Goal: Task Accomplishment & Management: Manage account settings

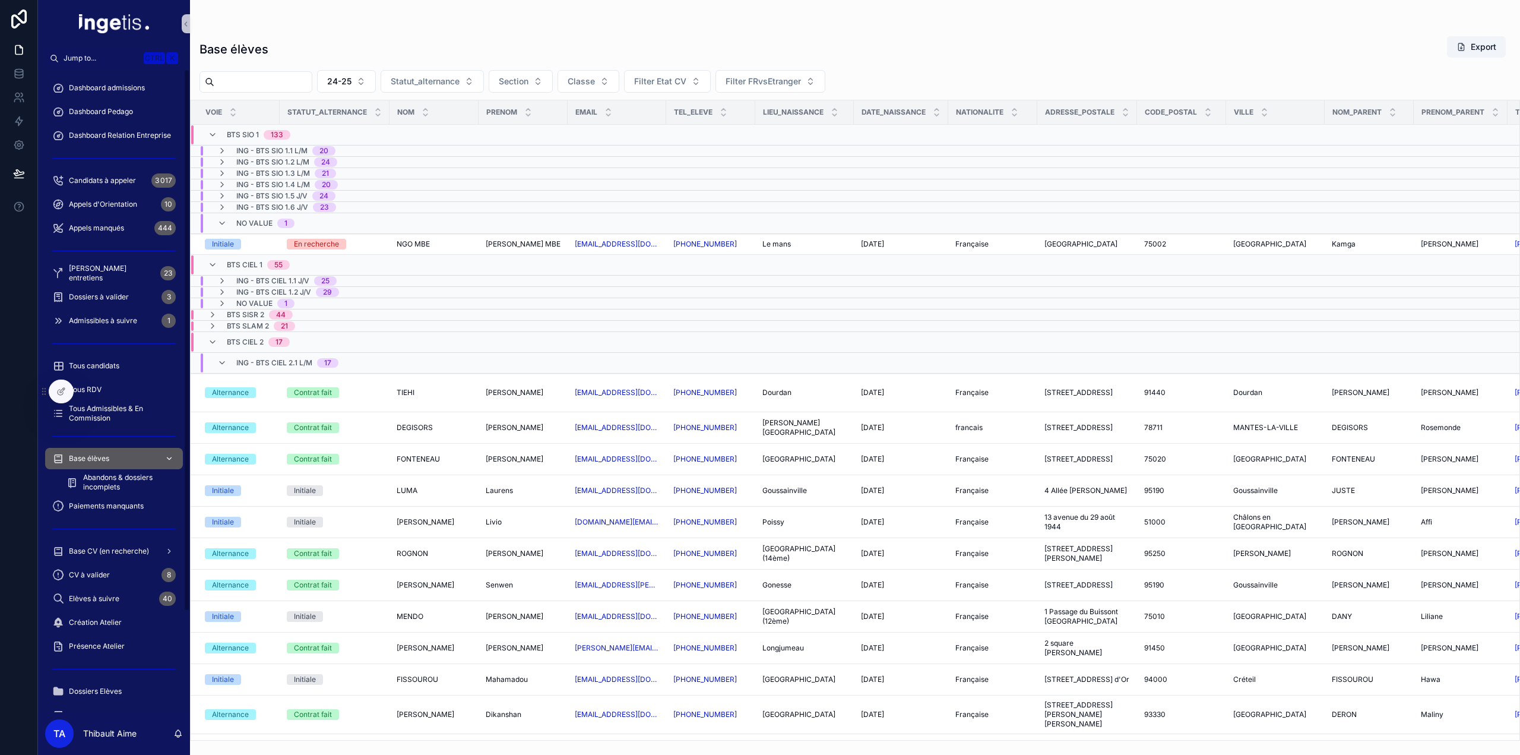
click at [74, 452] on div "Base élèves" at bounding box center [113, 458] width 123 height 19
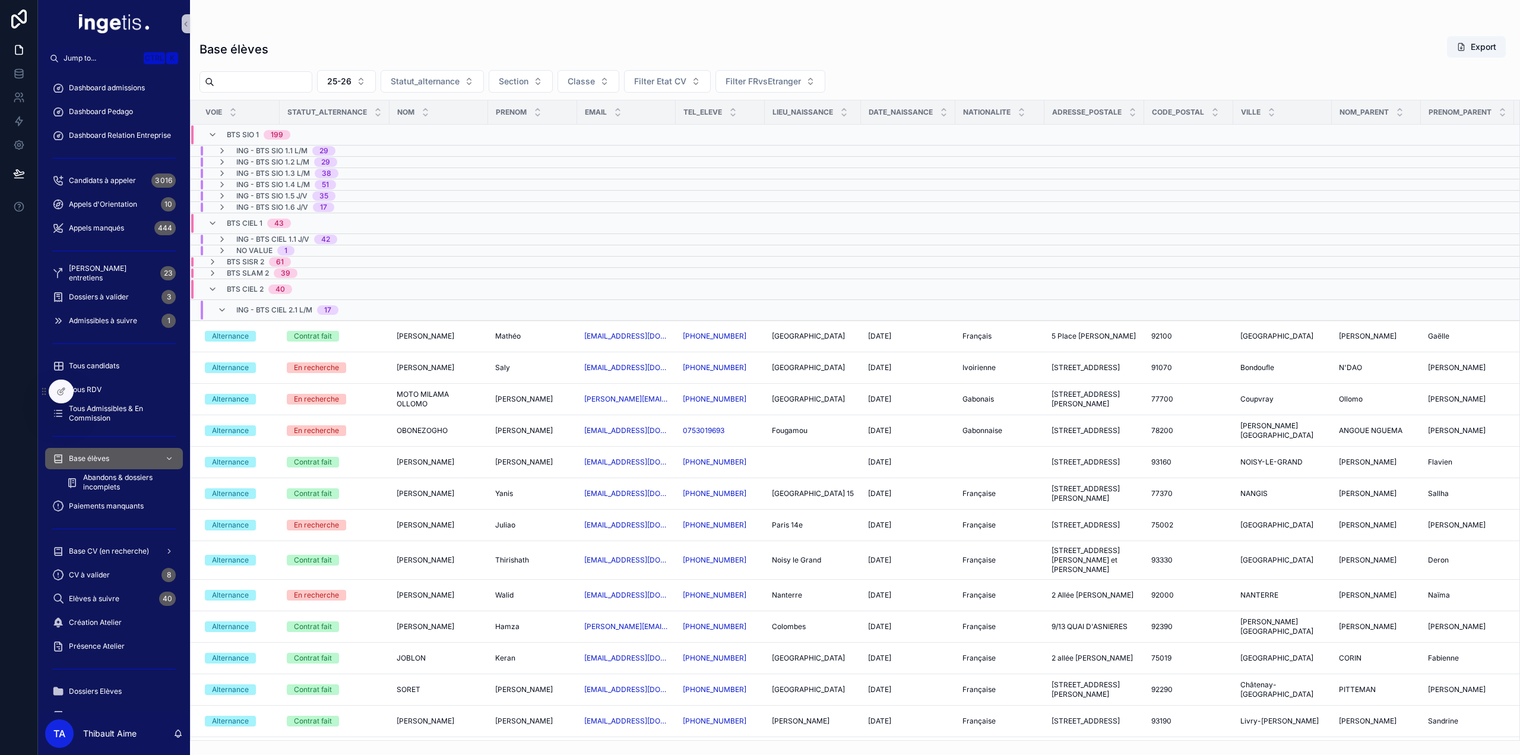
click at [280, 74] on input "scrollable content" at bounding box center [262, 82] width 97 height 17
paste input "******"
type input "******"
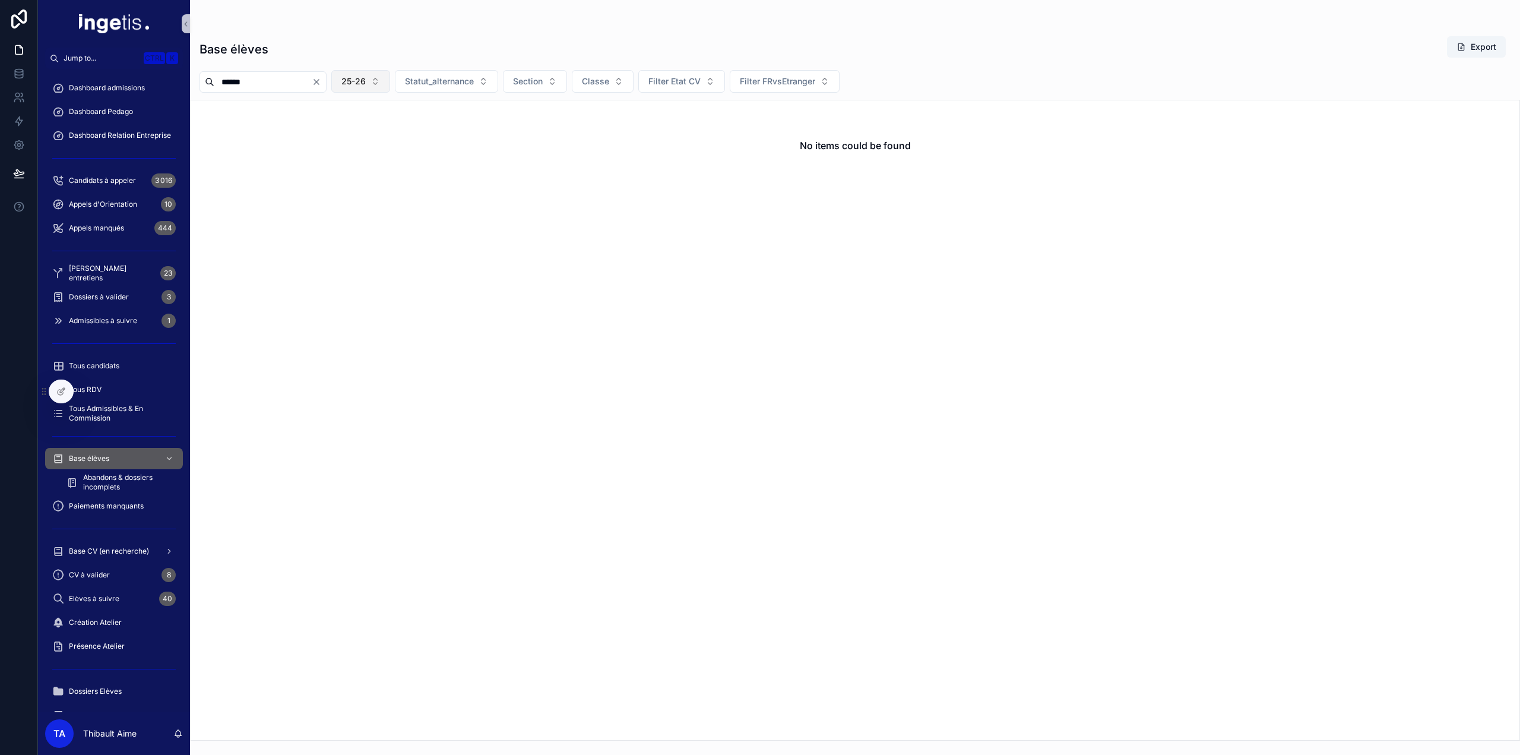
click at [366, 81] on span "25-26" at bounding box center [353, 81] width 24 height 12
click at [346, 142] on div "24-25" at bounding box center [386, 147] width 142 height 19
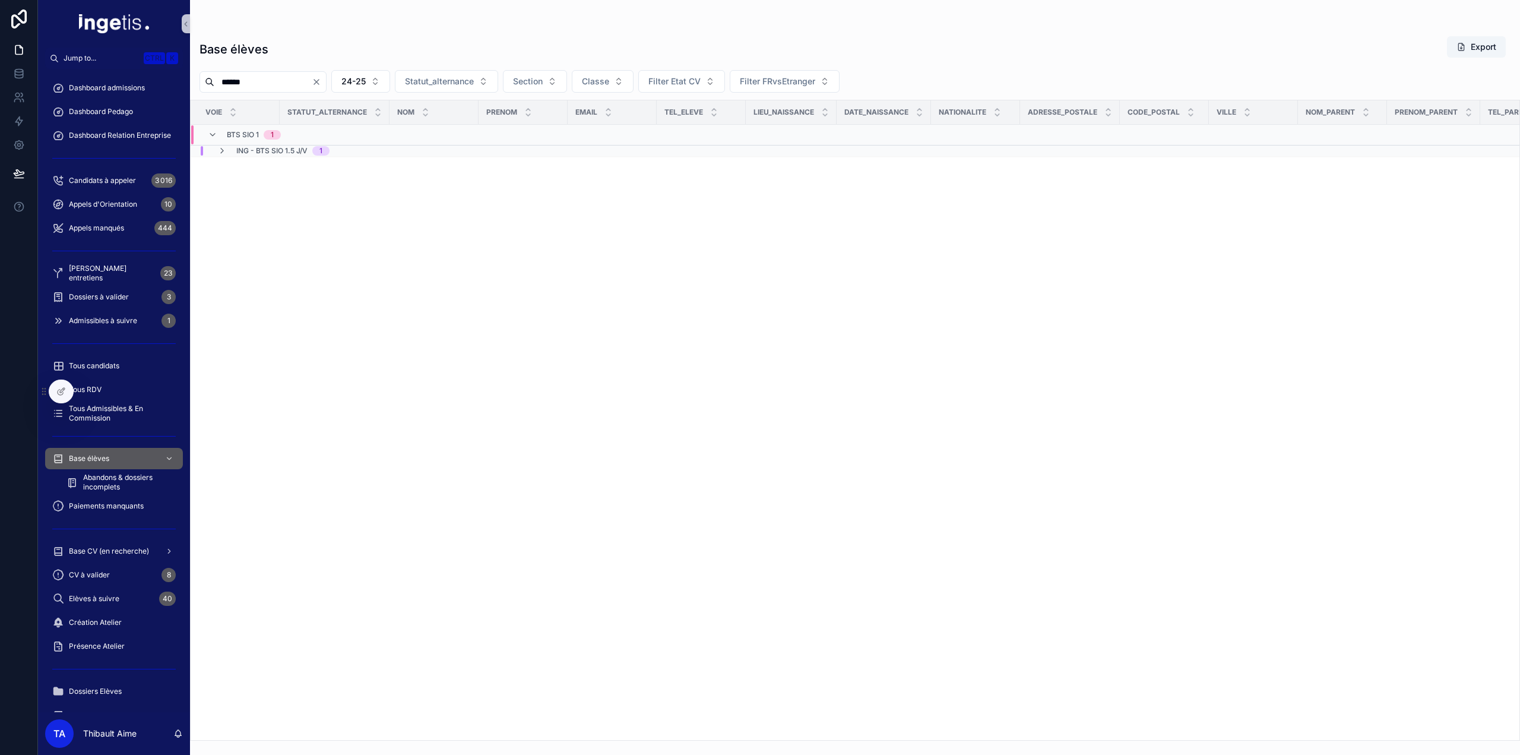
click at [305, 148] on span "ING - BTS SIO 1.5 J/V" at bounding box center [271, 150] width 71 height 9
click at [275, 175] on td "Initiale" at bounding box center [235, 181] width 89 height 31
click at [351, 180] on div "Initiale" at bounding box center [335, 181] width 96 height 11
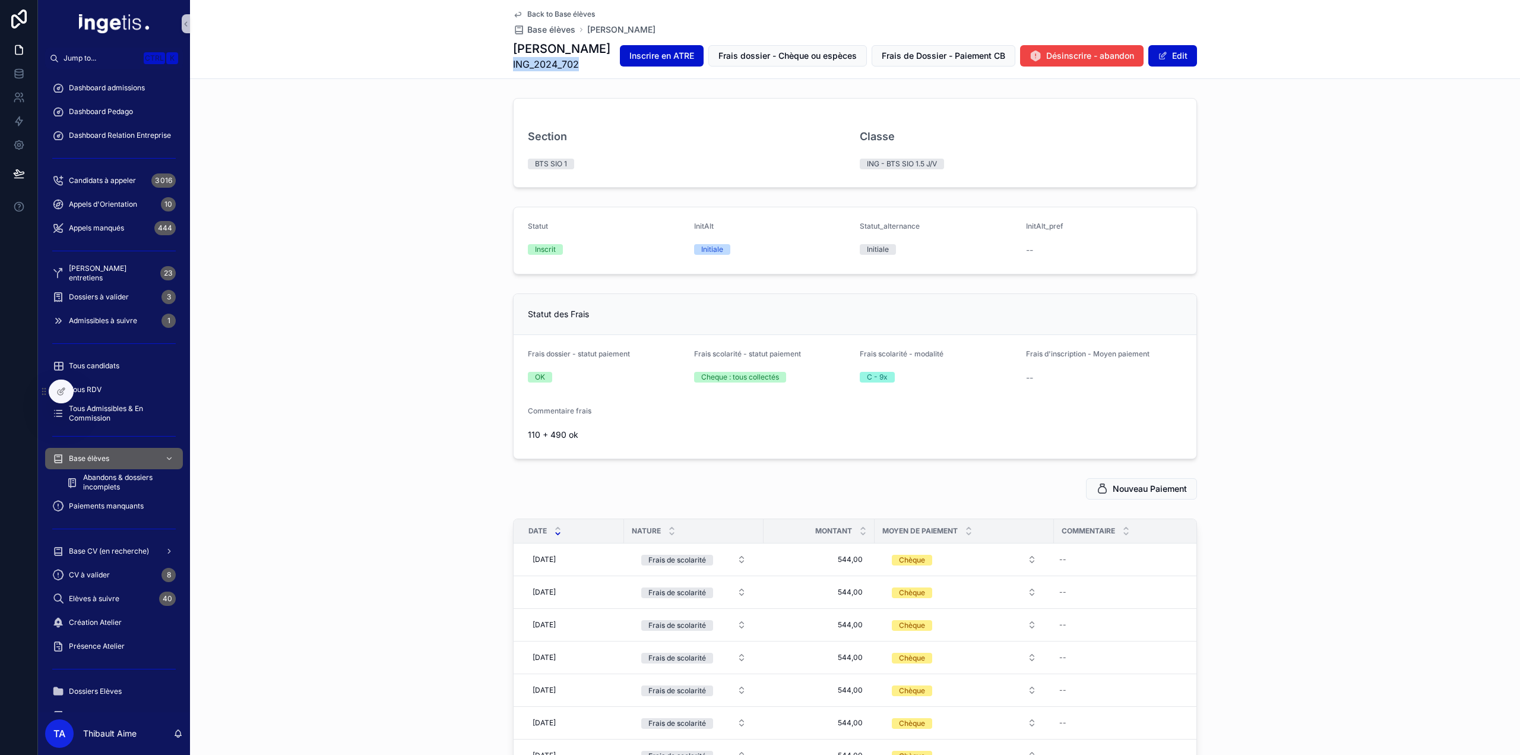
drag, startPoint x: 573, startPoint y: 61, endPoint x: 501, endPoint y: 67, distance: 72.1
click at [501, 67] on div "Back to Base élèves Base élèves JALLED Yanis JALLED Yanis ING_2024_702 Inscrire…" at bounding box center [855, 39] width 1330 height 79
copy span "ING_2024_702"
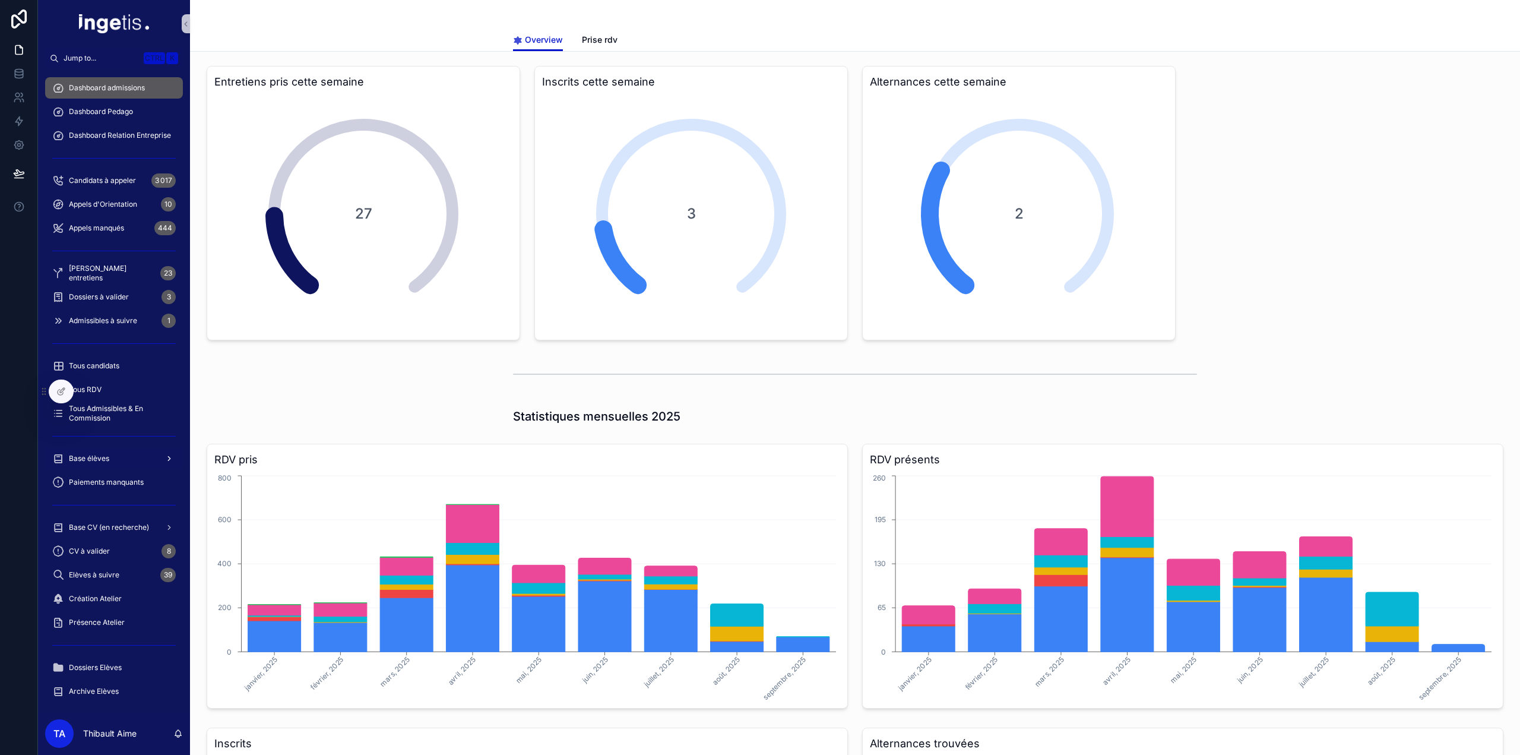
click at [116, 461] on div "Base élèves" at bounding box center [113, 458] width 123 height 19
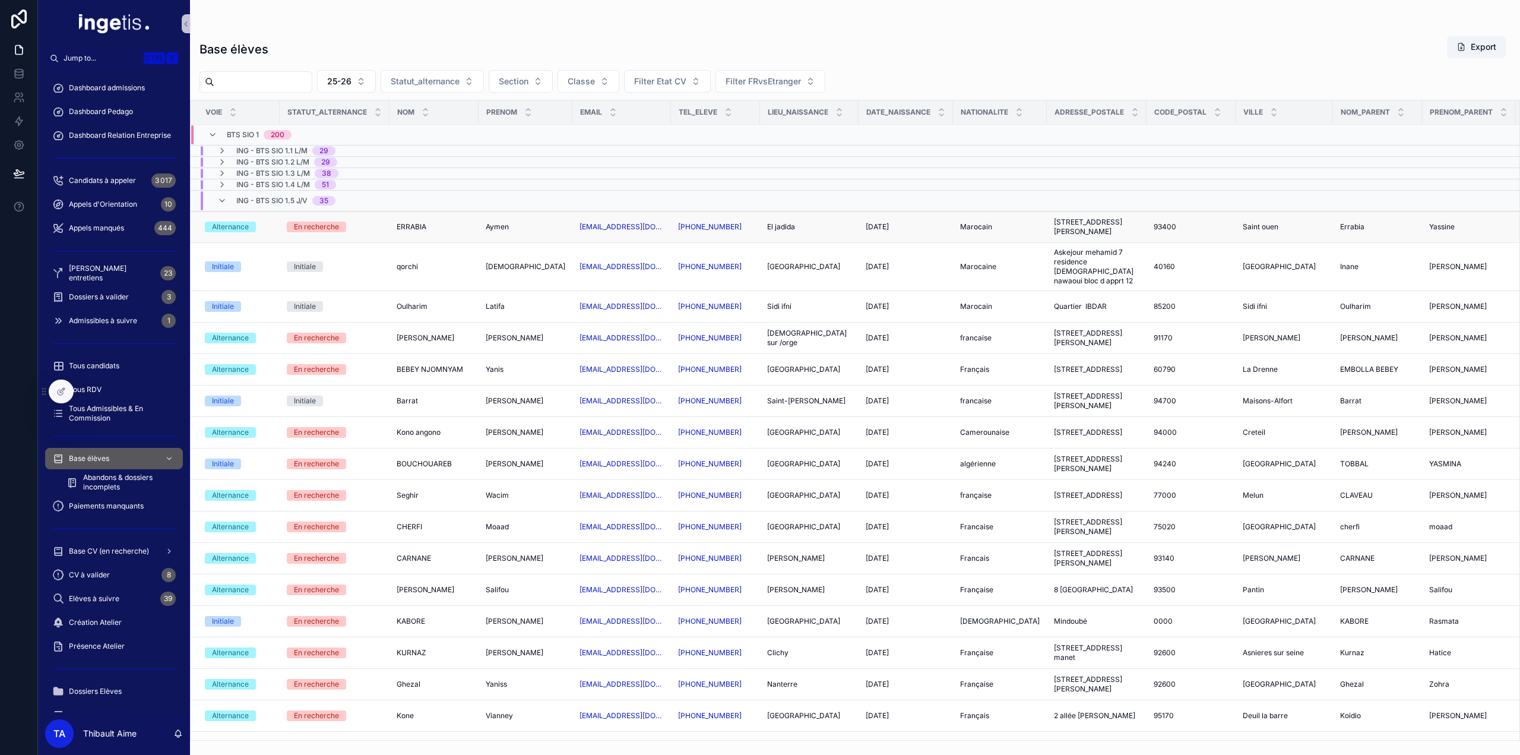
click at [366, 218] on td "En recherche" at bounding box center [335, 226] width 110 height 31
click at [368, 221] on div "En recherche" at bounding box center [335, 226] width 96 height 11
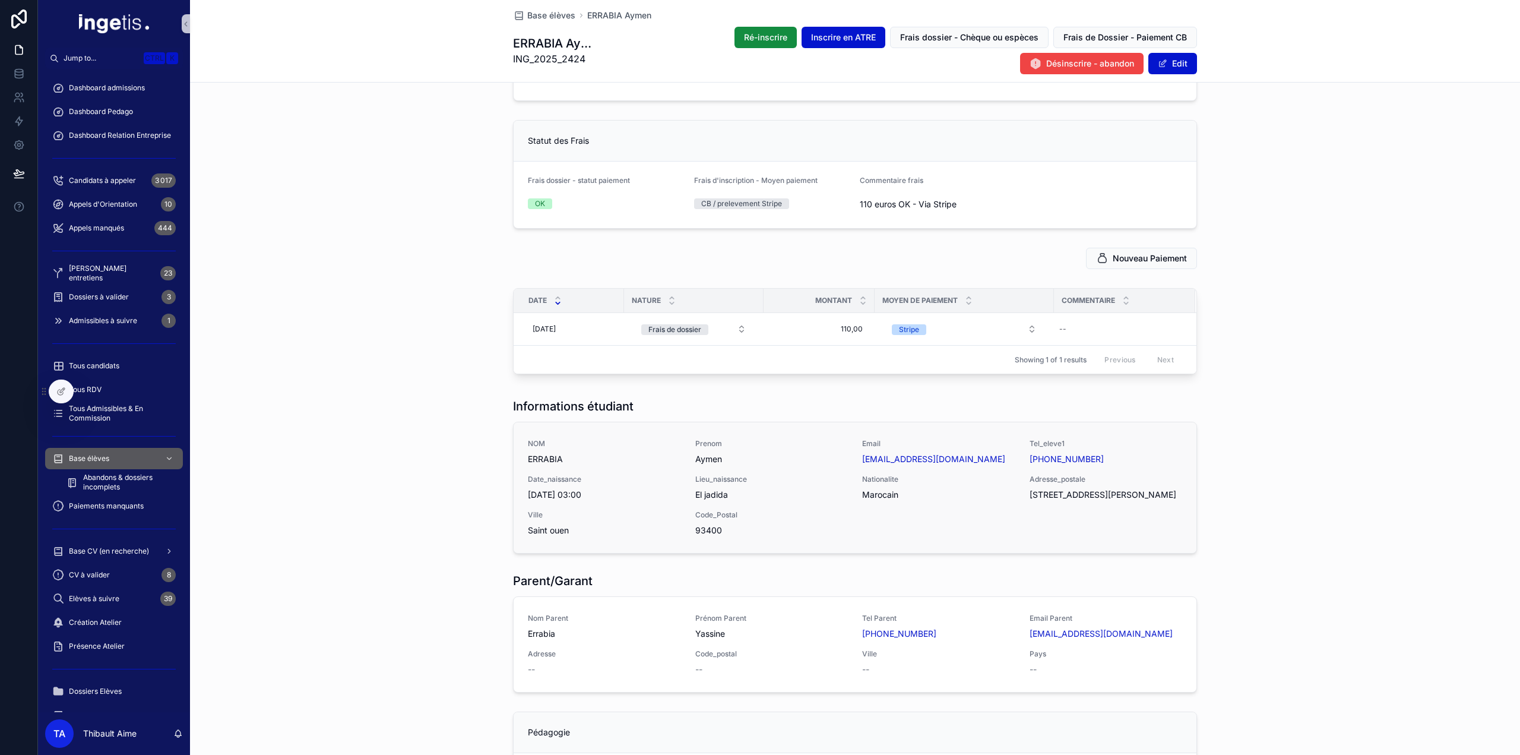
scroll to position [177, 0]
click at [1171, 257] on span "Nouveau Paiement" at bounding box center [1150, 258] width 74 height 12
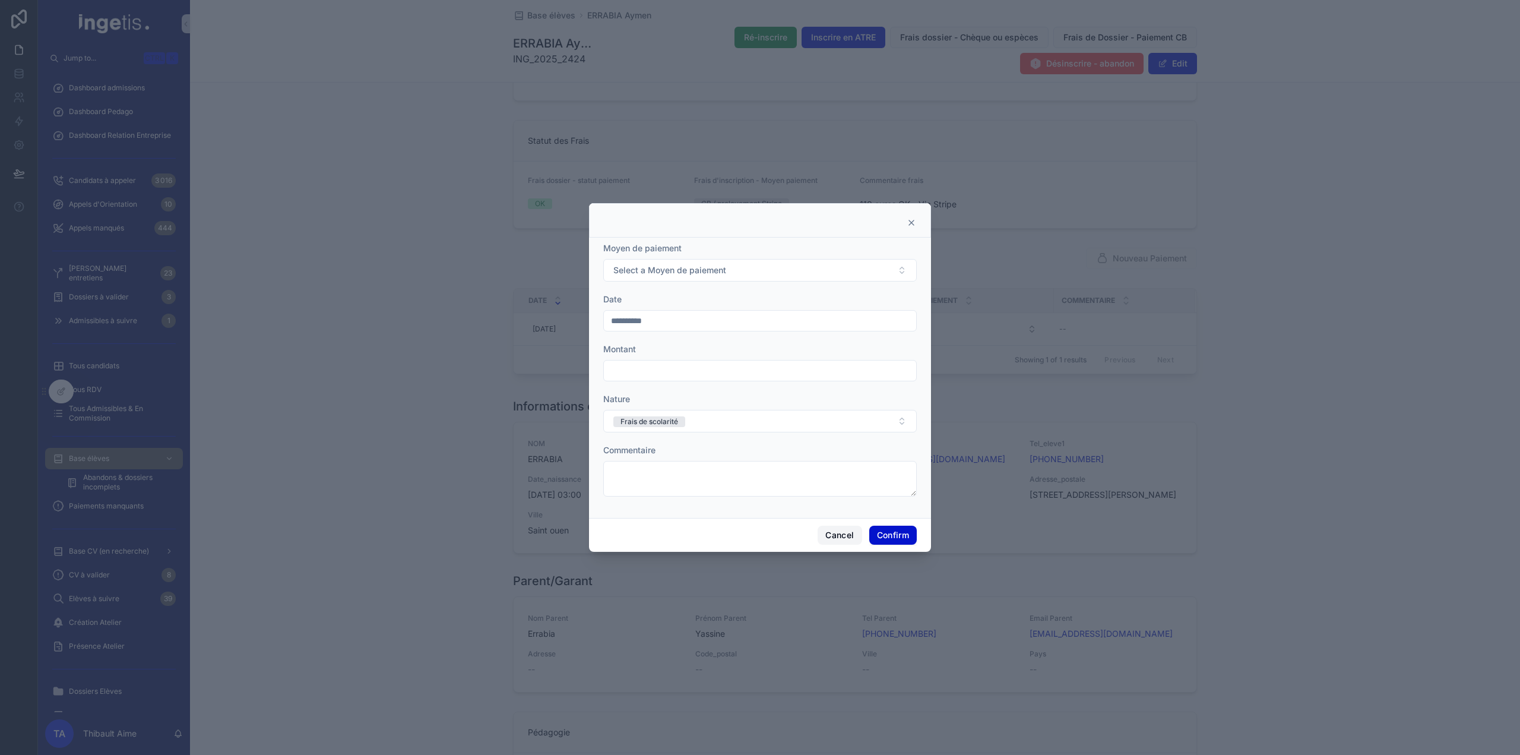
click at [830, 533] on button "Cancel" at bounding box center [840, 534] width 44 height 19
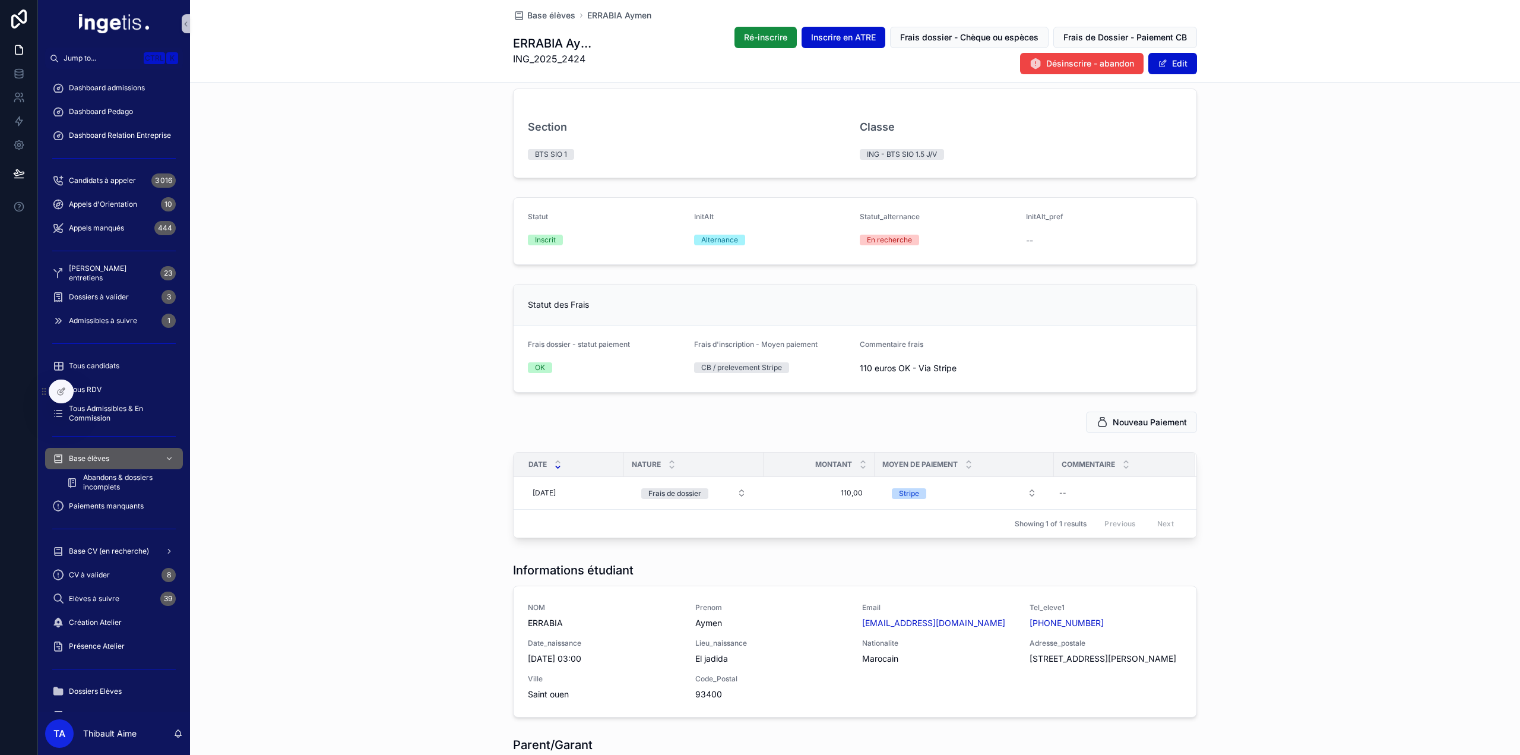
scroll to position [0, 0]
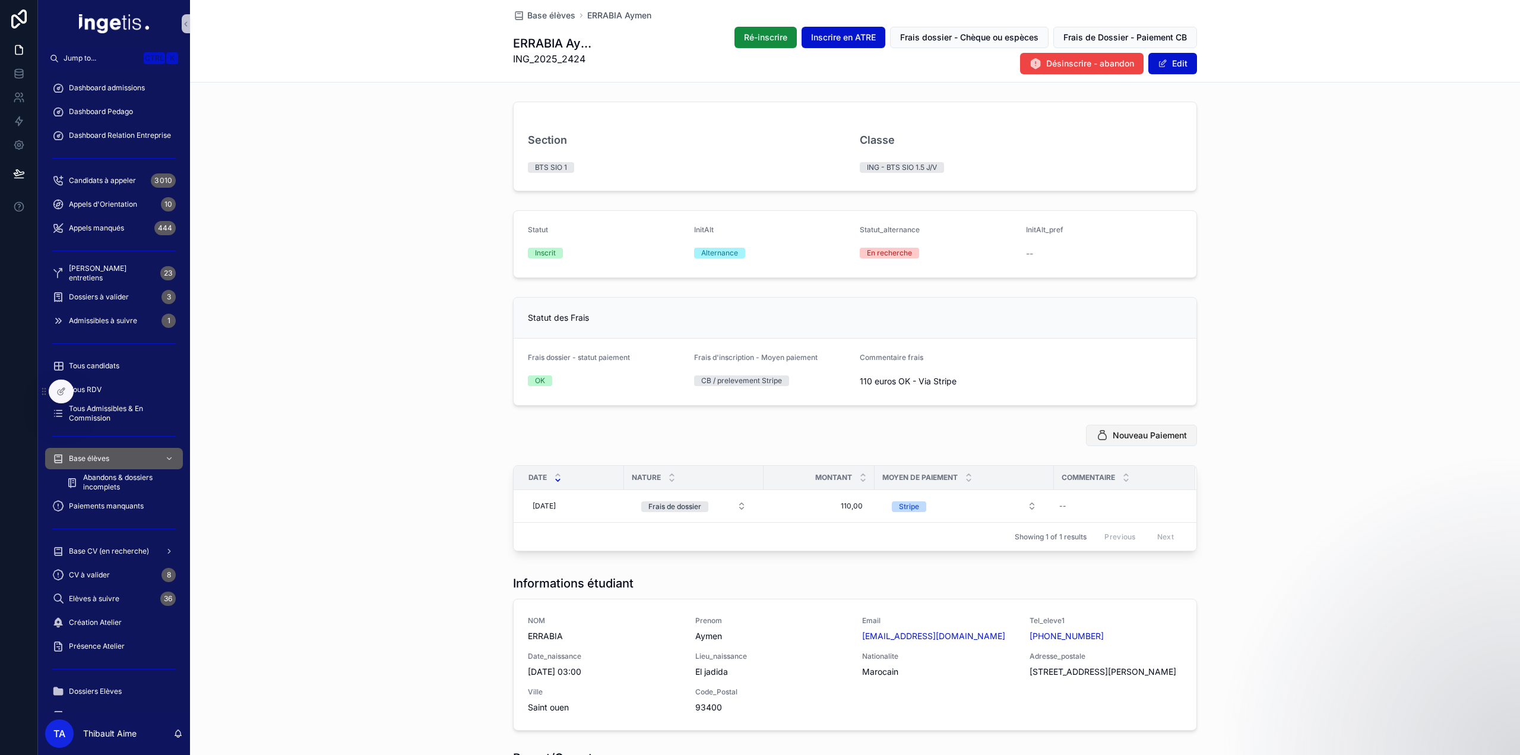
click at [1130, 438] on span "Nouveau Paiement" at bounding box center [1150, 435] width 74 height 12
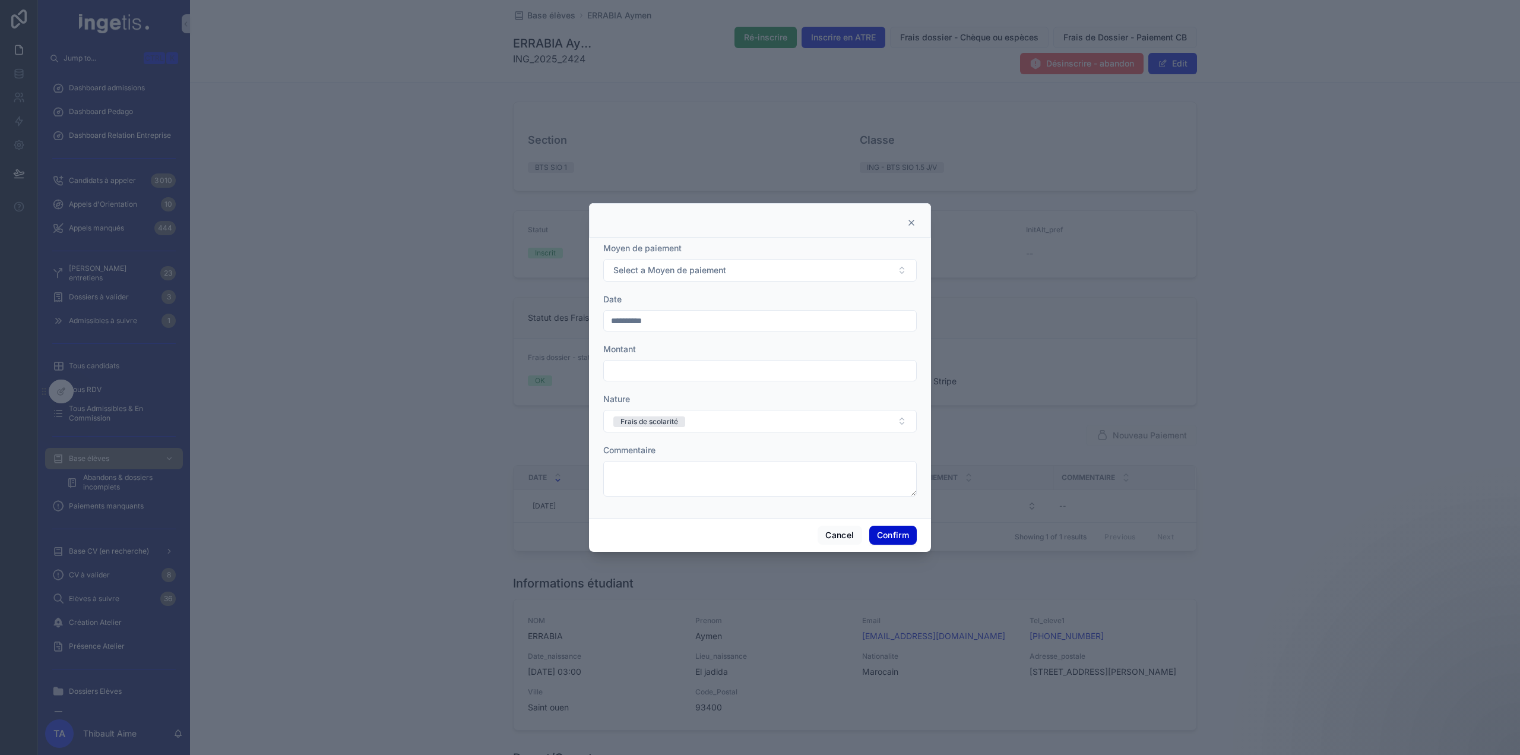
click at [911, 221] on icon at bounding box center [911, 222] width 9 height 9
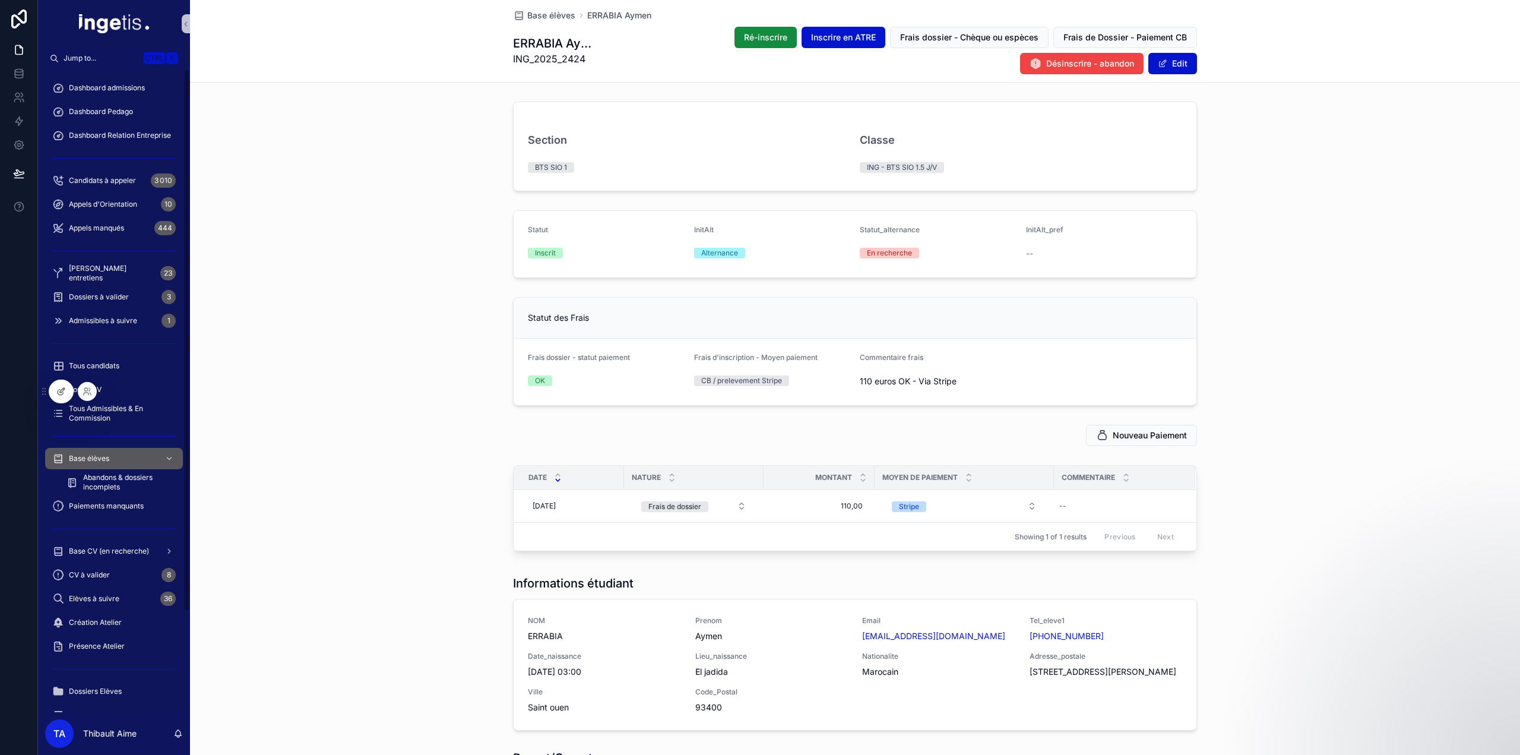
click at [62, 394] on icon at bounding box center [60, 391] width 5 height 5
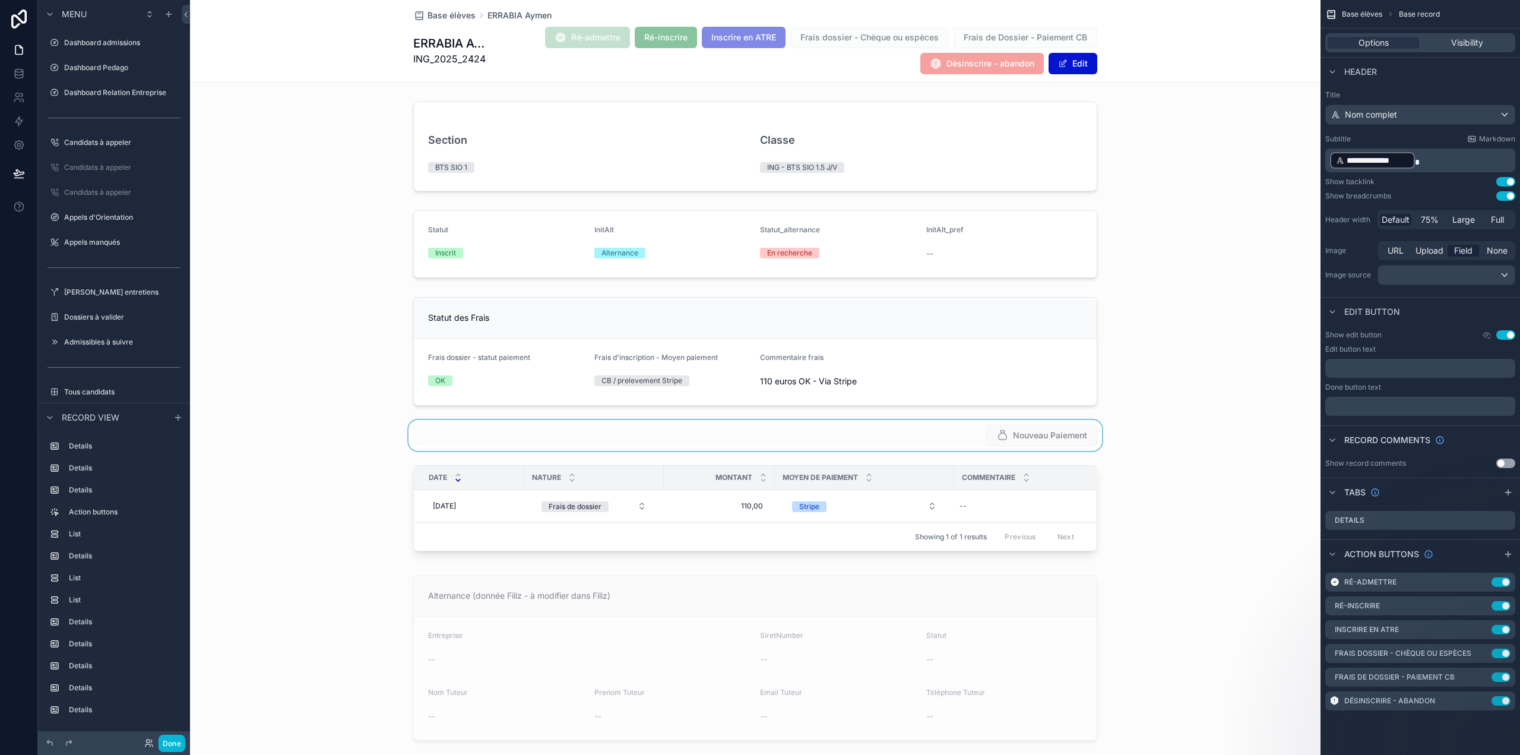
click at [924, 439] on div "scrollable content" at bounding box center [755, 435] width 1130 height 31
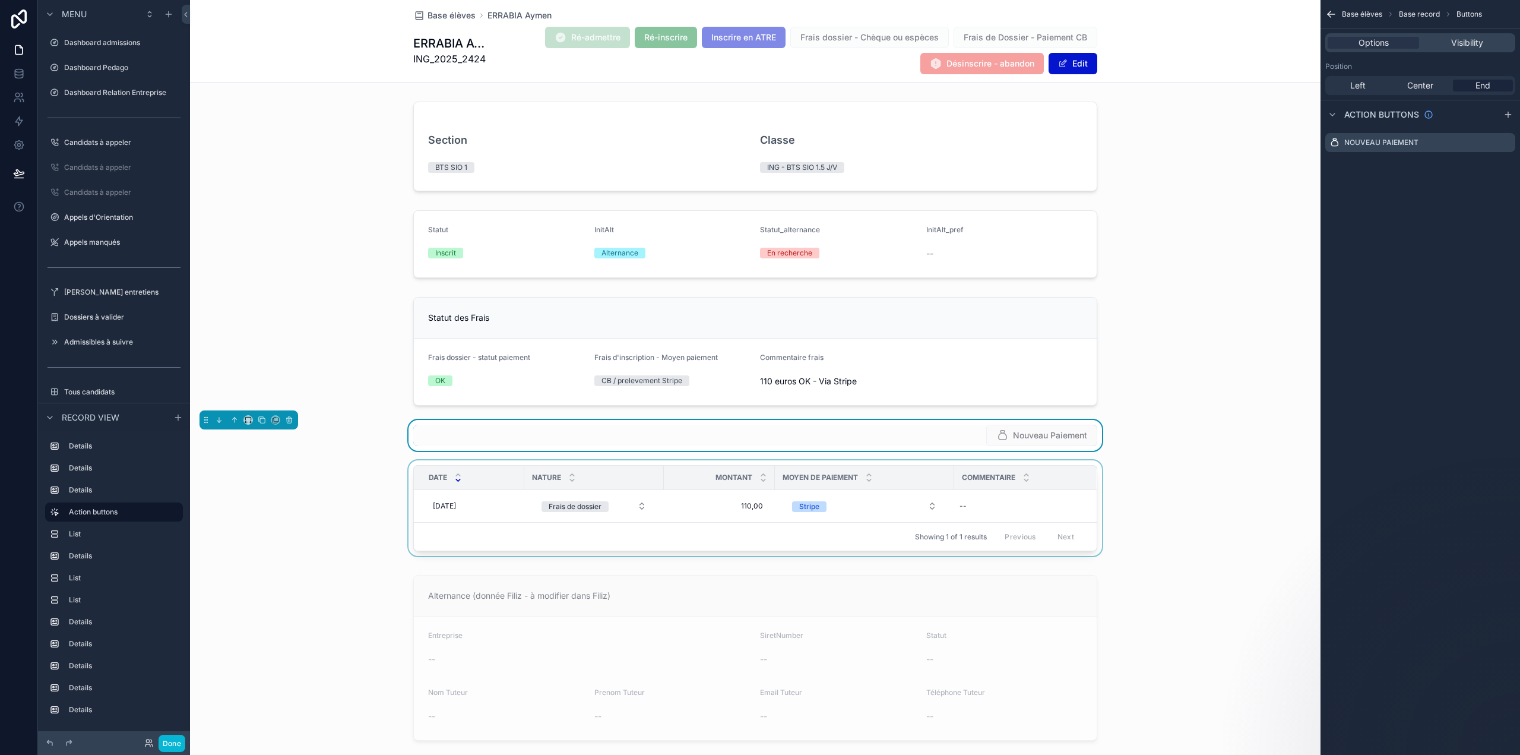
click at [1052, 507] on div "scrollable content" at bounding box center [755, 510] width 1130 height 100
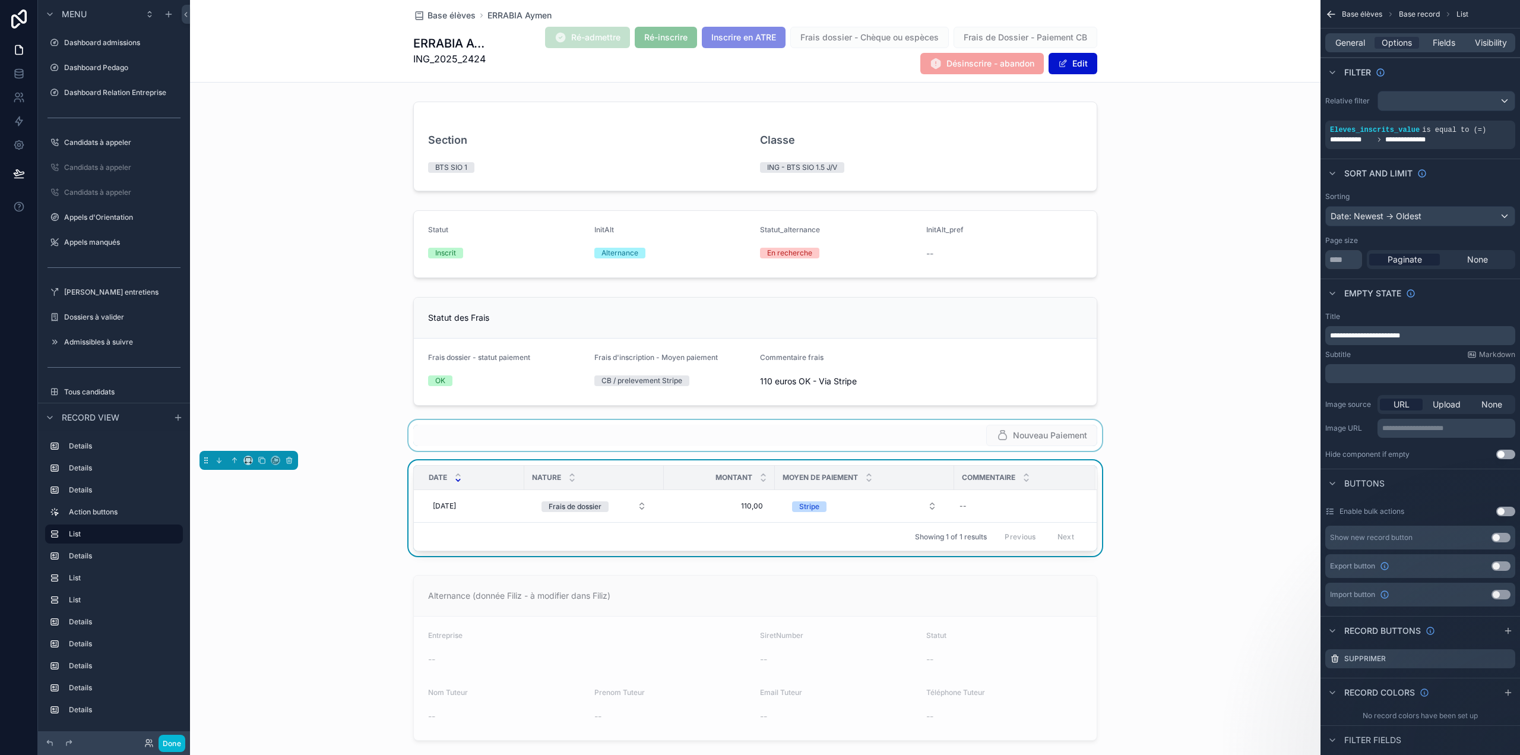
click at [950, 428] on div "scrollable content" at bounding box center [755, 435] width 1130 height 31
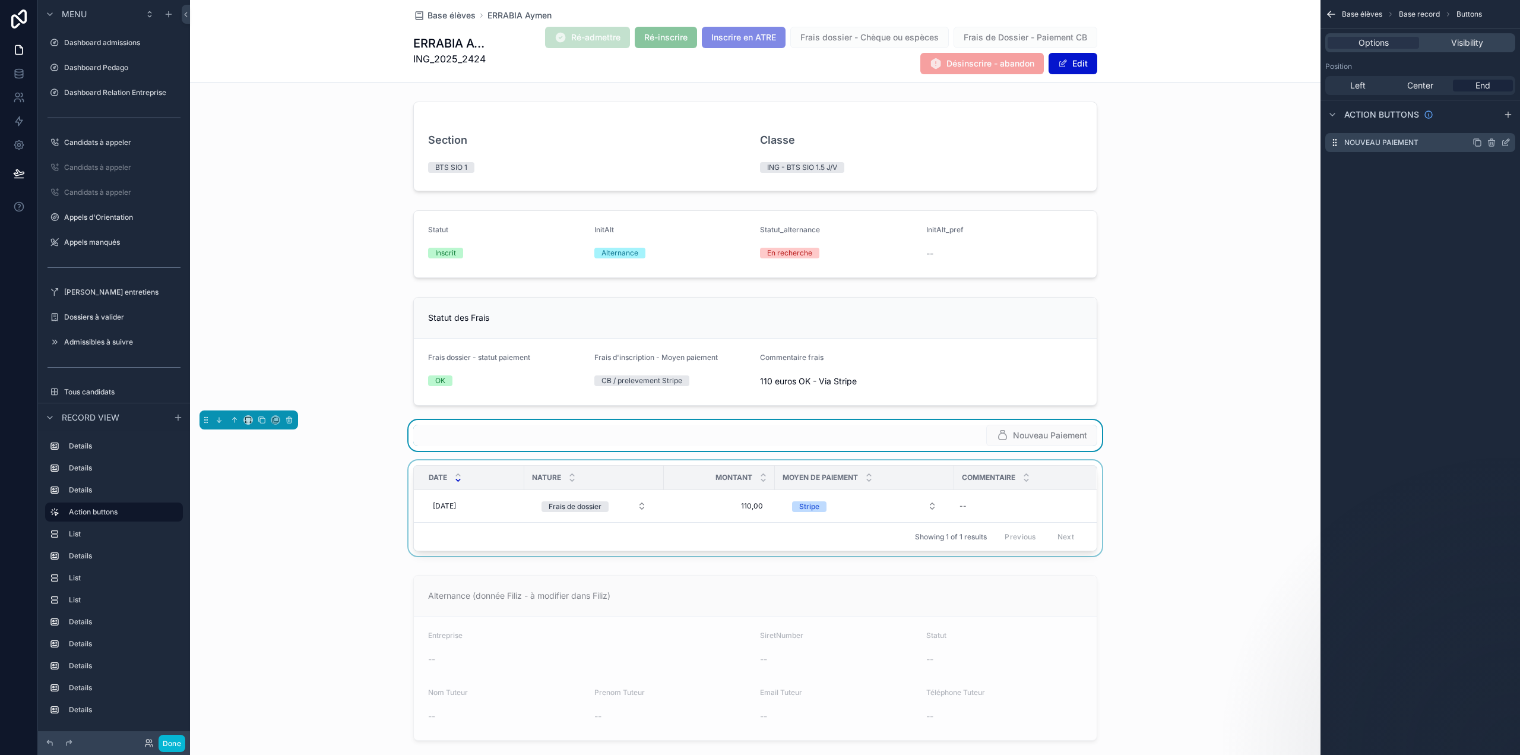
click at [1507, 144] on icon "scrollable content" at bounding box center [1505, 143] width 5 height 5
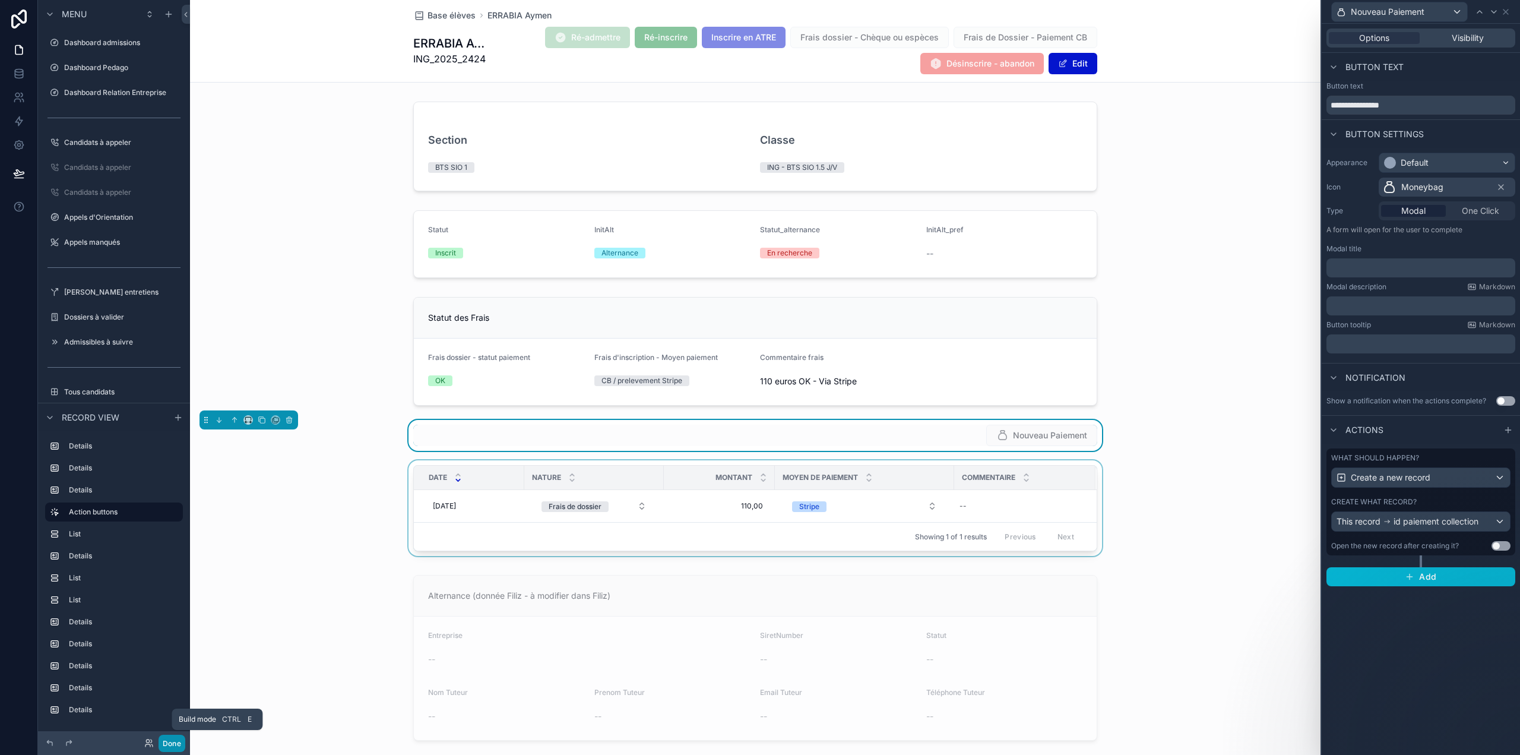
click at [183, 745] on button "Done" at bounding box center [172, 742] width 27 height 17
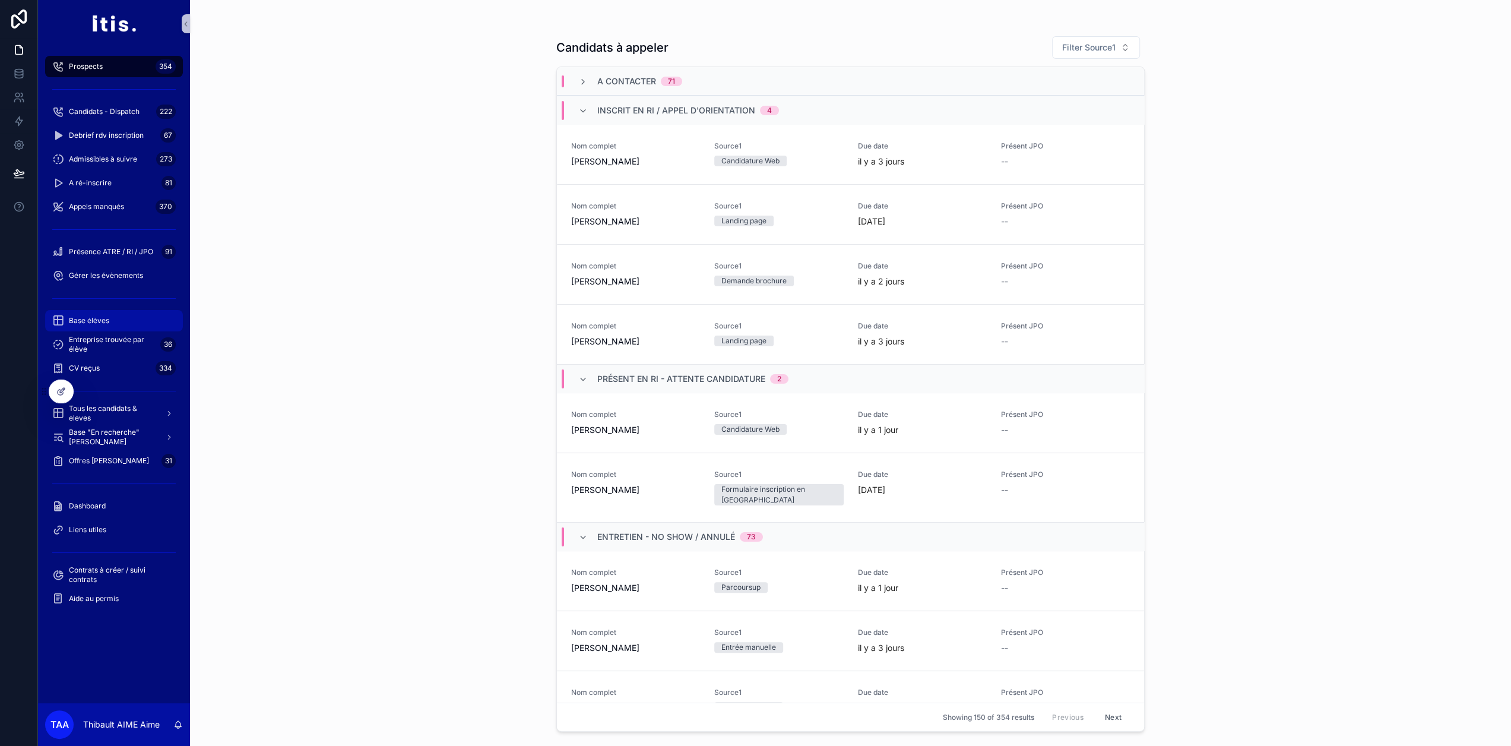
click at [121, 328] on div "Base élèves" at bounding box center [113, 320] width 123 height 19
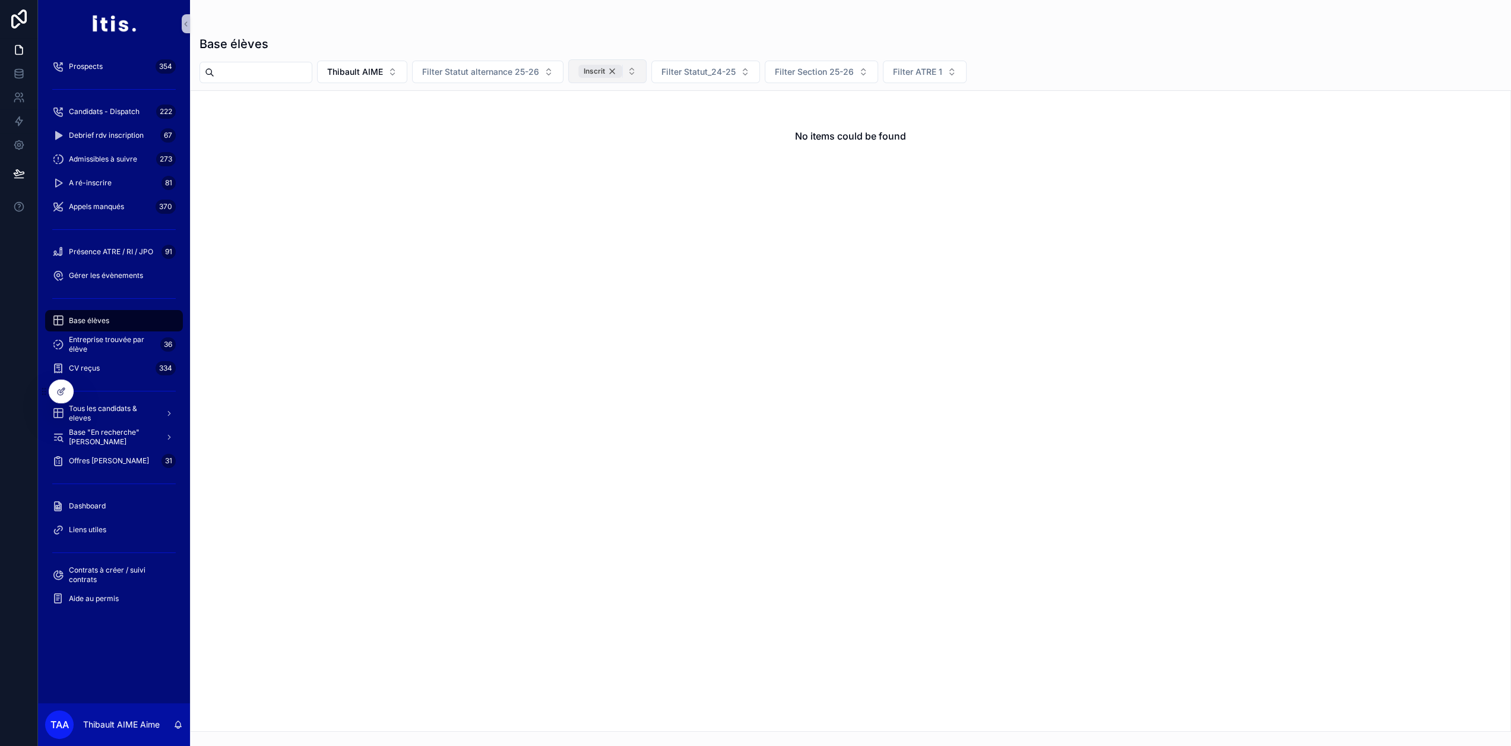
click at [622, 68] on div "Inscrit" at bounding box center [600, 71] width 44 height 13
click at [114, 420] on span "Tous les candidats & eleves" at bounding box center [112, 413] width 87 height 19
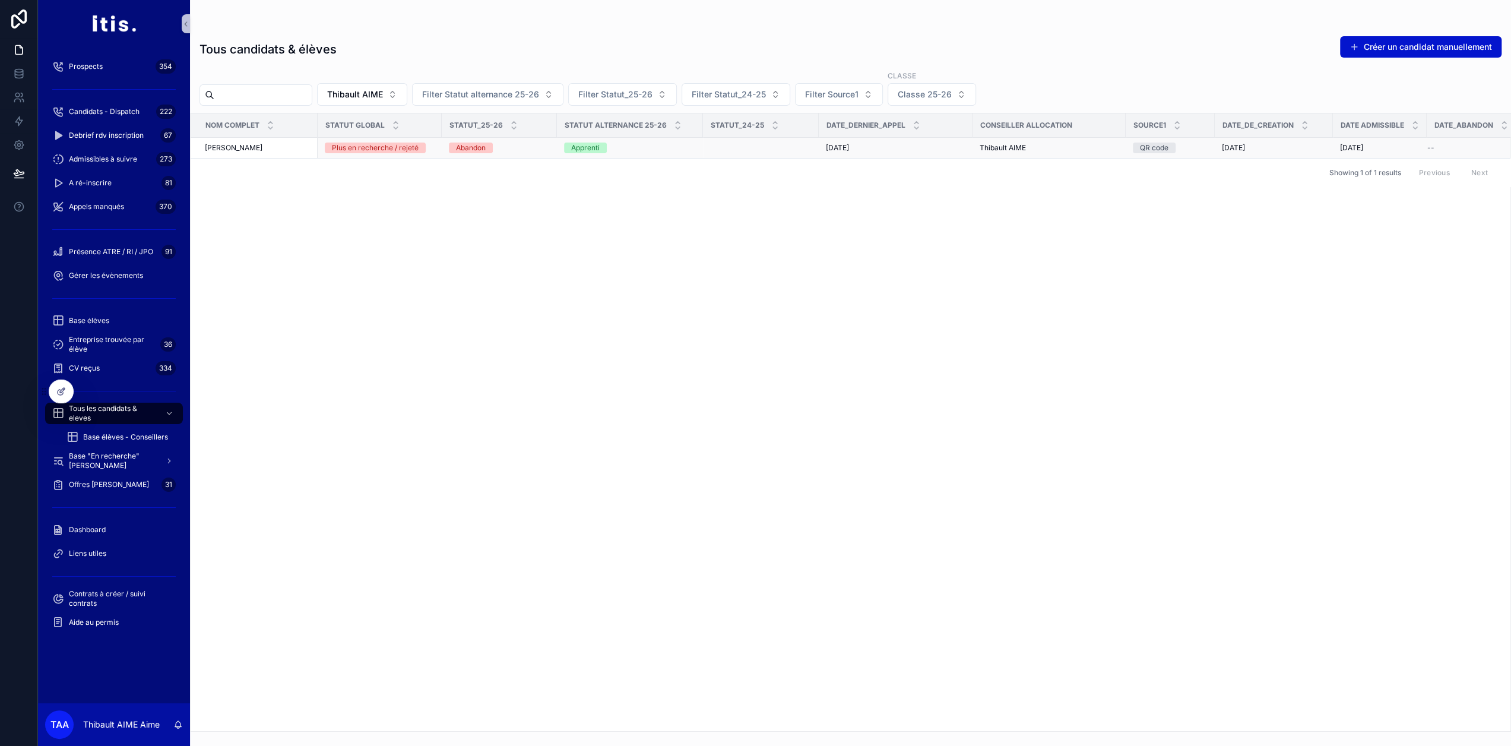
click at [292, 150] on div "[PERSON_NAME]" at bounding box center [258, 147] width 106 height 9
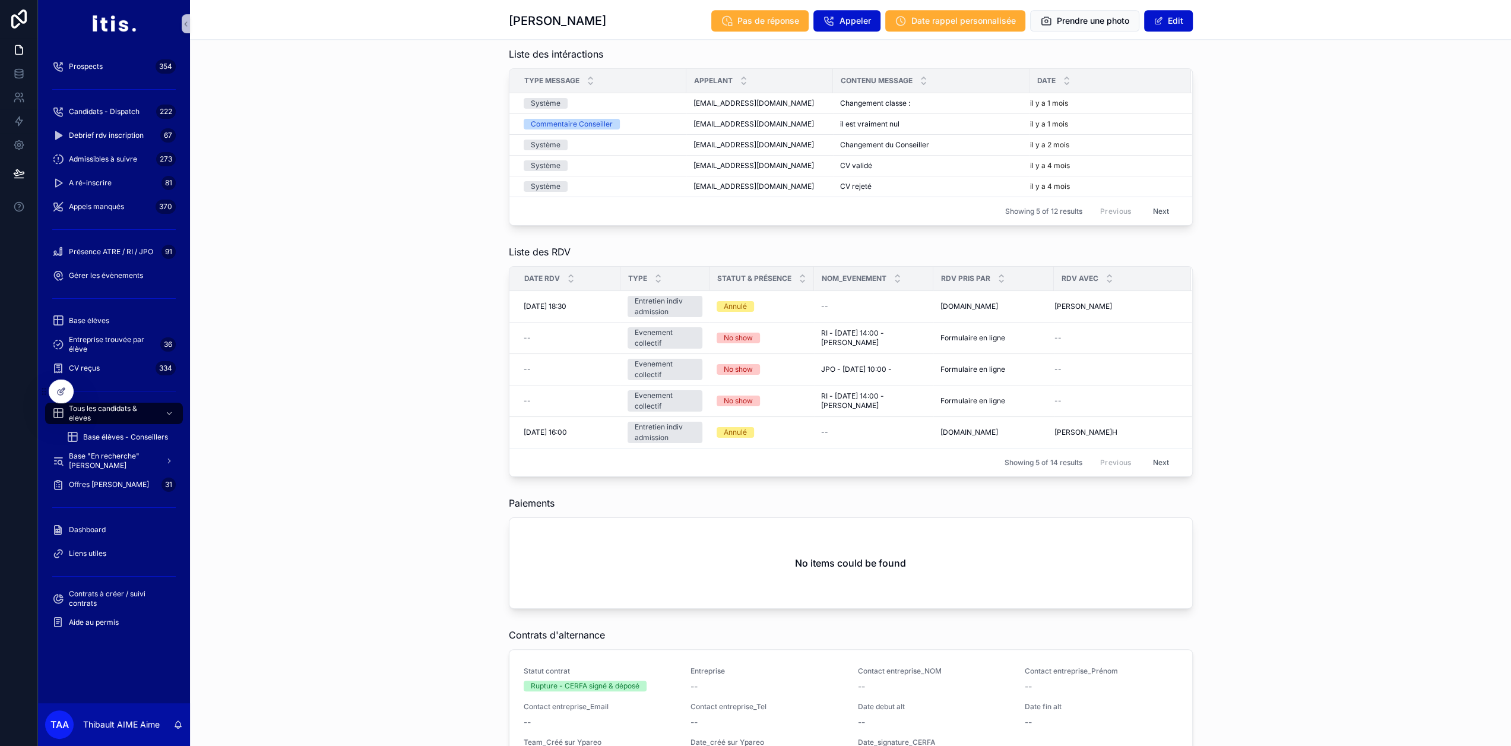
scroll to position [1246, 0]
click at [65, 398] on div at bounding box center [61, 391] width 24 height 23
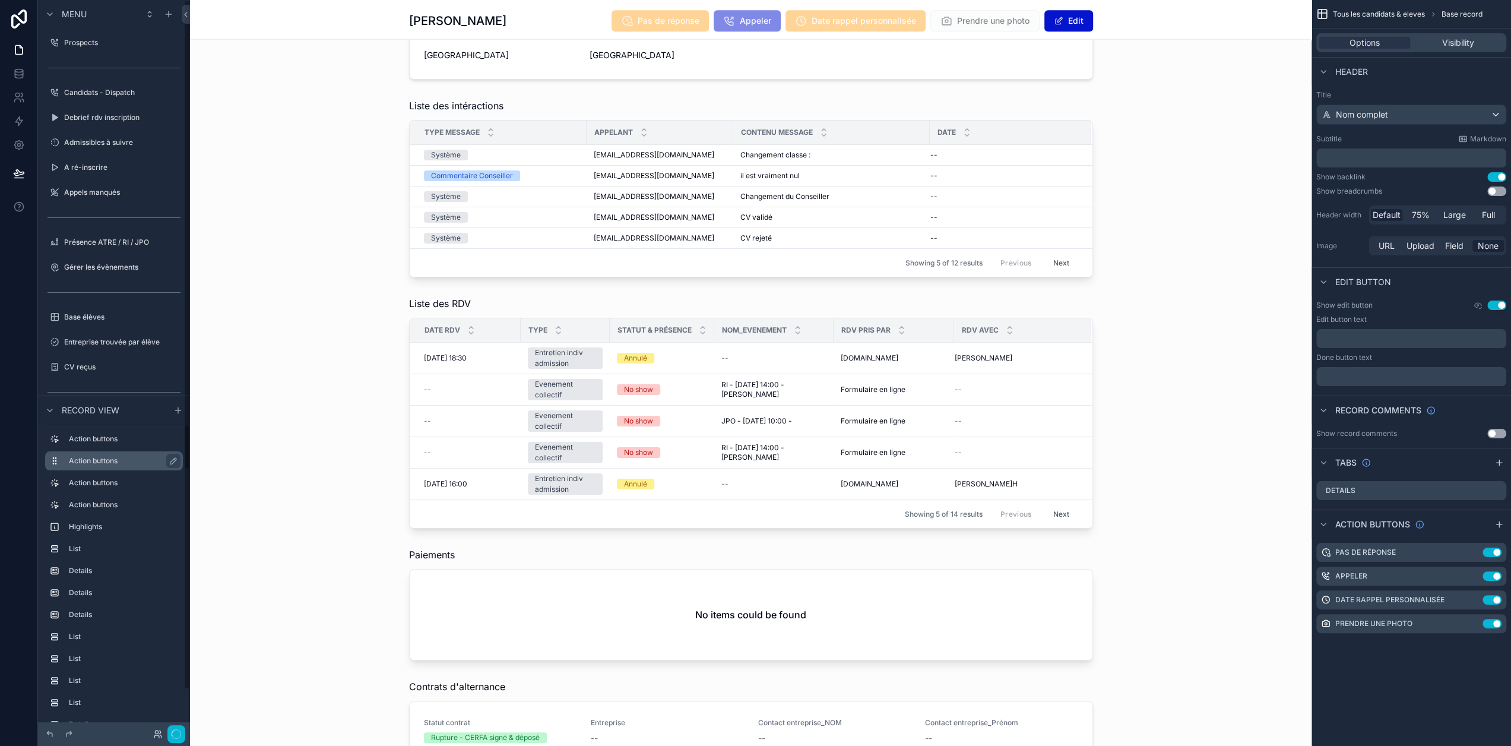
click at [567, 587] on div "scrollable content" at bounding box center [751, 604] width 1122 height 122
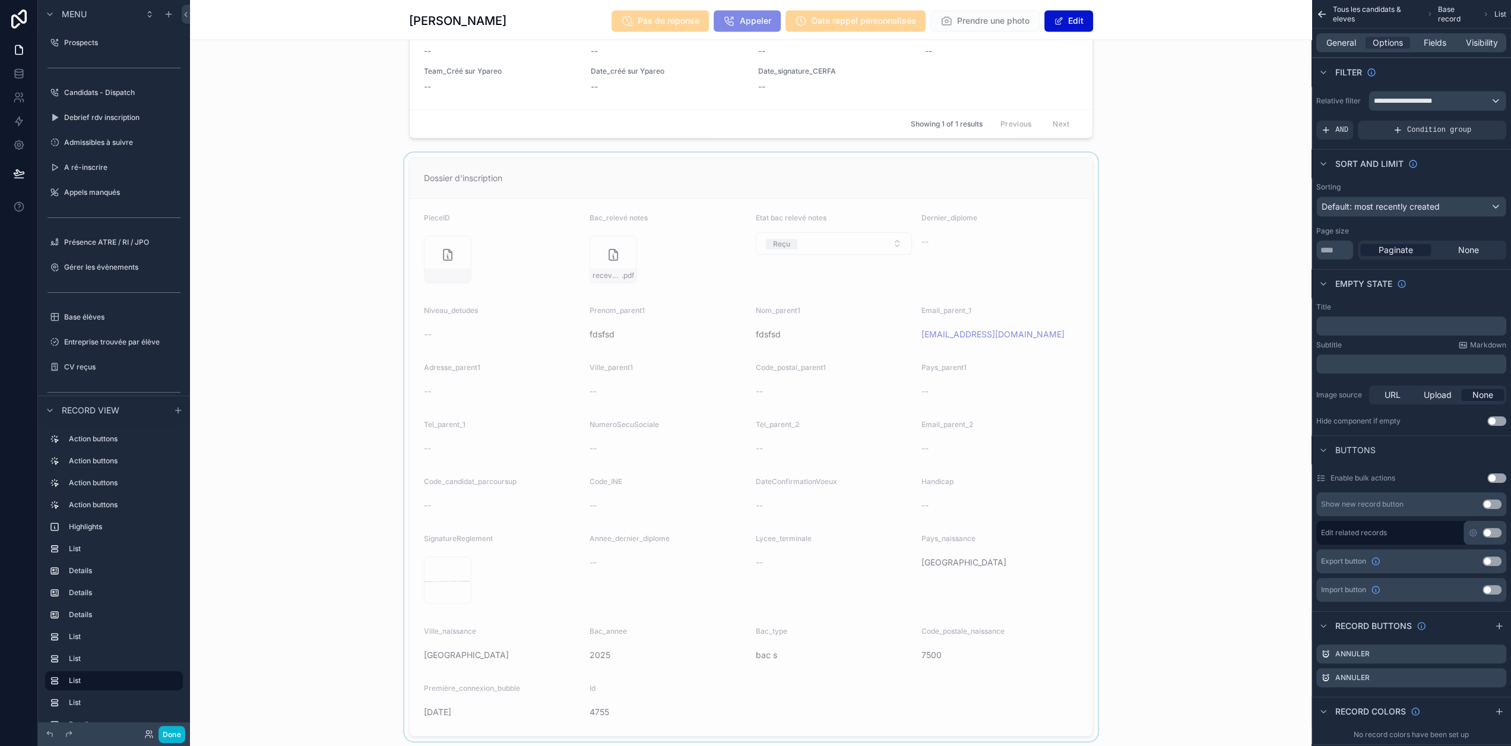
scroll to position [1965, 0]
click at [676, 373] on div "scrollable content" at bounding box center [751, 450] width 1122 height 588
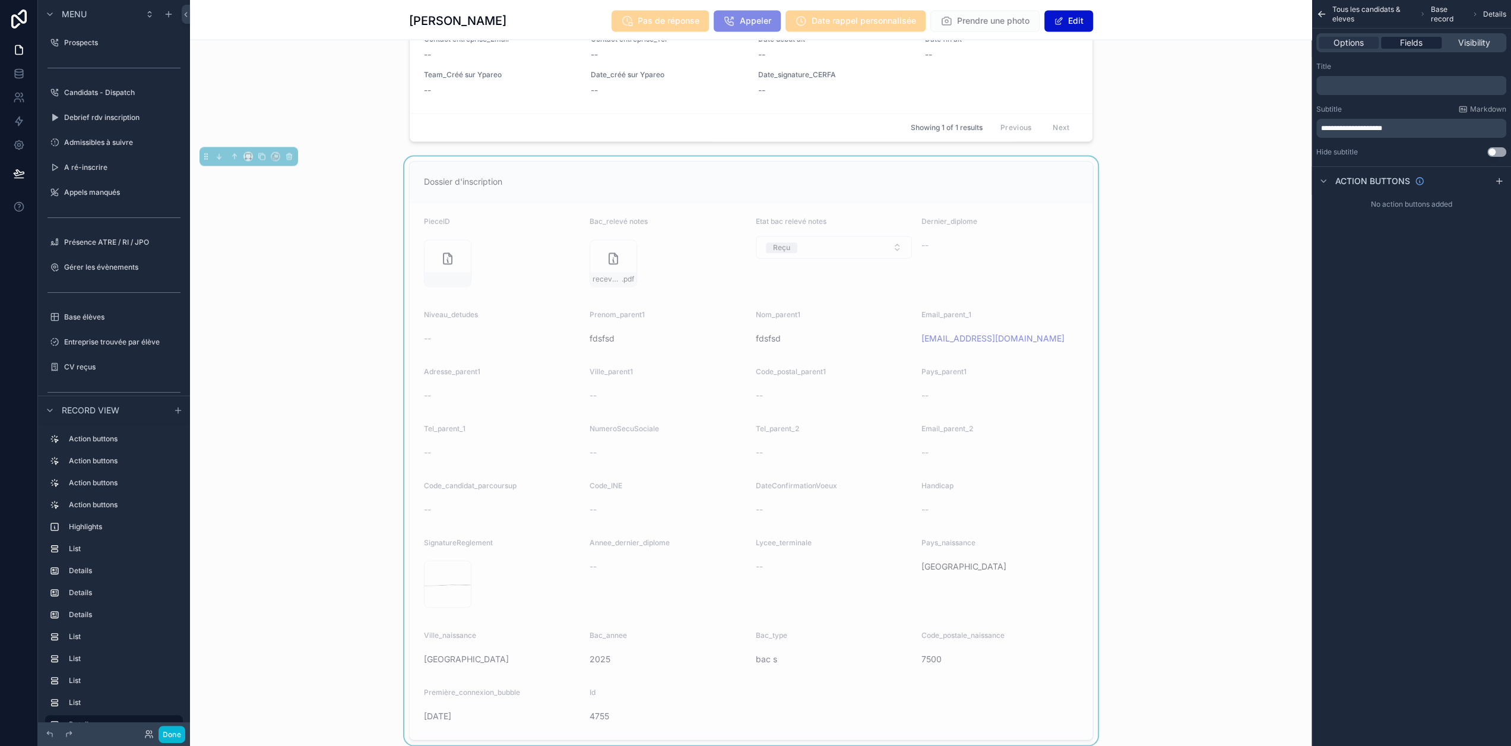
click at [1420, 43] on span "Fields" at bounding box center [1411, 43] width 23 height 12
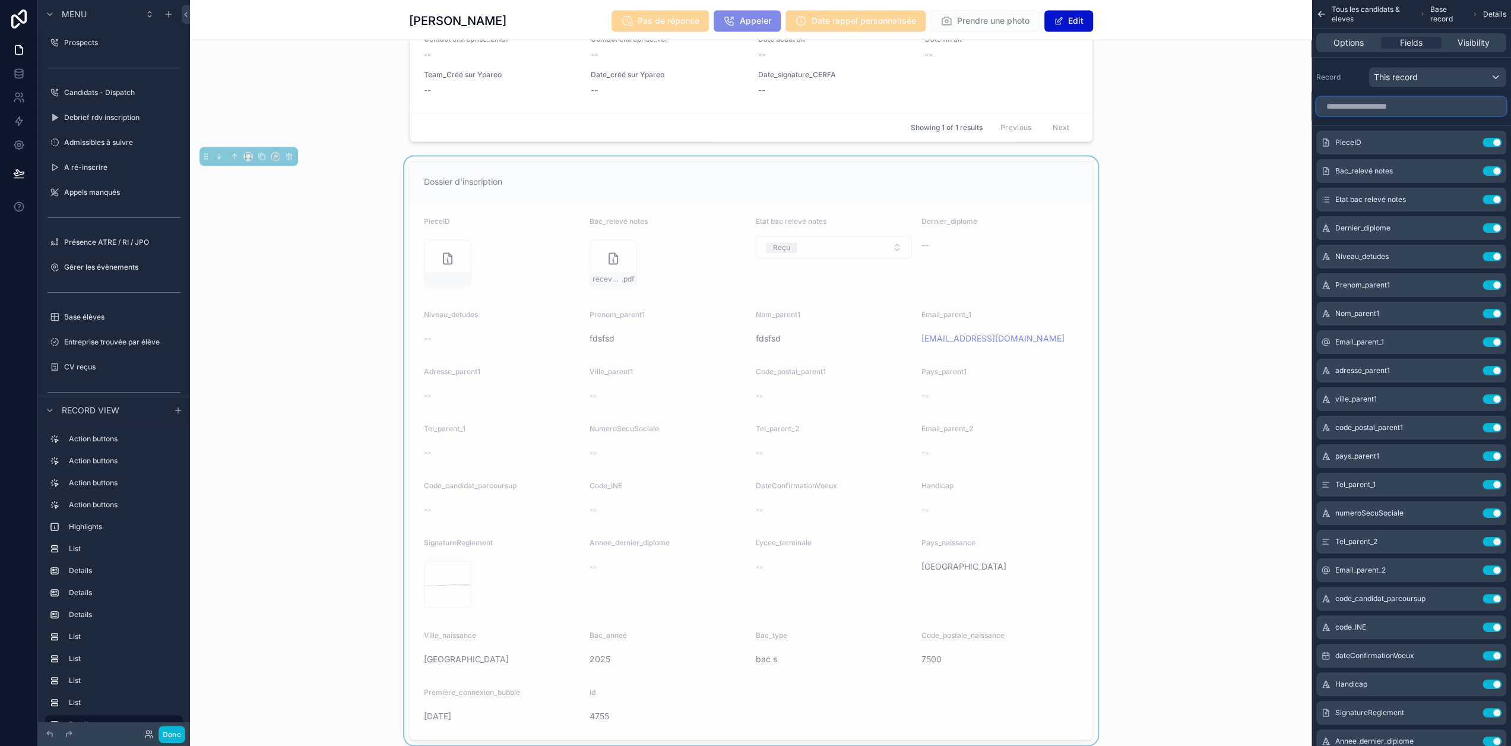
click at [1420, 110] on input "scrollable content" at bounding box center [1411, 106] width 190 height 19
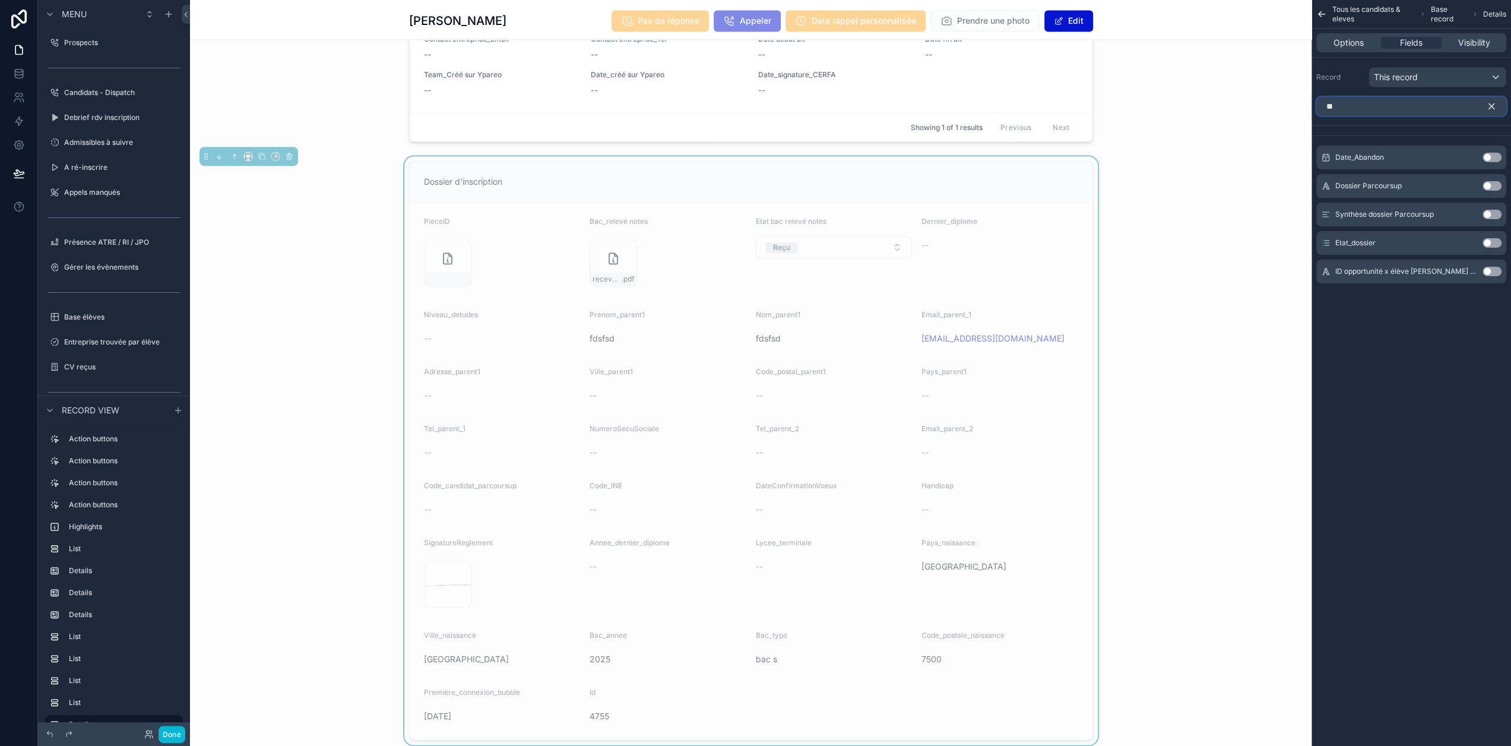
type input "*"
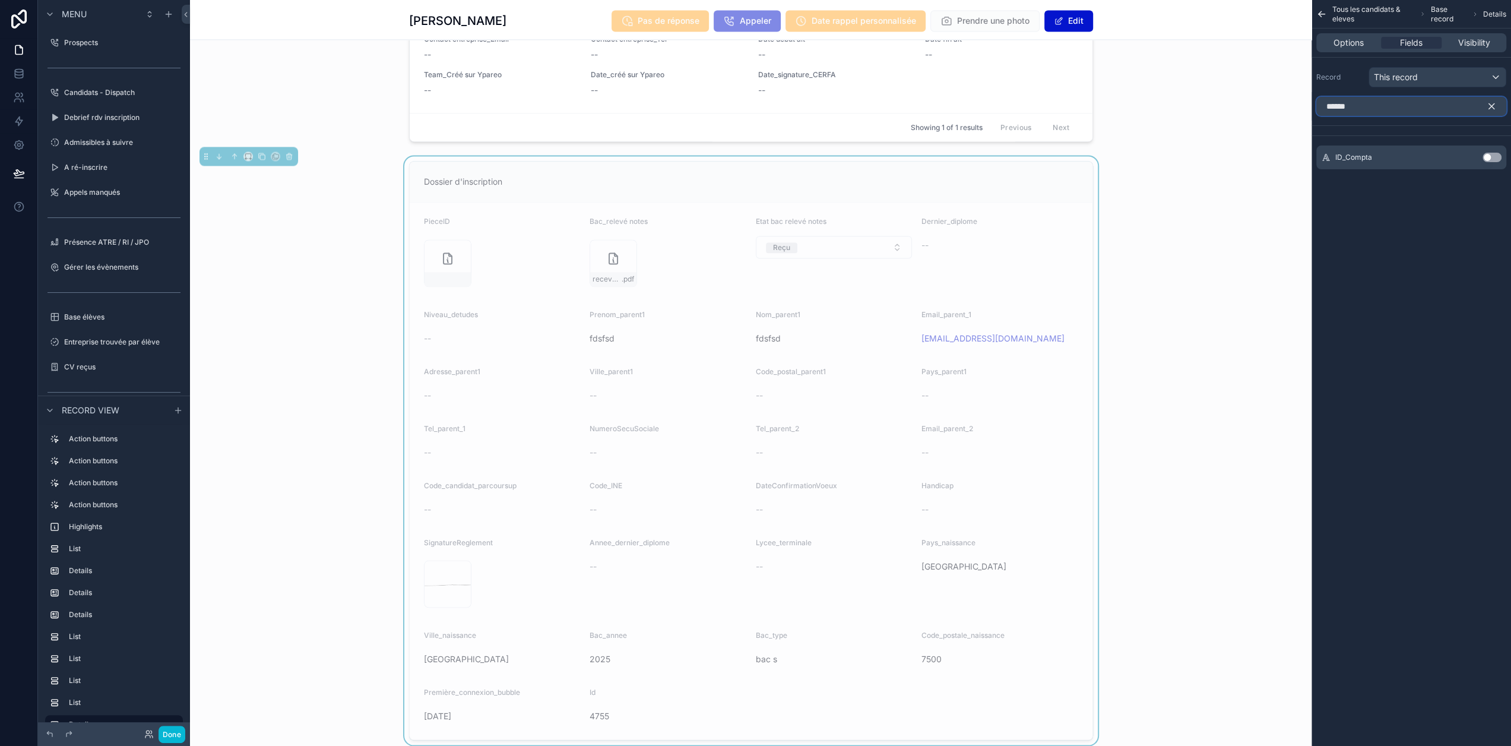
type input "******"
click at [1501, 154] on button "Use setting" at bounding box center [1491, 157] width 19 height 9
click at [174, 734] on button "Done" at bounding box center [172, 734] width 27 height 17
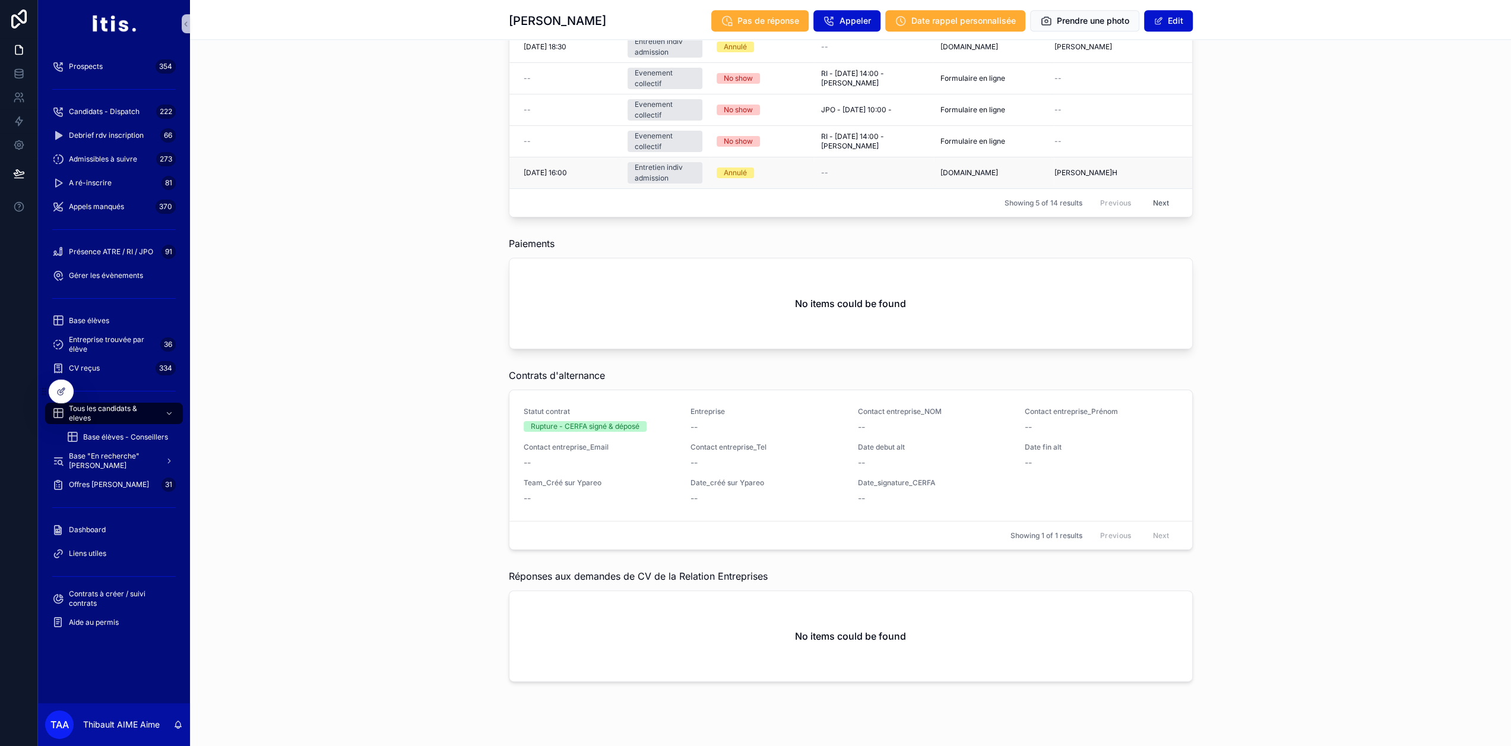
scroll to position [23, 0]
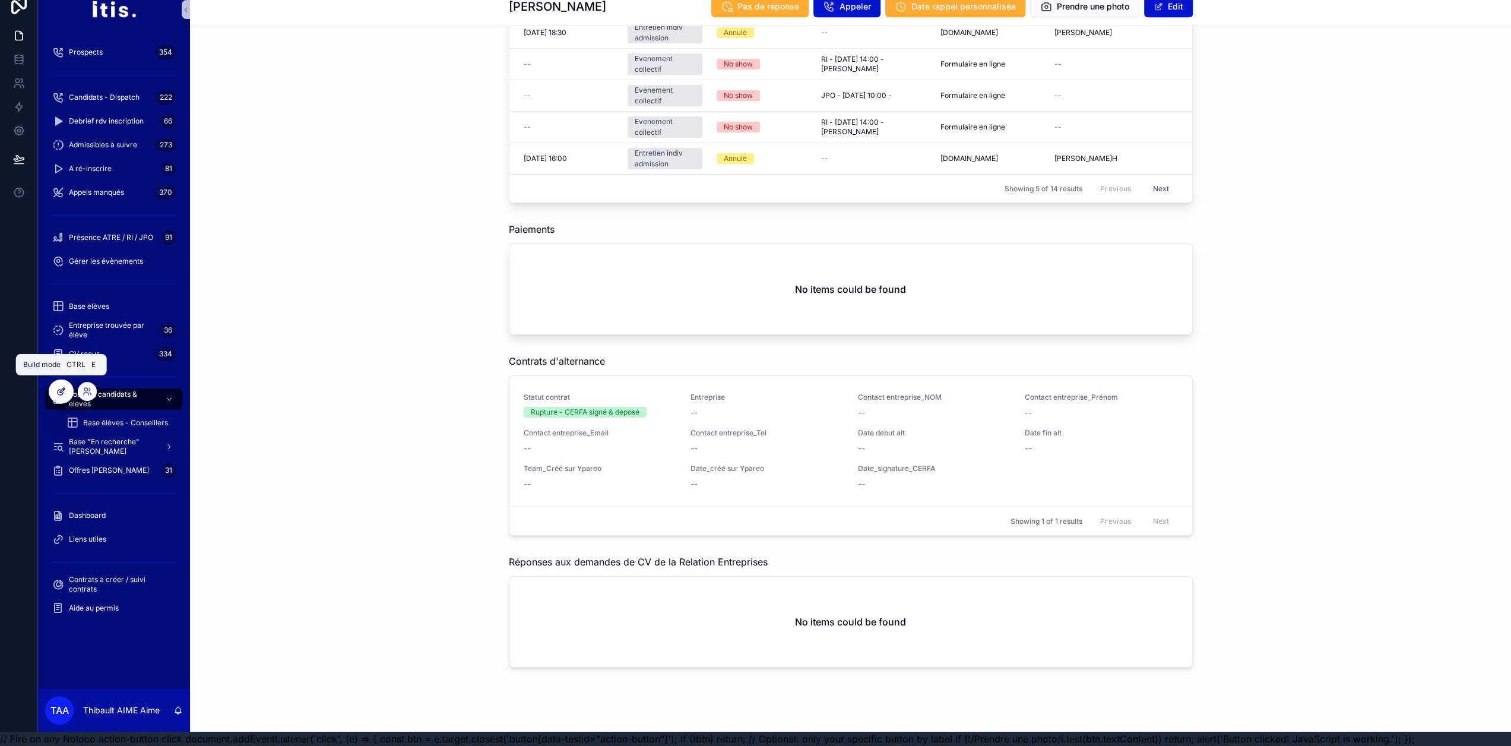
click at [55, 391] on div at bounding box center [61, 391] width 24 height 23
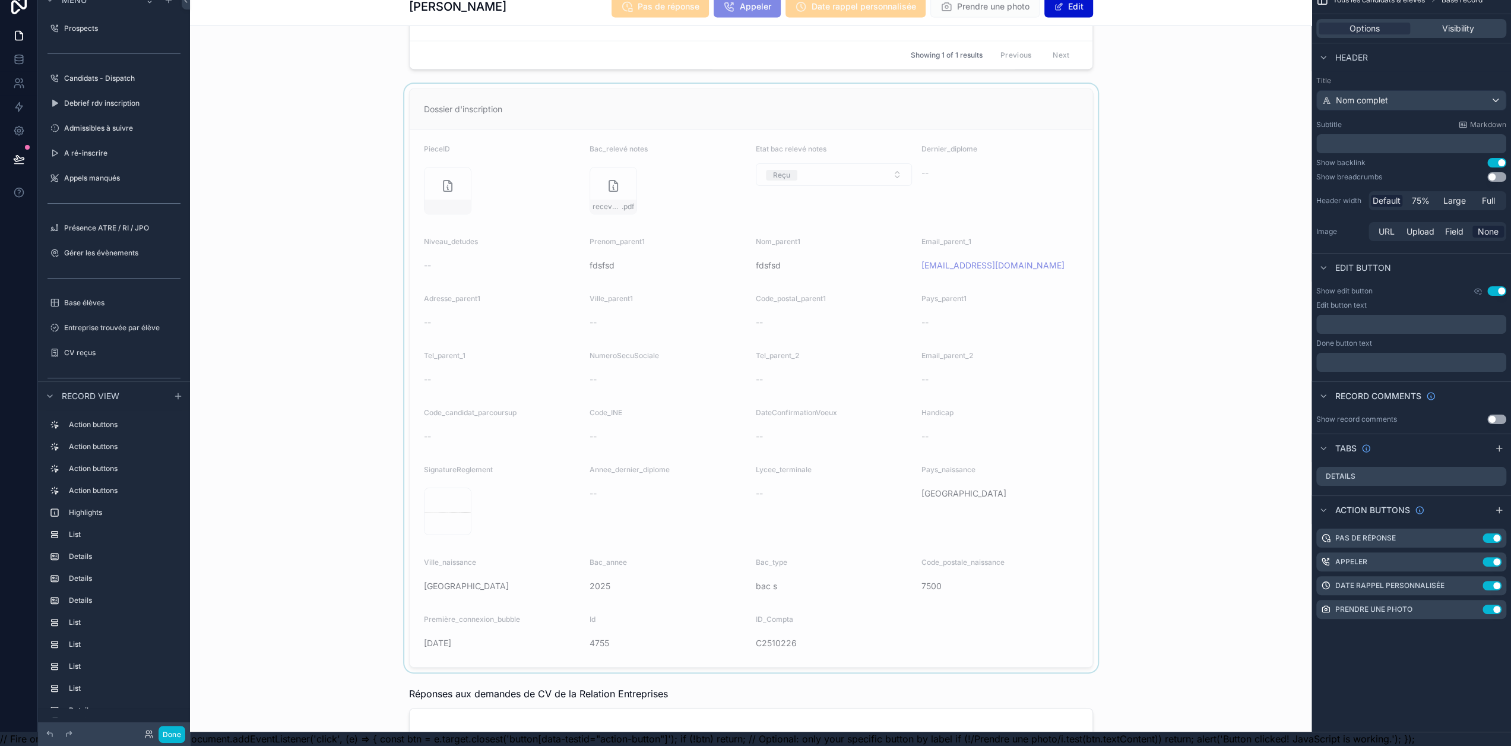
scroll to position [2024, 0]
click at [676, 436] on div "scrollable content" at bounding box center [751, 377] width 1122 height 588
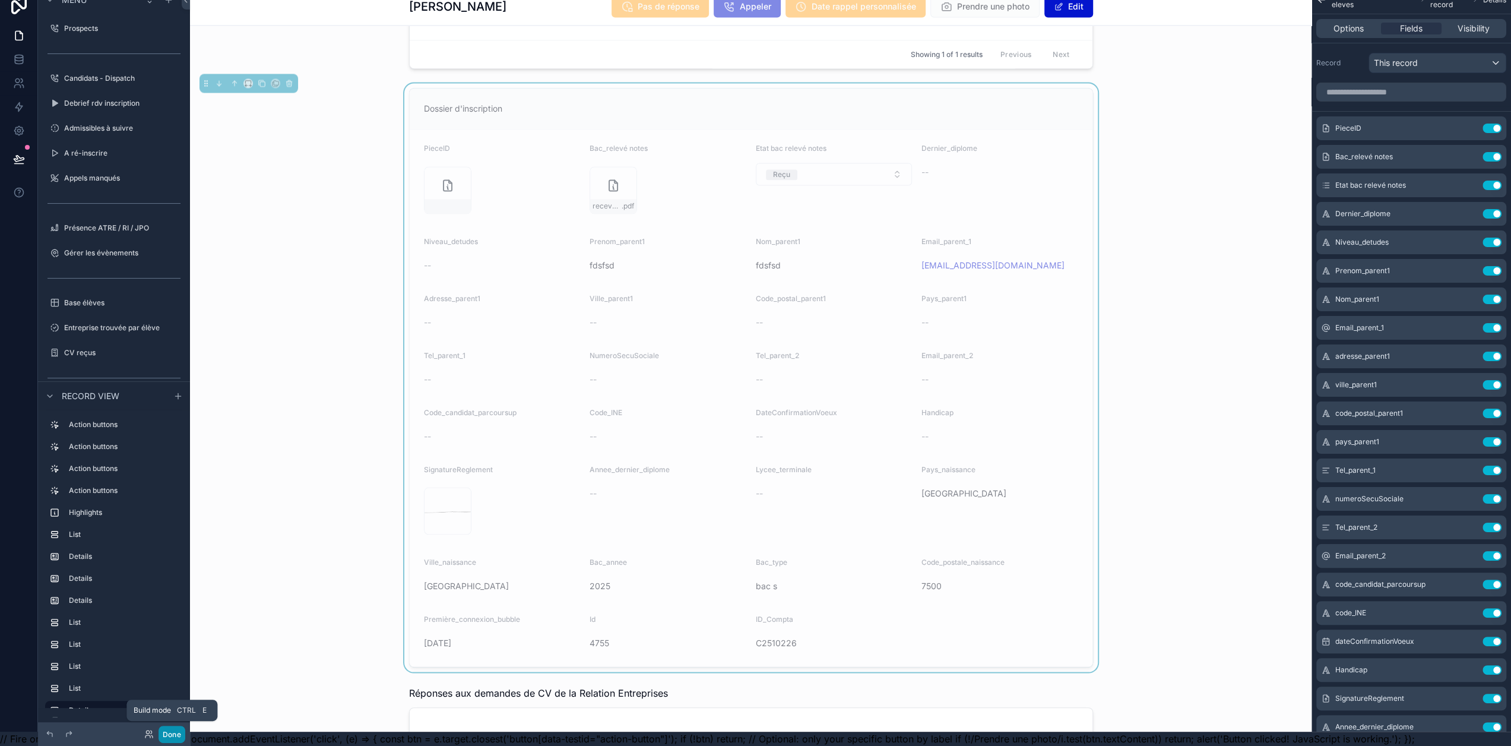
click at [177, 733] on button "Done" at bounding box center [172, 734] width 27 height 17
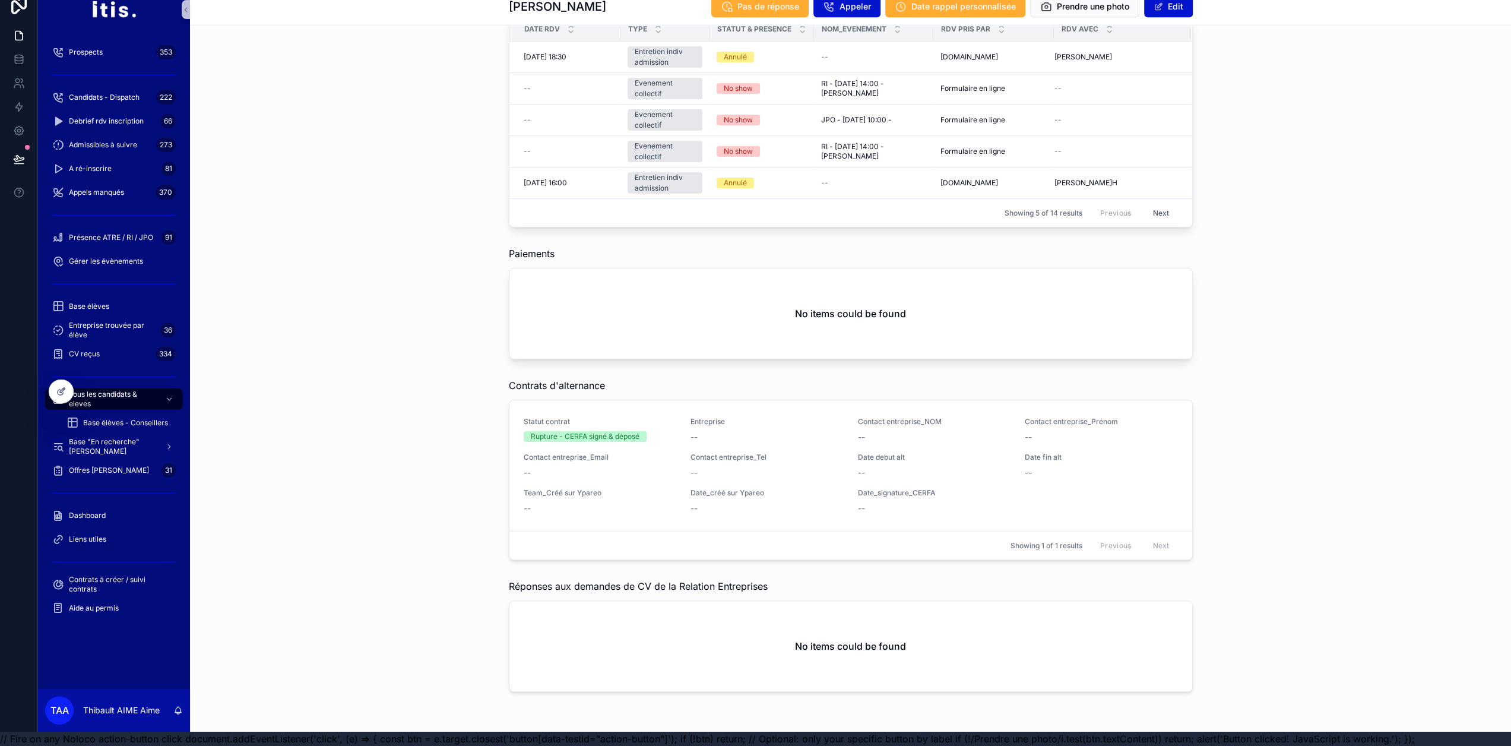
scroll to position [1484, 0]
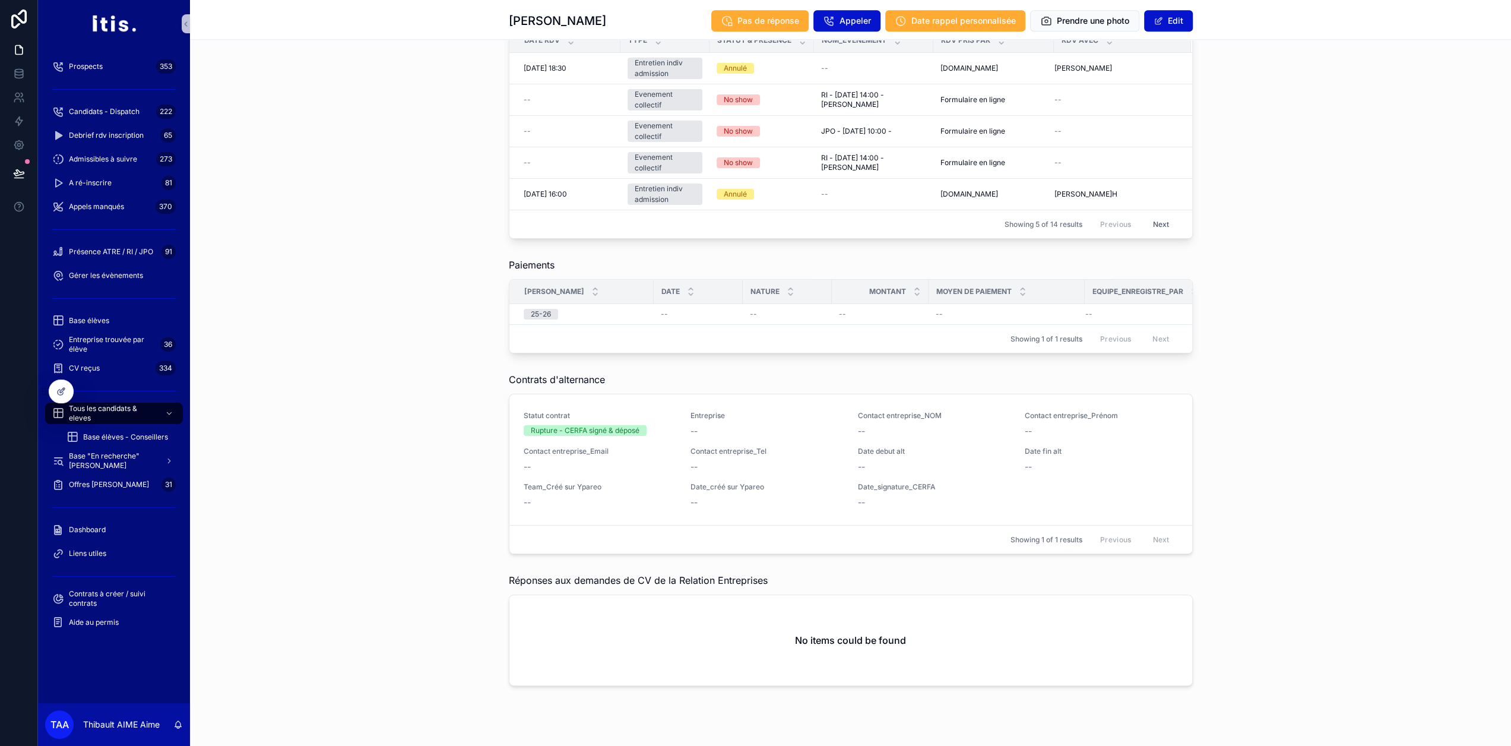
scroll to position [1484, 0]
drag, startPoint x: 652, startPoint y: 284, endPoint x: 619, endPoint y: 284, distance: 33.3
click at [619, 284] on div "scrollable content" at bounding box center [620, 291] width 5 height 24
click at [63, 395] on icon at bounding box center [60, 391] width 9 height 9
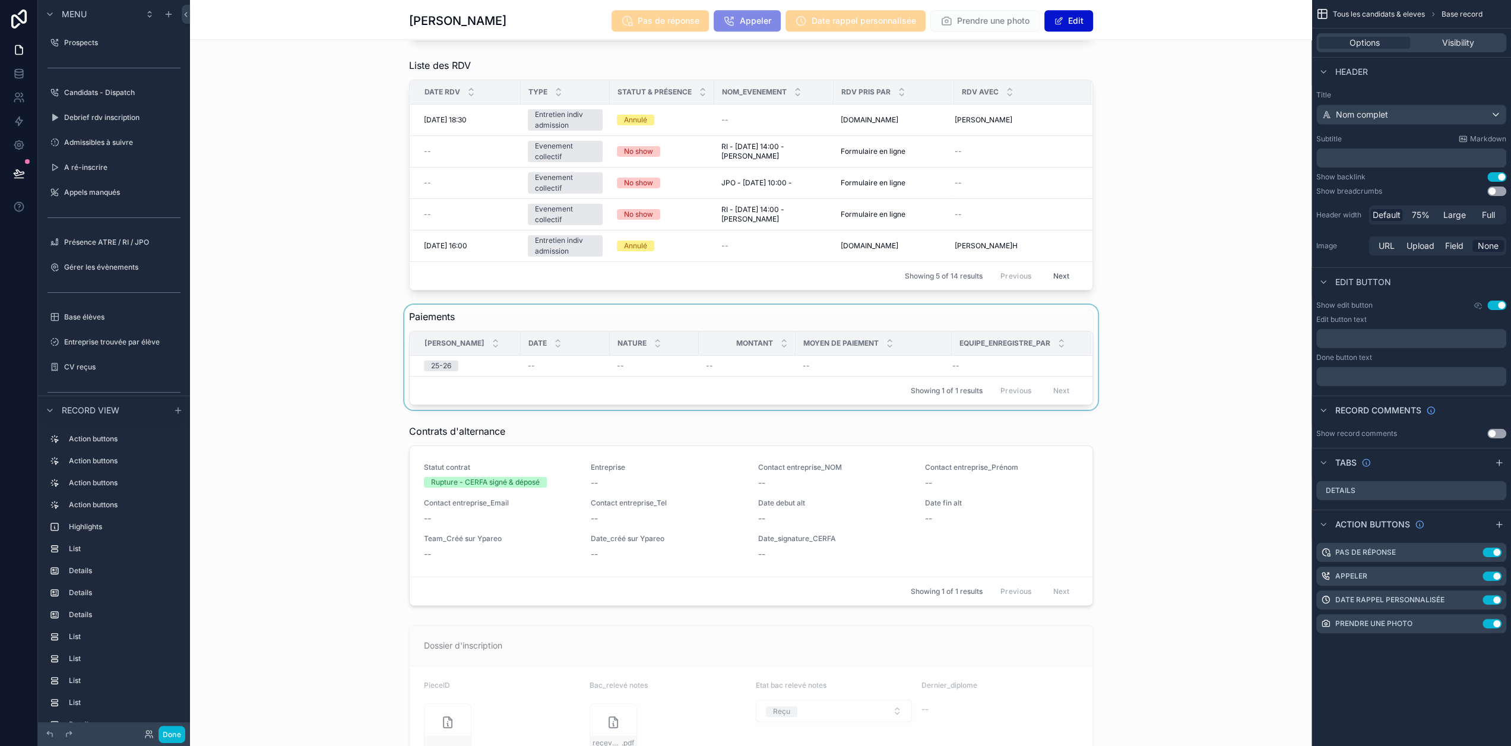
click at [524, 347] on div "Date" at bounding box center [565, 343] width 88 height 23
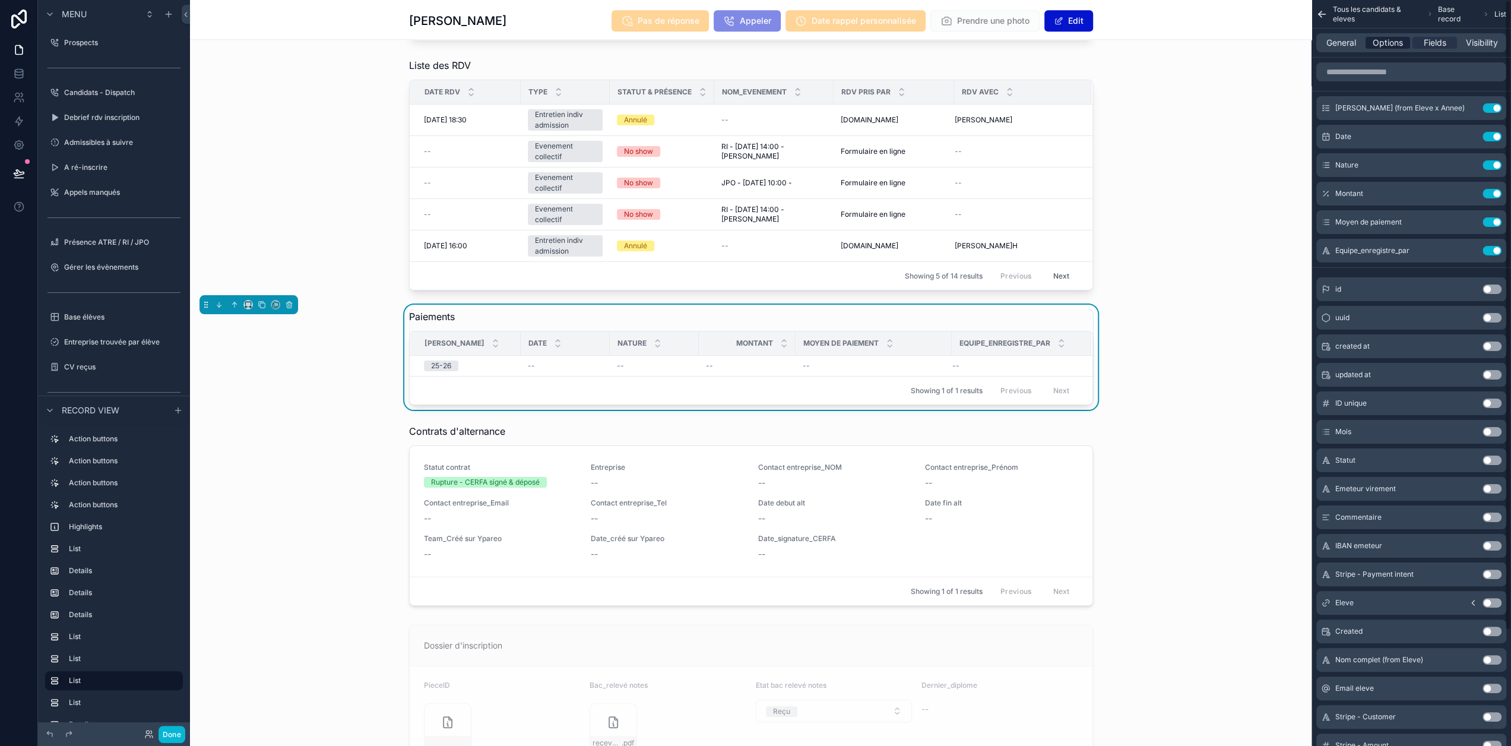
click at [1399, 47] on span "Options" at bounding box center [1388, 43] width 30 height 12
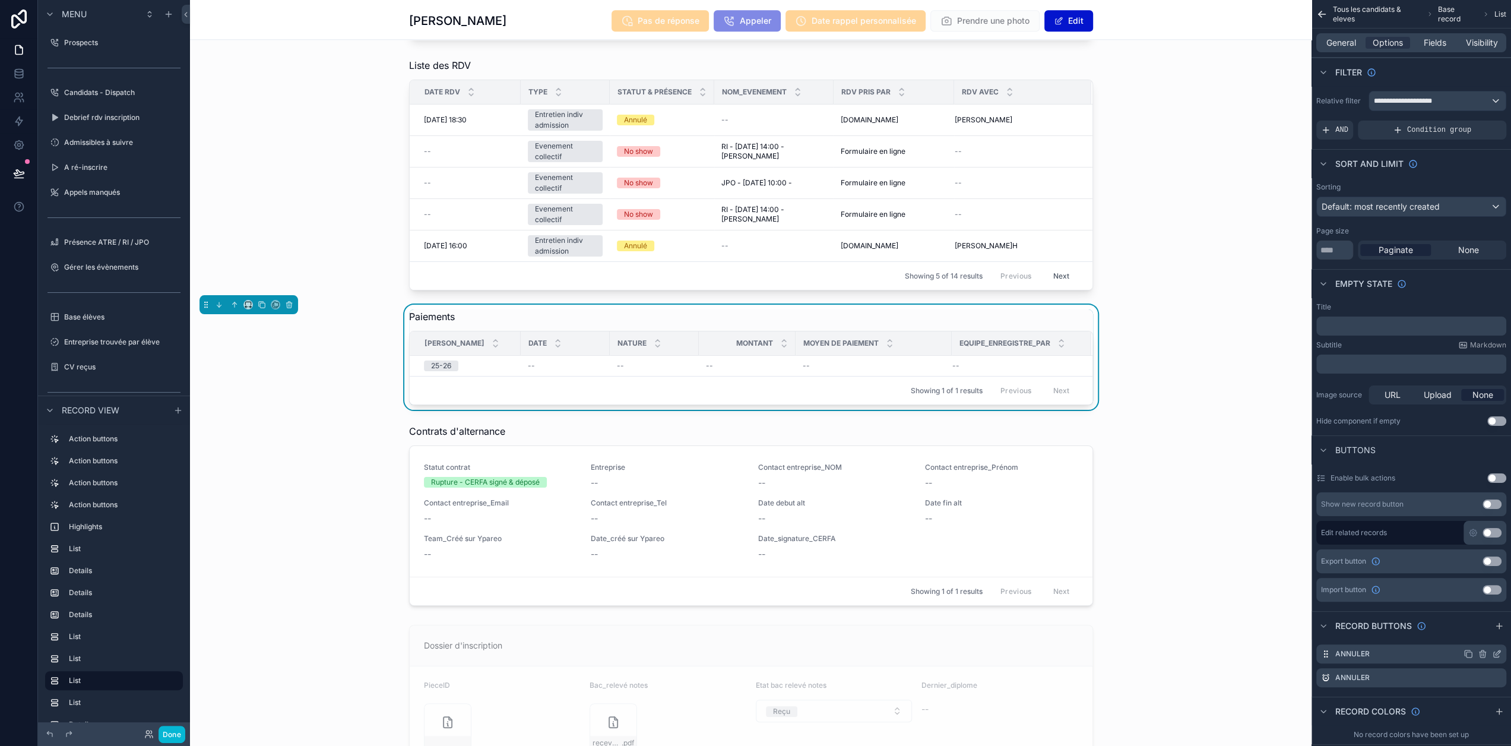
click at [1501, 652] on icon "scrollable content" at bounding box center [1496, 653] width 9 height 9
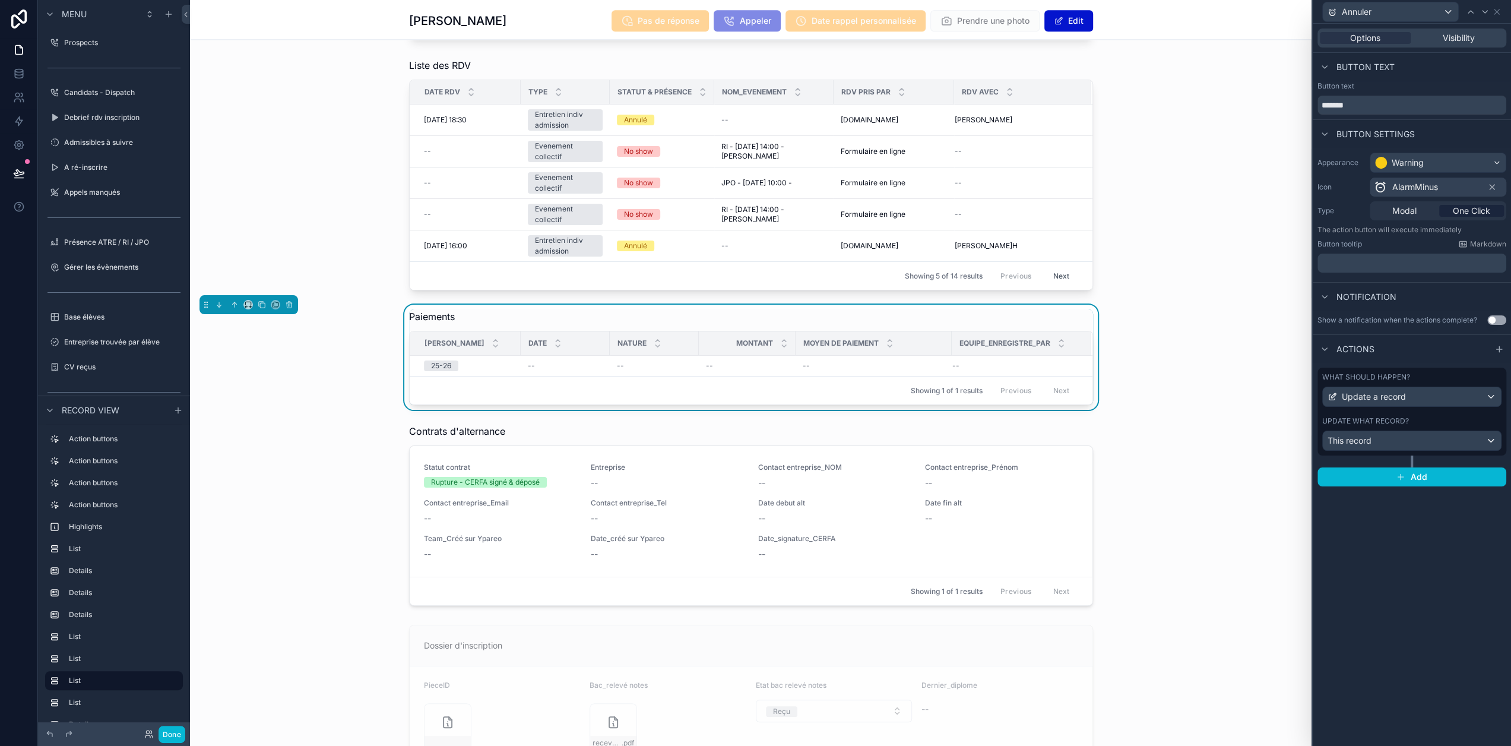
click at [1433, 384] on div "What should happen? Update a record" at bounding box center [1411, 389] width 179 height 34
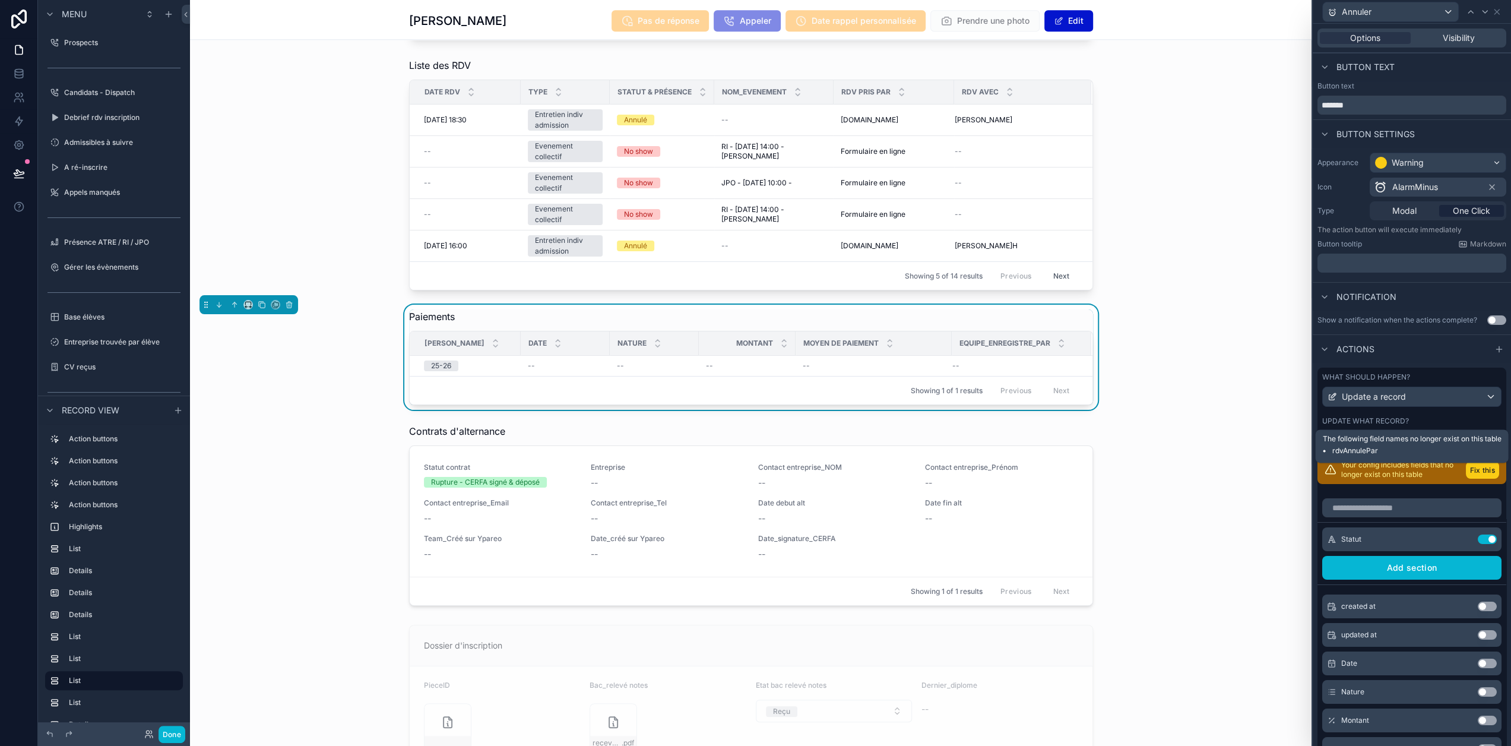
click at [1478, 479] on button "Fix this" at bounding box center [1482, 469] width 33 height 17
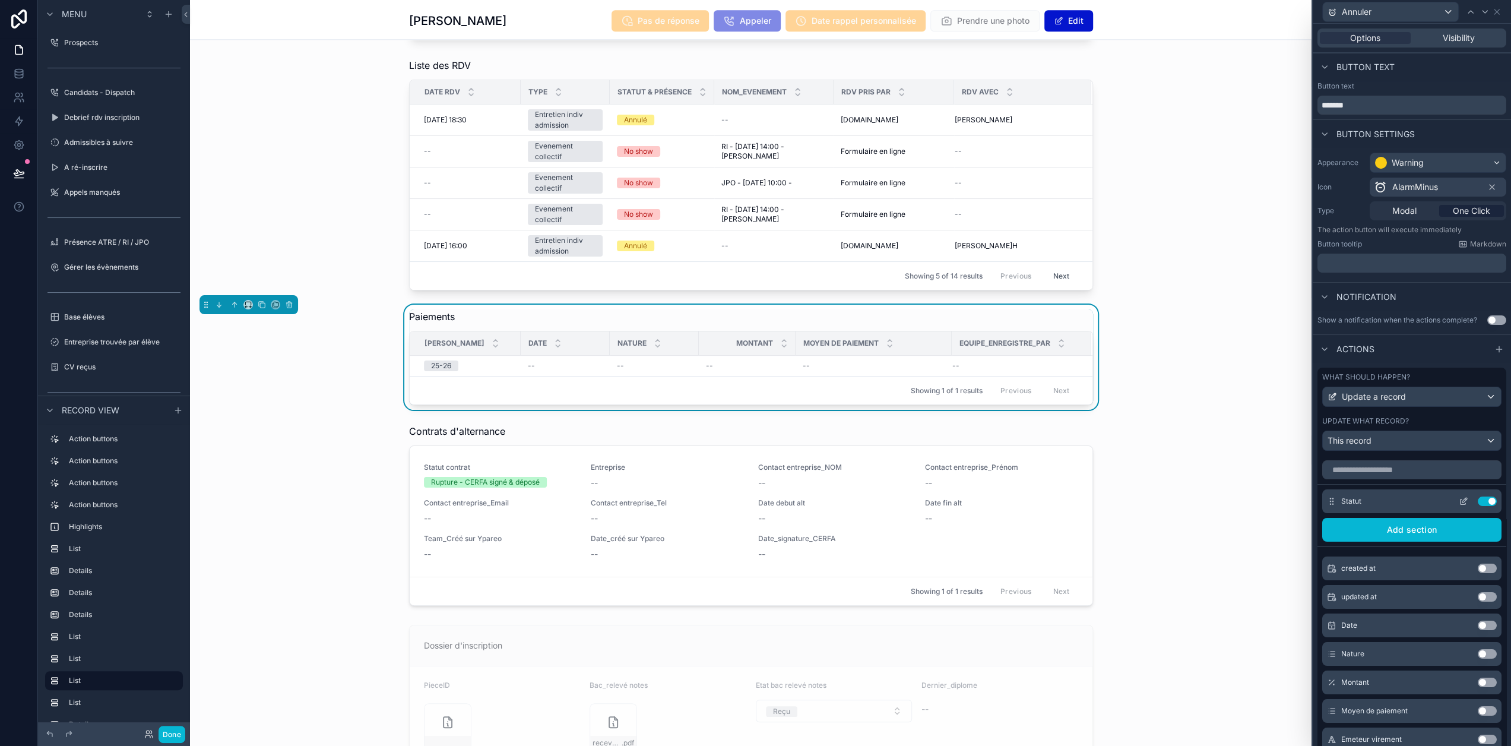
click at [1459, 506] on button at bounding box center [1463, 500] width 19 height 9
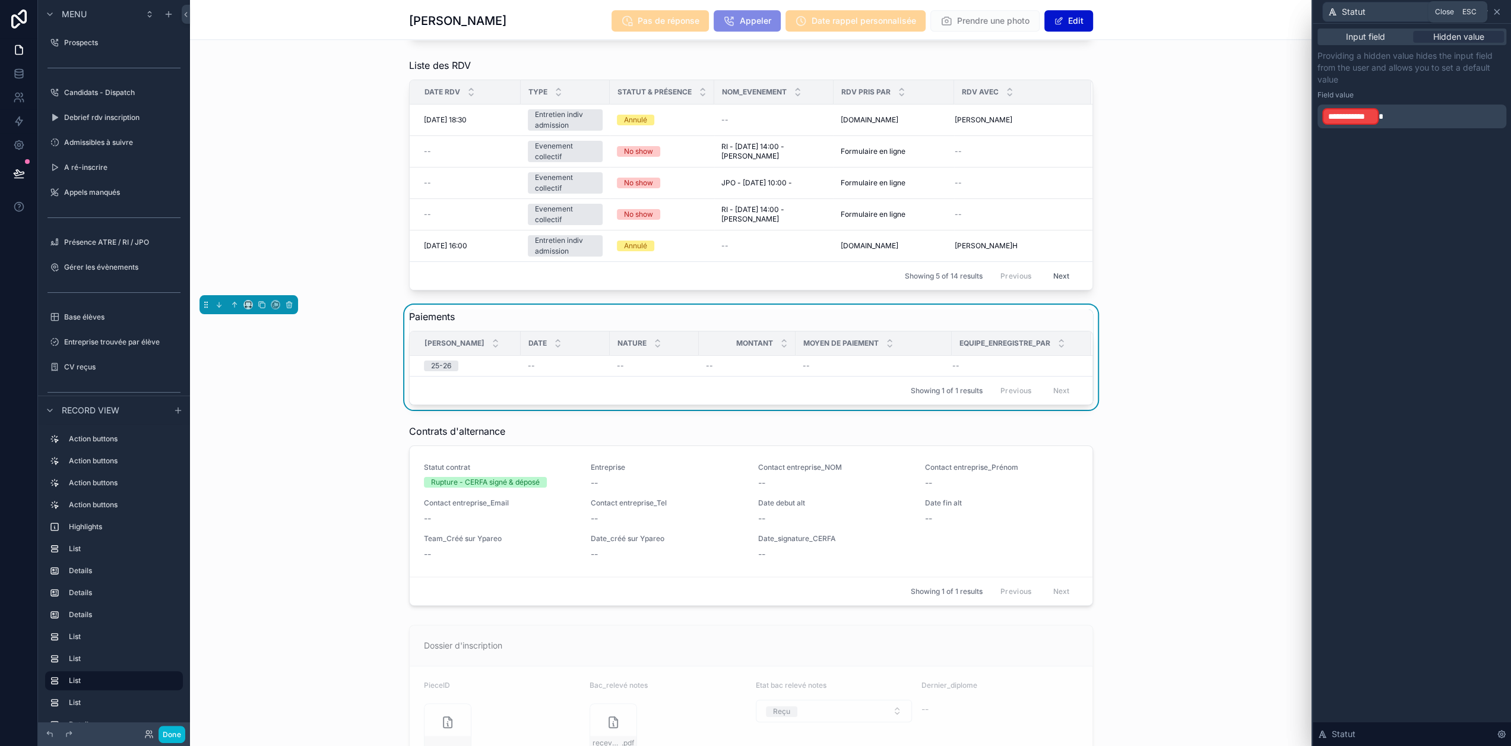
click at [1501, 13] on icon at bounding box center [1496, 11] width 9 height 9
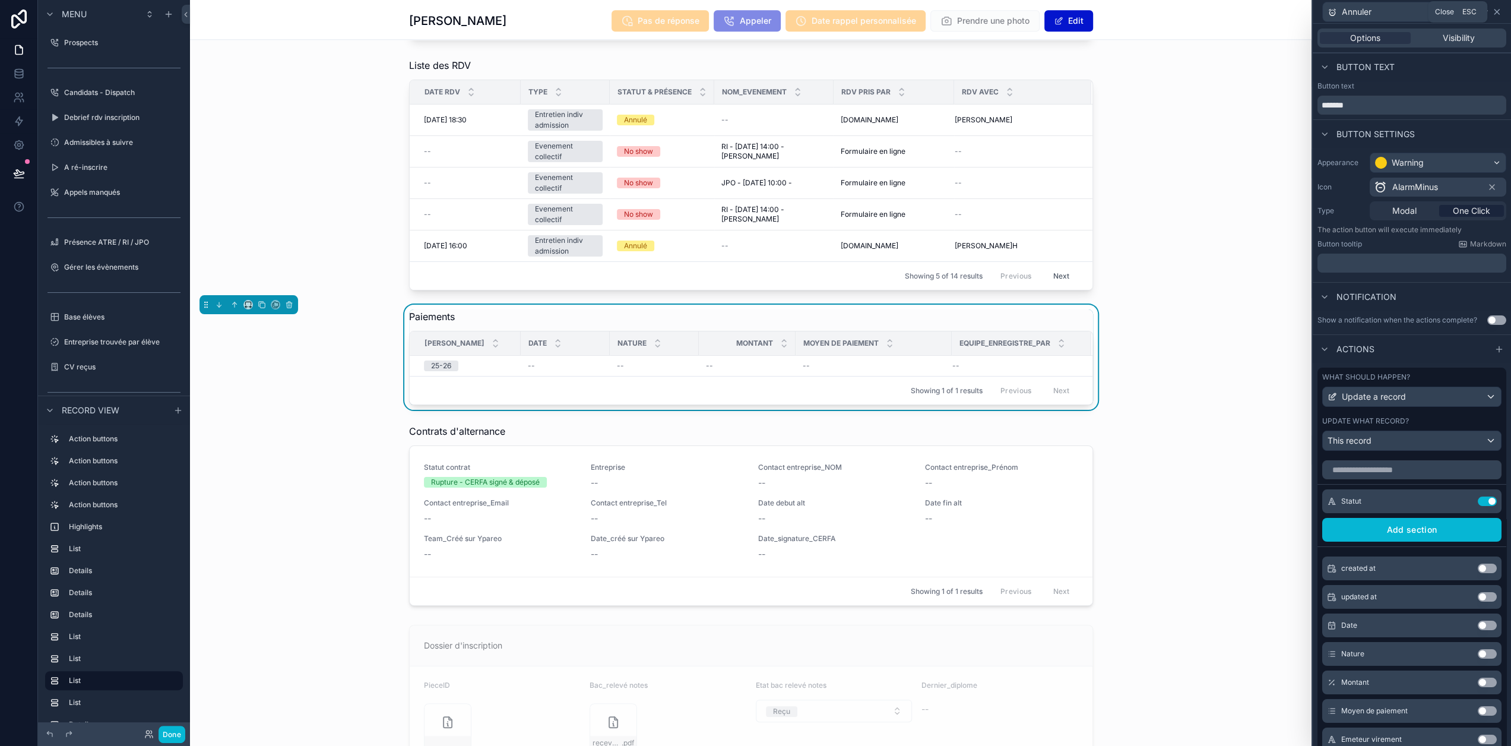
click at [1499, 13] on icon at bounding box center [1496, 11] width 5 height 5
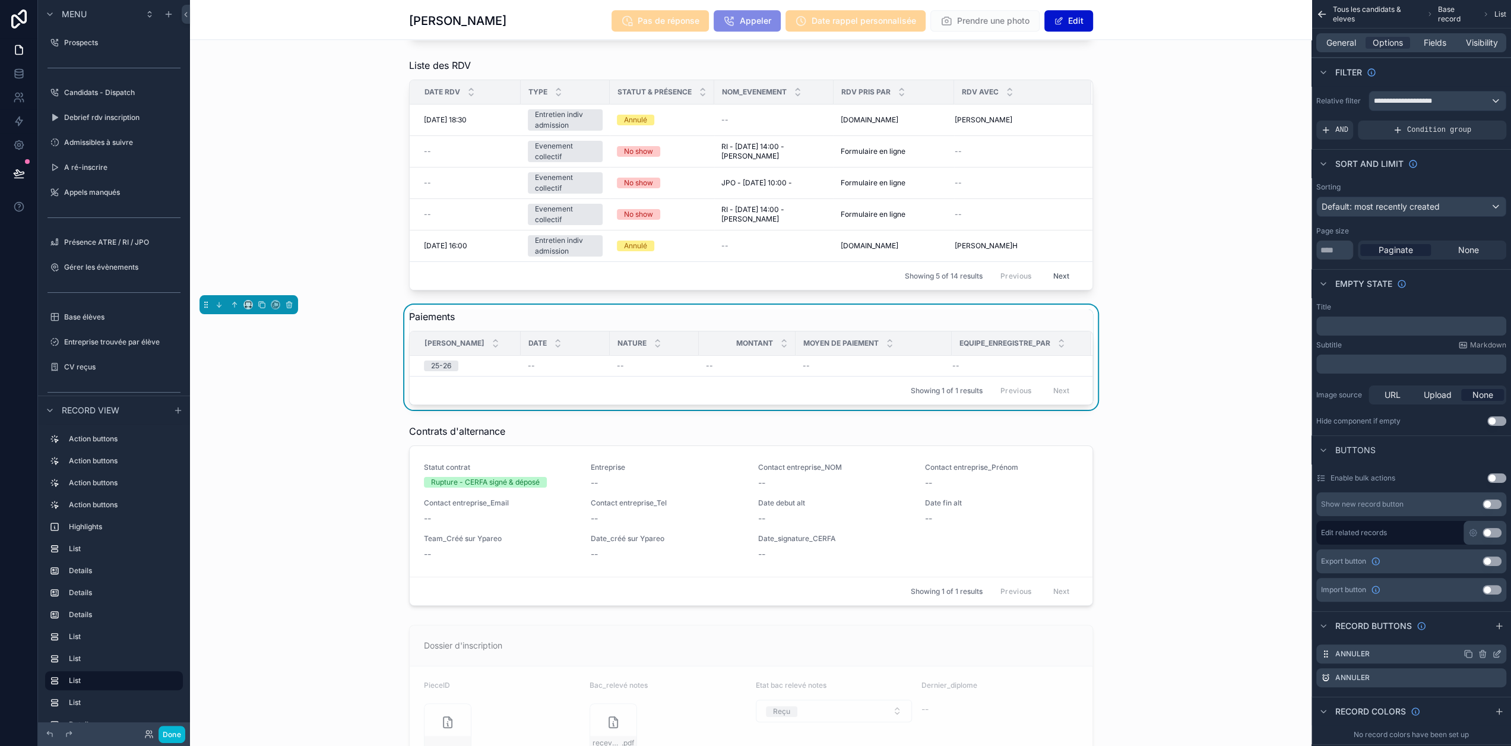
click at [1483, 654] on icon "scrollable content" at bounding box center [1483, 654] width 0 height 2
click at [1480, 628] on icon at bounding box center [1477, 625] width 5 height 5
click at [1500, 652] on icon "scrollable content" at bounding box center [1498, 652] width 5 height 5
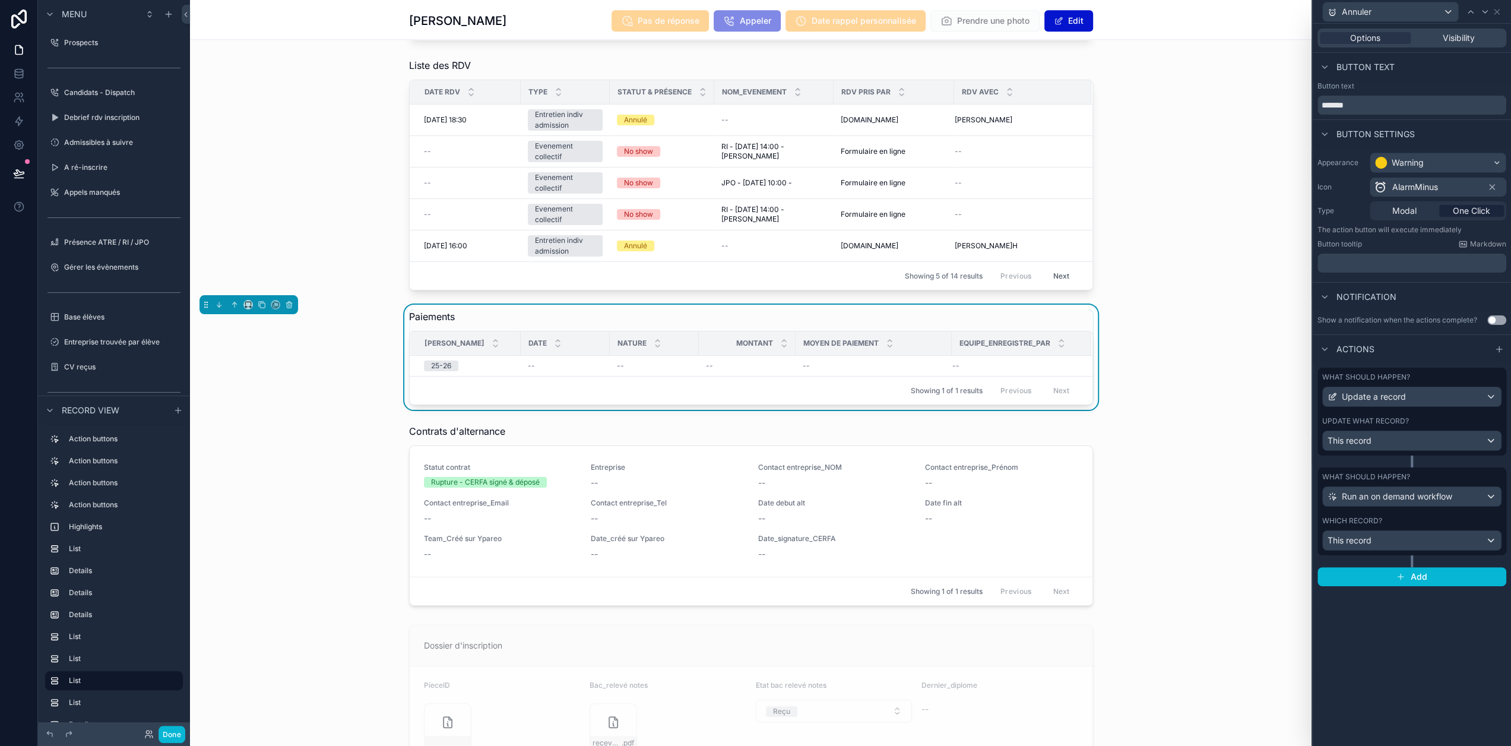
click at [1442, 416] on div "Update what record?" at bounding box center [1411, 420] width 179 height 9
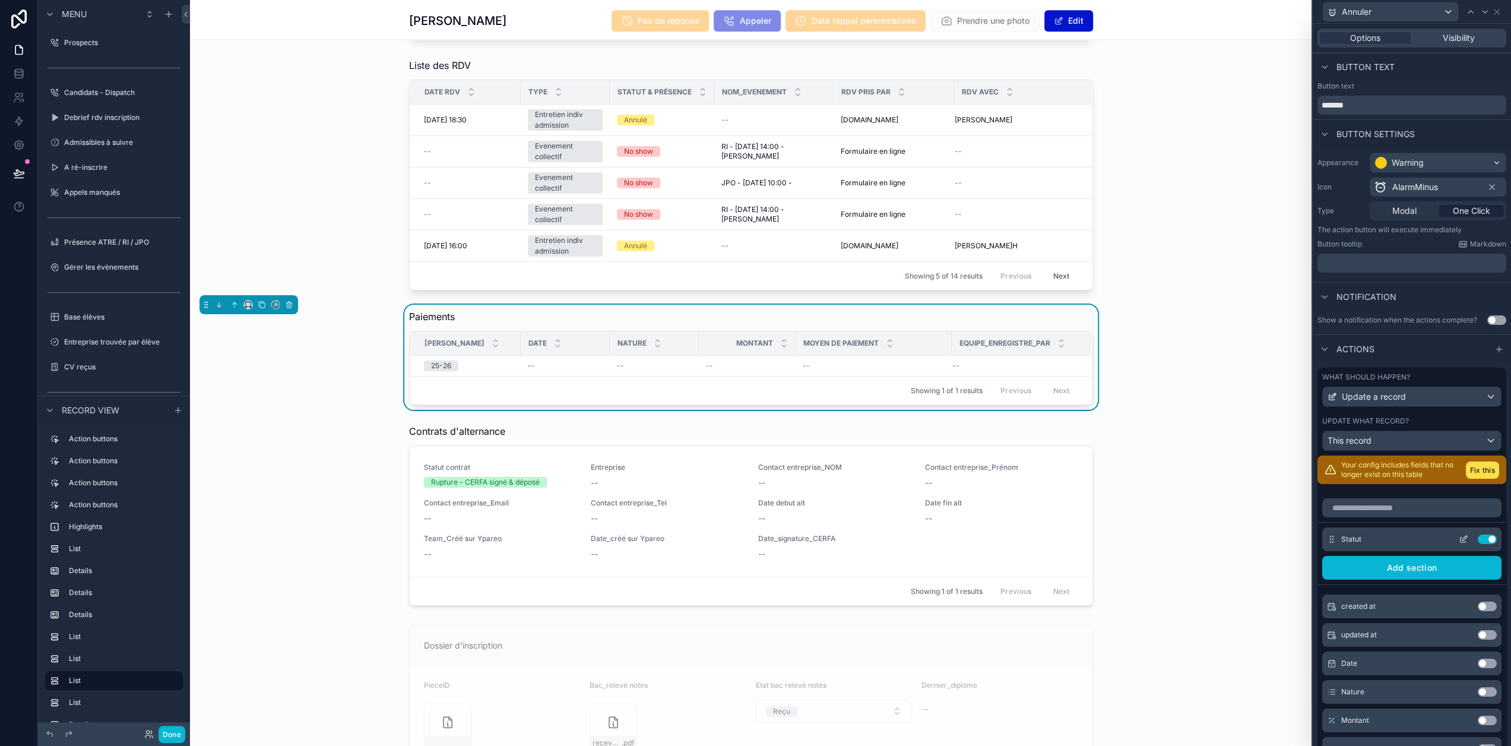
click at [1459, 544] on icon at bounding box center [1463, 538] width 9 height 9
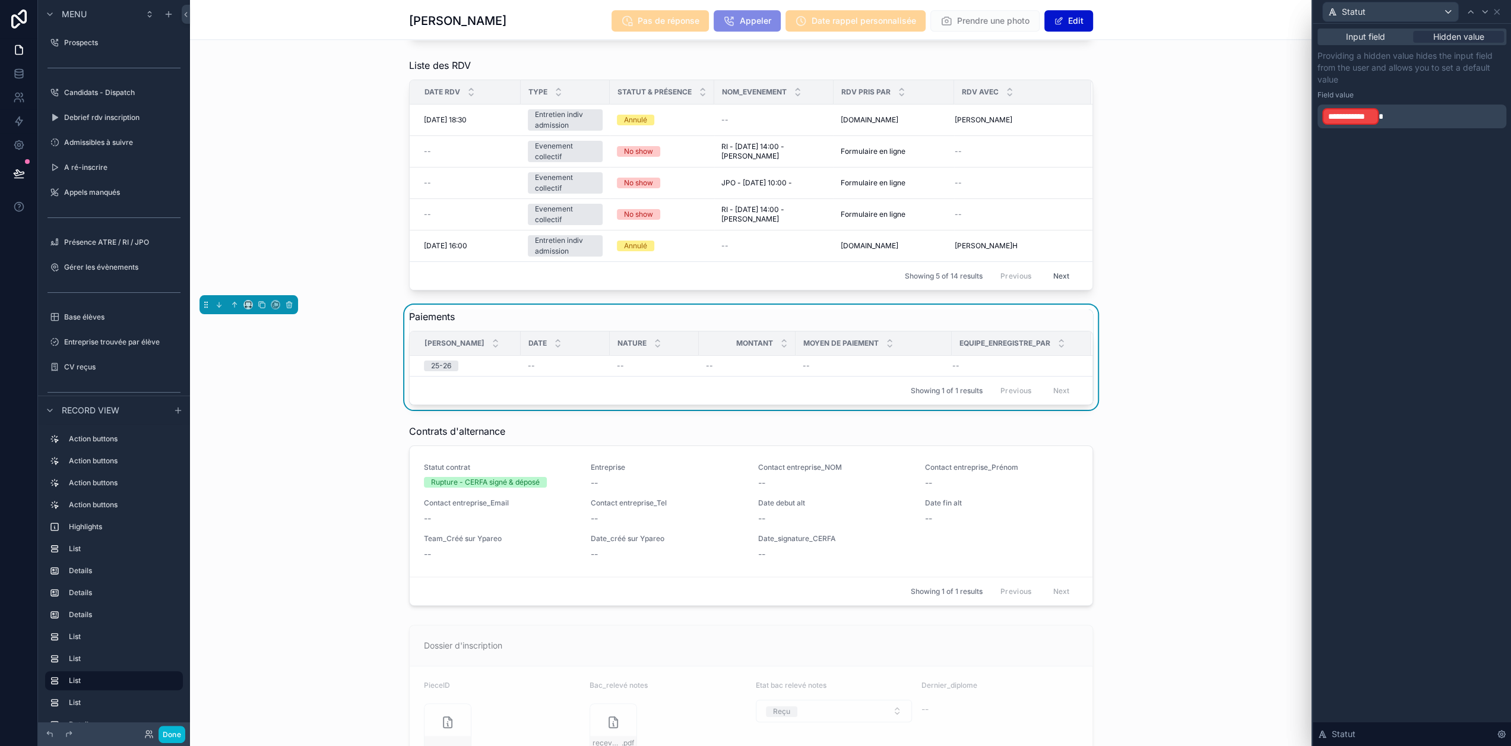
click at [1417, 115] on p "**********" at bounding box center [1413, 116] width 182 height 19
click at [1362, 117] on span "**********" at bounding box center [1350, 116] width 45 height 12
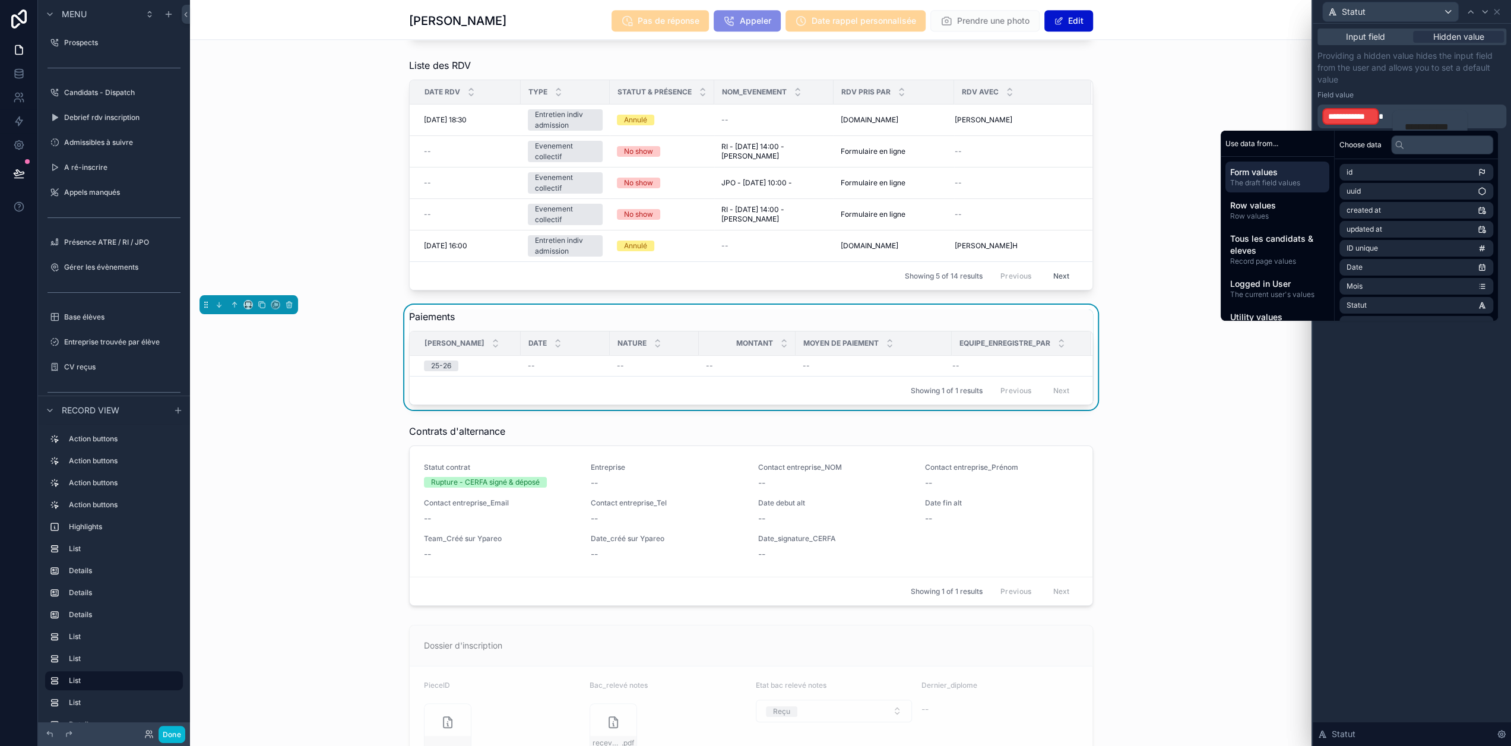
click at [1424, 78] on p "Providing a hidden value hides the input field from the user and allows you to …" at bounding box center [1411, 68] width 189 height 36
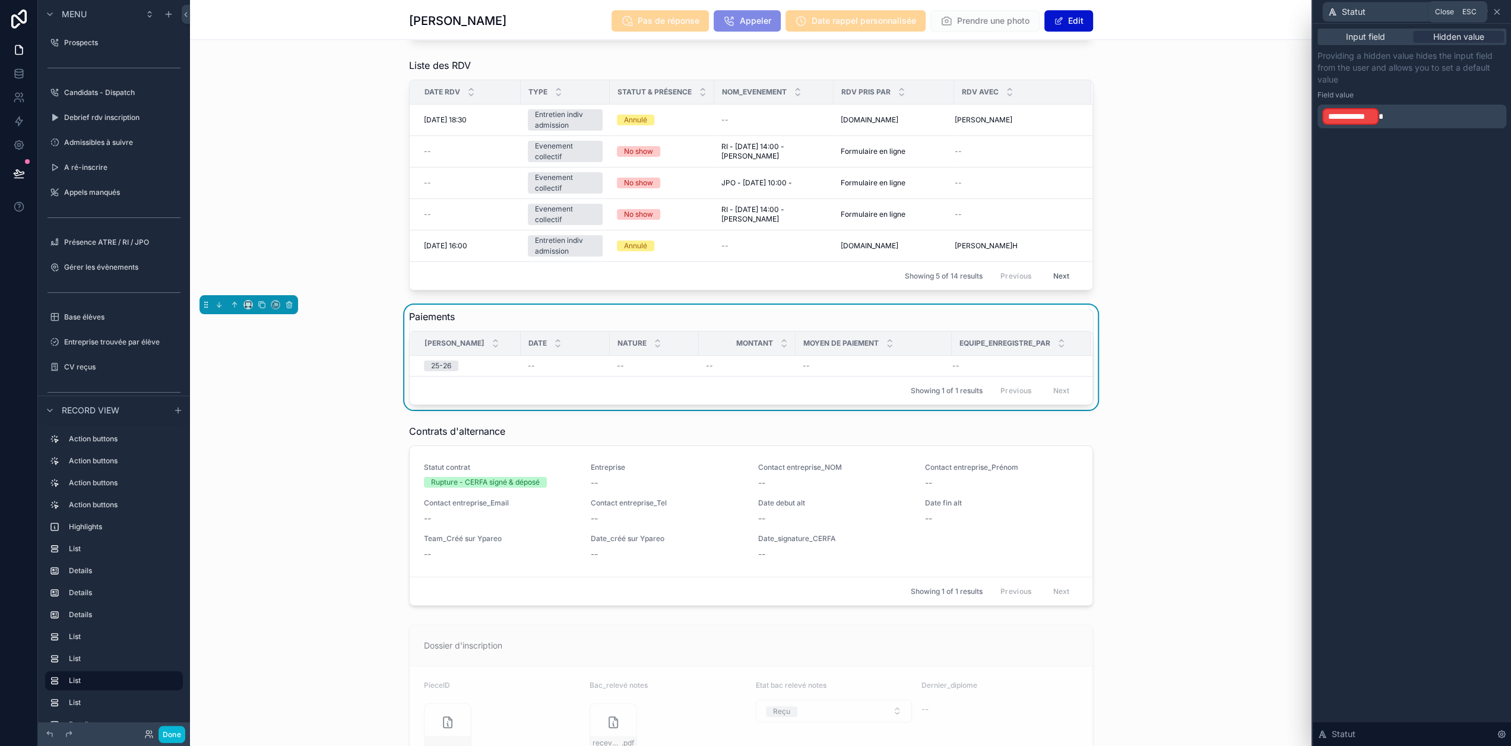
click at [1499, 12] on icon at bounding box center [1496, 11] width 5 height 5
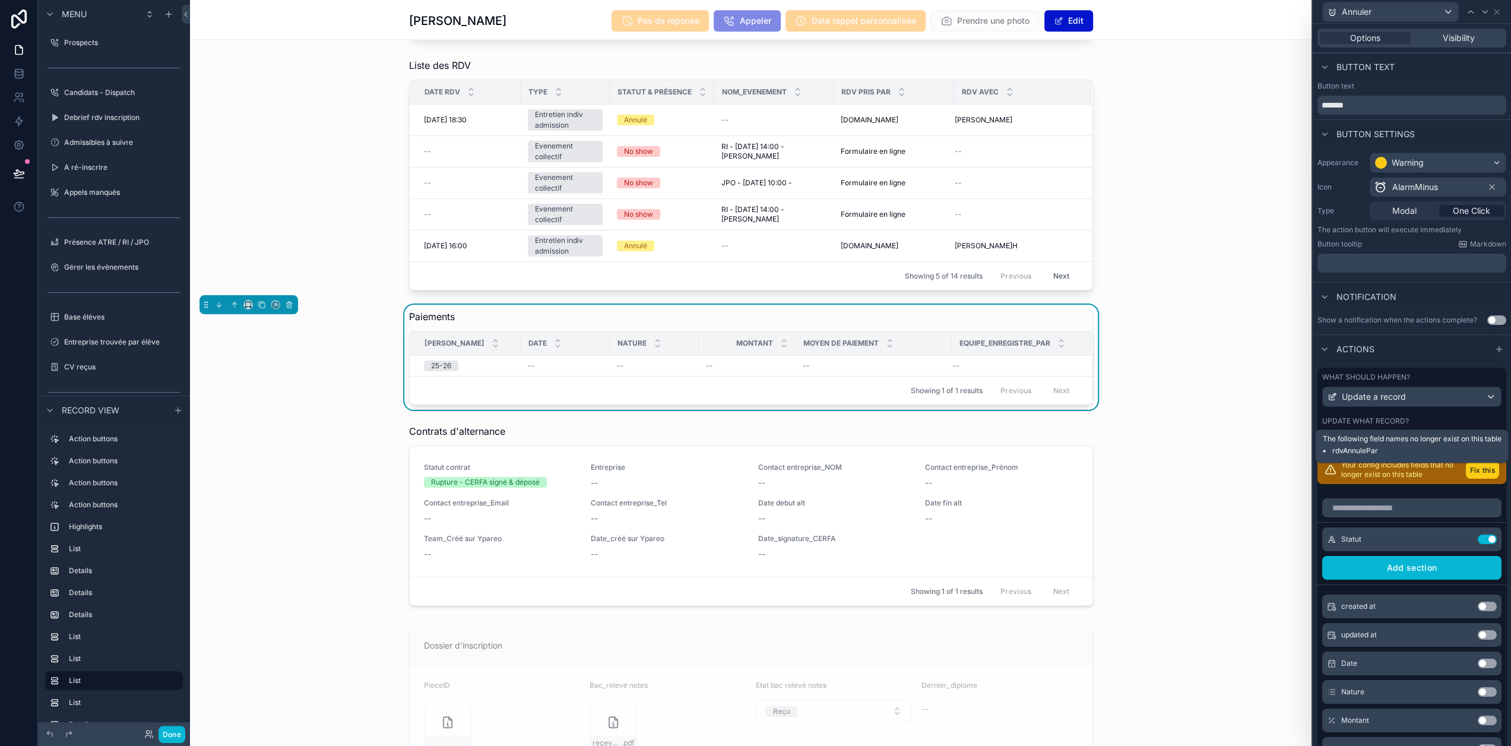
click at [1466, 479] on button "Fix this" at bounding box center [1482, 469] width 33 height 17
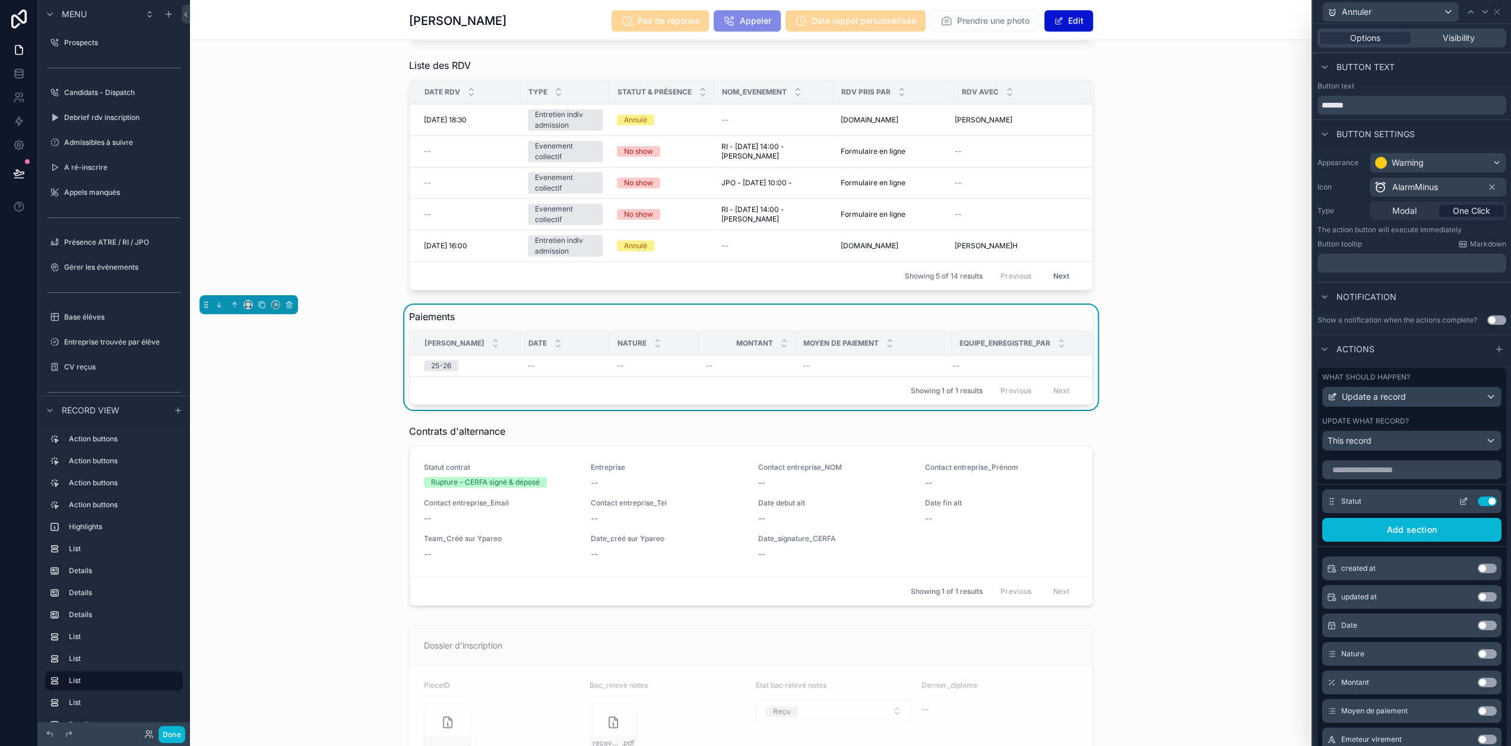
click at [1459, 505] on icon at bounding box center [1463, 500] width 9 height 9
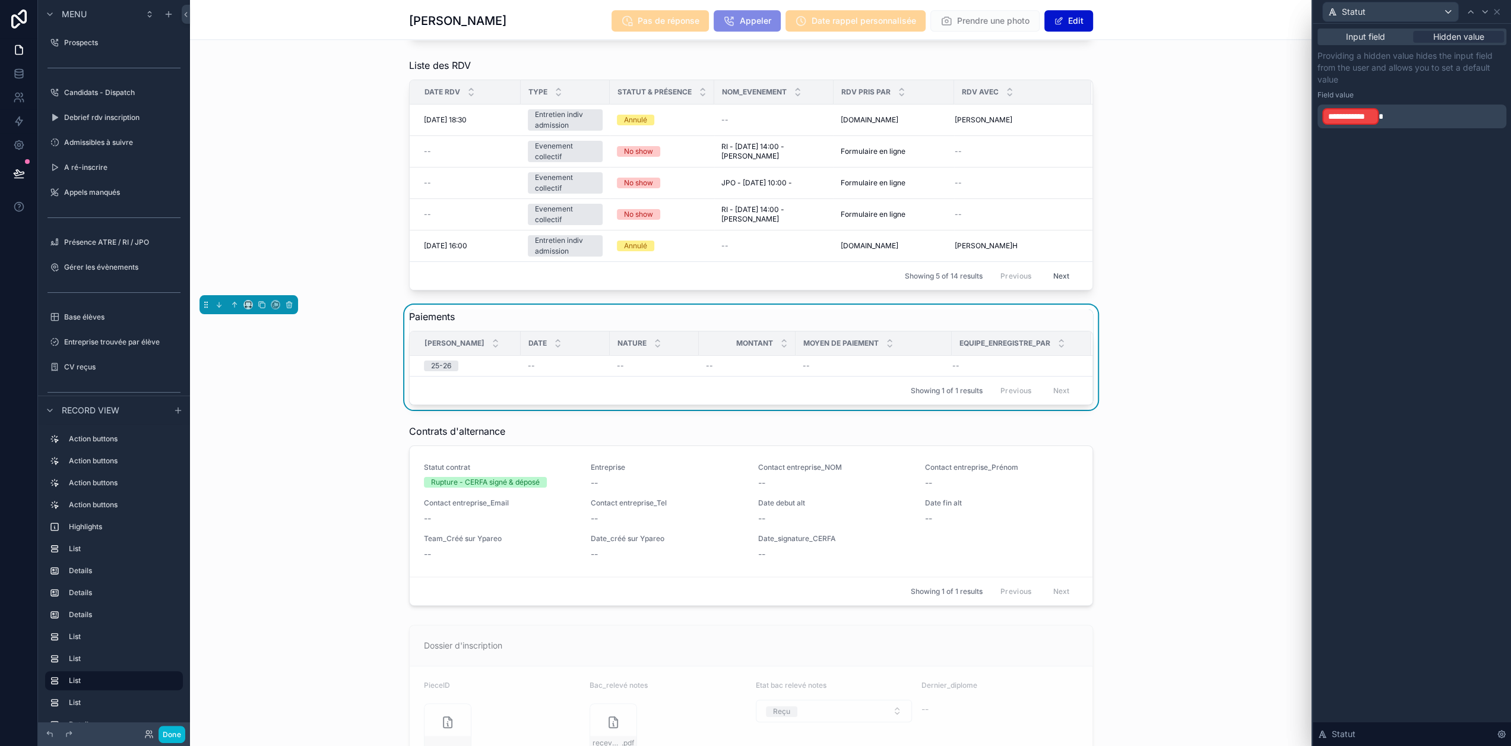
click at [1432, 112] on p "**********" at bounding box center [1413, 116] width 182 height 19
click at [1501, 15] on icon at bounding box center [1496, 11] width 9 height 9
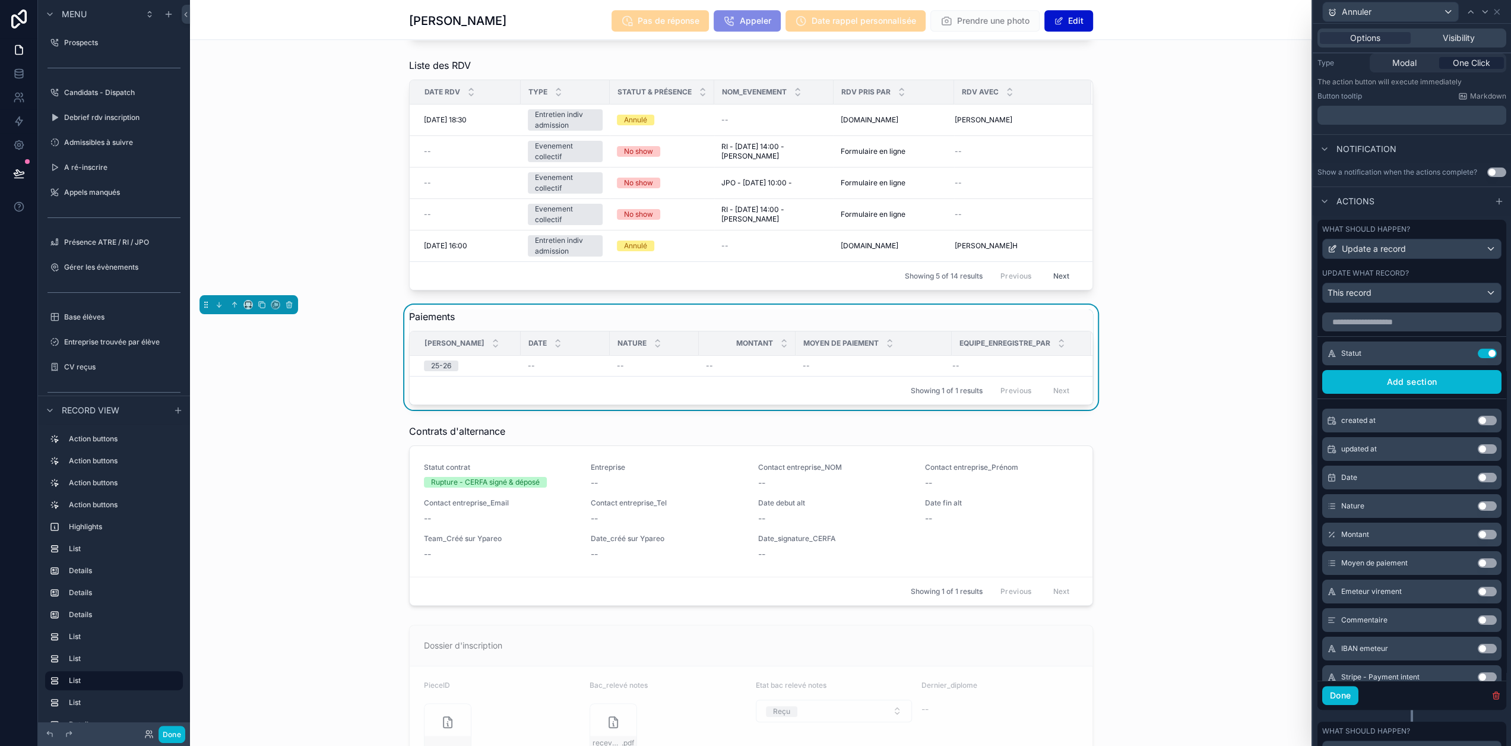
scroll to position [0, 0]
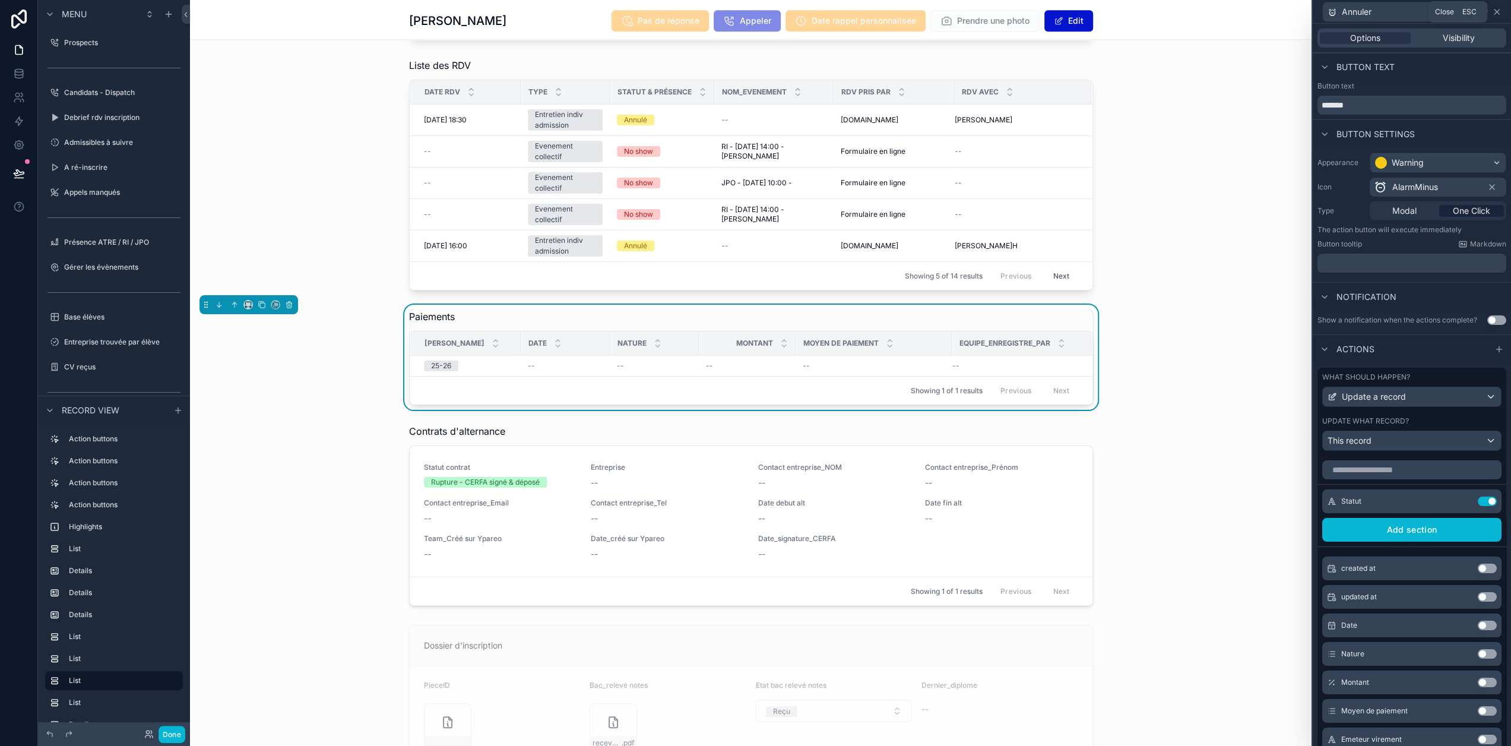
click at [1501, 12] on icon at bounding box center [1496, 11] width 9 height 9
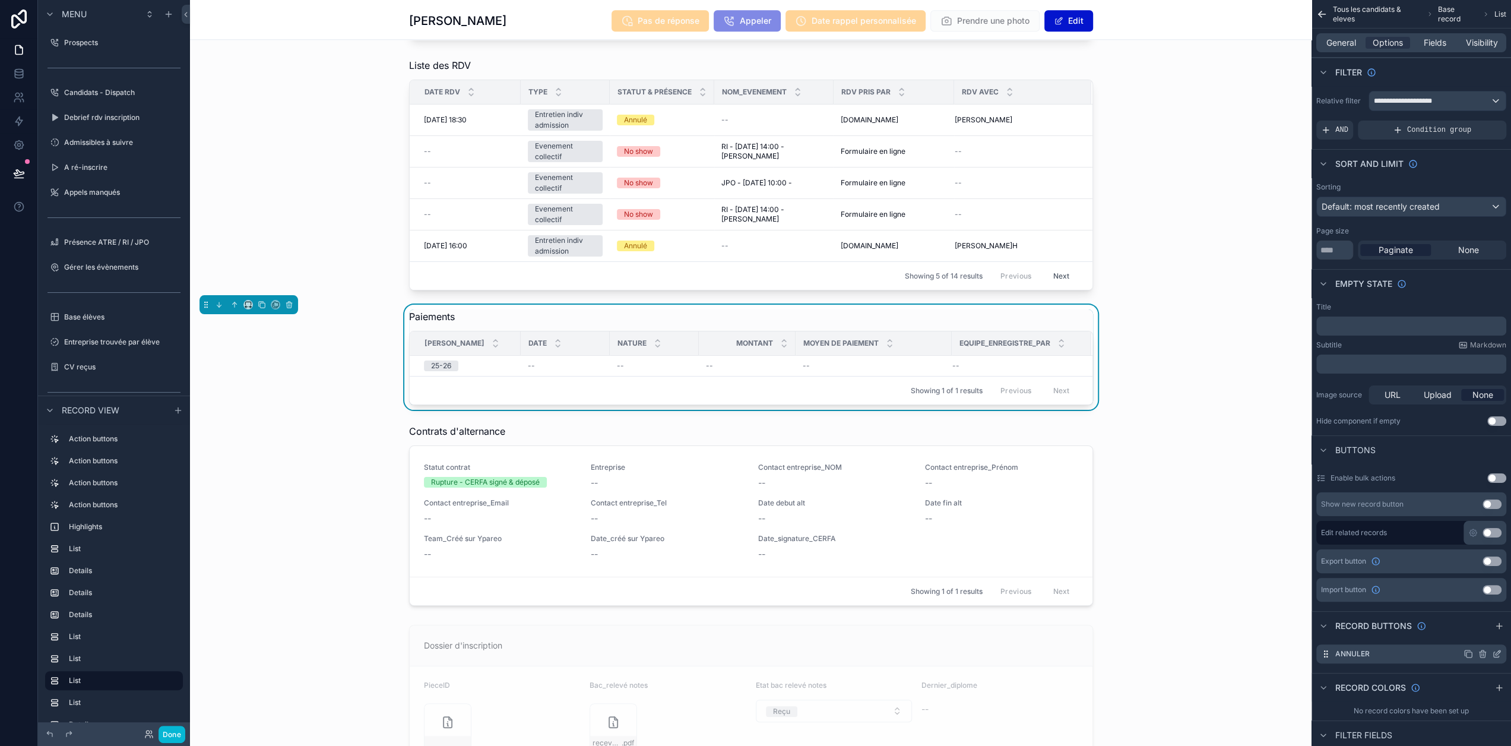
click at [1487, 651] on icon "scrollable content" at bounding box center [1482, 653] width 9 height 9
click at [1480, 628] on icon at bounding box center [1477, 625] width 5 height 5
click at [178, 729] on button "Done" at bounding box center [172, 734] width 27 height 17
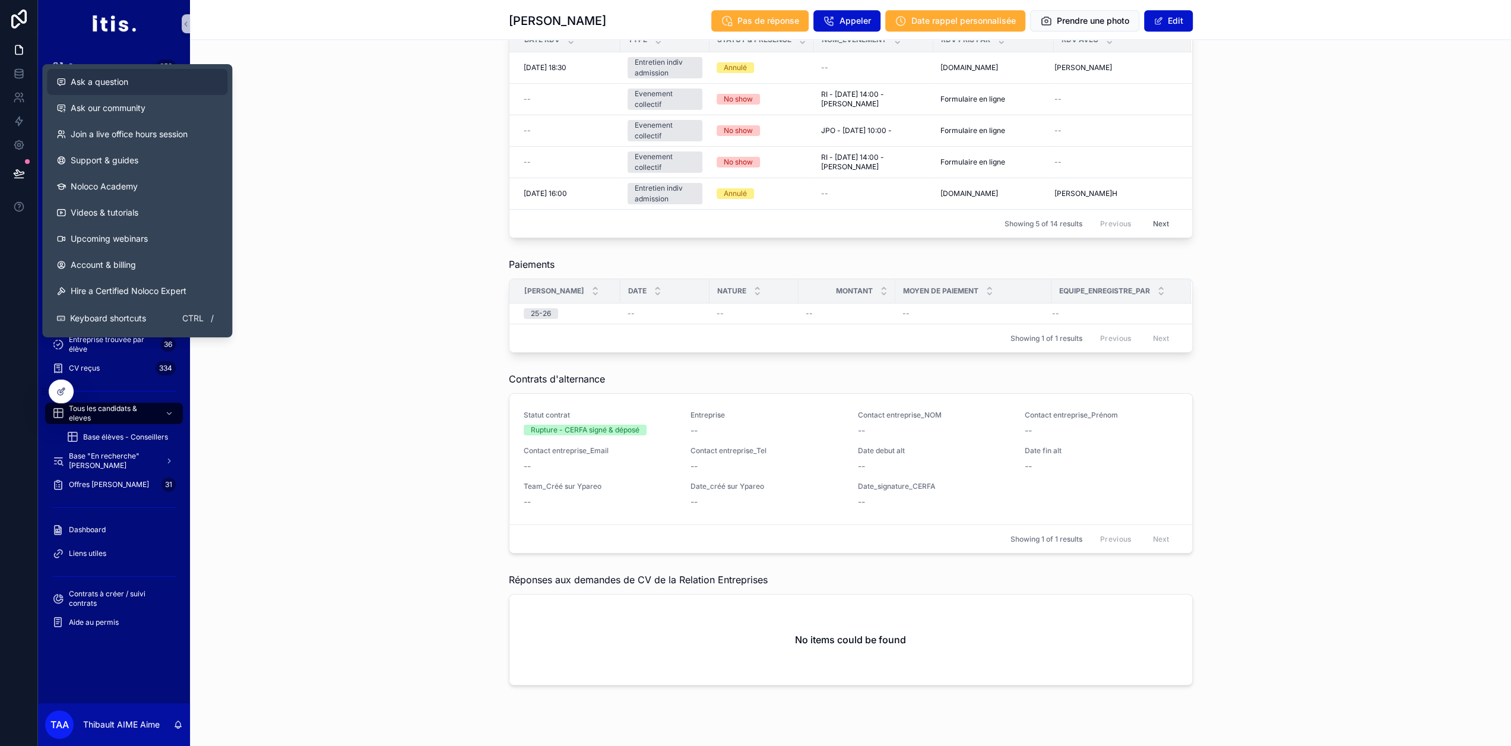
click at [106, 88] on button "Ask a question" at bounding box center [137, 82] width 180 height 26
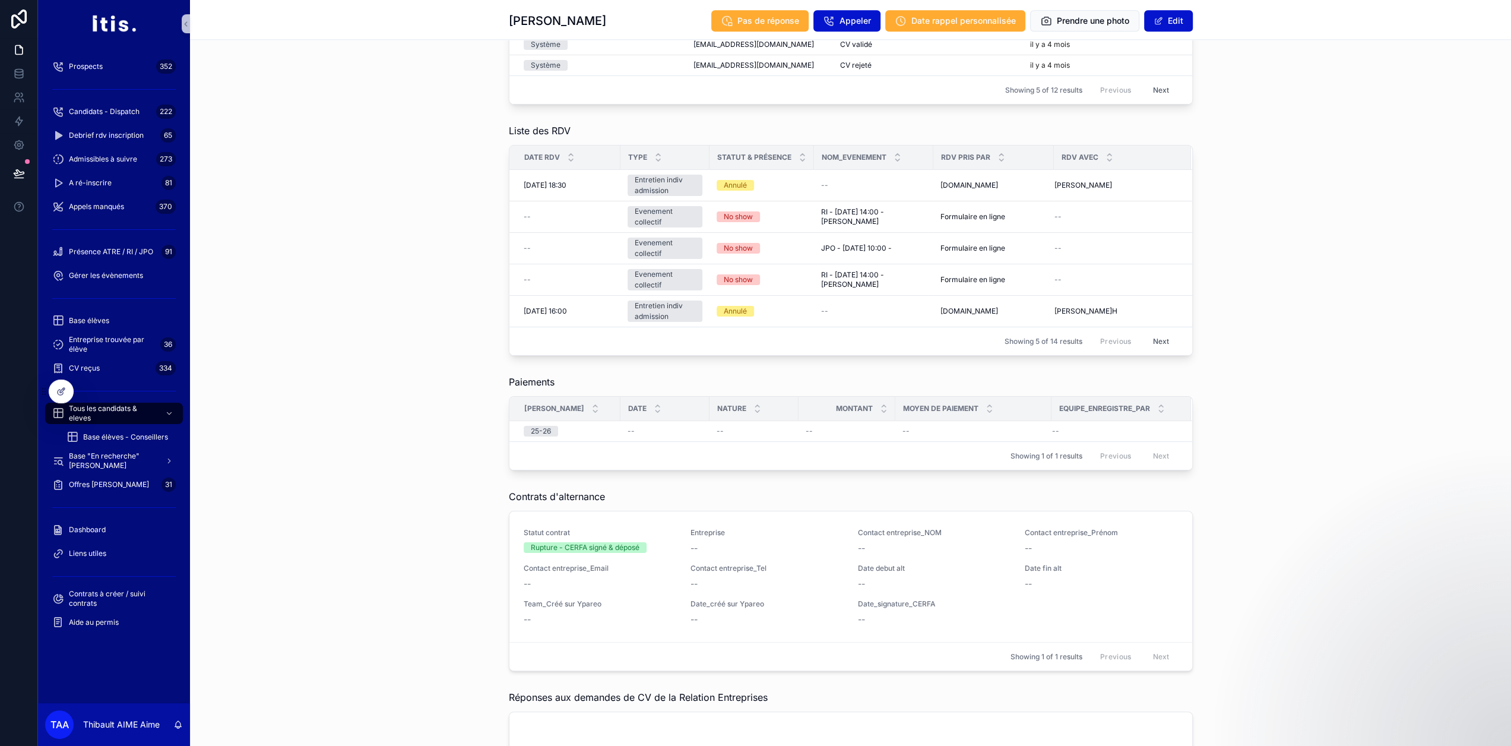
scroll to position [1367, 0]
click at [63, 398] on div at bounding box center [61, 391] width 24 height 23
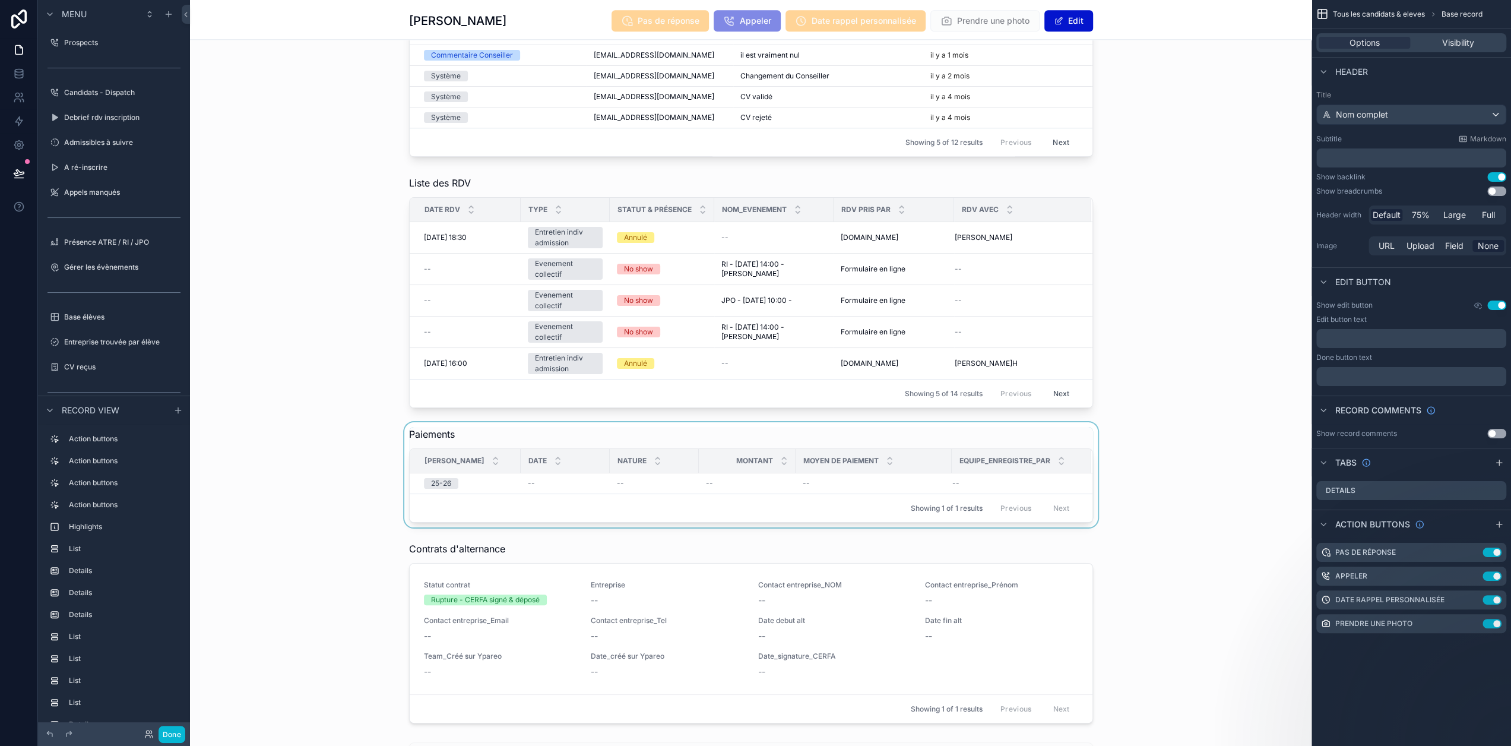
click at [739, 449] on th "Montant" at bounding box center [747, 461] width 97 height 24
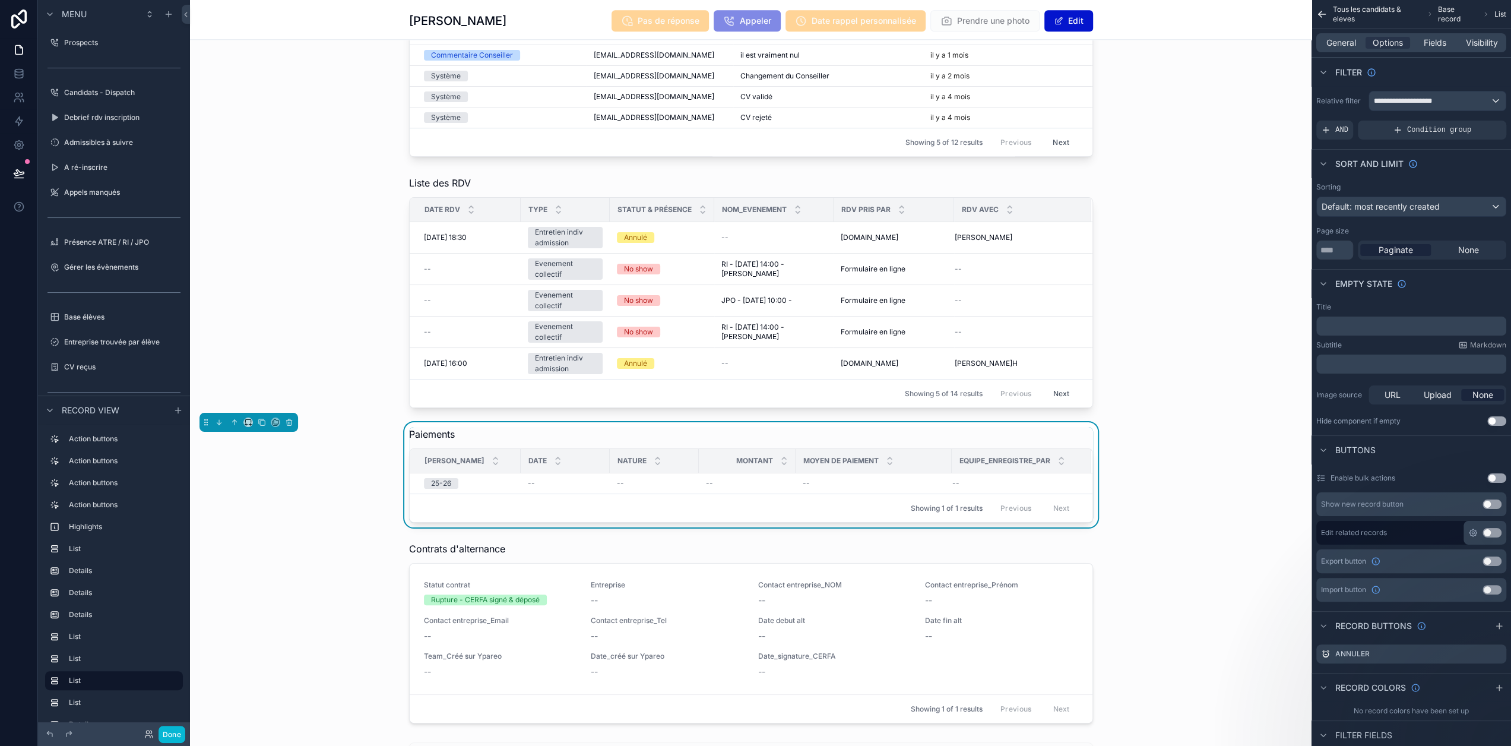
click at [1477, 531] on icon "scrollable content" at bounding box center [1472, 532] width 7 height 7
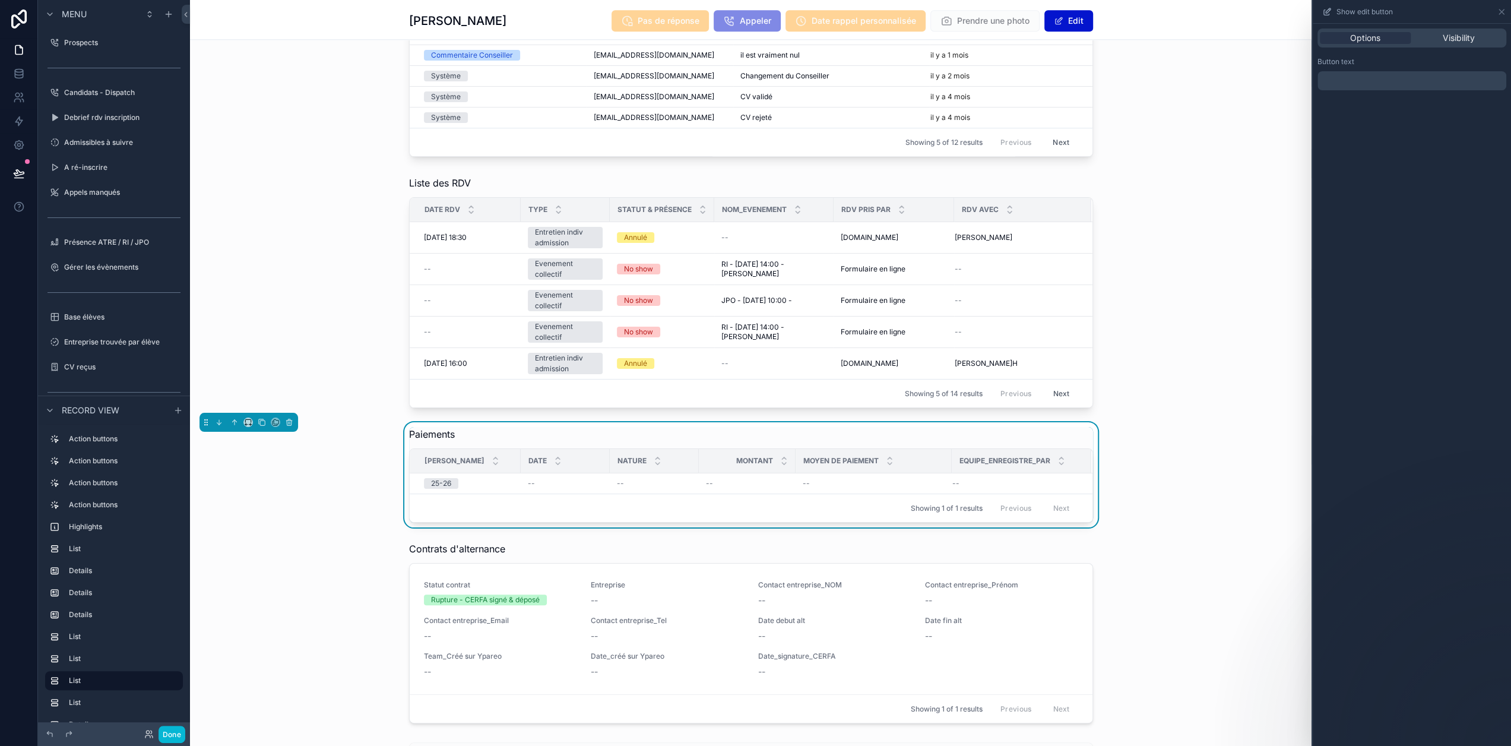
click at [1412, 346] on div "Options Visibility Button text ﻿" at bounding box center [1412, 385] width 198 height 722
click at [1227, 449] on div "Paiements [PERSON_NAME] Date Nature Montant Moyen de paiement Equipe_enregistre…" at bounding box center [751, 474] width 1122 height 105
click at [1364, 11] on span "Show edit button" at bounding box center [1364, 11] width 56 height 9
click at [322, 460] on div "Paiements [PERSON_NAME] Date Nature Montant Moyen de paiement Equipe_enregistre…" at bounding box center [751, 474] width 1122 height 105
click at [632, 461] on div "Nature" at bounding box center [654, 460] width 88 height 23
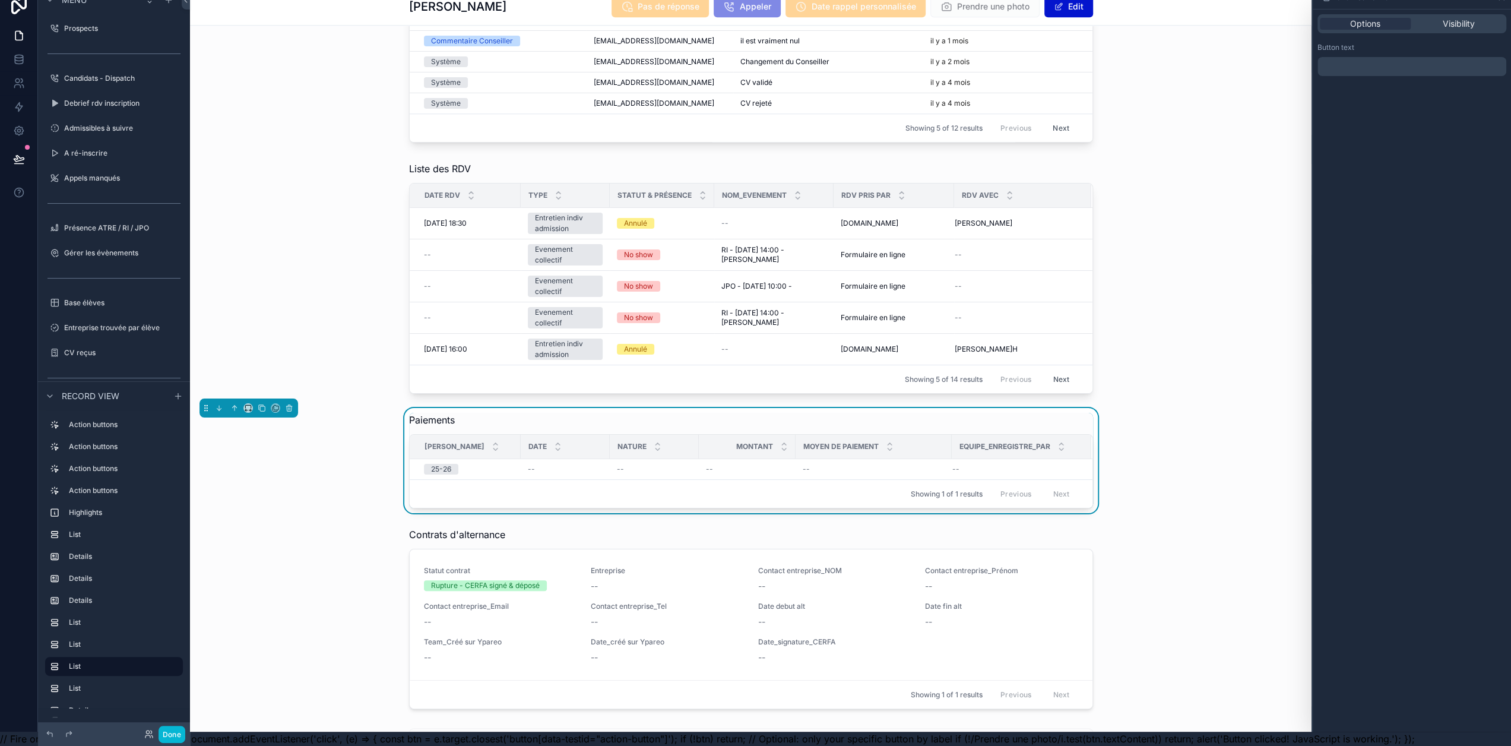
scroll to position [23, 9]
click at [171, 736] on button "Done" at bounding box center [172, 734] width 27 height 17
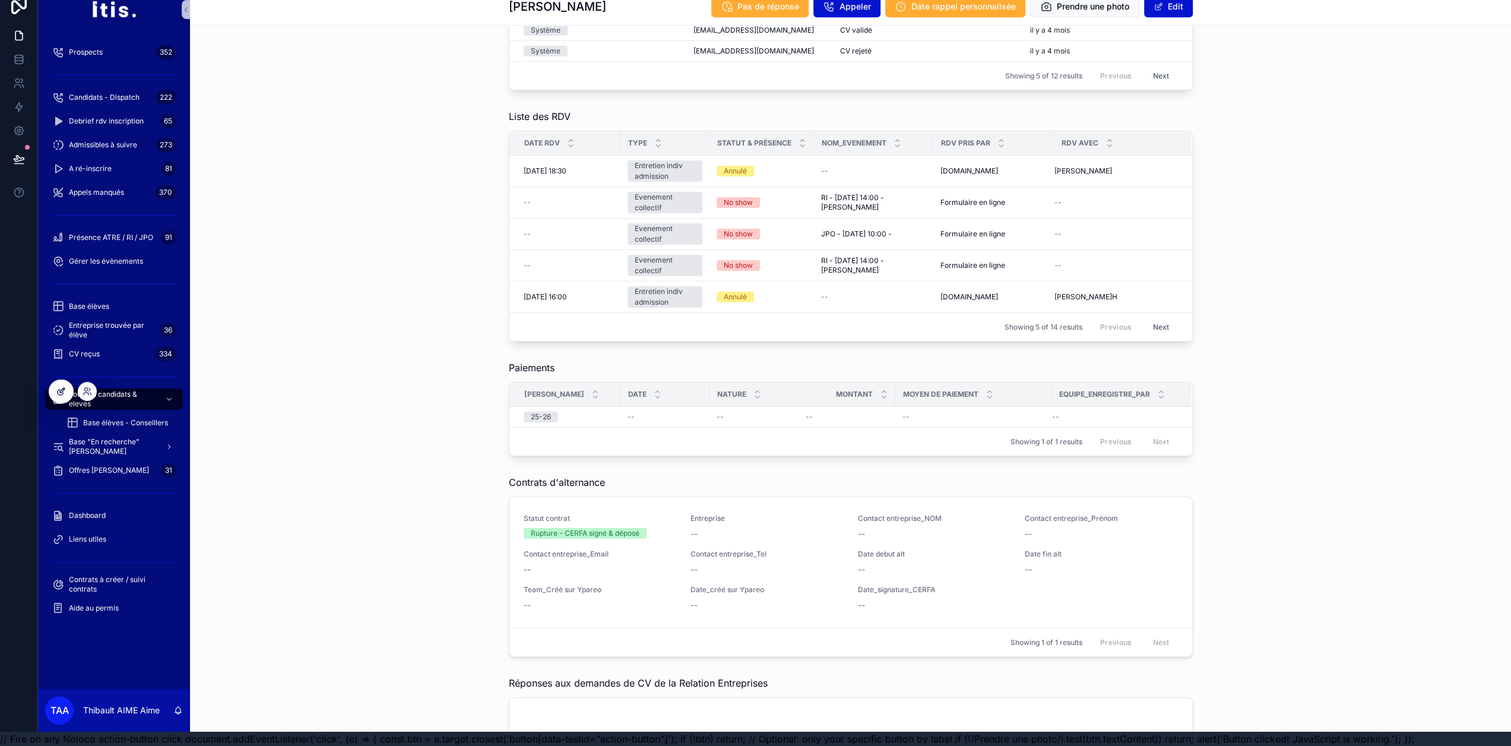
click at [55, 398] on div at bounding box center [61, 391] width 24 height 23
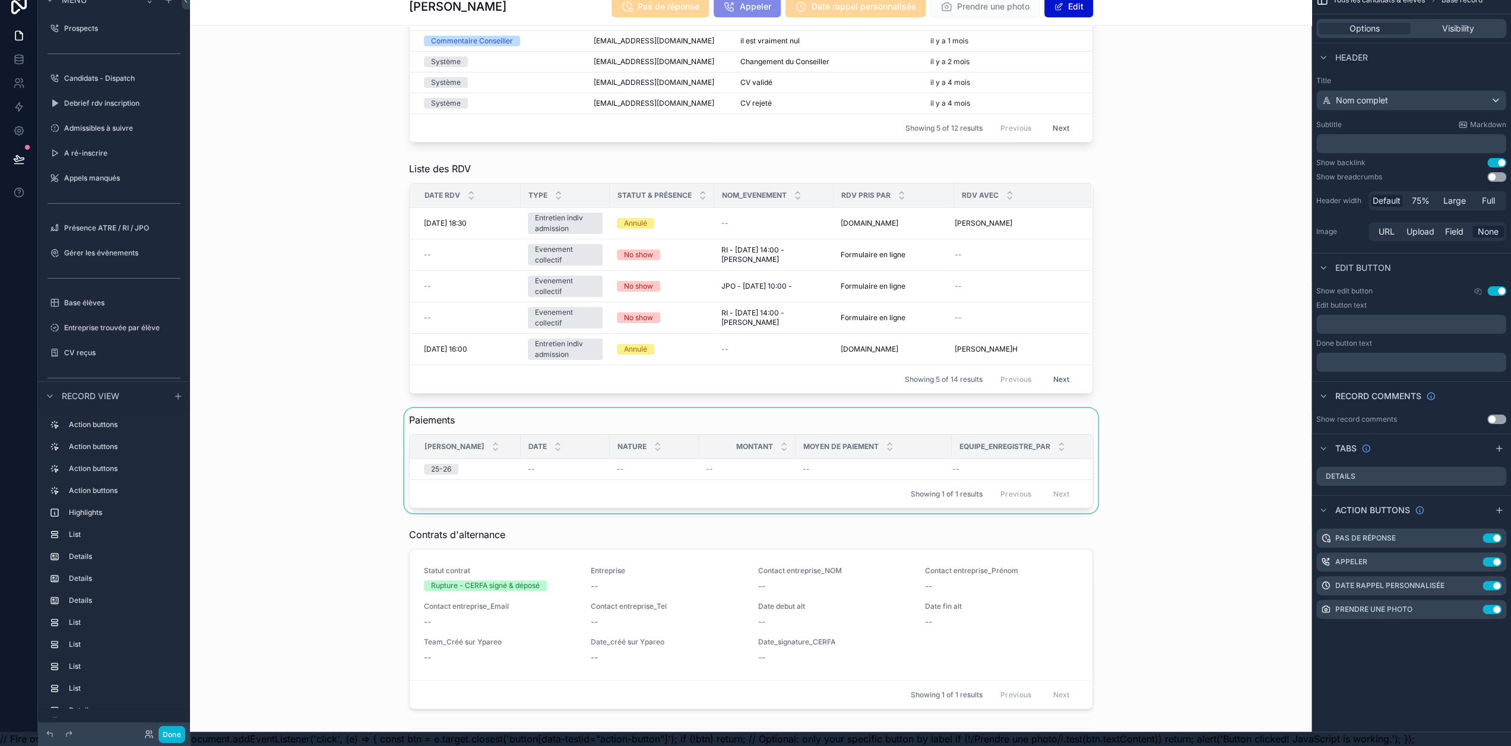
click at [720, 414] on div "scrollable content" at bounding box center [751, 460] width 1122 height 105
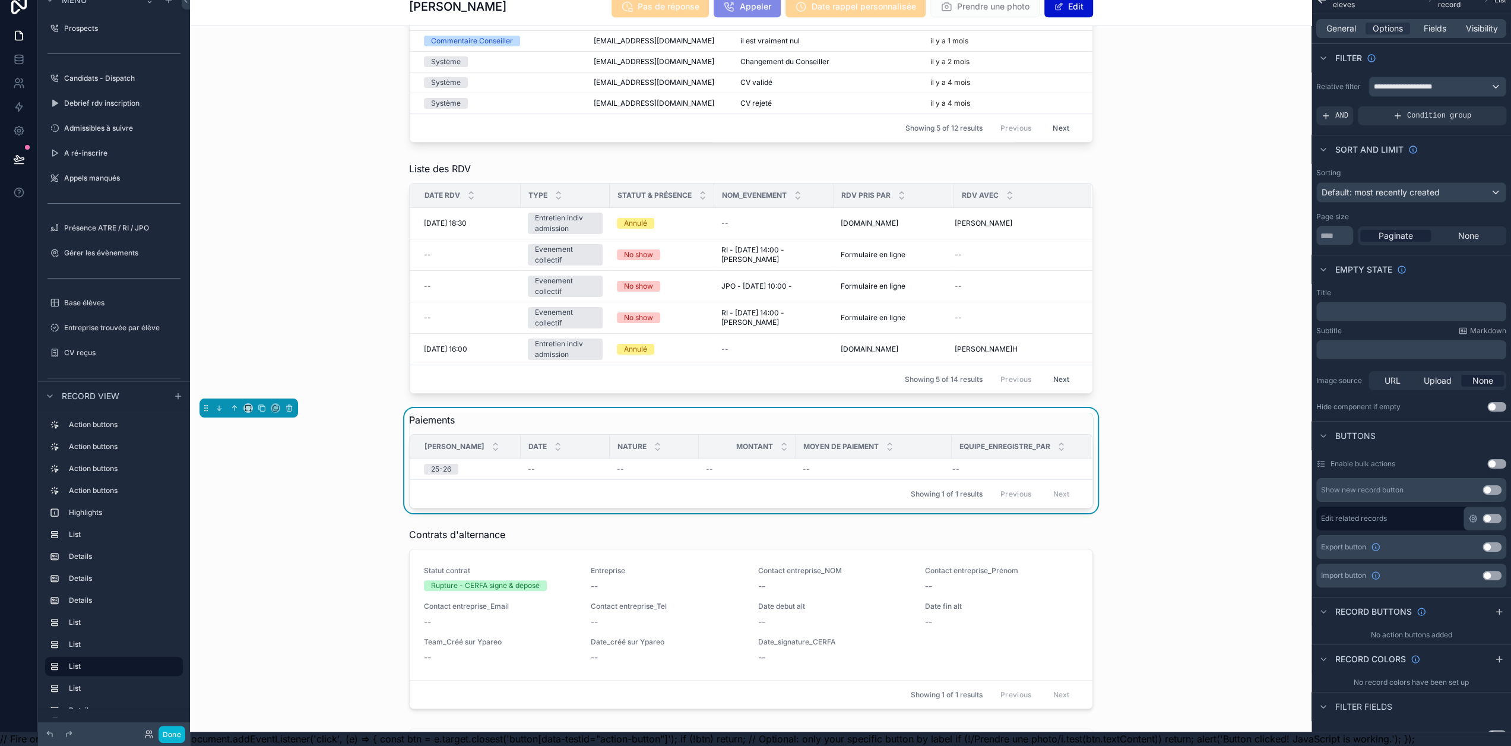
click at [1472, 517] on icon "scrollable content" at bounding box center [1473, 518] width 2 height 2
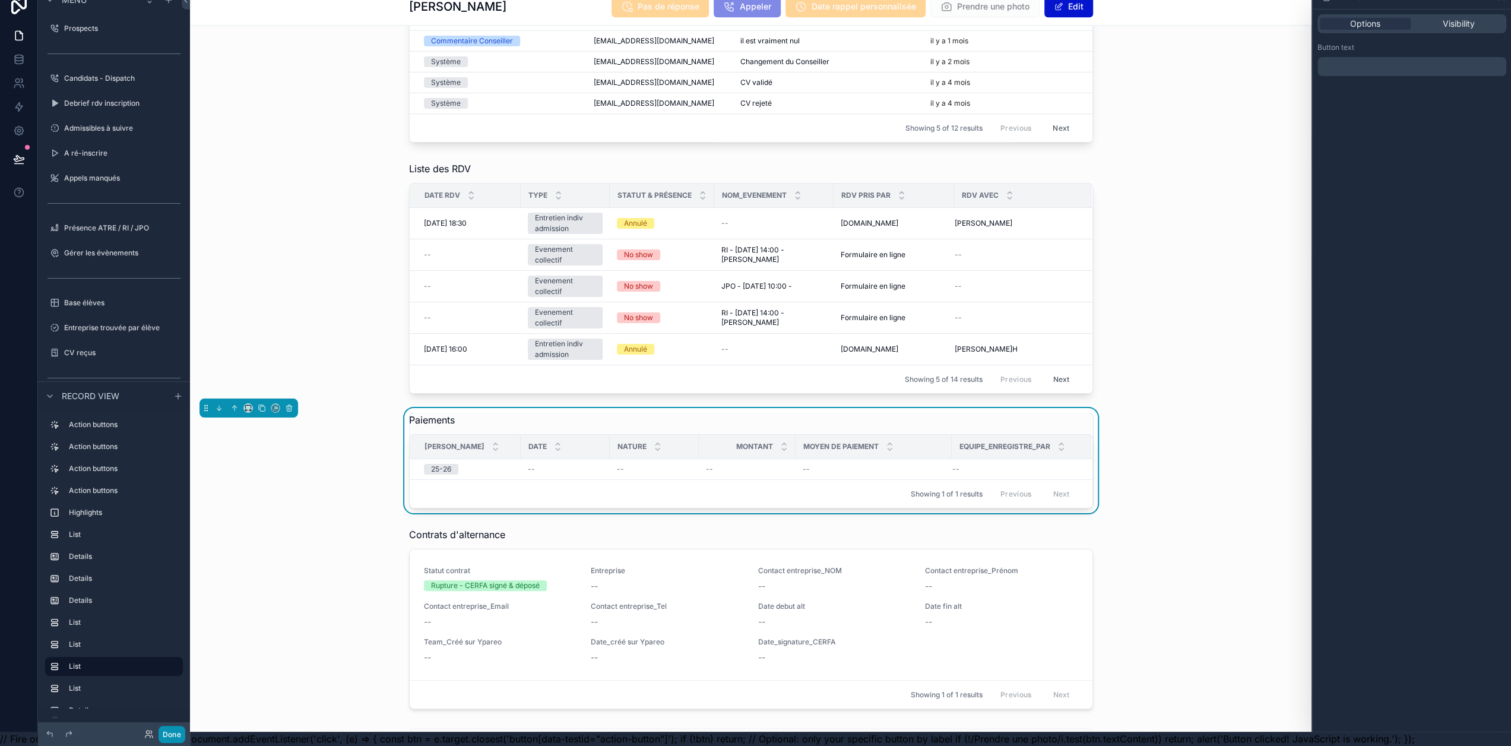
click at [174, 734] on button "Done" at bounding box center [172, 734] width 27 height 17
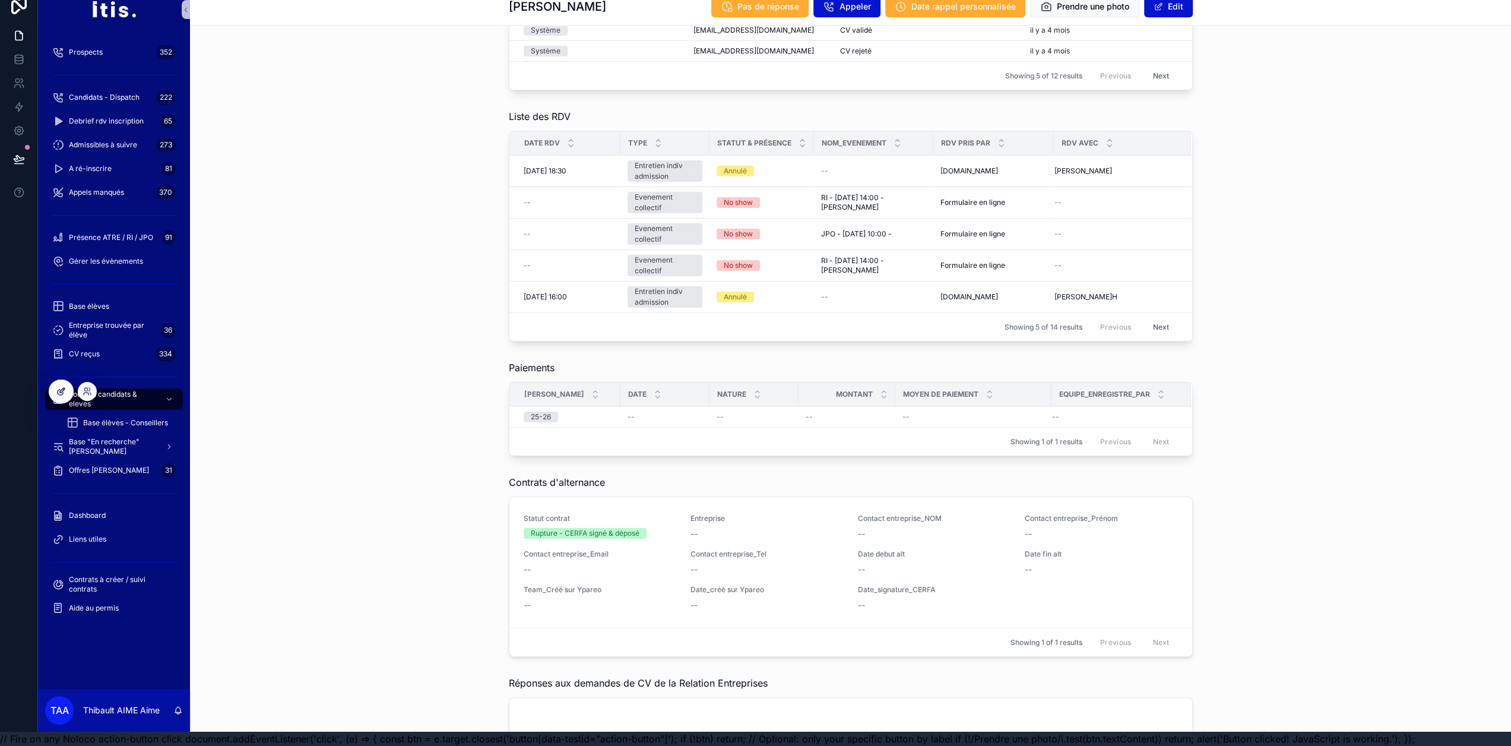
click at [62, 392] on icon at bounding box center [60, 391] width 9 height 9
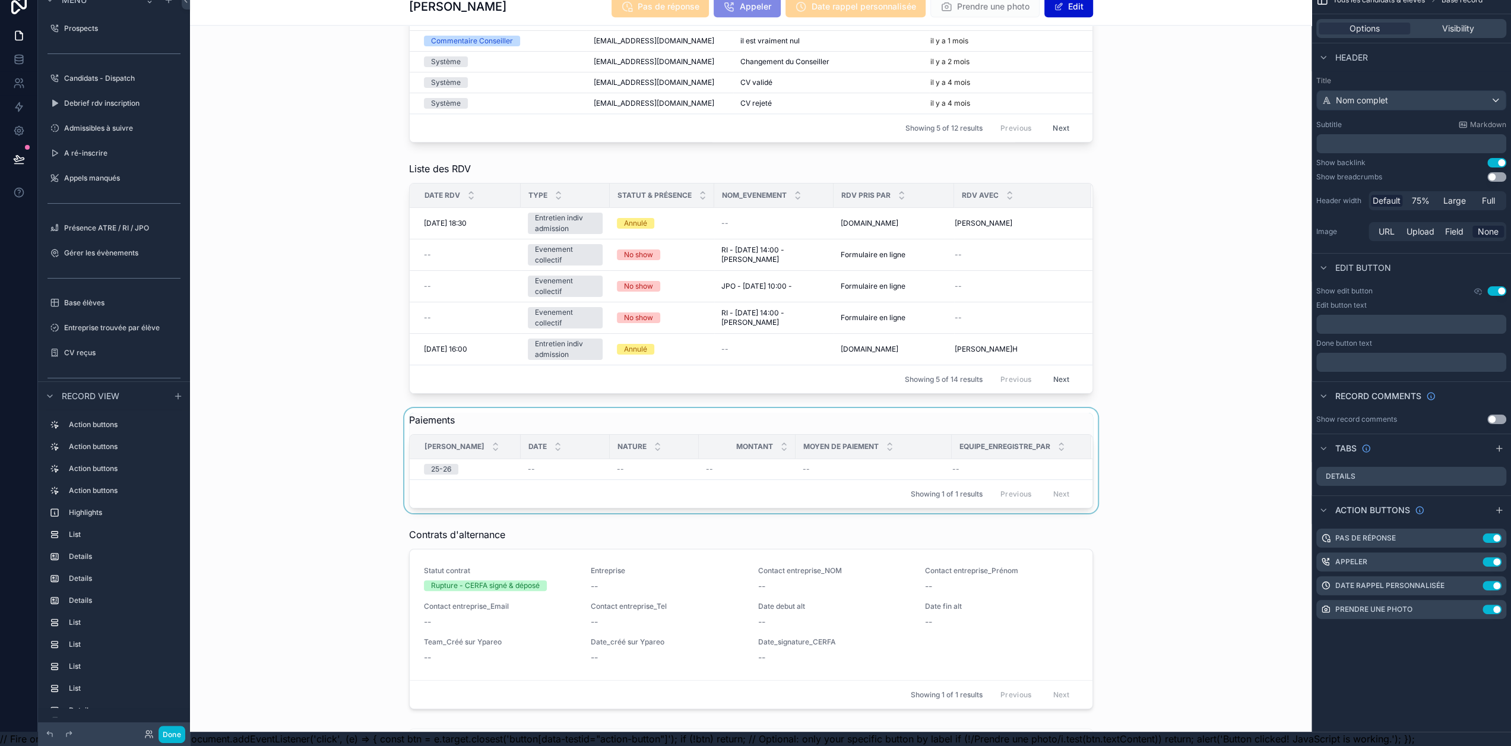
click at [610, 436] on div "Nature" at bounding box center [654, 446] width 88 height 23
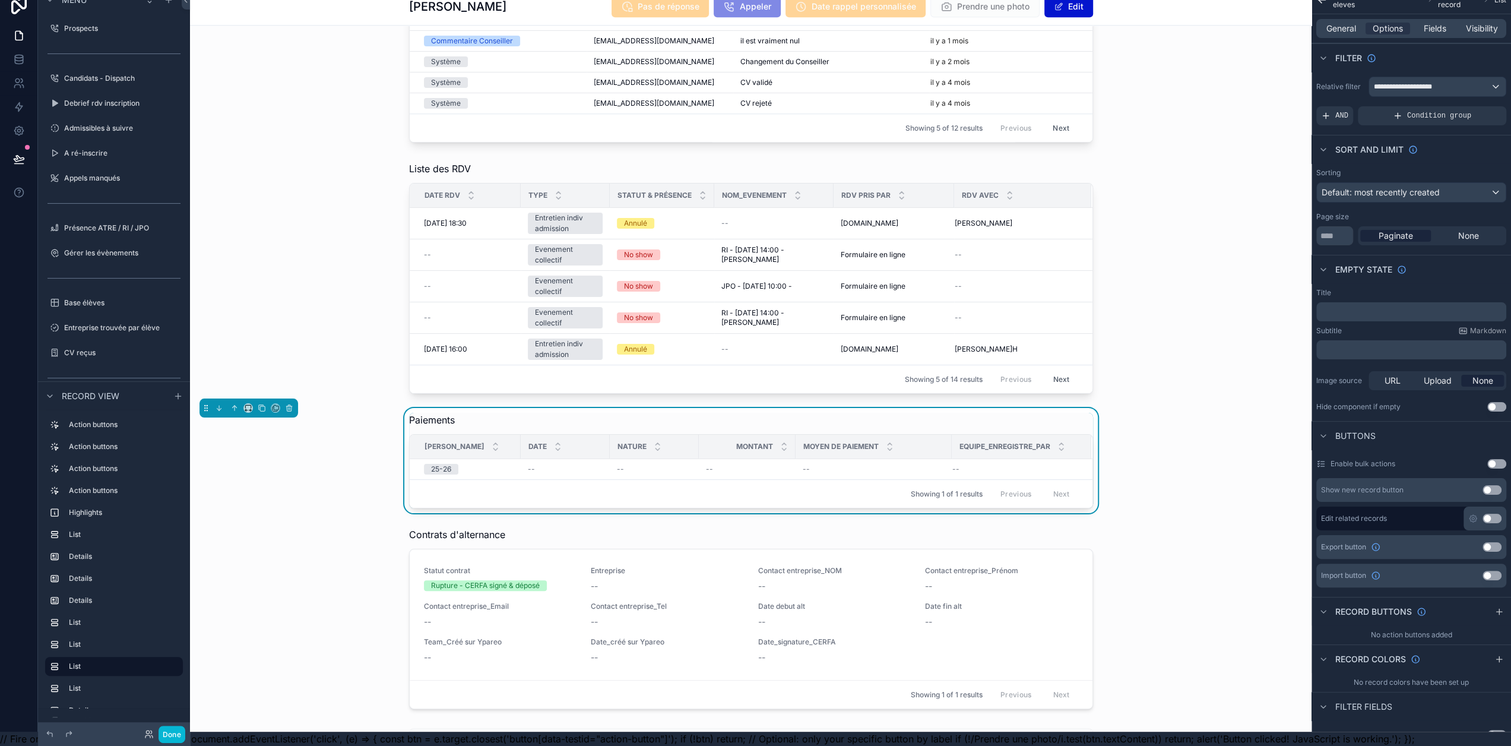
click at [1494, 514] on button "Use setting" at bounding box center [1491, 518] width 19 height 9
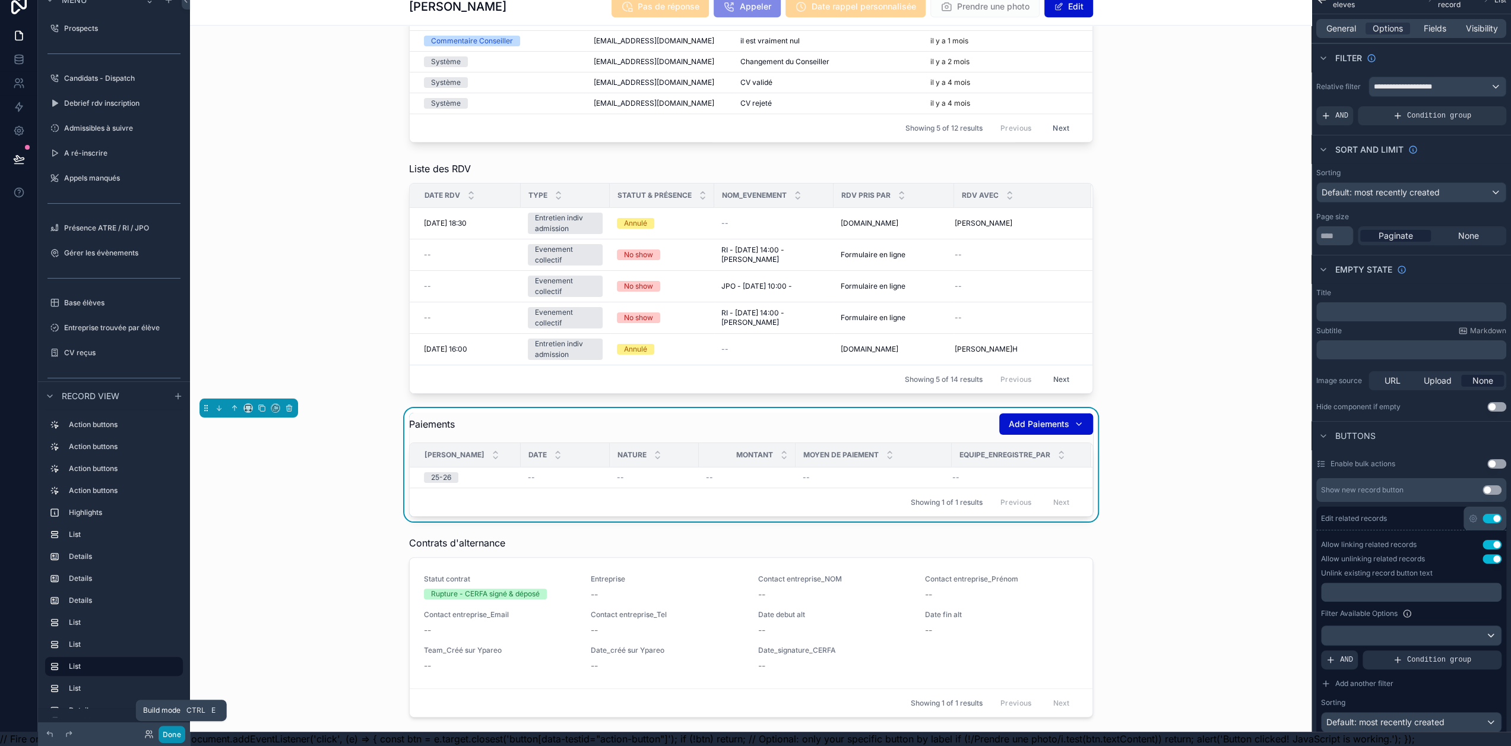
click at [173, 738] on button "Done" at bounding box center [172, 734] width 27 height 17
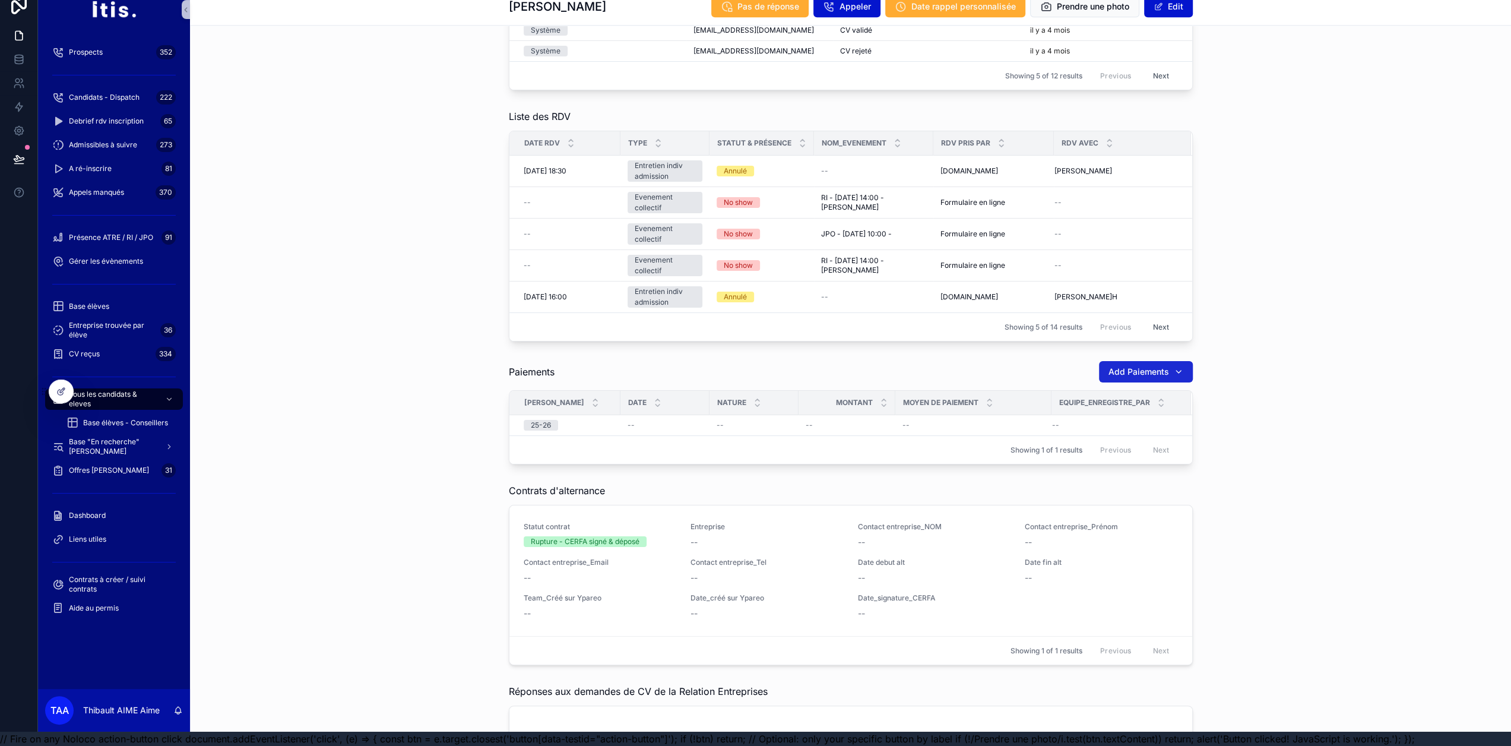
click at [1167, 366] on div "Add Paiements" at bounding box center [1145, 372] width 75 height 12
click at [1232, 330] on div "Liste des RDV Date RDV Type Statut & présence Nom_evenement RDV pris par RDV av…" at bounding box center [850, 225] width 1321 height 242
click at [1114, 366] on span "Add Paiements" at bounding box center [1138, 372] width 61 height 12
click at [1247, 331] on div "Liste des RDV Date RDV Type Statut & présence Nom_evenement RDV pris par RDV av…" at bounding box center [850, 225] width 1321 height 242
click at [63, 395] on icon at bounding box center [60, 391] width 9 height 9
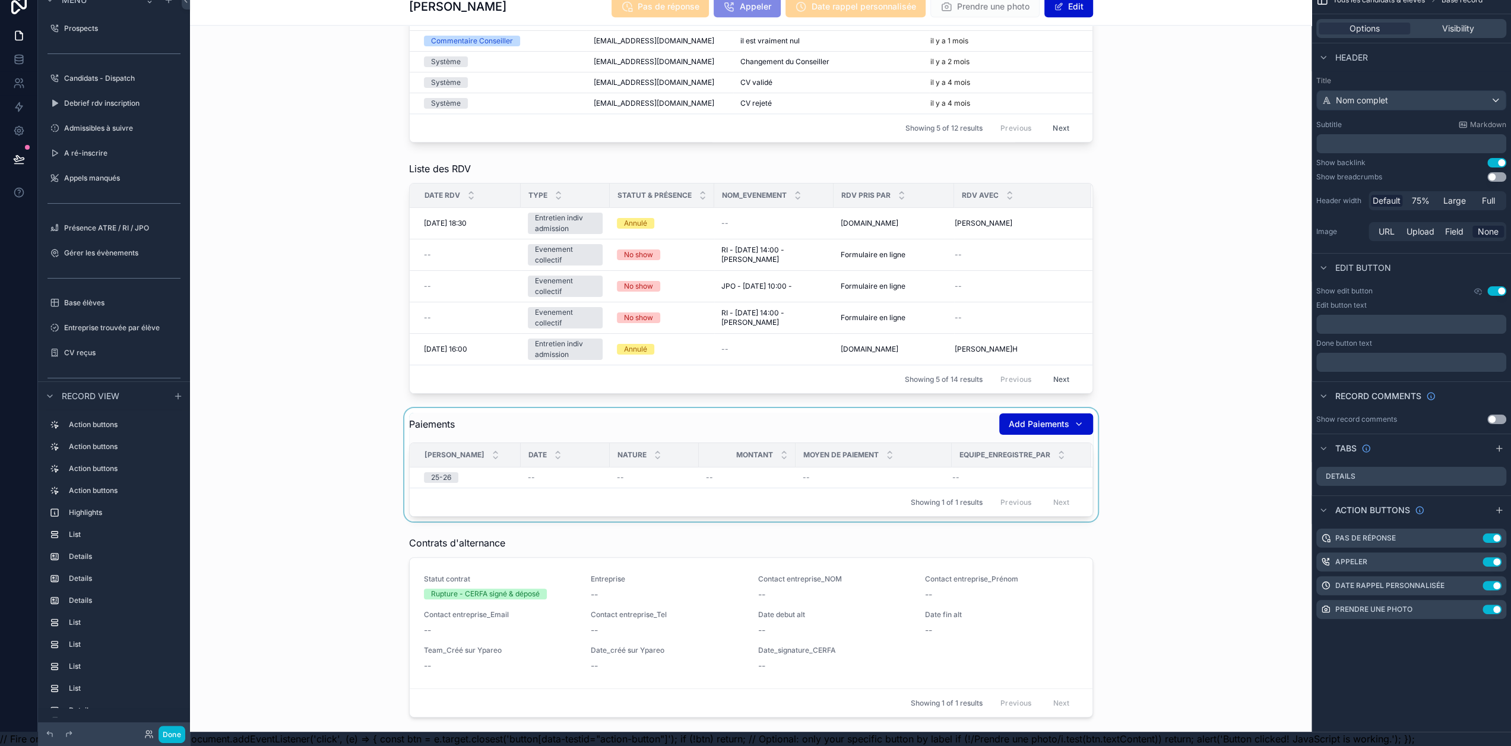
click at [826, 408] on div "scrollable content" at bounding box center [751, 464] width 1122 height 113
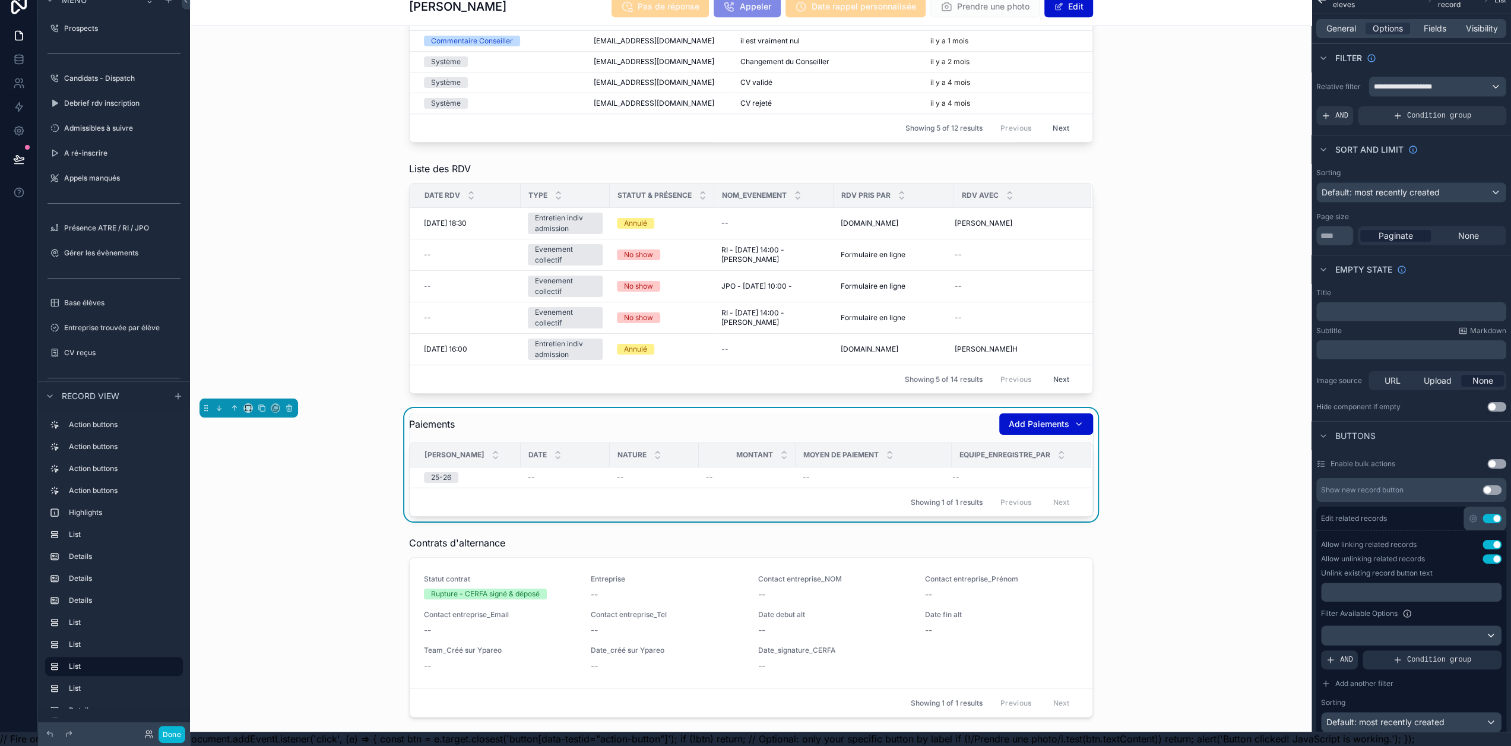
click at [1497, 540] on button "Use setting" at bounding box center [1491, 544] width 19 height 9
click at [1499, 514] on button "Use setting" at bounding box center [1491, 518] width 19 height 9
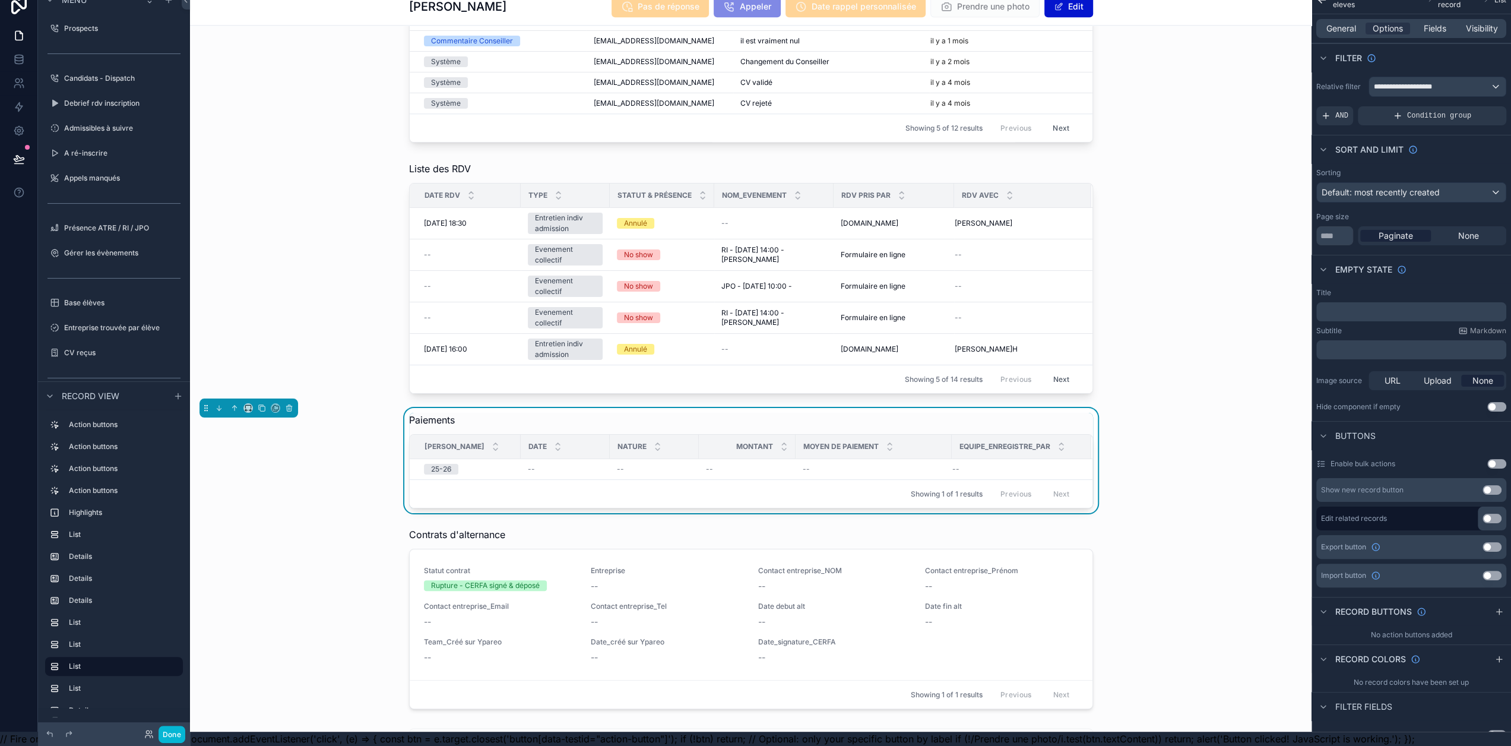
click at [1495, 485] on button "Use setting" at bounding box center [1491, 489] width 19 height 9
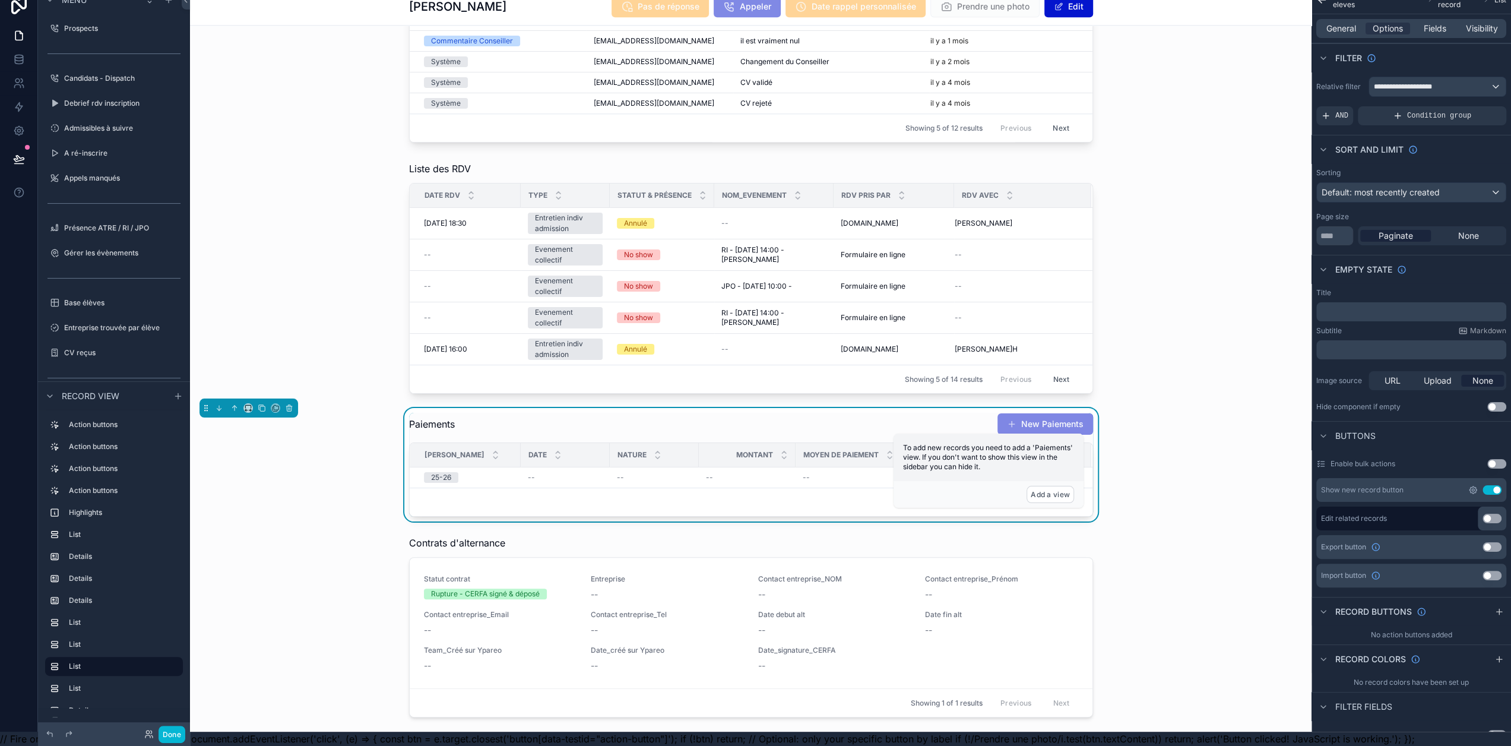
click at [1472, 485] on icon "scrollable content" at bounding box center [1472, 489] width 9 height 9
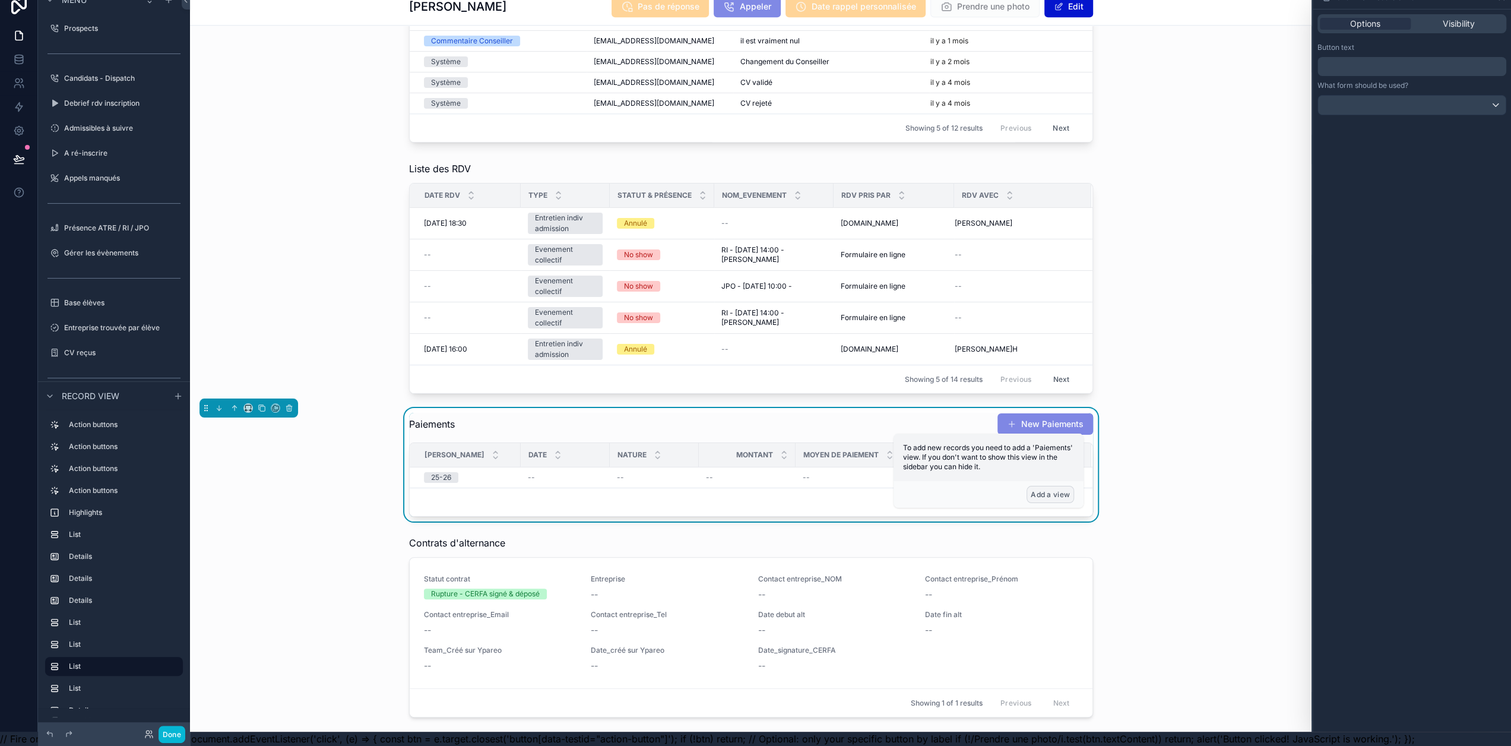
click at [1052, 488] on button "Add a view" at bounding box center [1050, 494] width 47 height 17
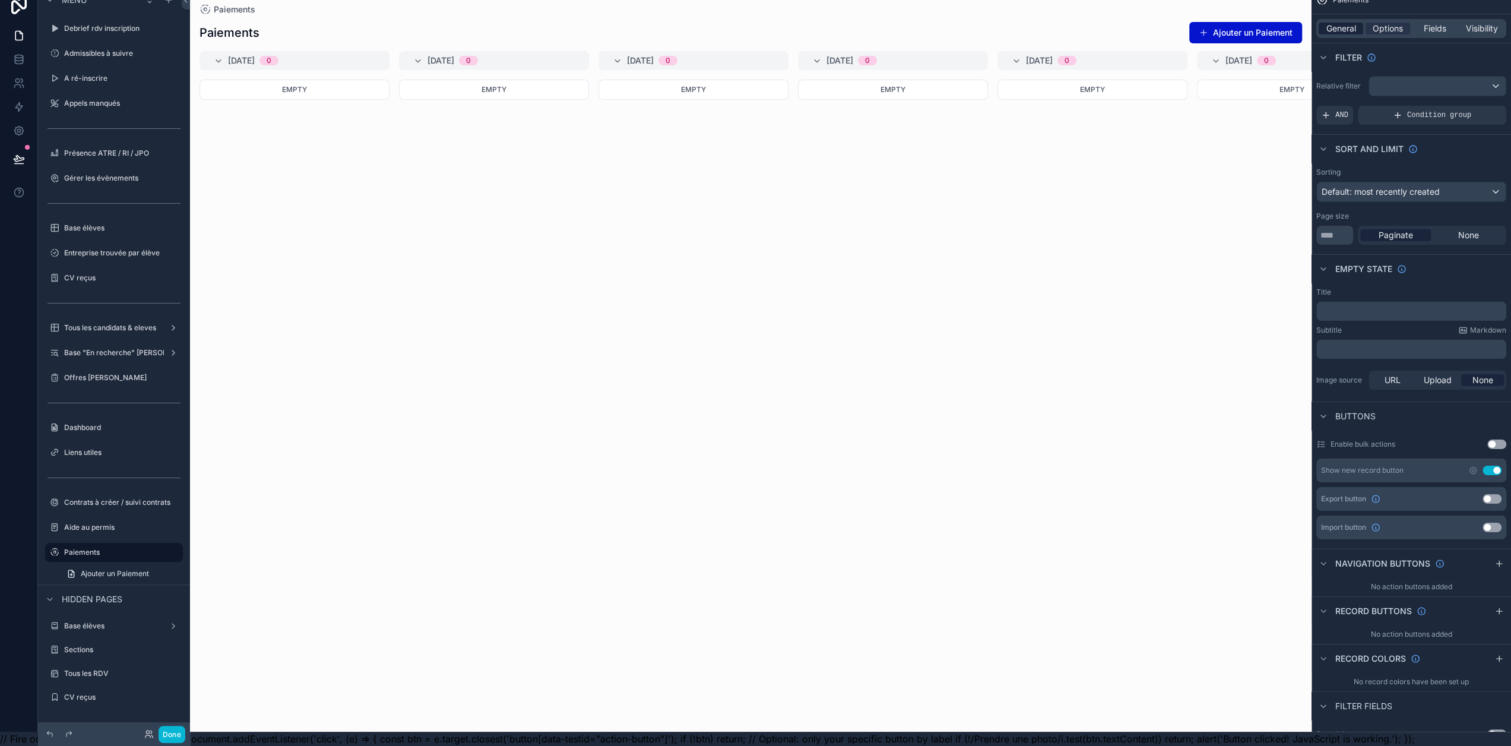
click at [1345, 23] on span "General" at bounding box center [1341, 29] width 30 height 12
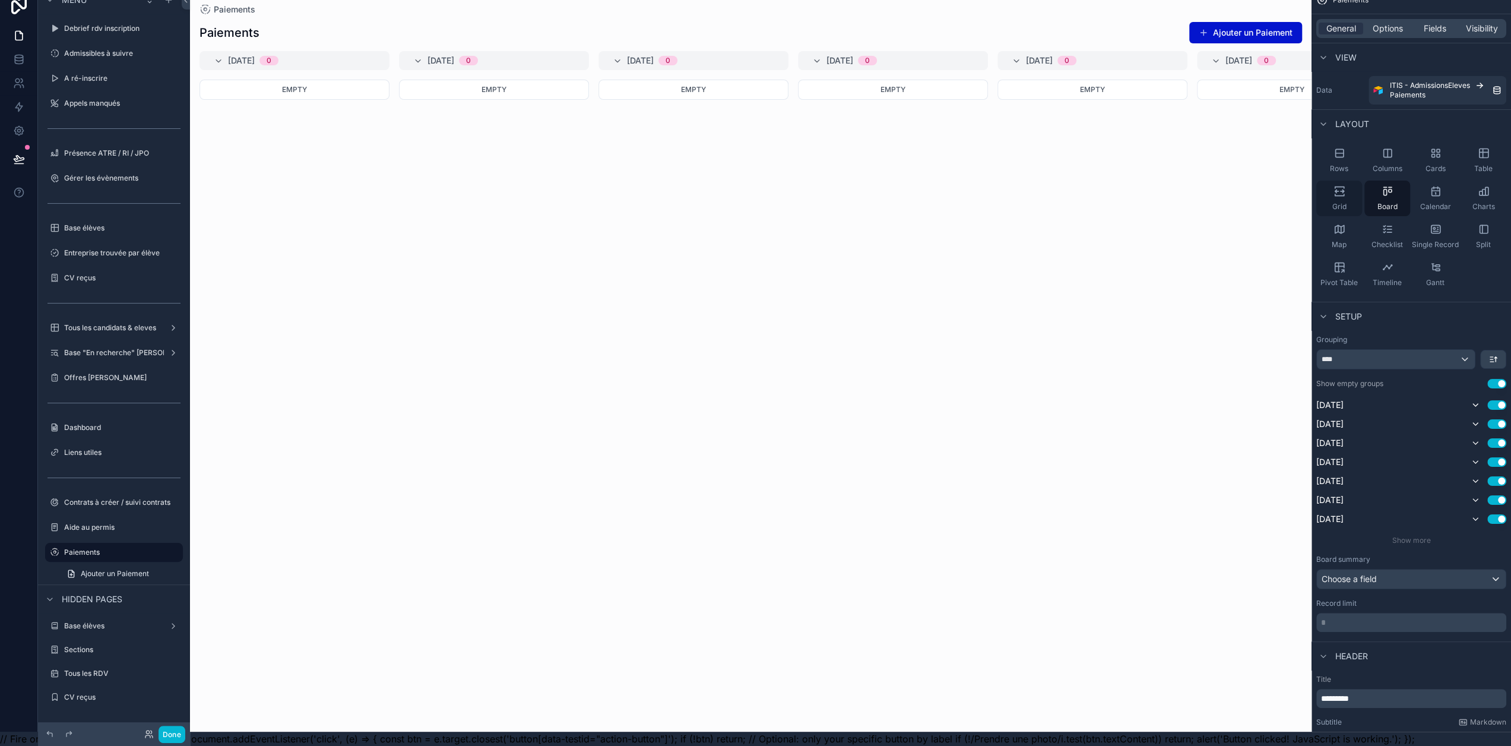
click at [1343, 185] on icon "scrollable content" at bounding box center [1339, 191] width 12 height 12
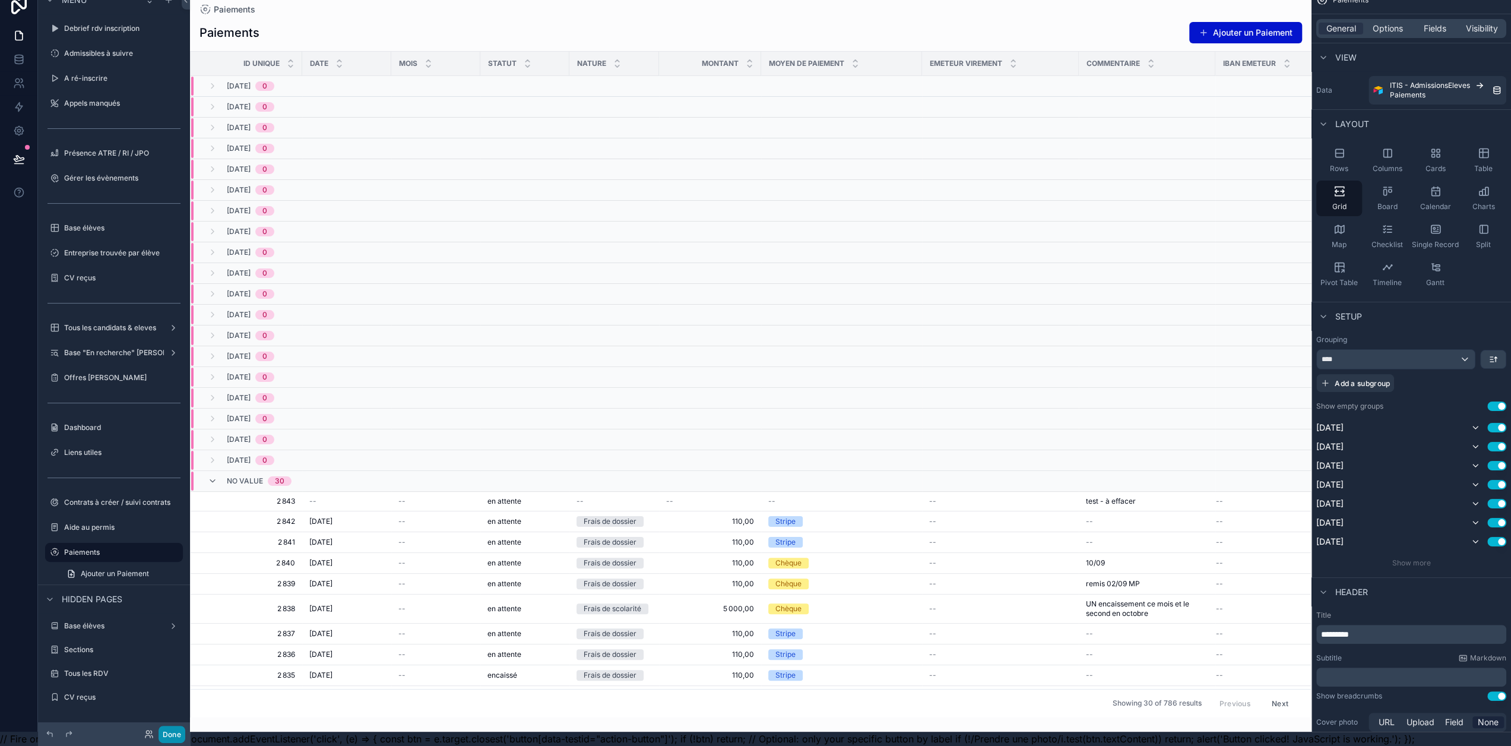
click at [173, 736] on button "Done" at bounding box center [172, 734] width 27 height 17
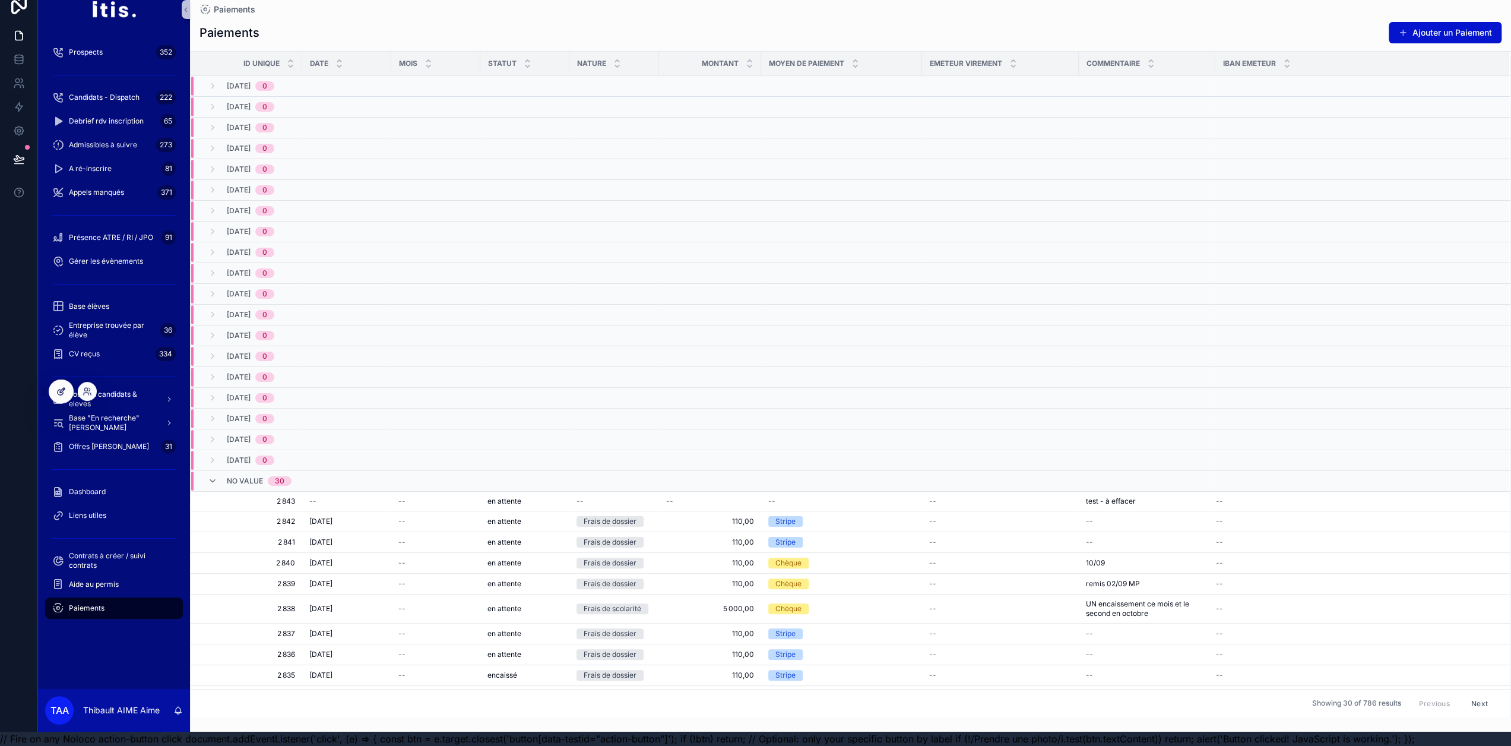
click at [66, 394] on div at bounding box center [61, 391] width 24 height 23
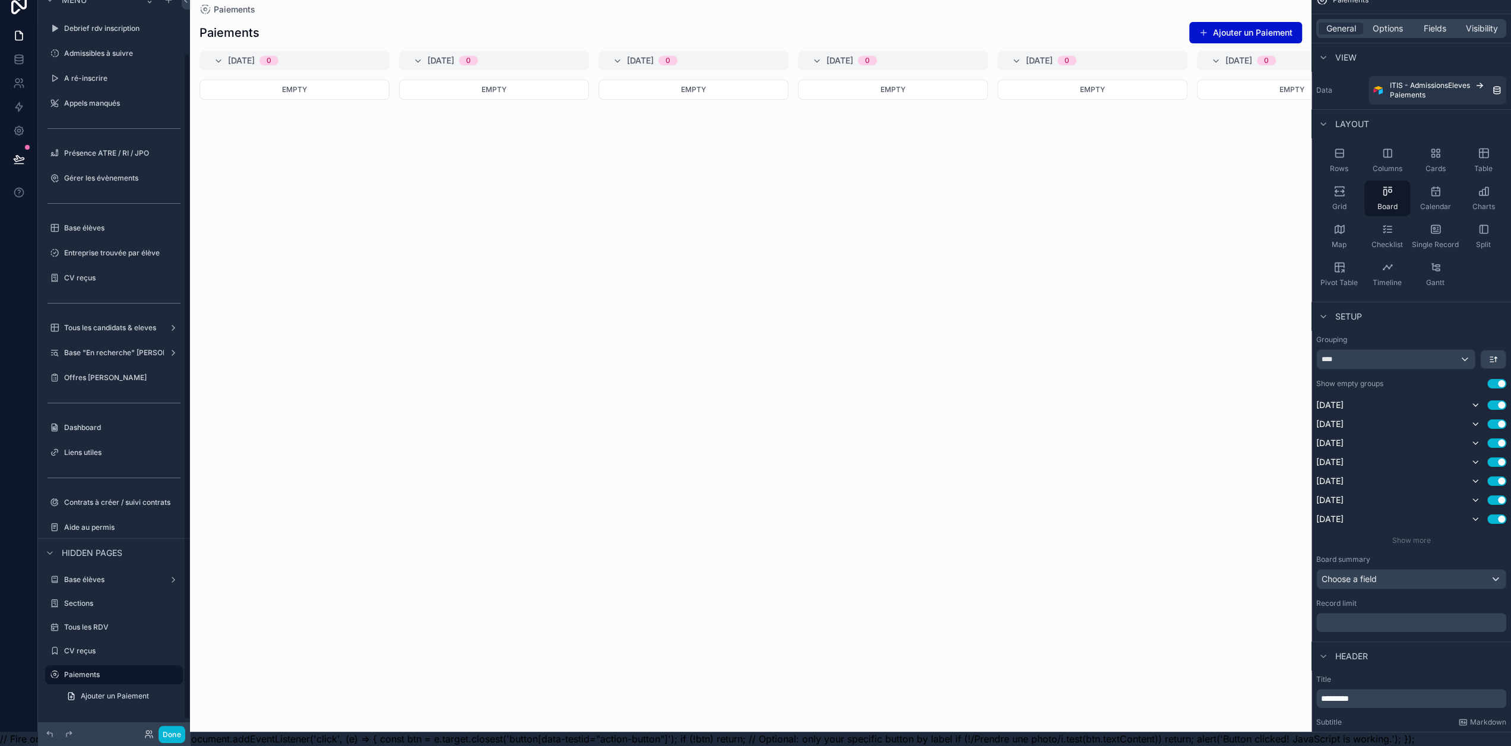
scroll to position [74, 0]
click at [174, 732] on button "Done" at bounding box center [172, 734] width 27 height 17
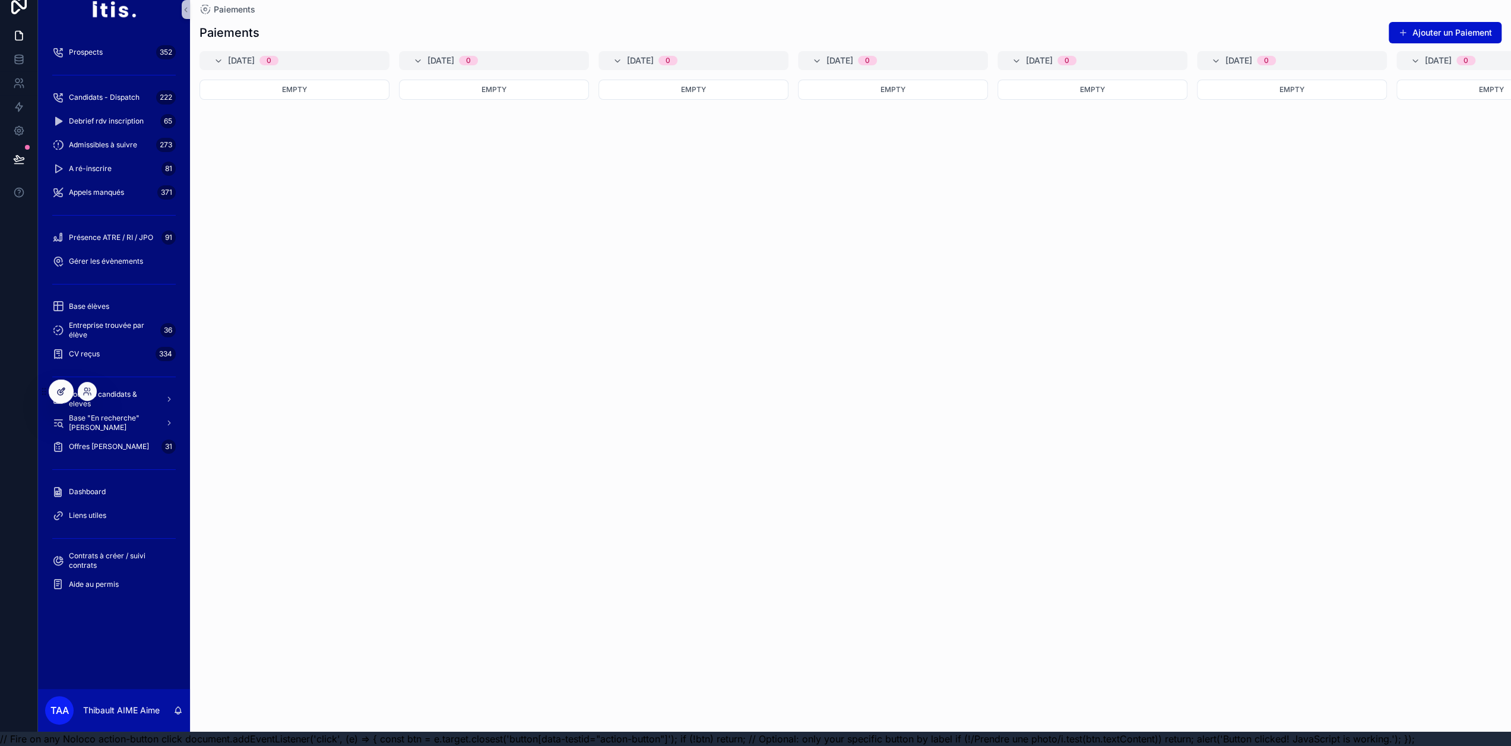
click at [61, 391] on icon at bounding box center [60, 391] width 9 height 9
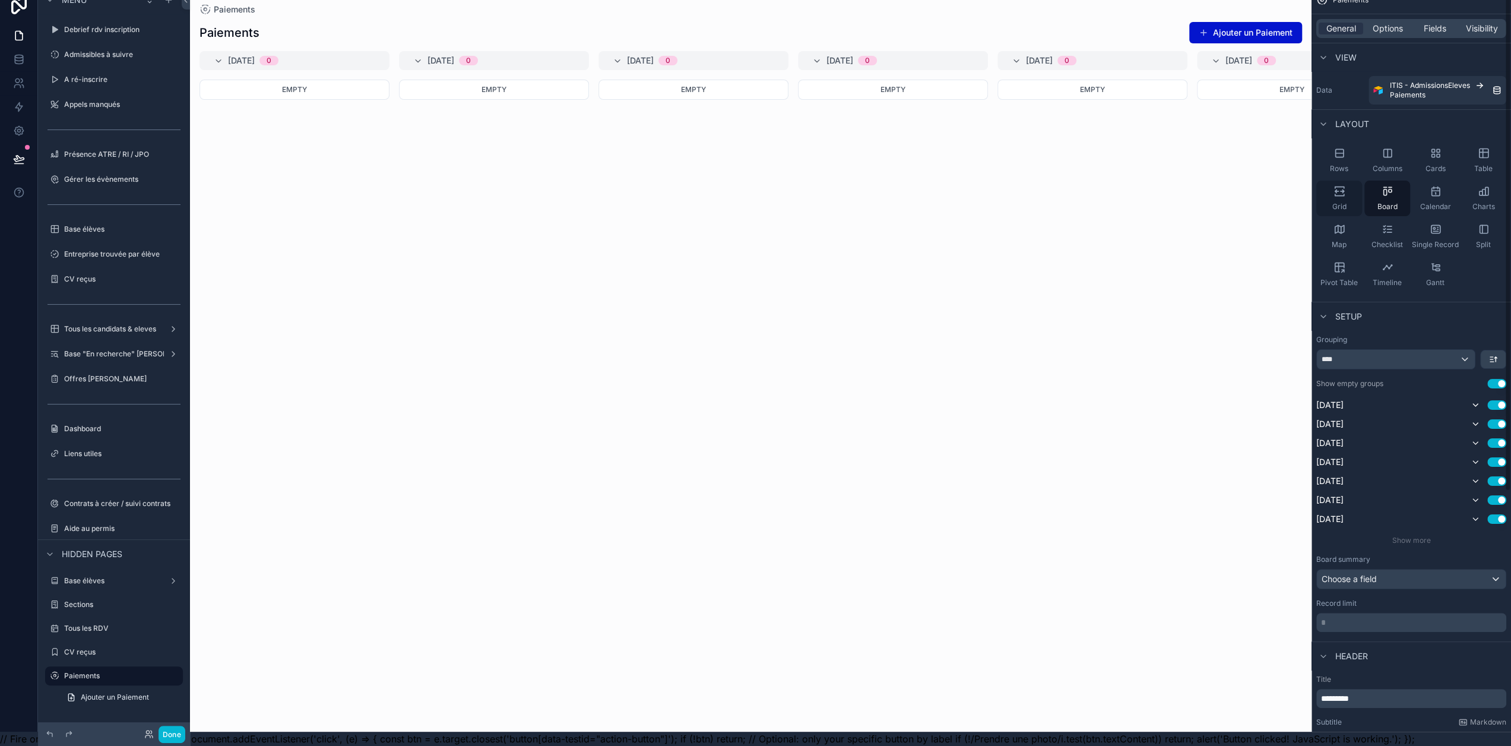
click at [1344, 188] on div "Grid" at bounding box center [1339, 198] width 46 height 36
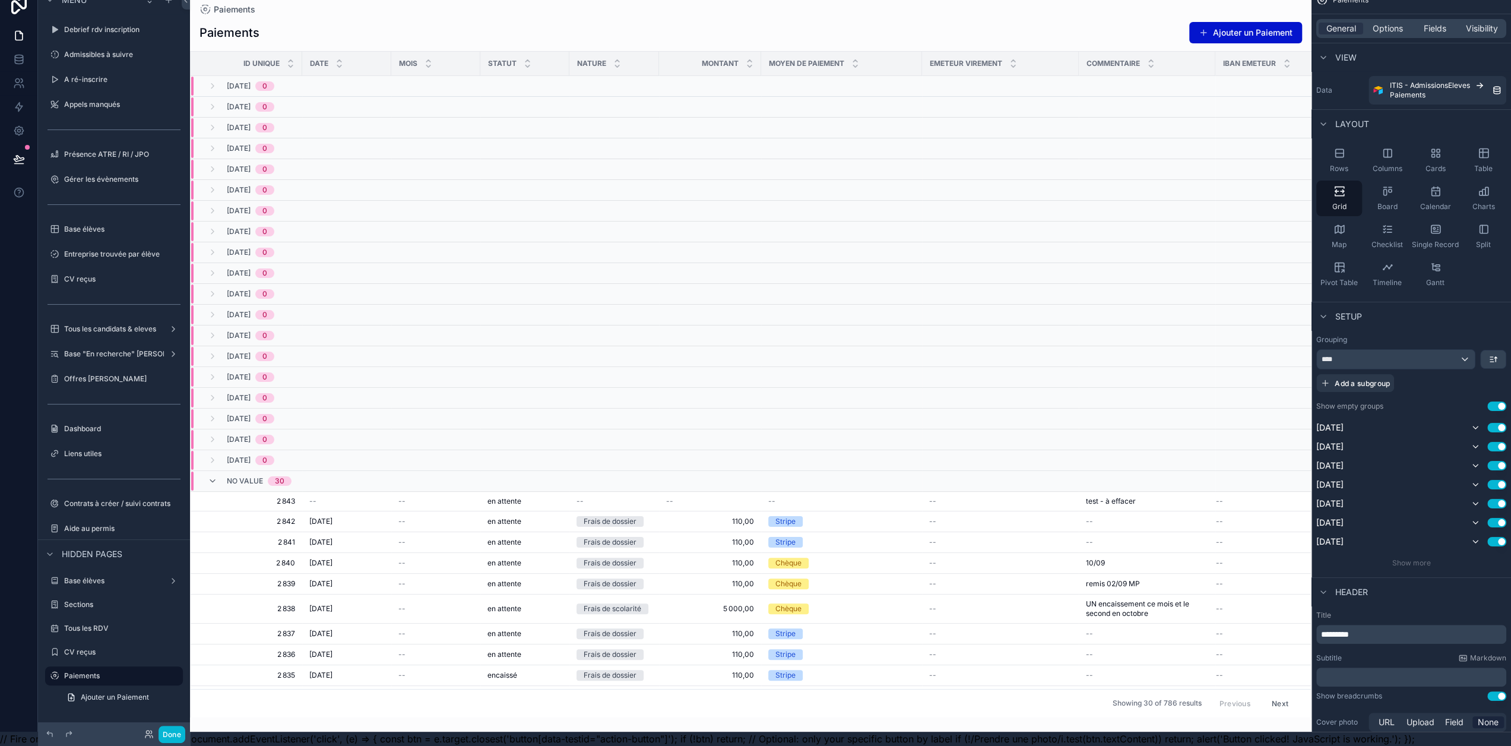
click at [1266, 27] on div "scrollable content" at bounding box center [751, 359] width 1122 height 746
click at [1244, 23] on button "Ajouter un Paiement" at bounding box center [1245, 32] width 113 height 21
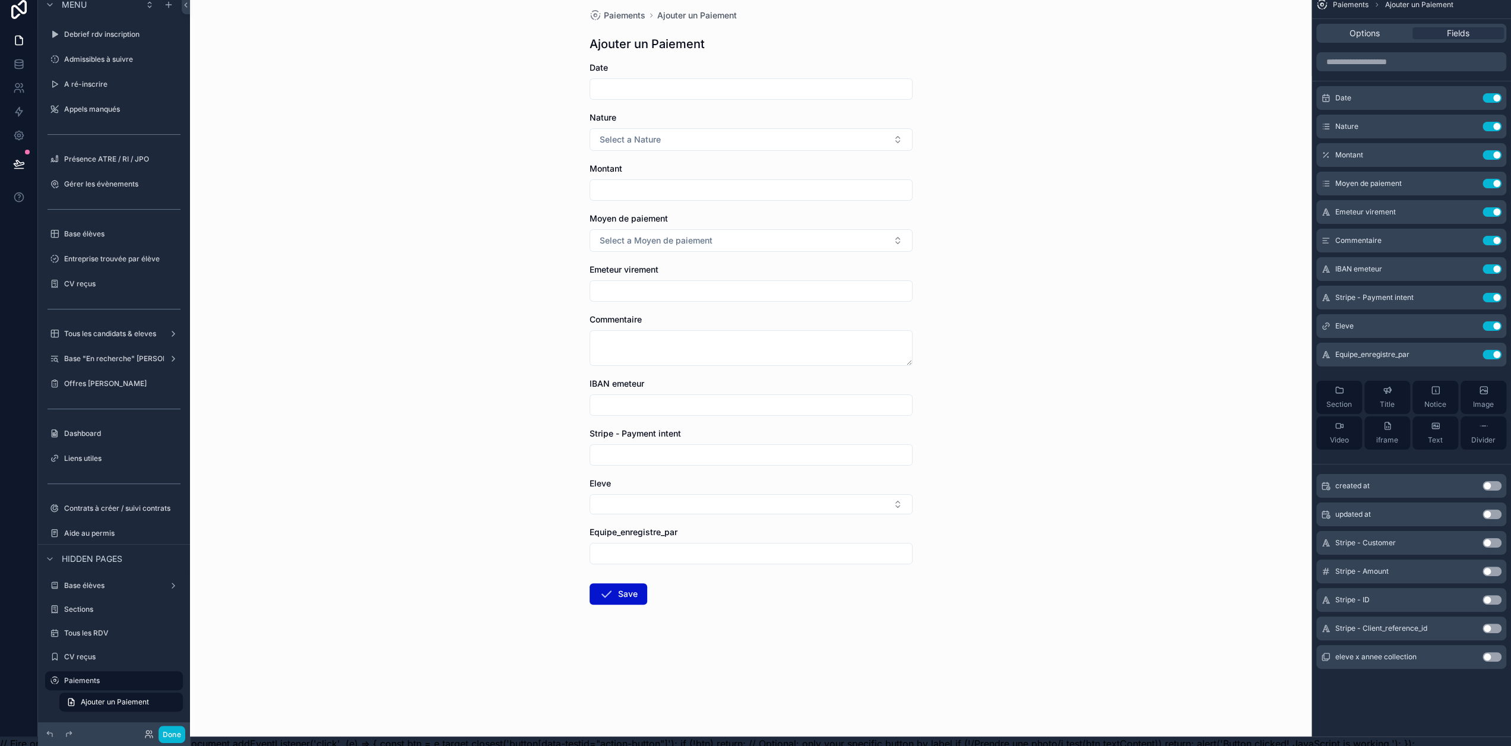
scroll to position [0, 9]
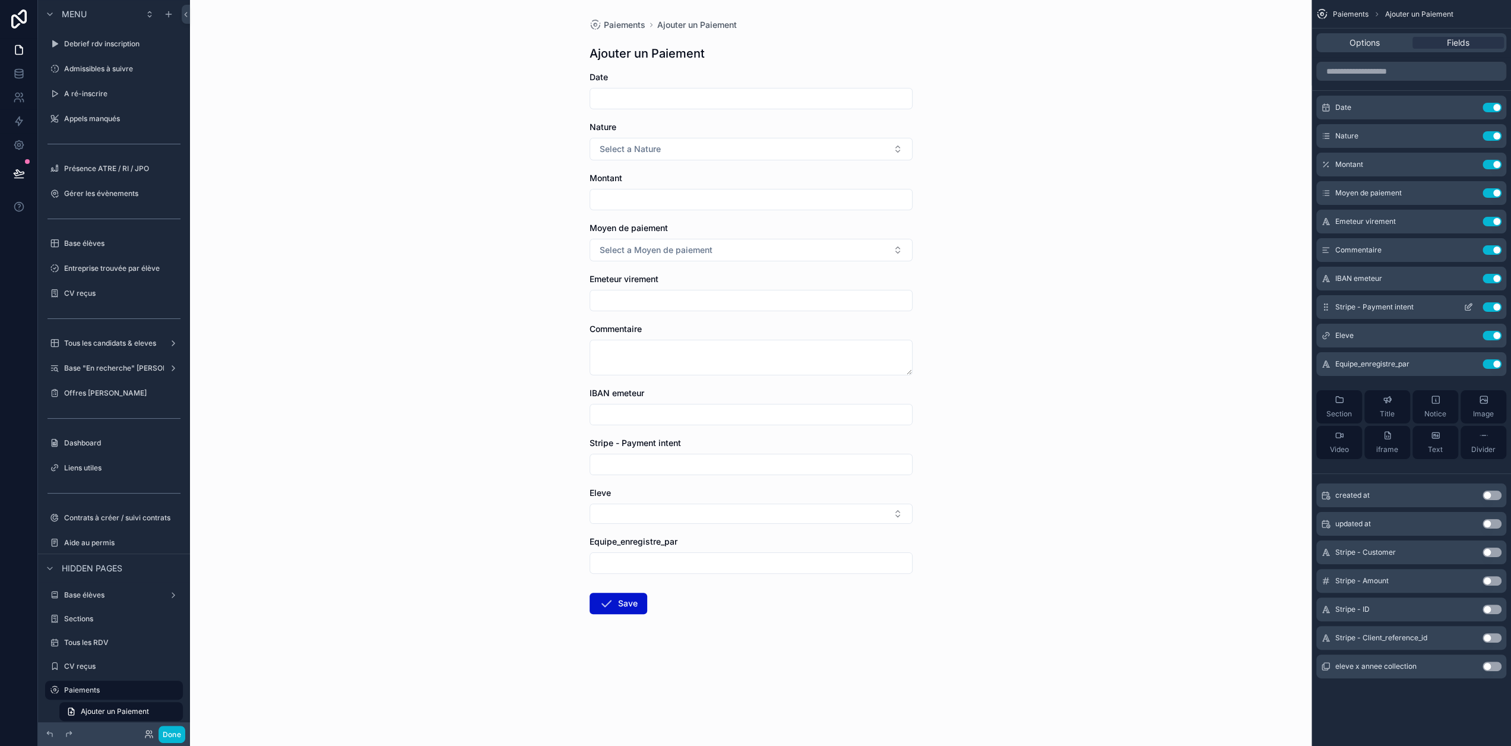
click at [1494, 308] on button "Use setting" at bounding box center [1491, 306] width 19 height 9
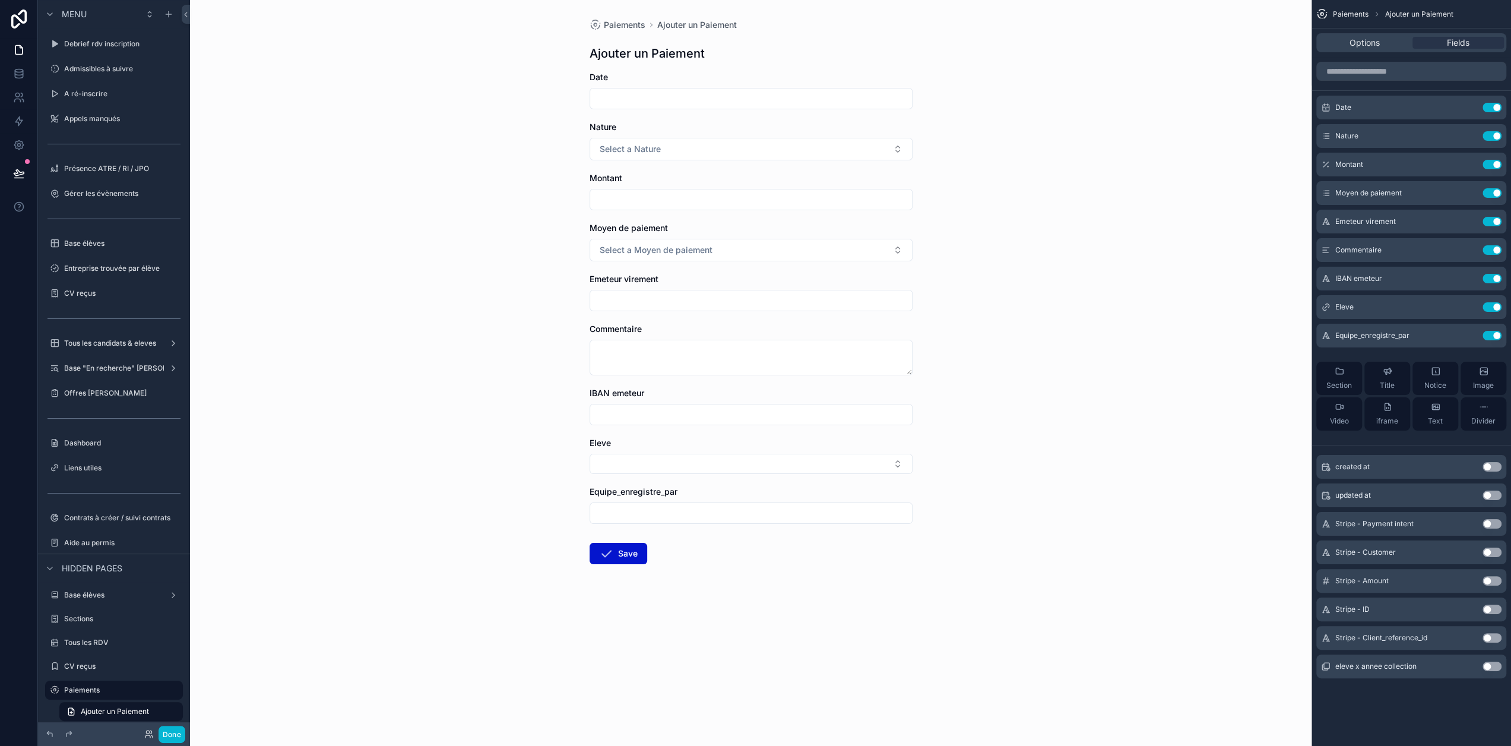
scroll to position [23, 9]
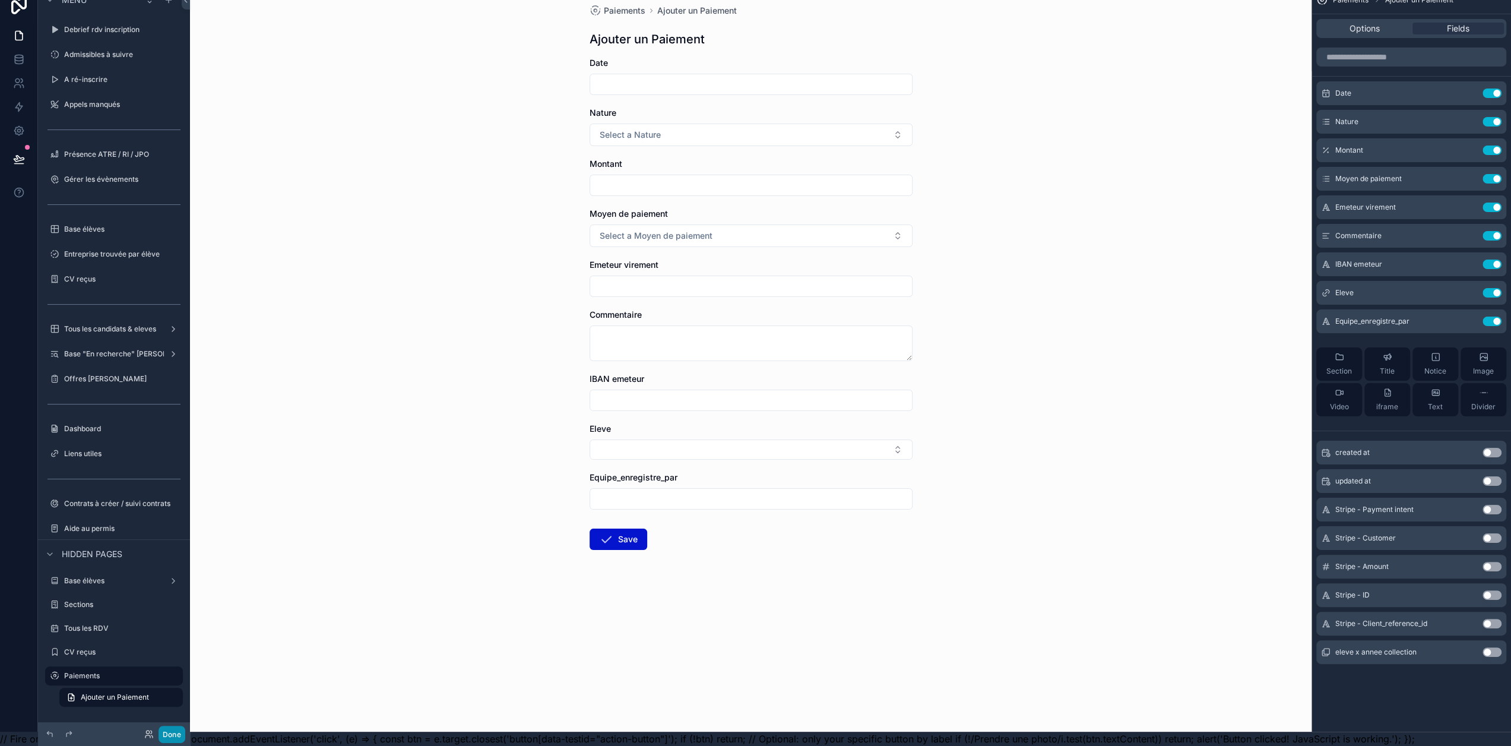
click at [171, 736] on button "Done" at bounding box center [172, 734] width 27 height 17
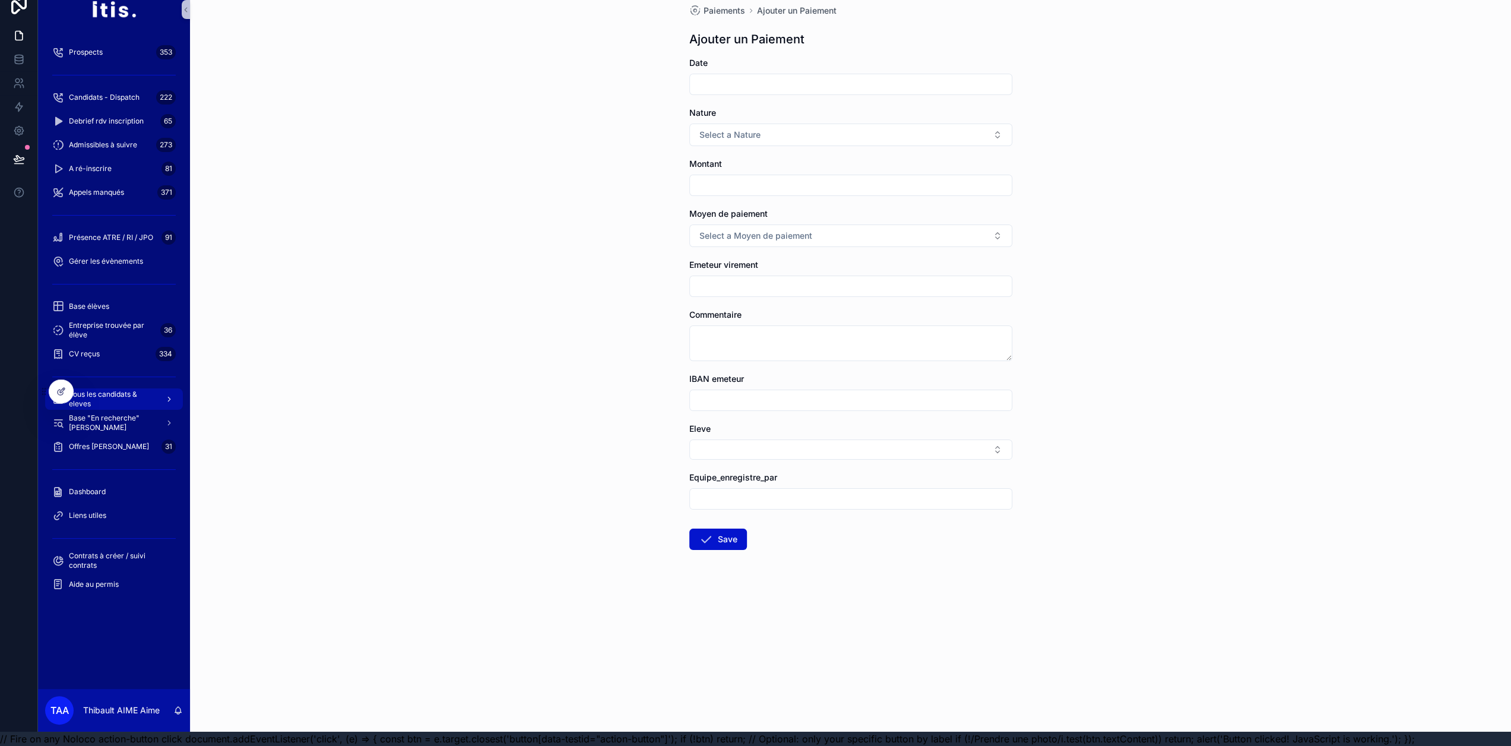
click at [123, 394] on span "Tous les candidats & eleves" at bounding box center [112, 398] width 87 height 19
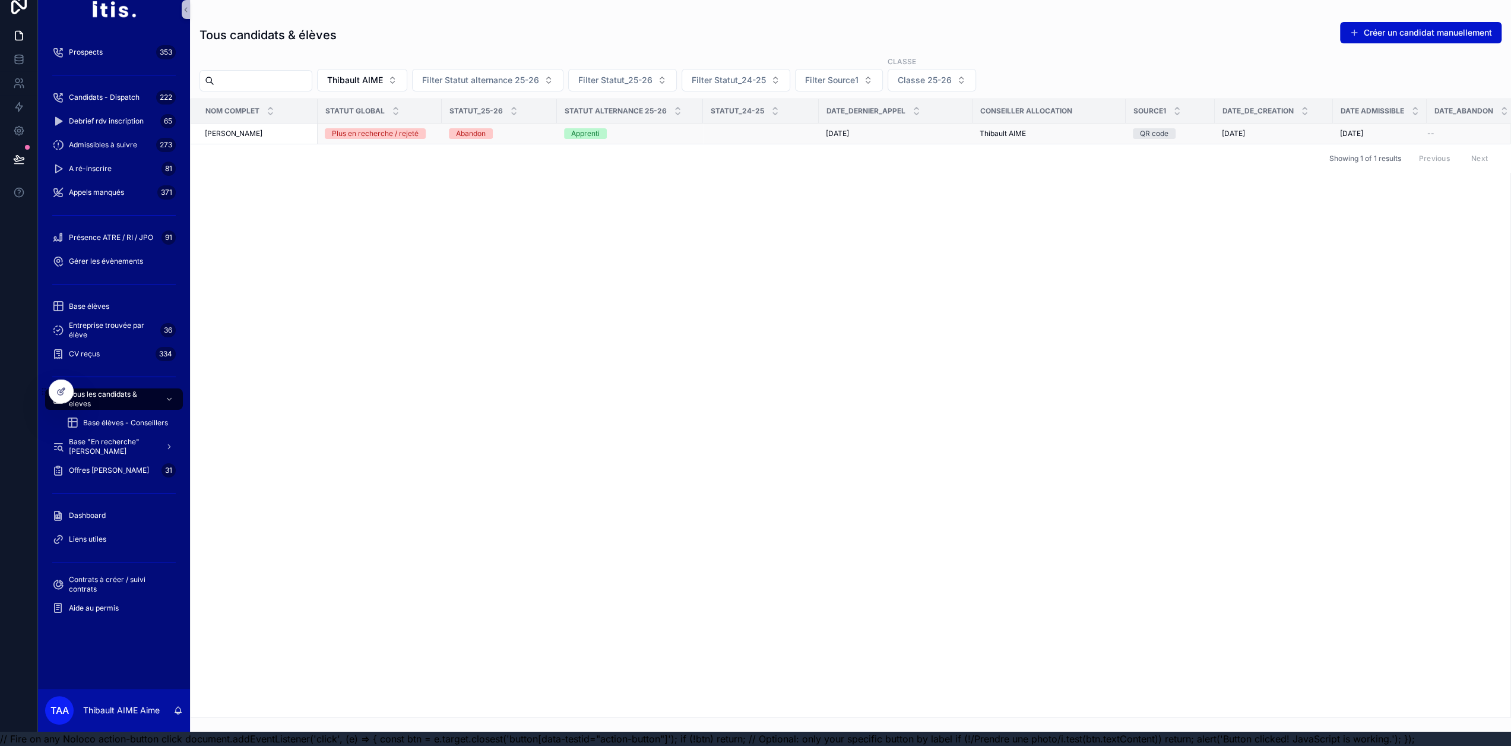
click at [300, 129] on div "[PERSON_NAME]" at bounding box center [258, 133] width 106 height 9
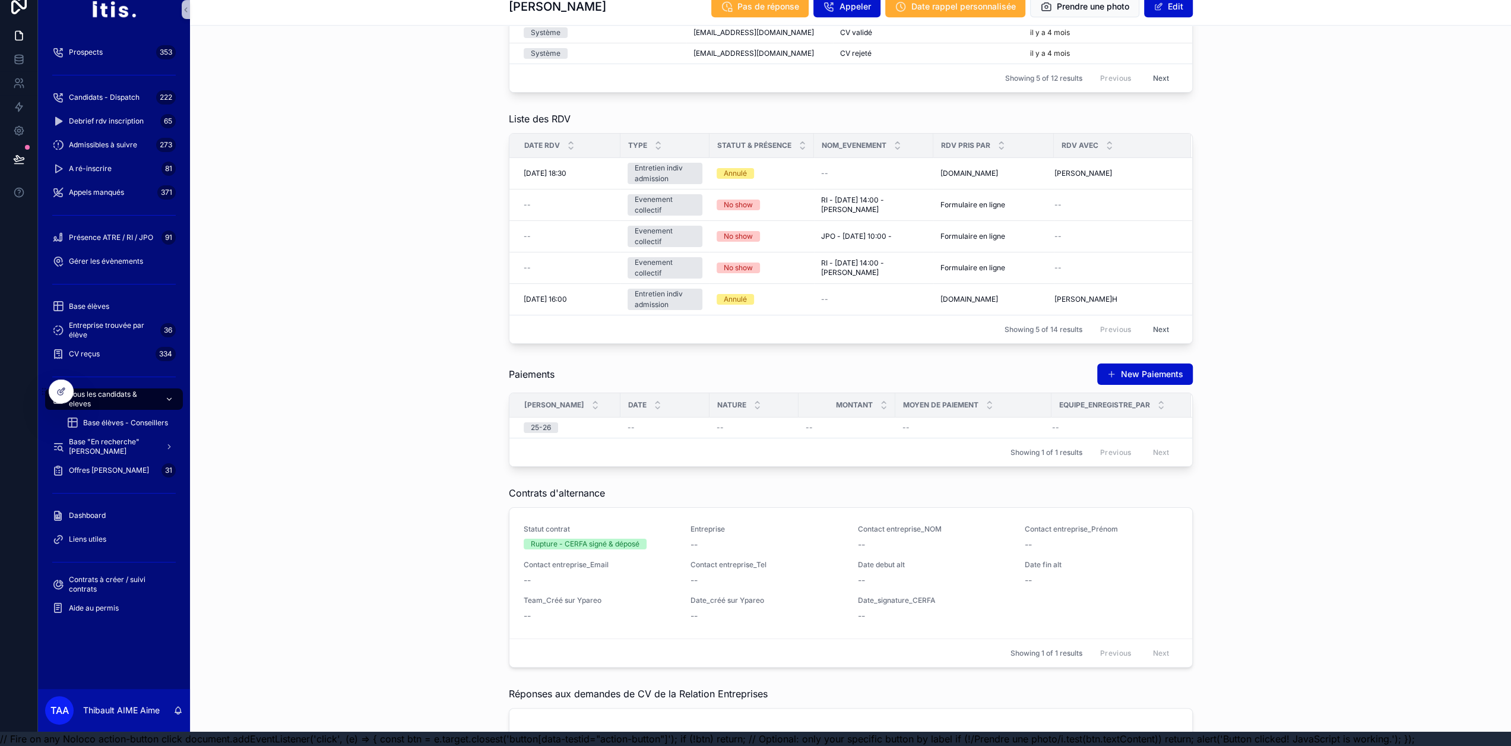
scroll to position [1364, 0]
click at [68, 395] on div at bounding box center [61, 391] width 24 height 23
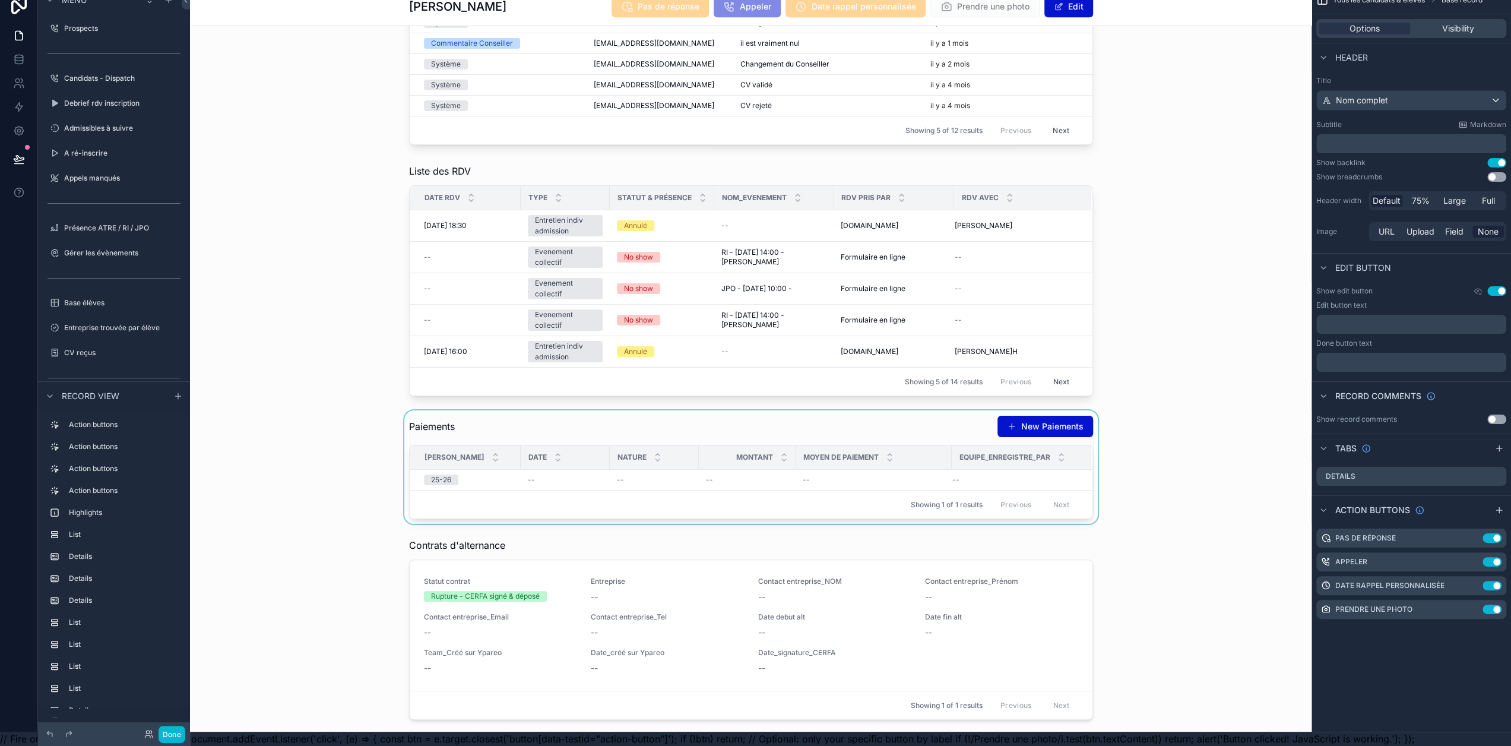
click at [835, 414] on div "scrollable content" at bounding box center [751, 466] width 1122 height 113
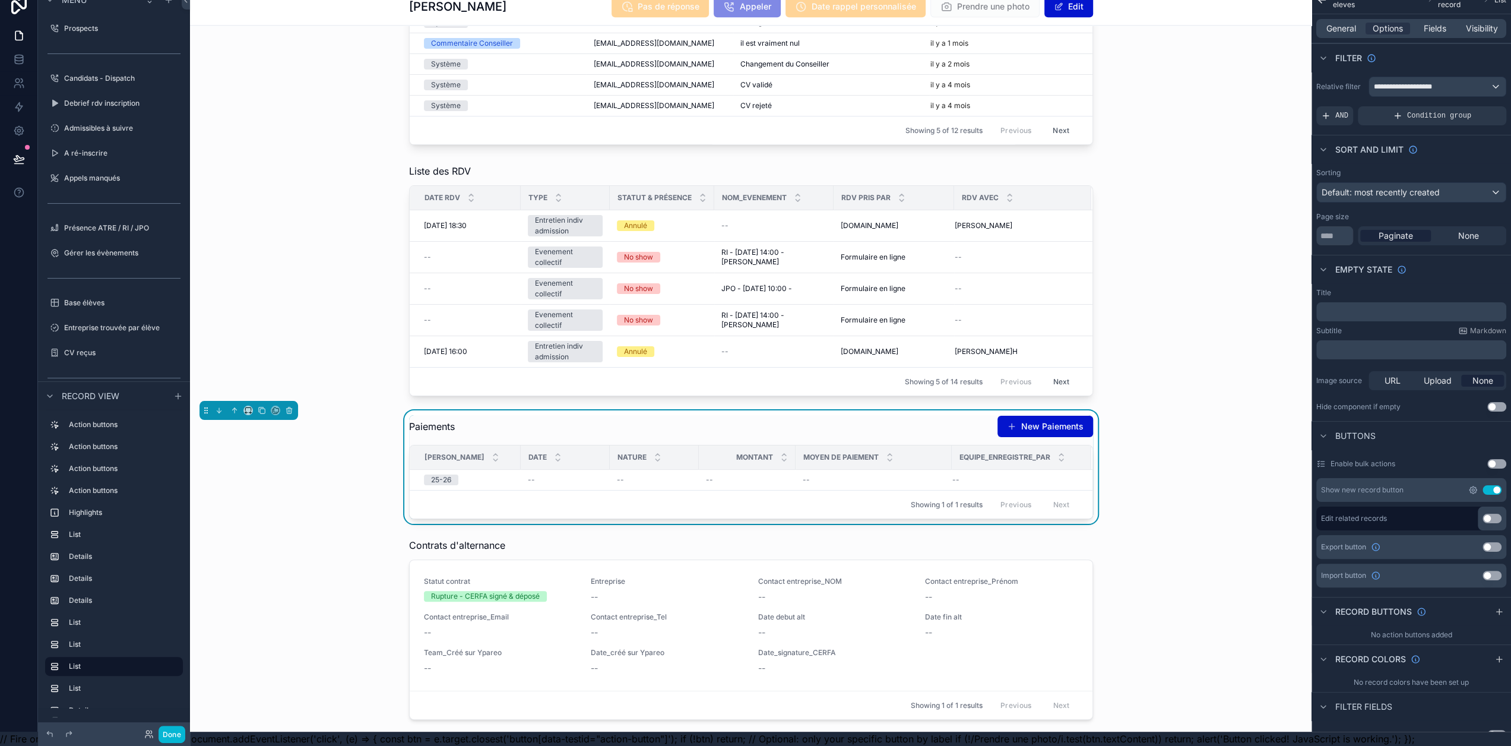
click at [1474, 485] on icon "scrollable content" at bounding box center [1472, 489] width 9 height 9
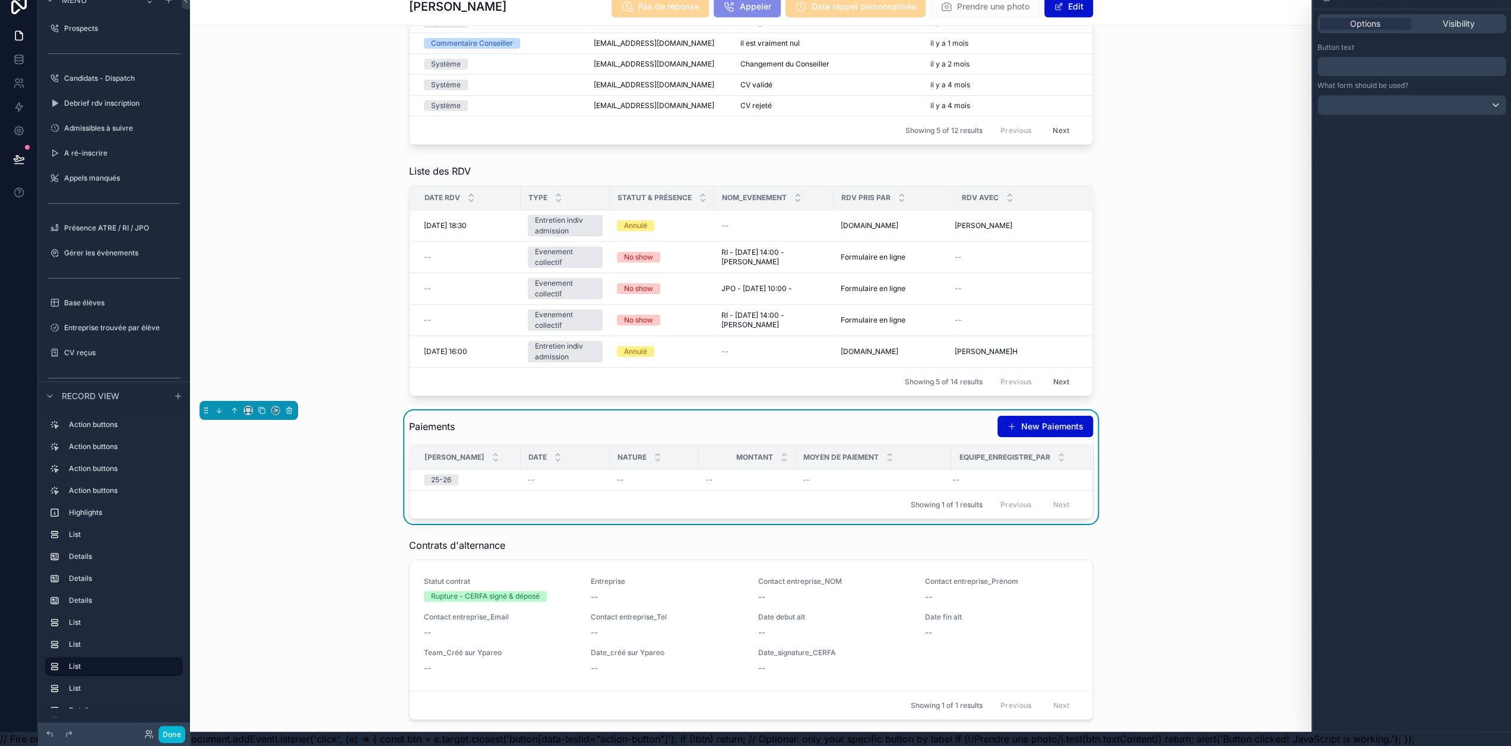
click at [1367, 61] on p "﻿" at bounding box center [1413, 66] width 182 height 14
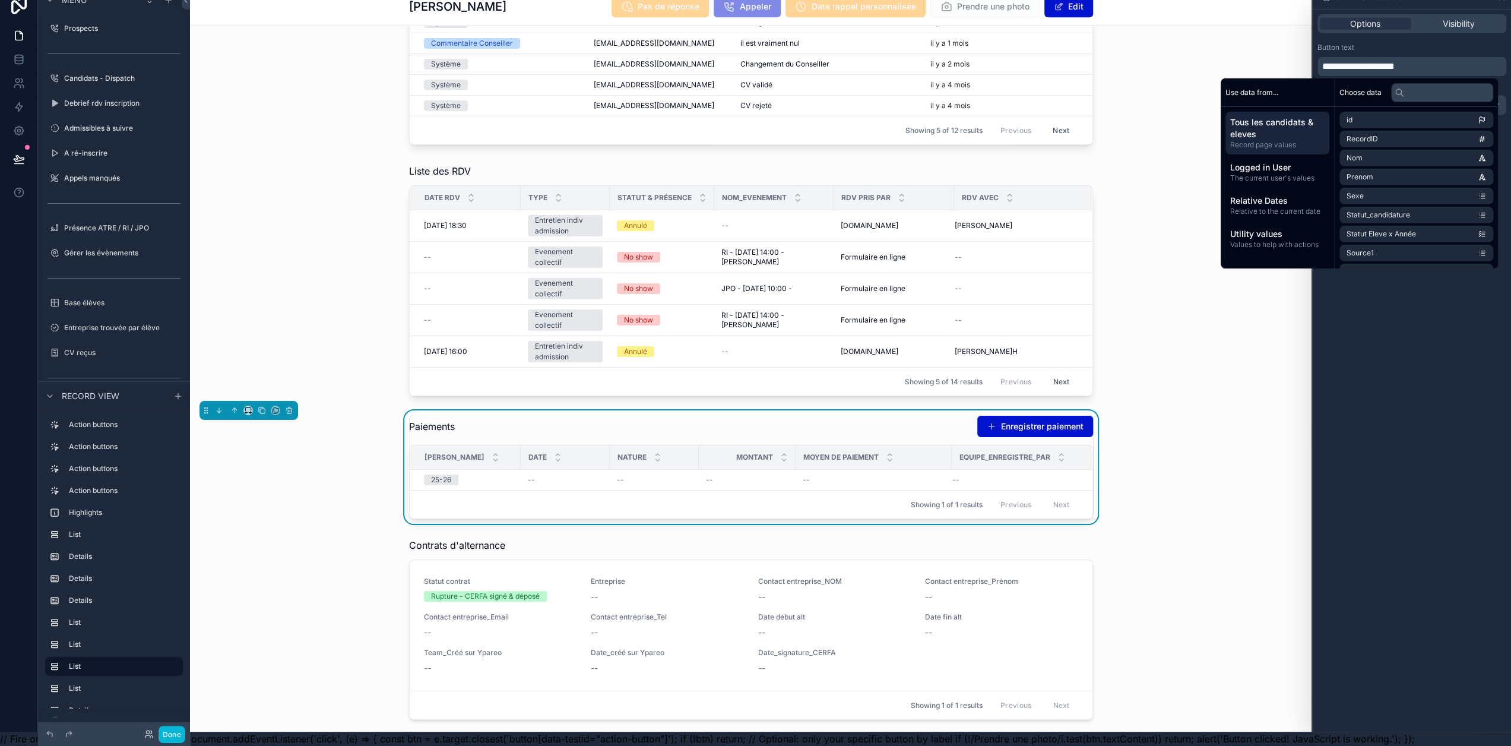
click at [1386, 43] on div "Button text" at bounding box center [1411, 47] width 189 height 9
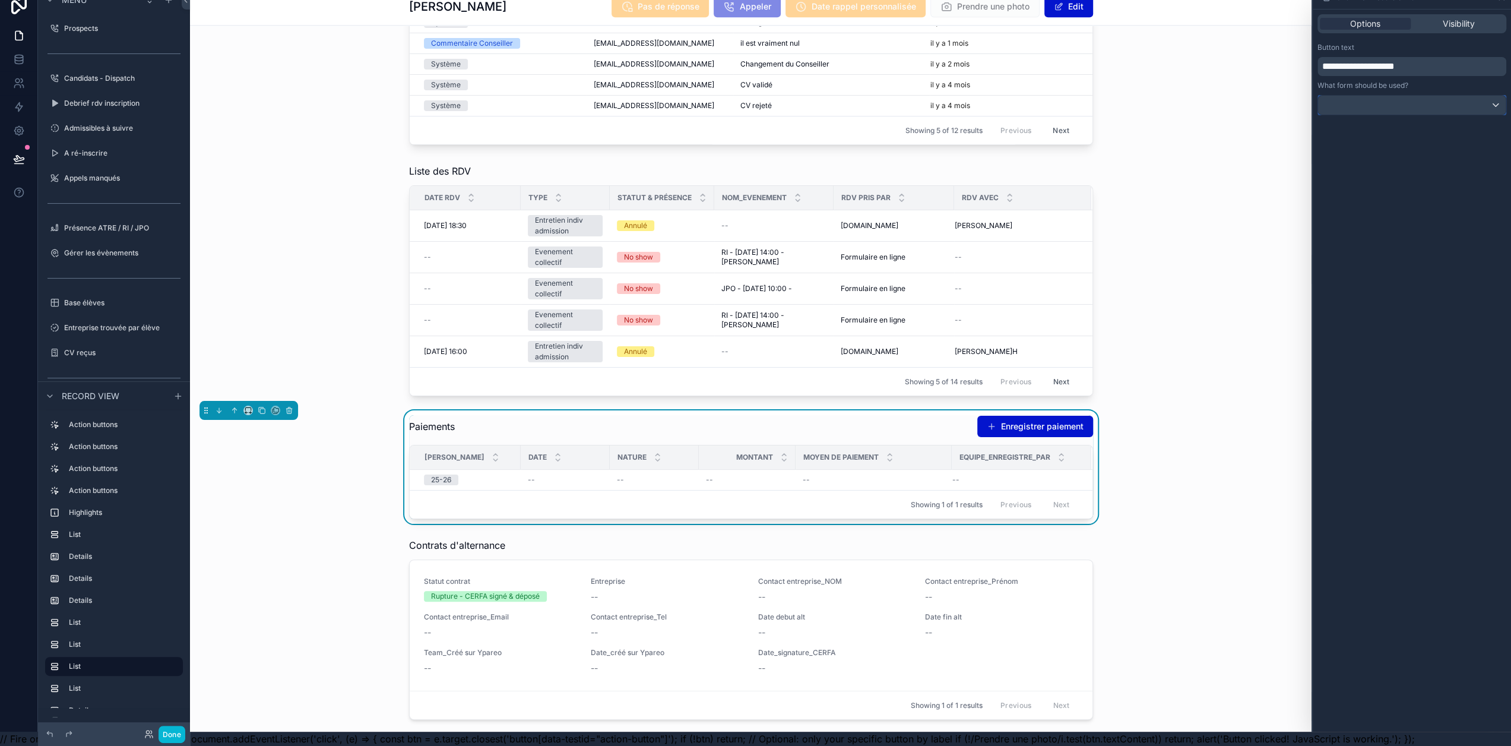
click at [1413, 96] on div at bounding box center [1412, 105] width 188 height 19
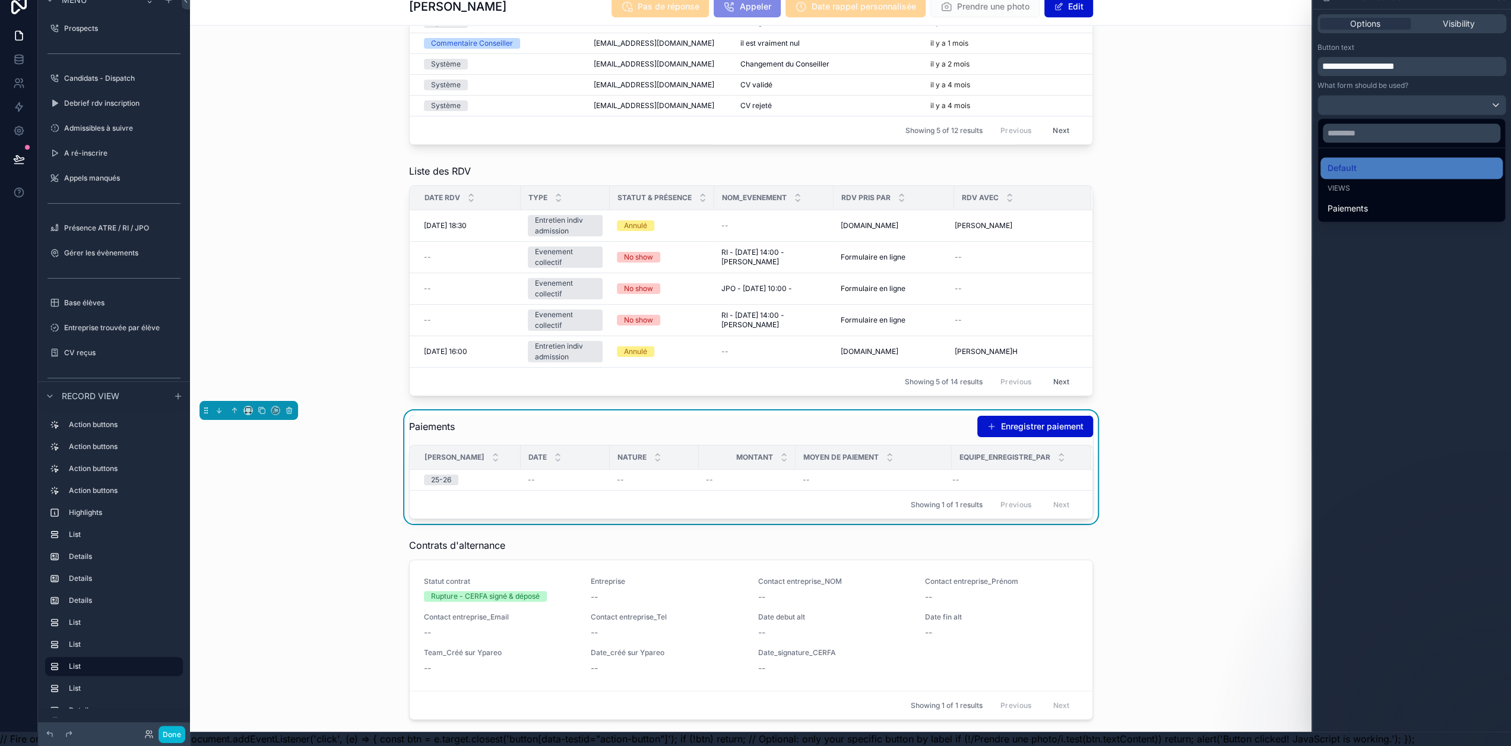
click at [1399, 80] on div at bounding box center [1412, 359] width 198 height 746
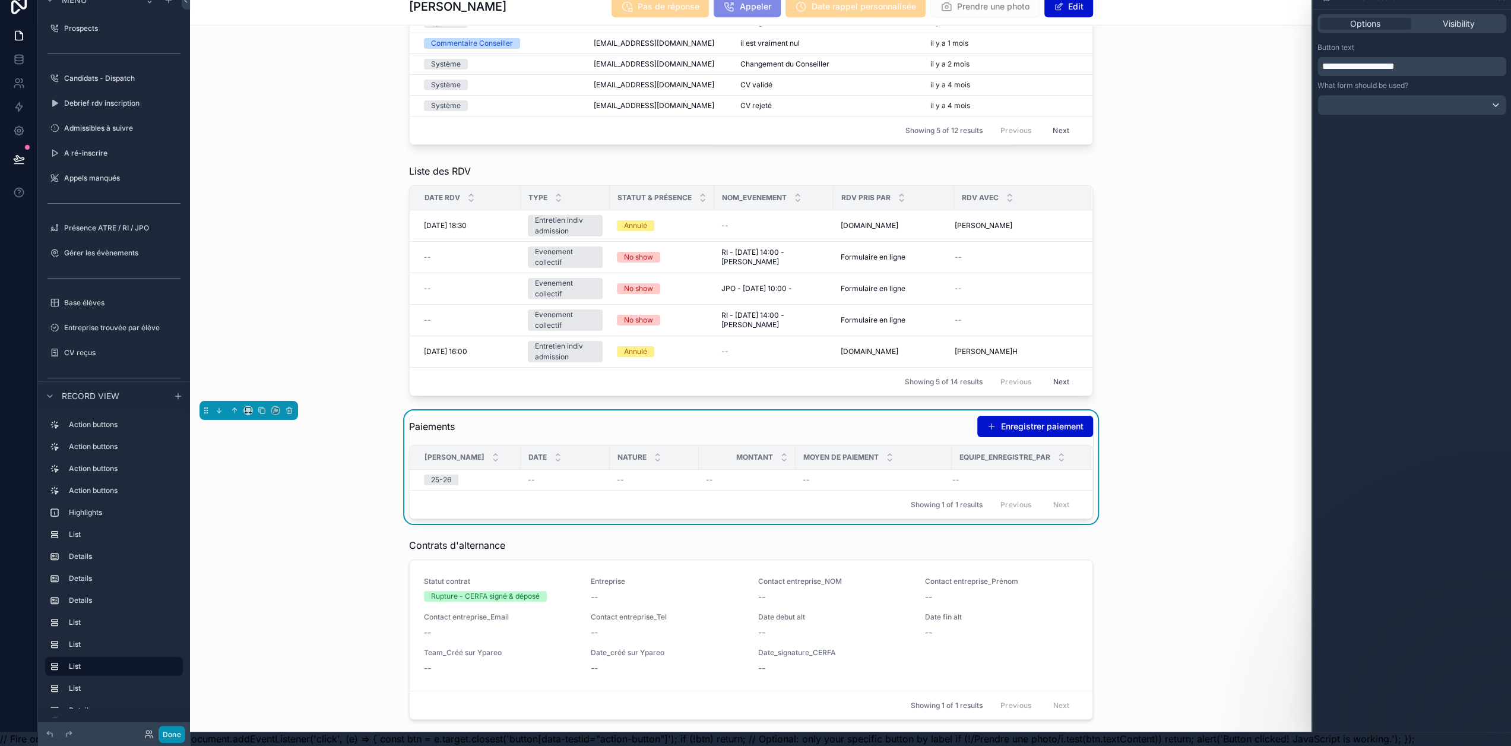
click at [169, 730] on button "Done" at bounding box center [172, 734] width 27 height 17
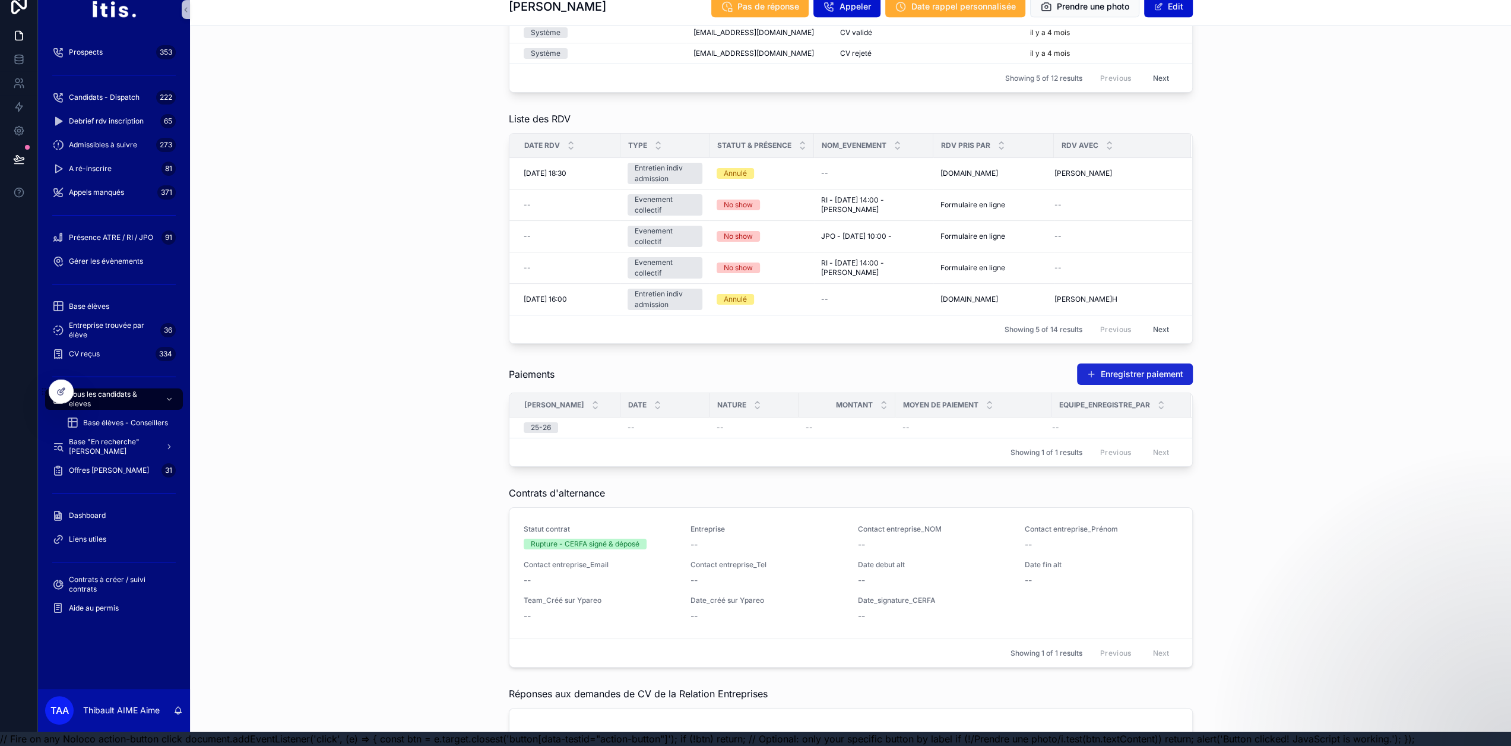
click at [1103, 363] on button "Enregistrer paiement" at bounding box center [1135, 373] width 116 height 21
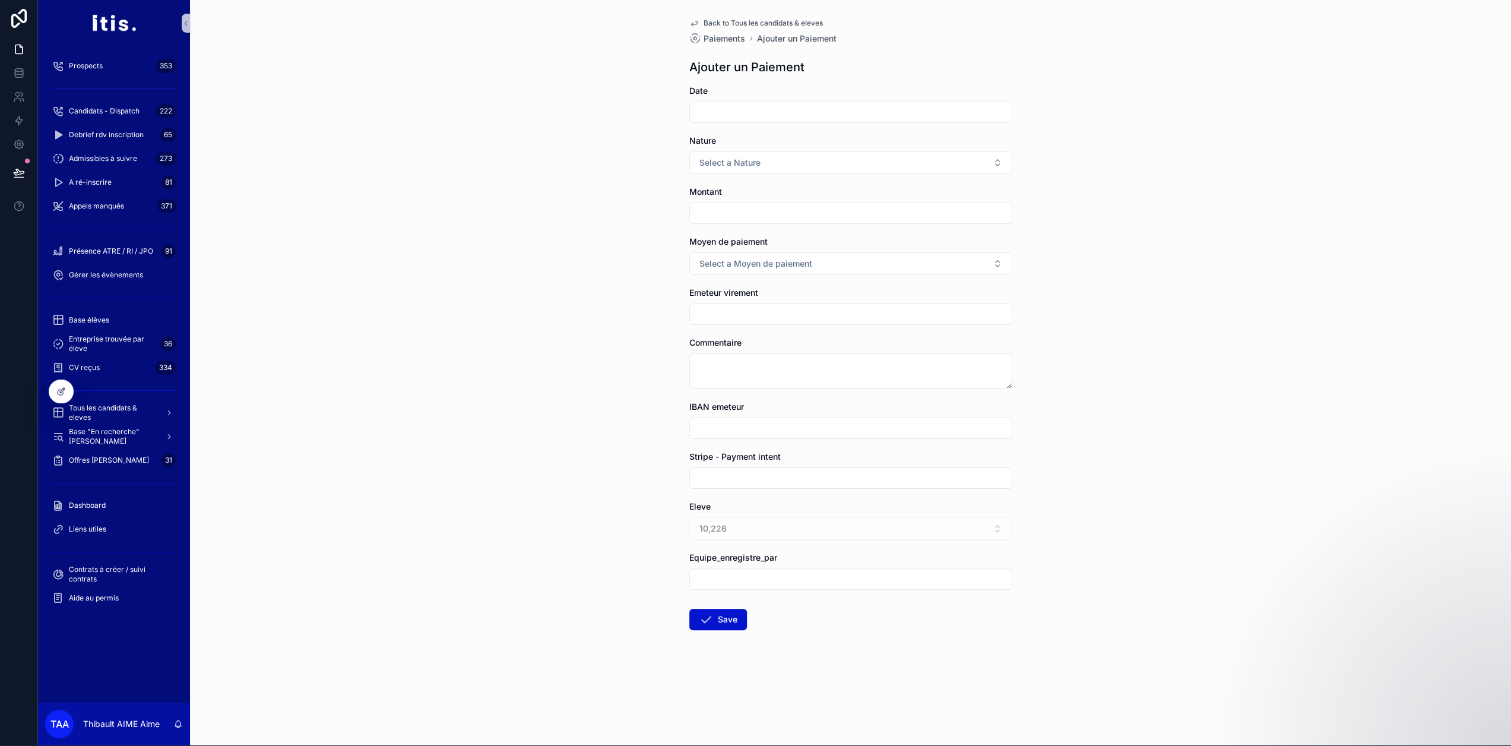
scroll to position [0, 9]
click at [117, 415] on span "Tous les candidats & eleves" at bounding box center [112, 413] width 87 height 19
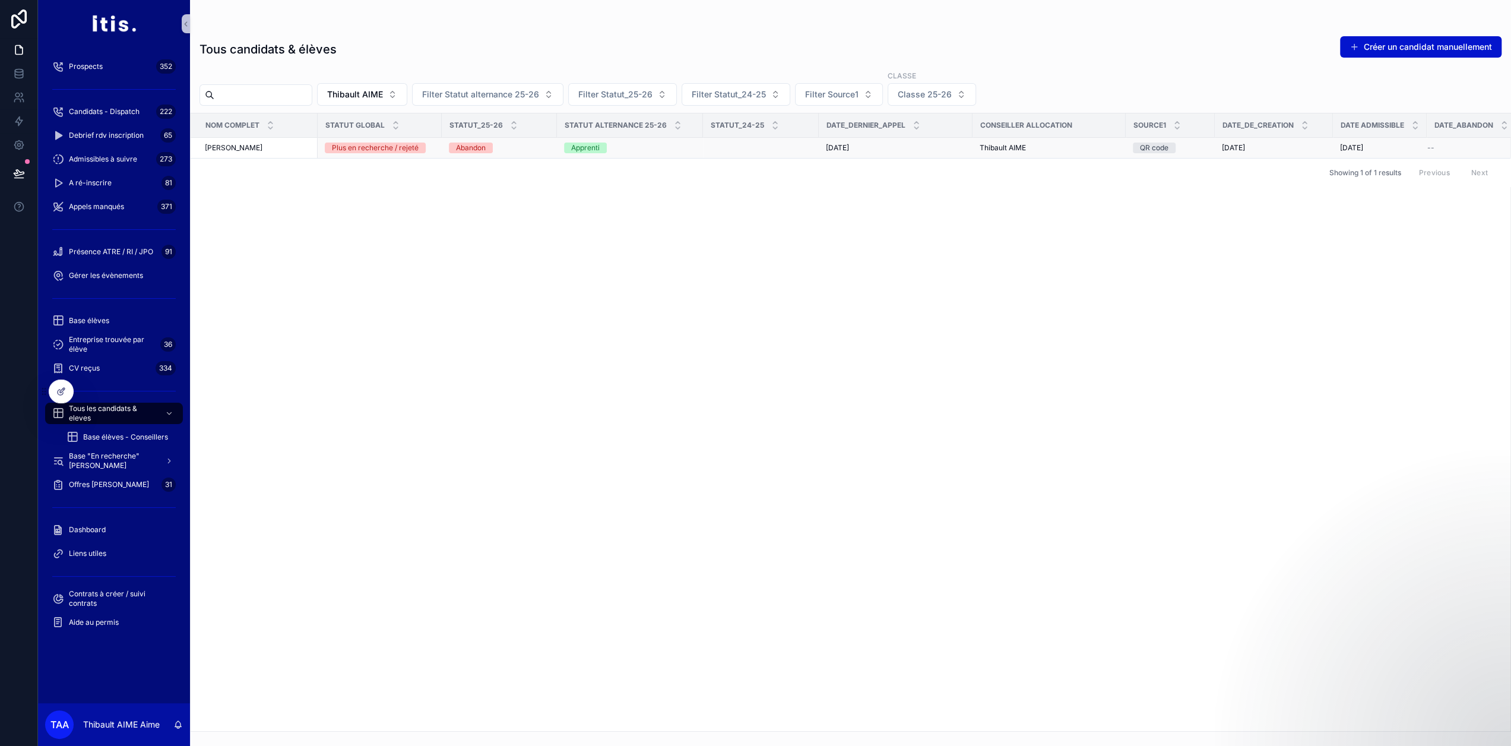
click at [509, 146] on div "Abandon" at bounding box center [499, 147] width 101 height 11
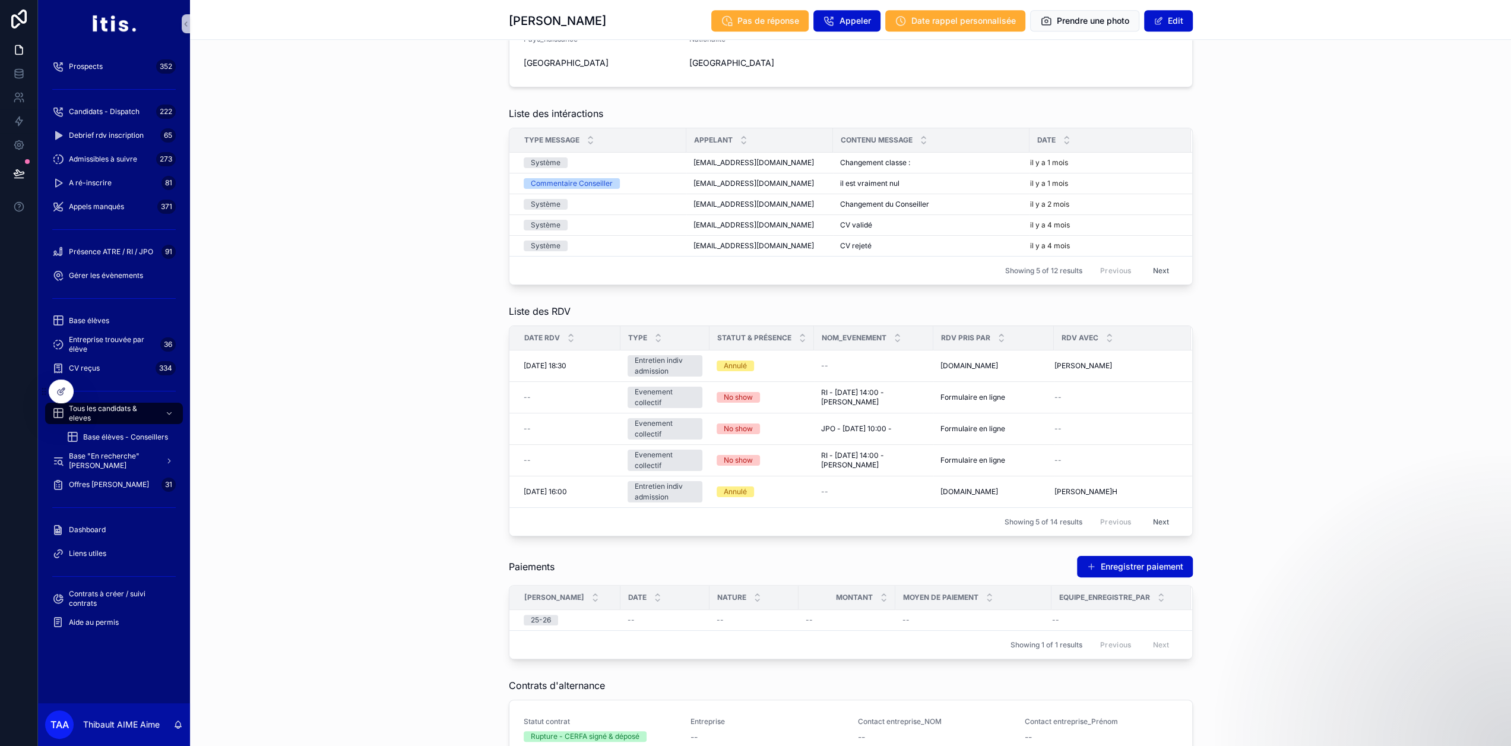
scroll to position [1186, 0]
click at [1104, 557] on button "Enregistrer paiement" at bounding box center [1135, 566] width 116 height 21
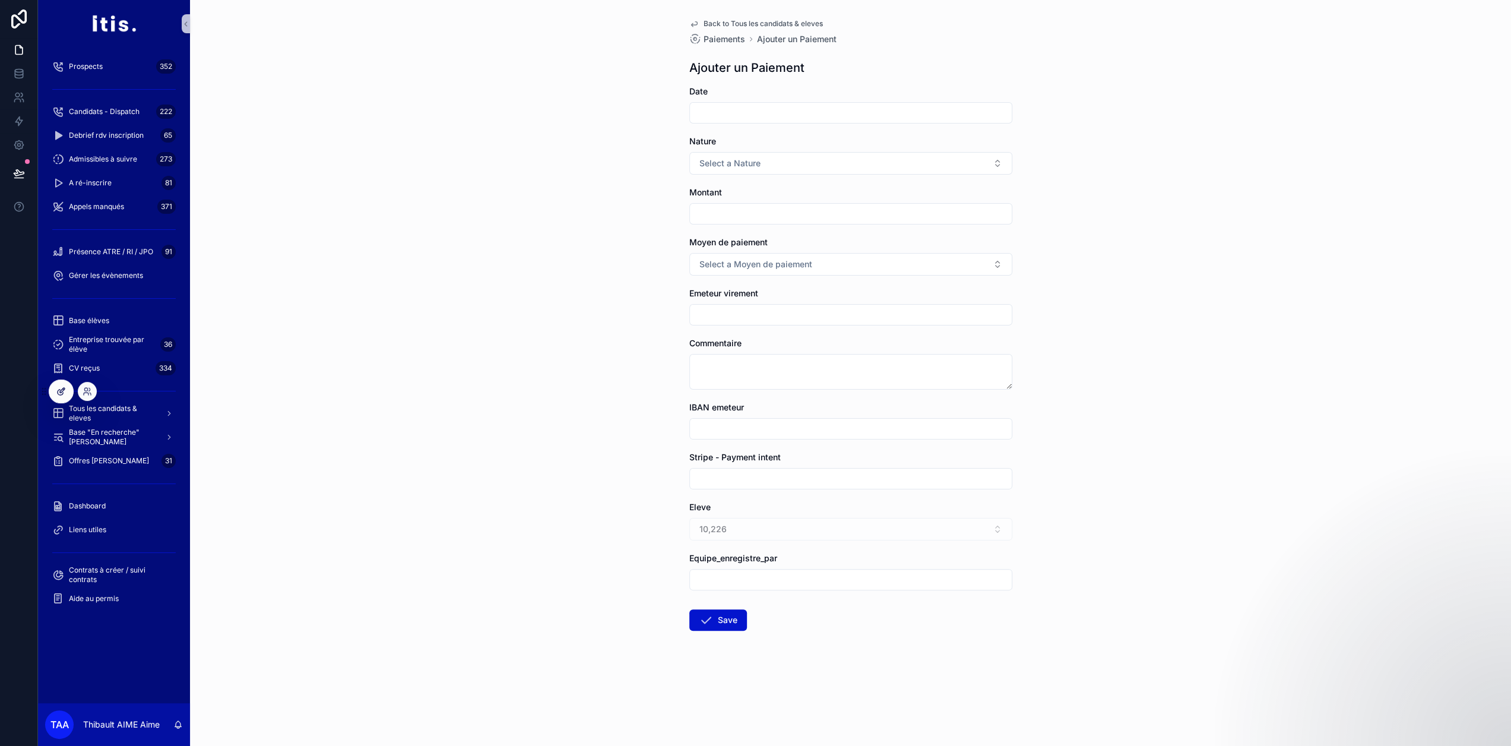
click at [59, 392] on icon at bounding box center [60, 391] width 9 height 9
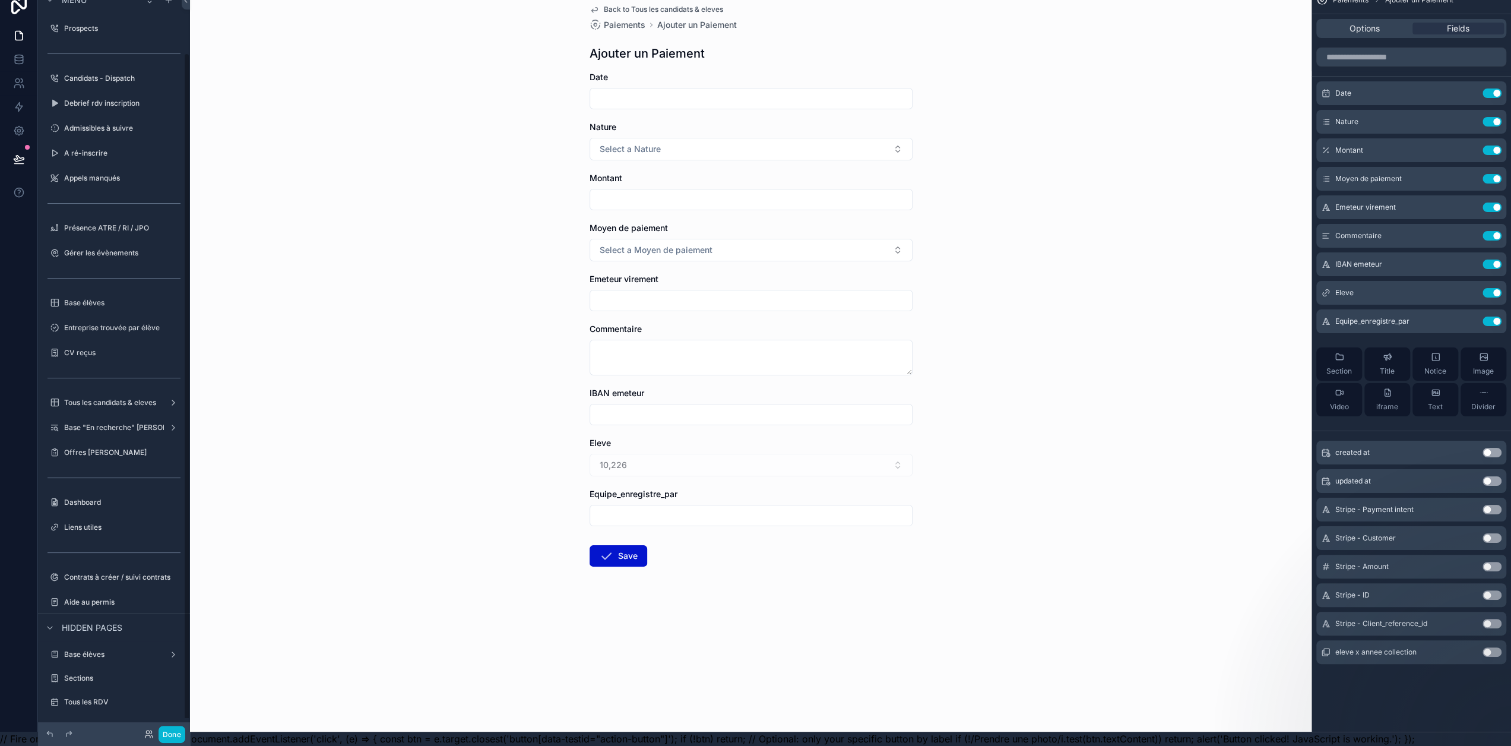
scroll to position [74, 0]
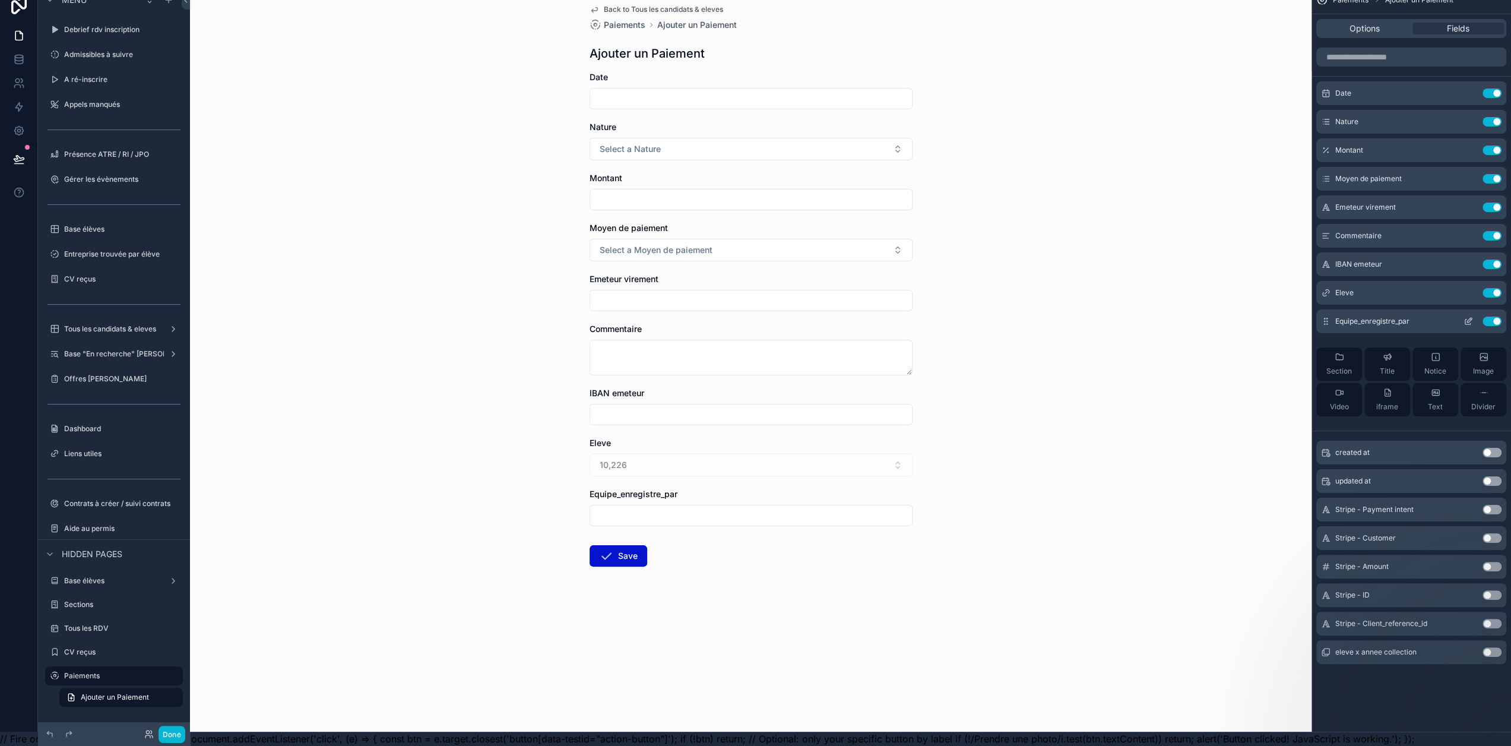
click at [1468, 316] on icon "scrollable content" at bounding box center [1467, 320] width 9 height 9
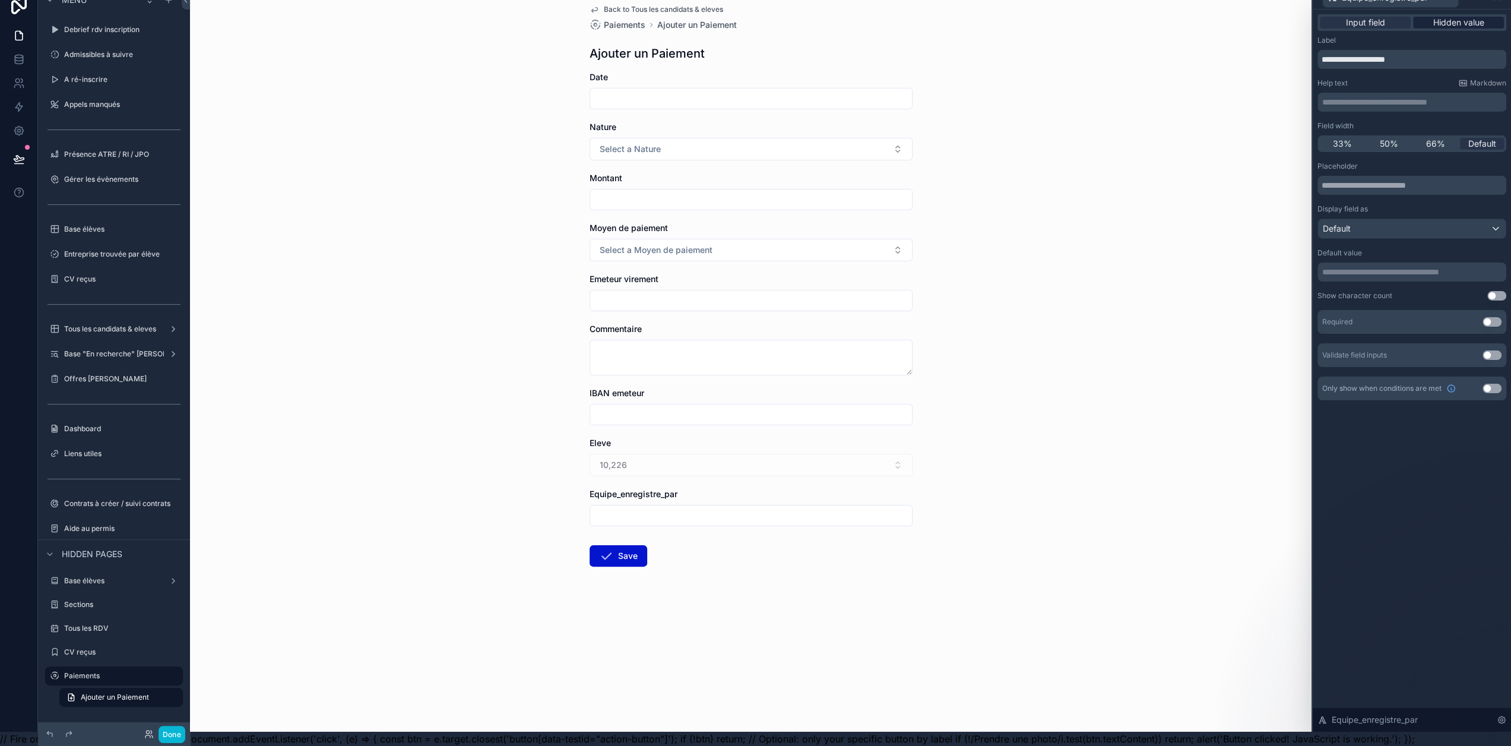
click at [1460, 17] on span "Hidden value" at bounding box center [1458, 23] width 51 height 12
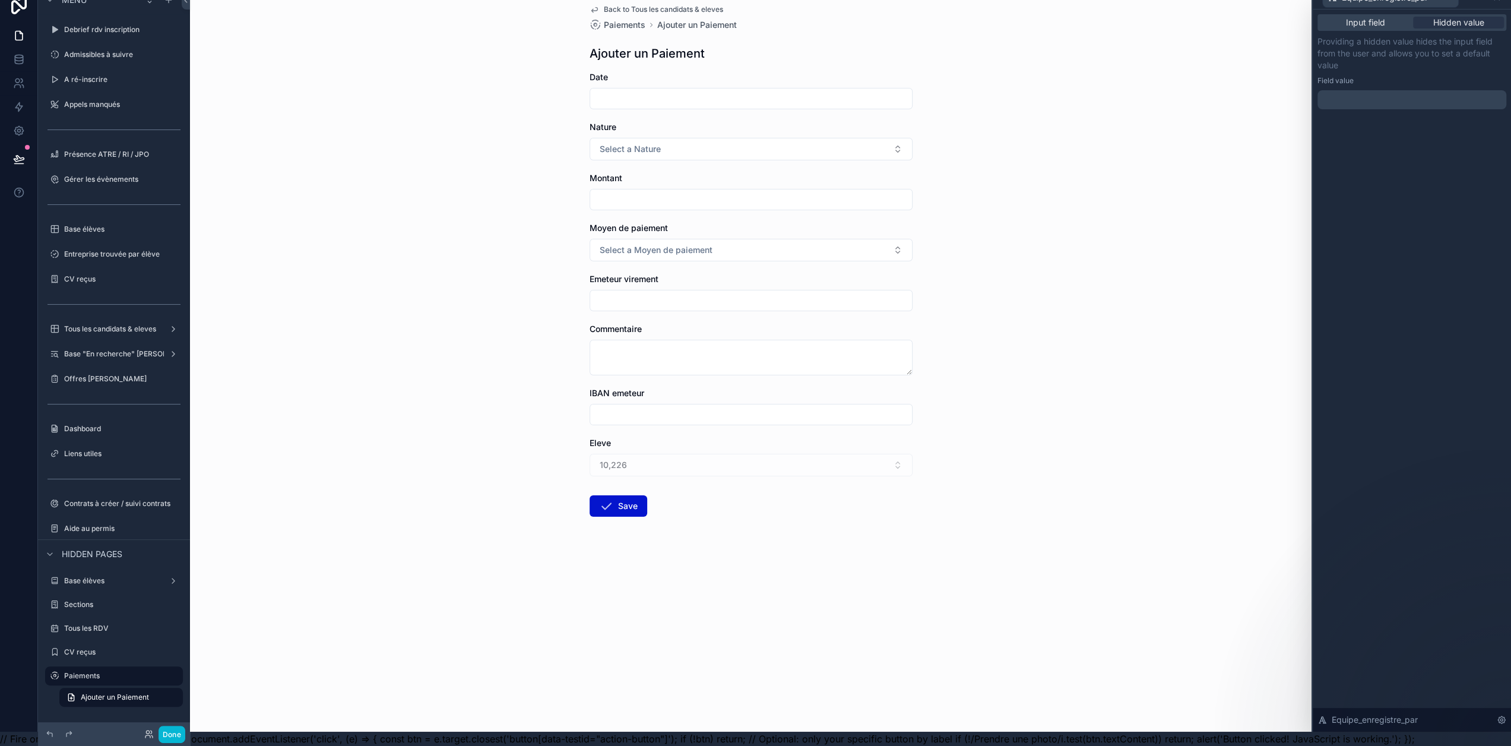
click at [1446, 94] on p "﻿" at bounding box center [1413, 100] width 182 height 12
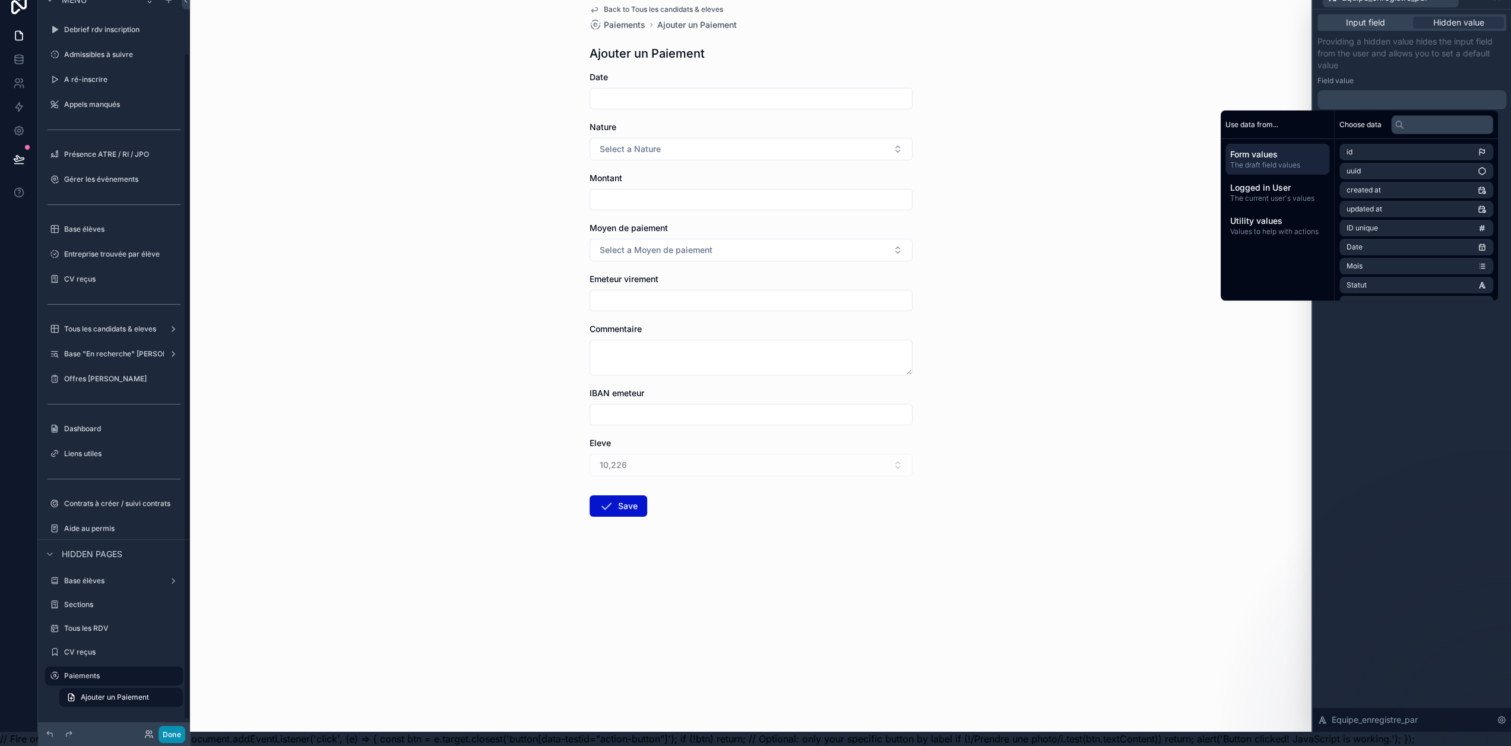
click at [172, 734] on button "Done" at bounding box center [172, 734] width 27 height 17
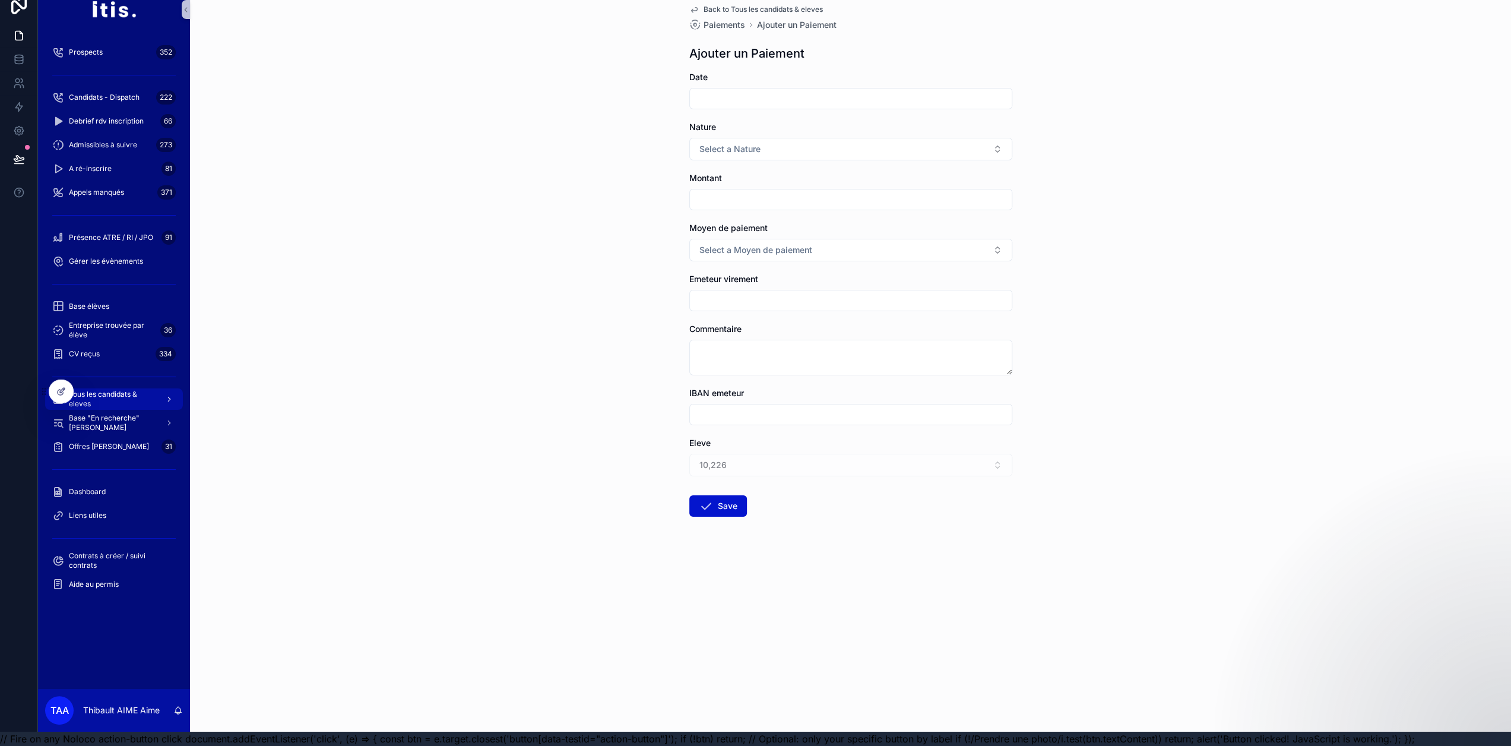
click at [119, 389] on span "Tous les candidats & eleves" at bounding box center [112, 398] width 87 height 19
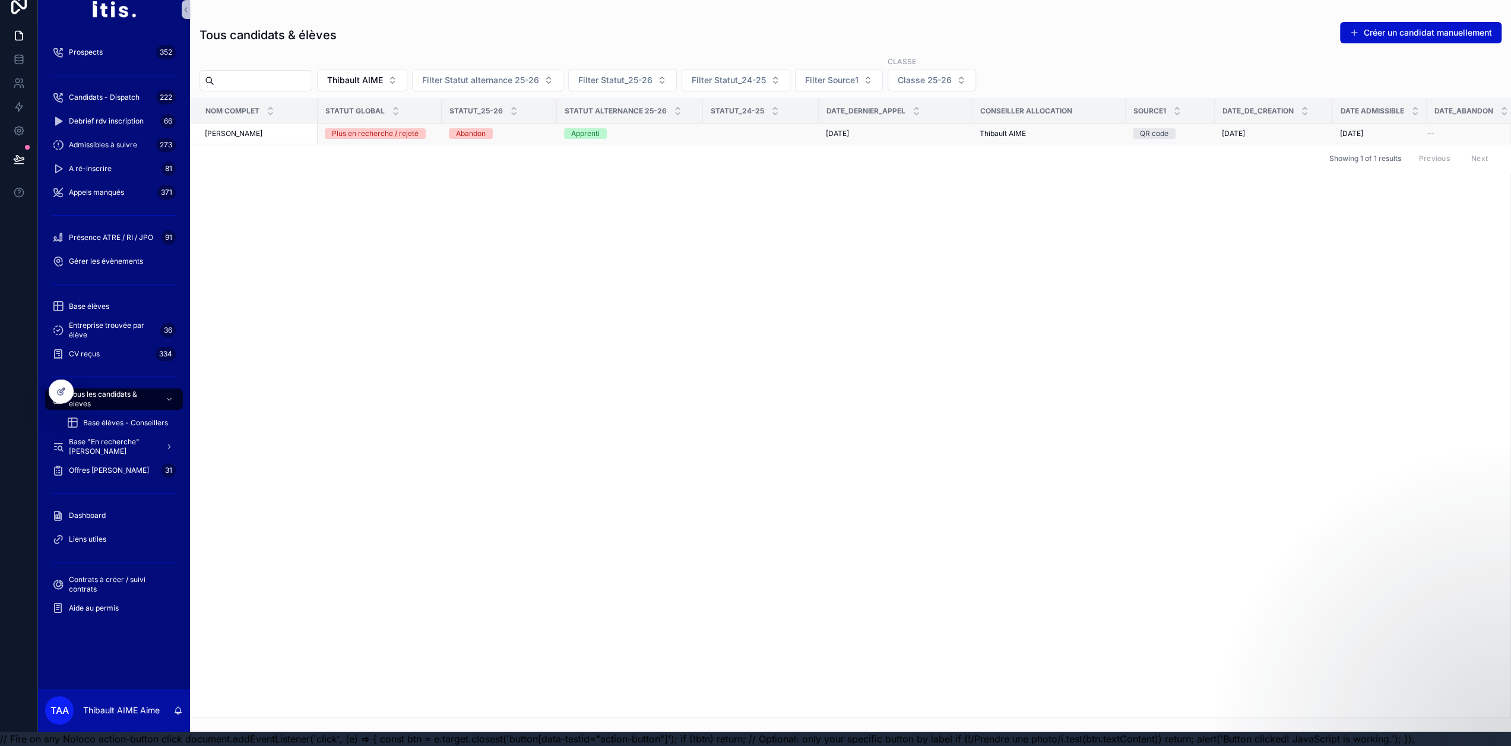
click at [293, 129] on div "[PERSON_NAME]" at bounding box center [258, 133] width 106 height 9
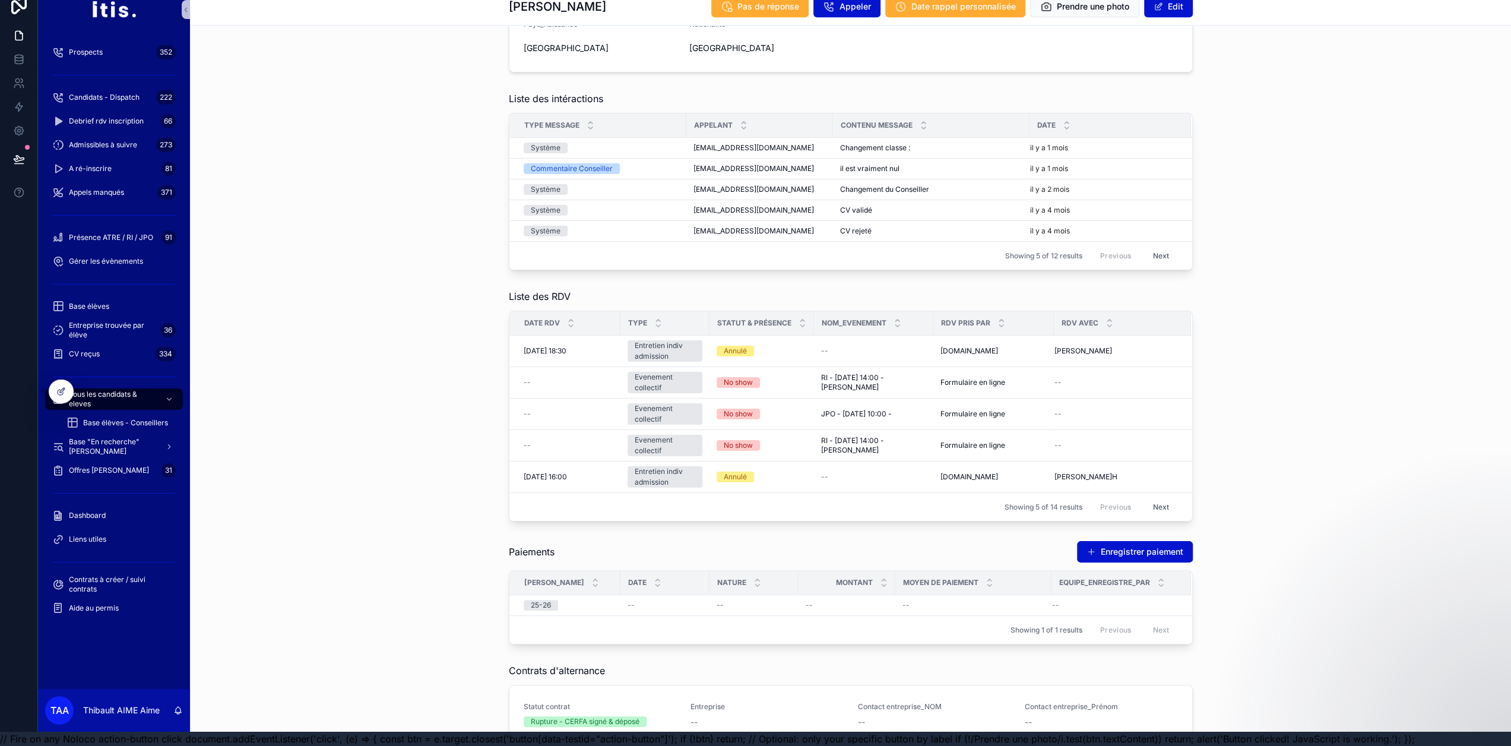
scroll to position [1187, 0]
click at [63, 394] on icon at bounding box center [60, 391] width 9 height 9
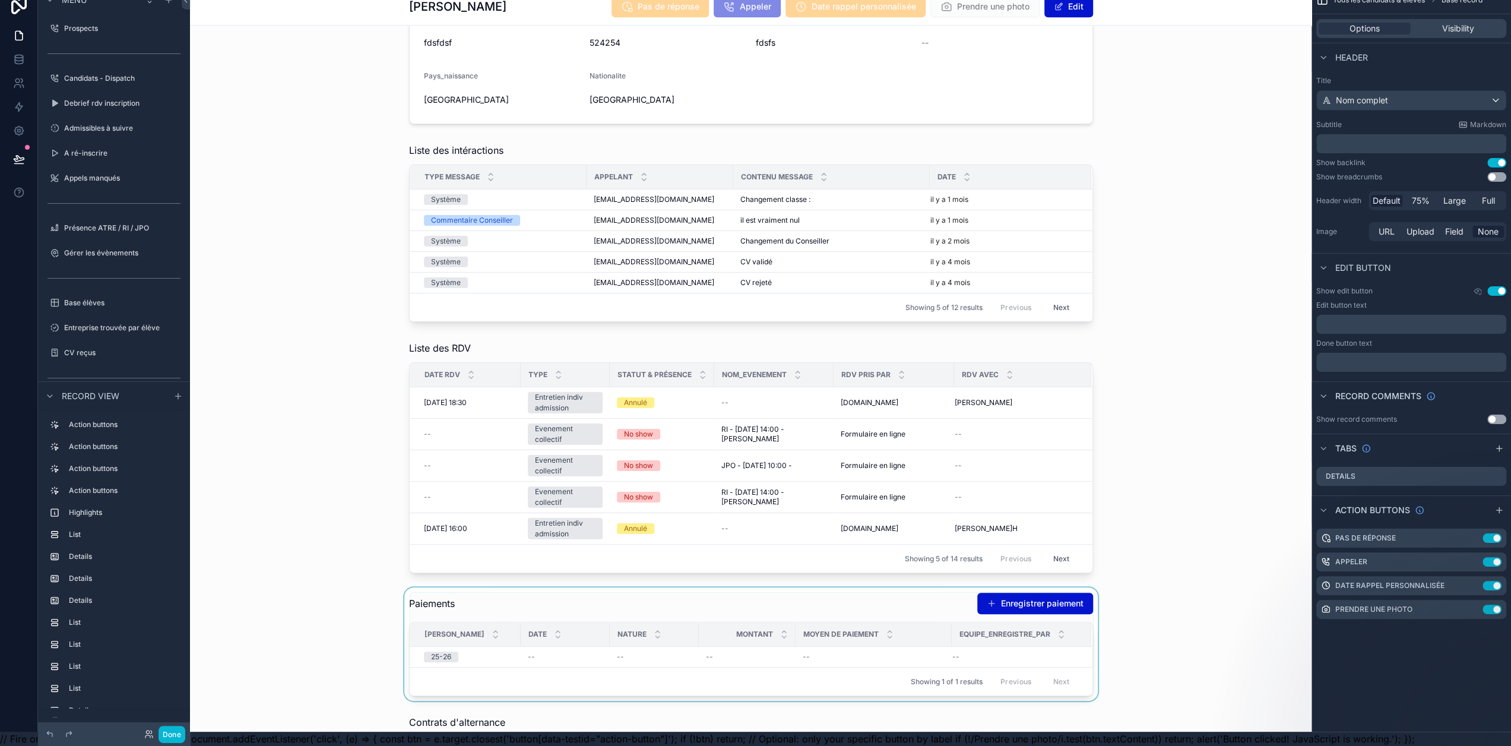
click at [739, 595] on div "scrollable content" at bounding box center [751, 643] width 1122 height 113
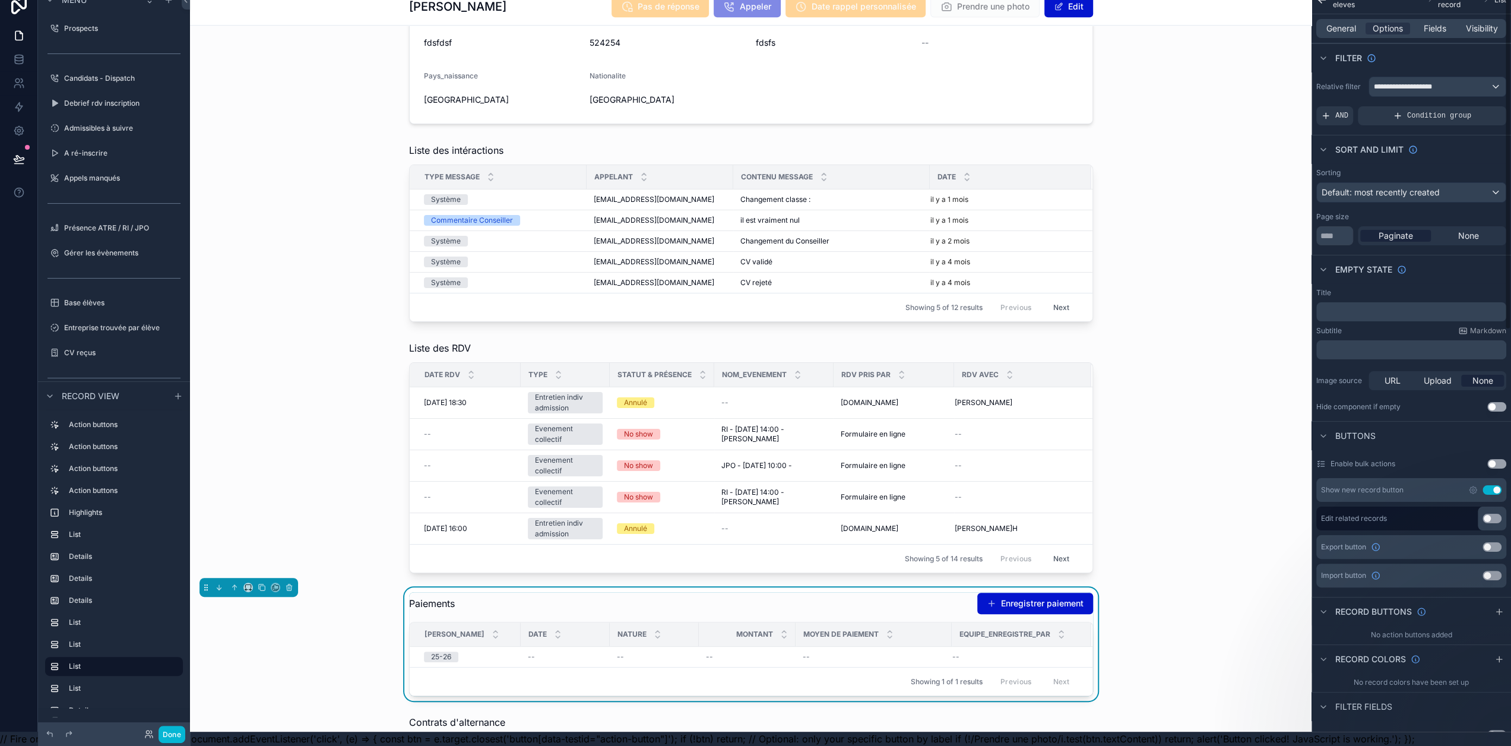
click at [1493, 485] on button "Use setting" at bounding box center [1491, 489] width 19 height 9
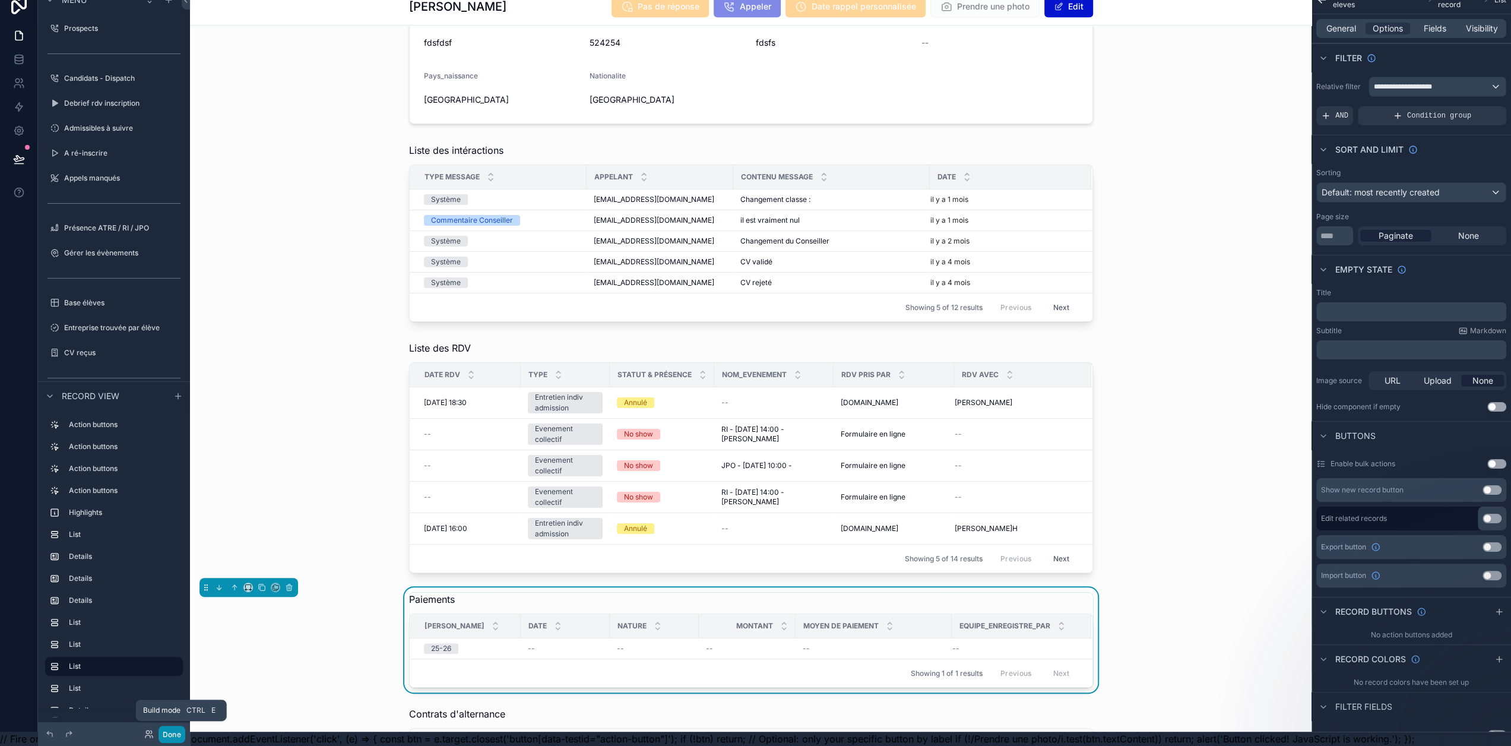
click at [173, 737] on button "Done" at bounding box center [172, 734] width 27 height 17
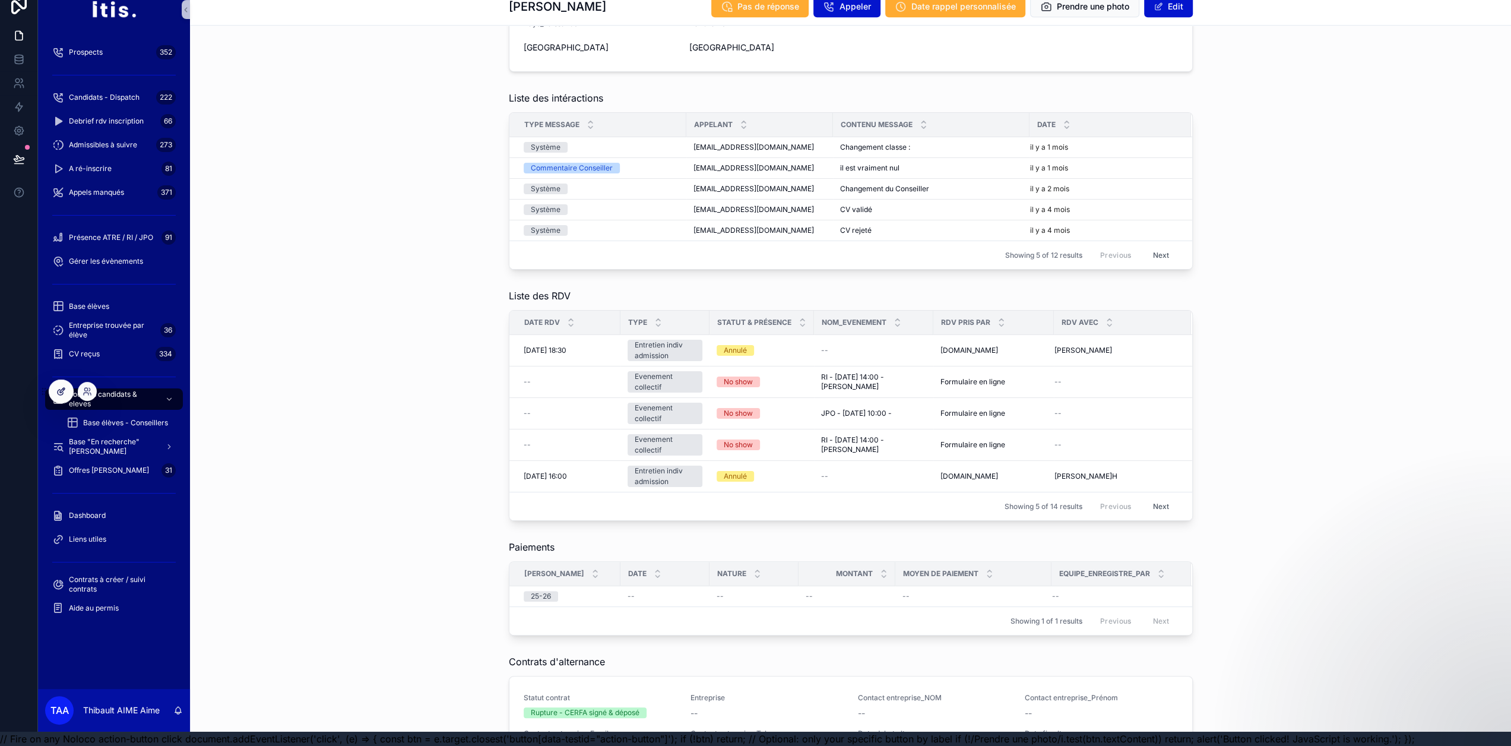
click at [62, 387] on icon at bounding box center [60, 391] width 9 height 9
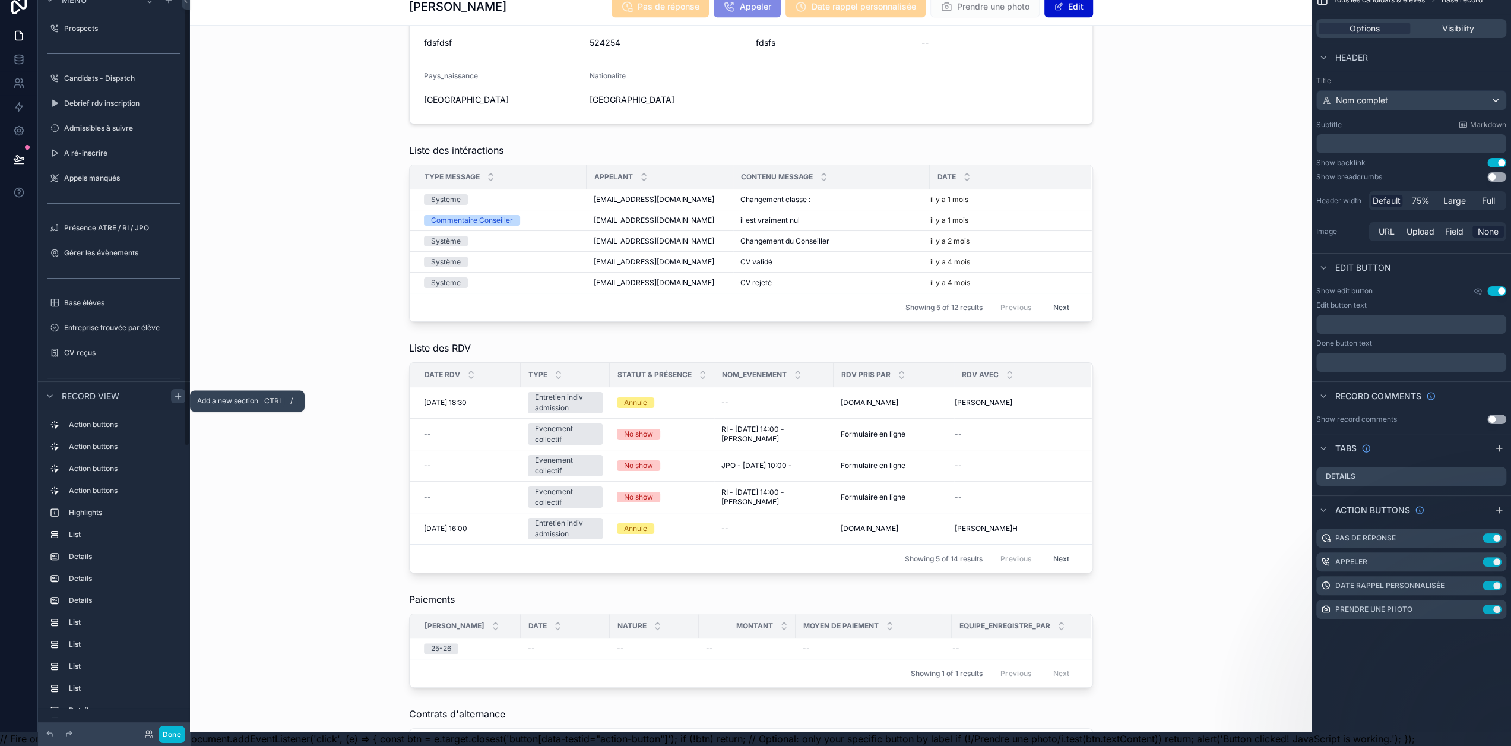
click at [173, 392] on icon "scrollable content" at bounding box center [177, 395] width 9 height 9
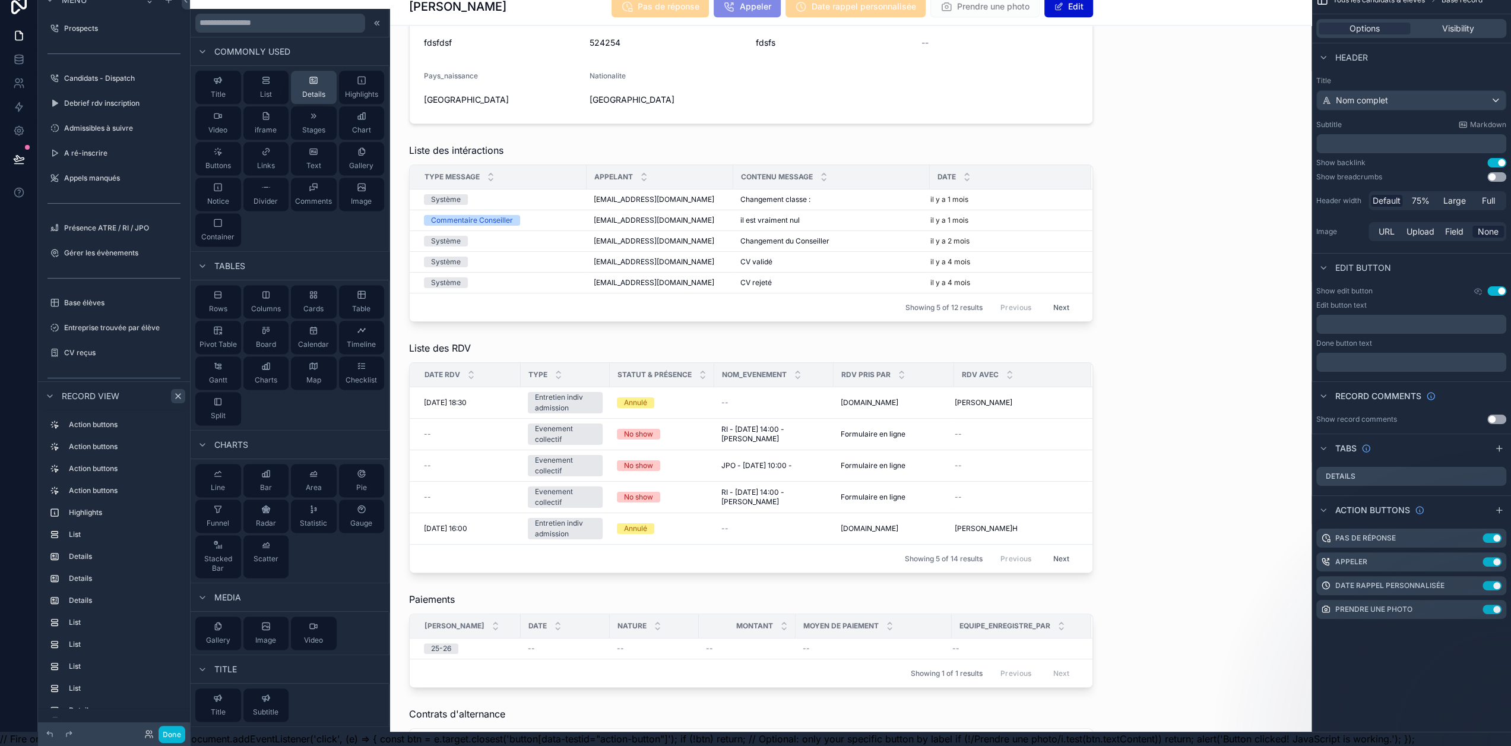
click at [313, 81] on button "Details" at bounding box center [314, 87] width 46 height 33
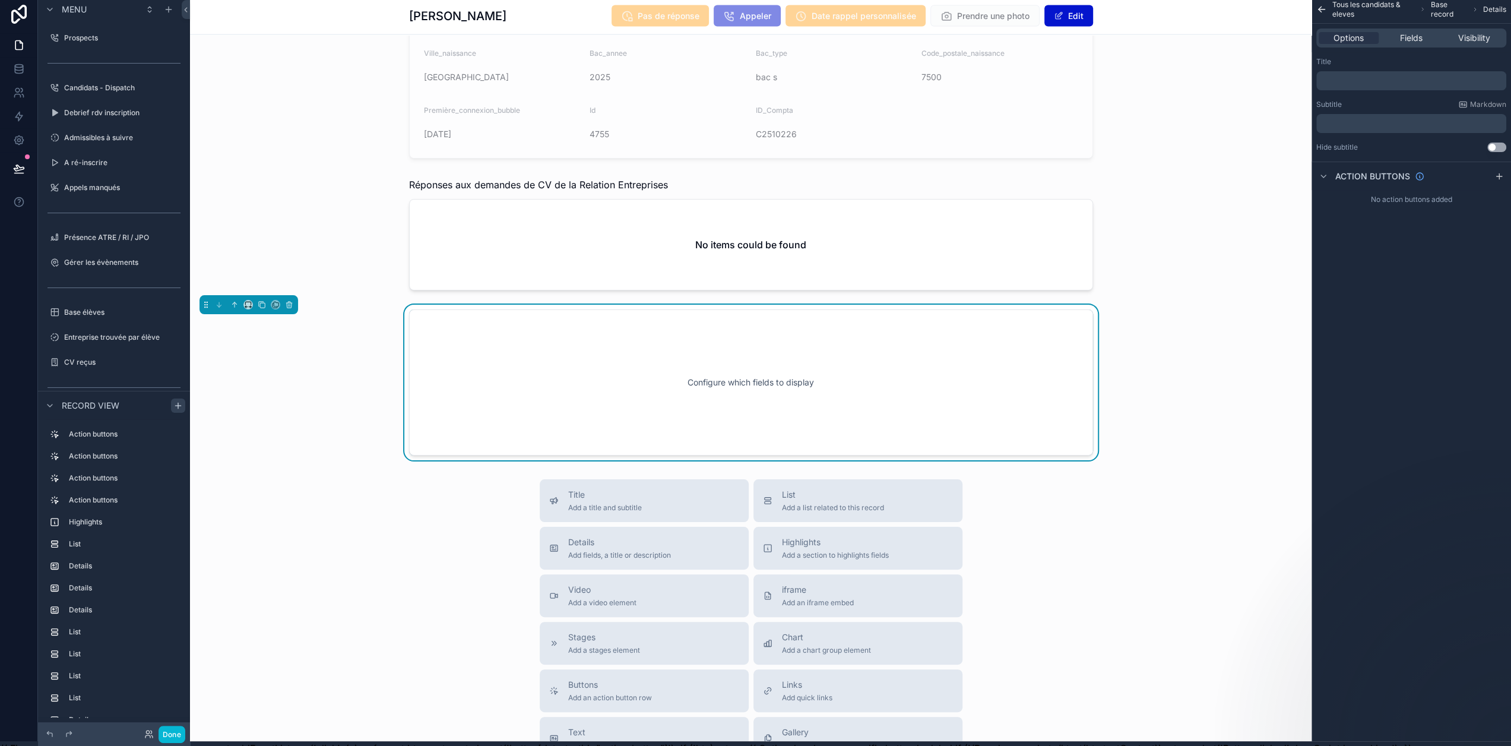
scroll to position [2526, 0]
click at [1499, 175] on icon "scrollable content" at bounding box center [1499, 175] width 0 height 5
click at [1496, 202] on icon "scrollable content" at bounding box center [1496, 203] width 9 height 9
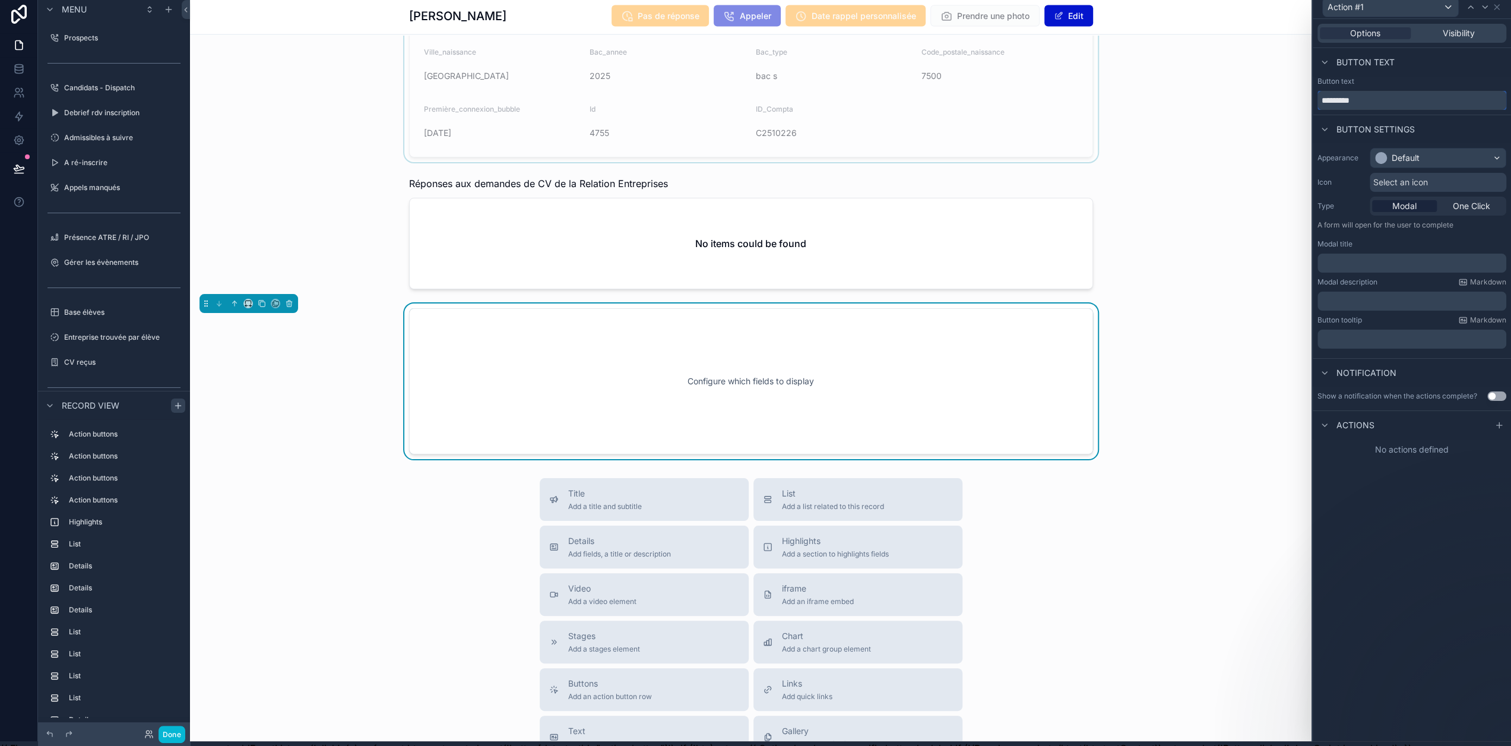
drag, startPoint x: 1386, startPoint y: 105, endPoint x: 1299, endPoint y: 106, distance: 87.3
click at [1299, 106] on div "Action #1 Options Visibility Button text Button text ********* Button settings …" at bounding box center [755, 368] width 1511 height 746
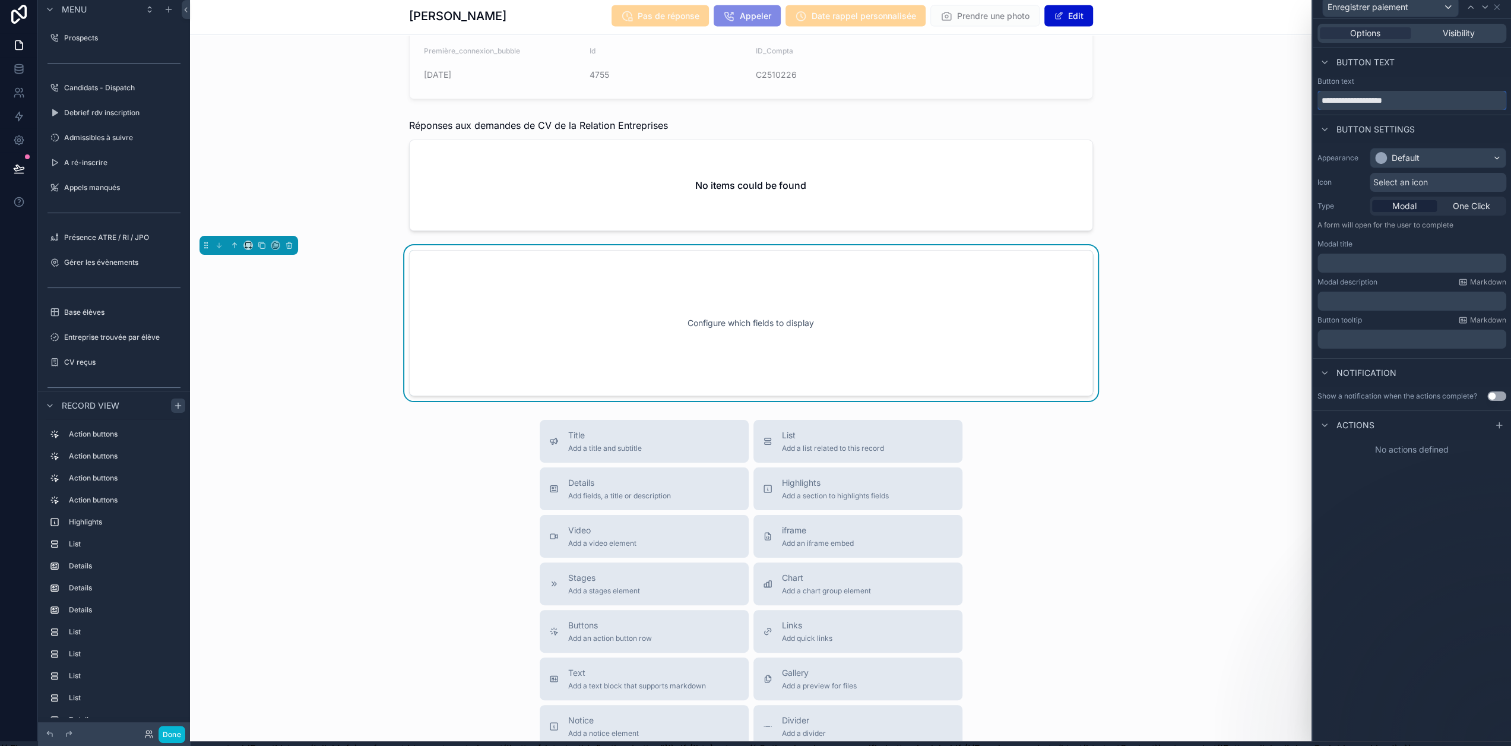
scroll to position [2585, 0]
type input "**********"
click at [288, 241] on icon "scrollable content" at bounding box center [289, 241] width 2 height 1
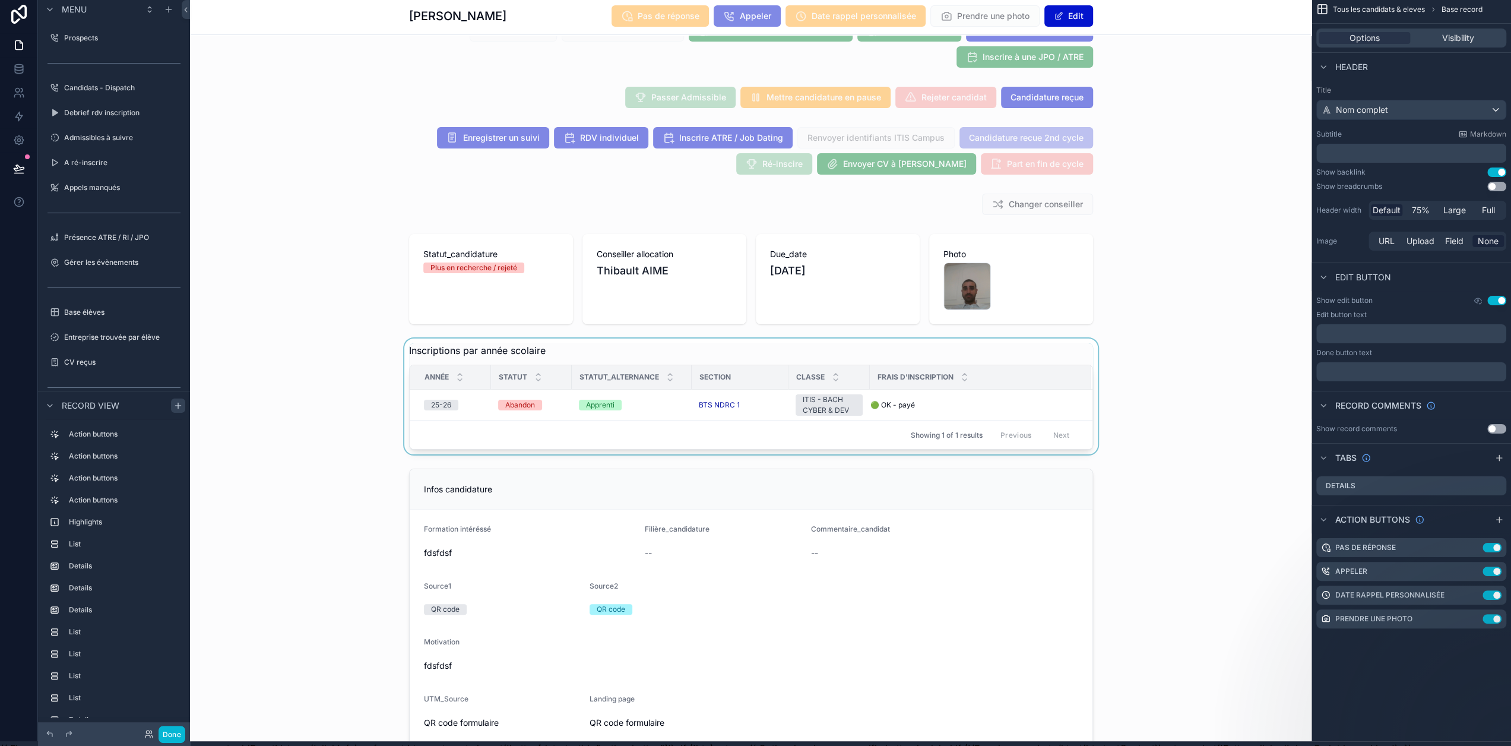
scroll to position [33, 0]
click at [926, 367] on div "Frais d'inscription" at bounding box center [980, 377] width 220 height 23
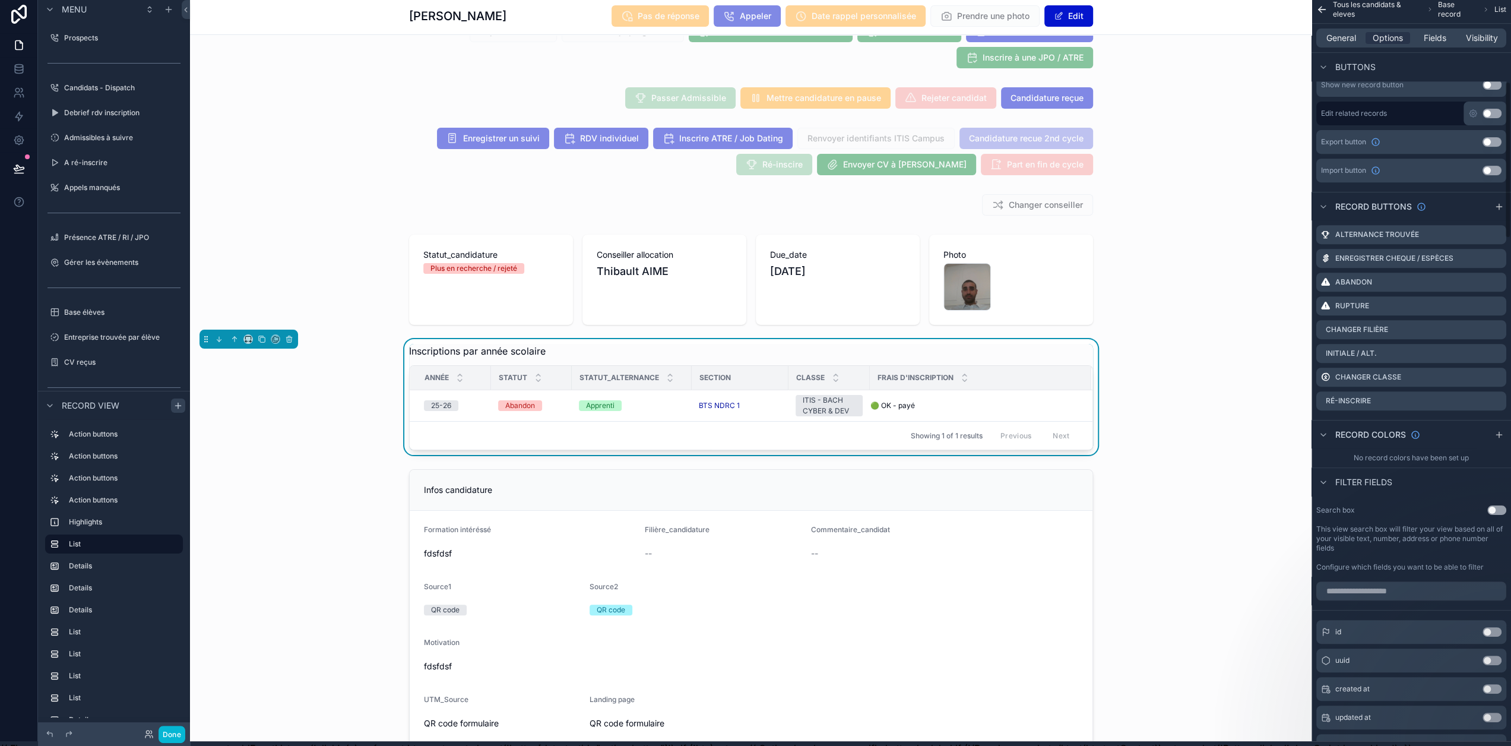
scroll to position [414, 0]
click at [1498, 258] on icon "scrollable content" at bounding box center [1496, 258] width 9 height 9
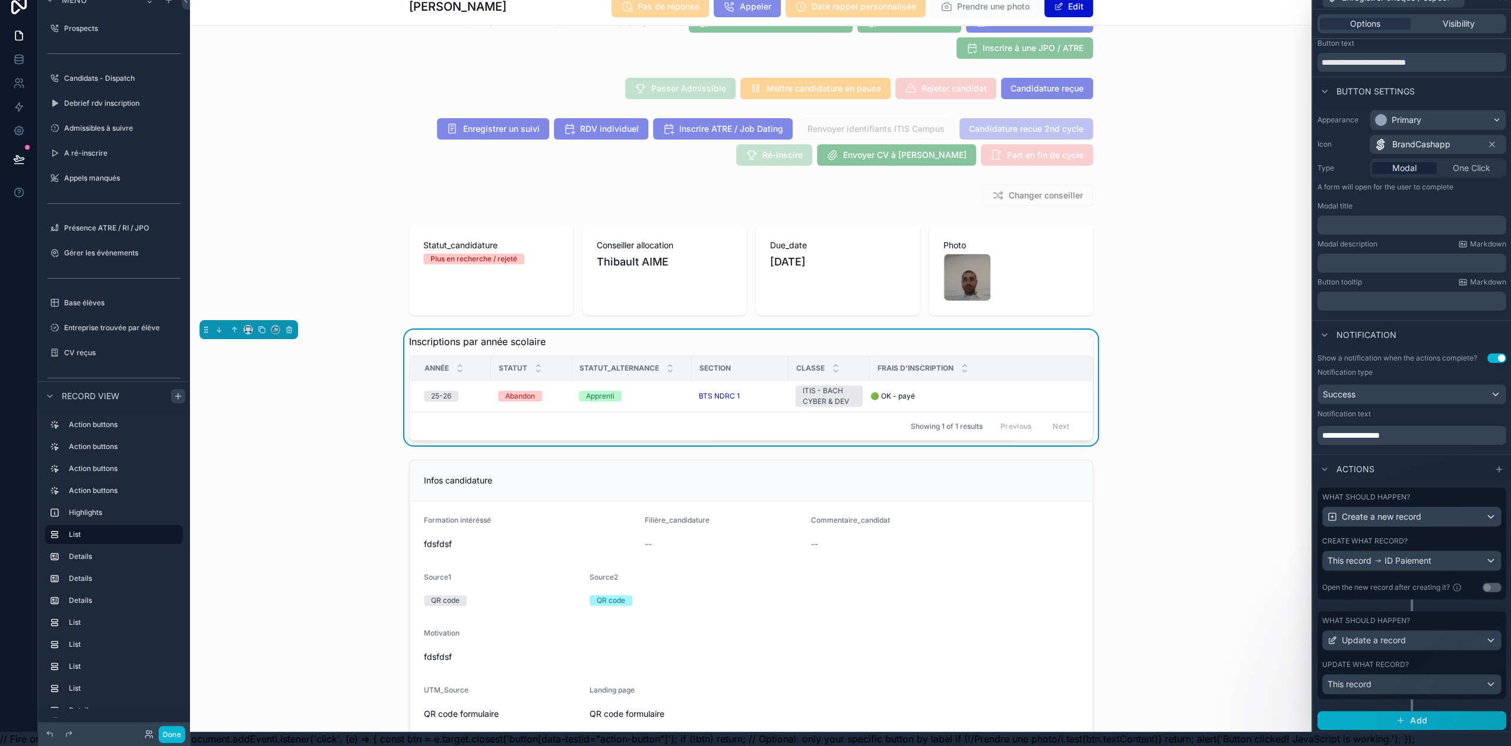
scroll to position [23, 9]
click at [1426, 616] on div "What should happen?" at bounding box center [1411, 620] width 179 height 9
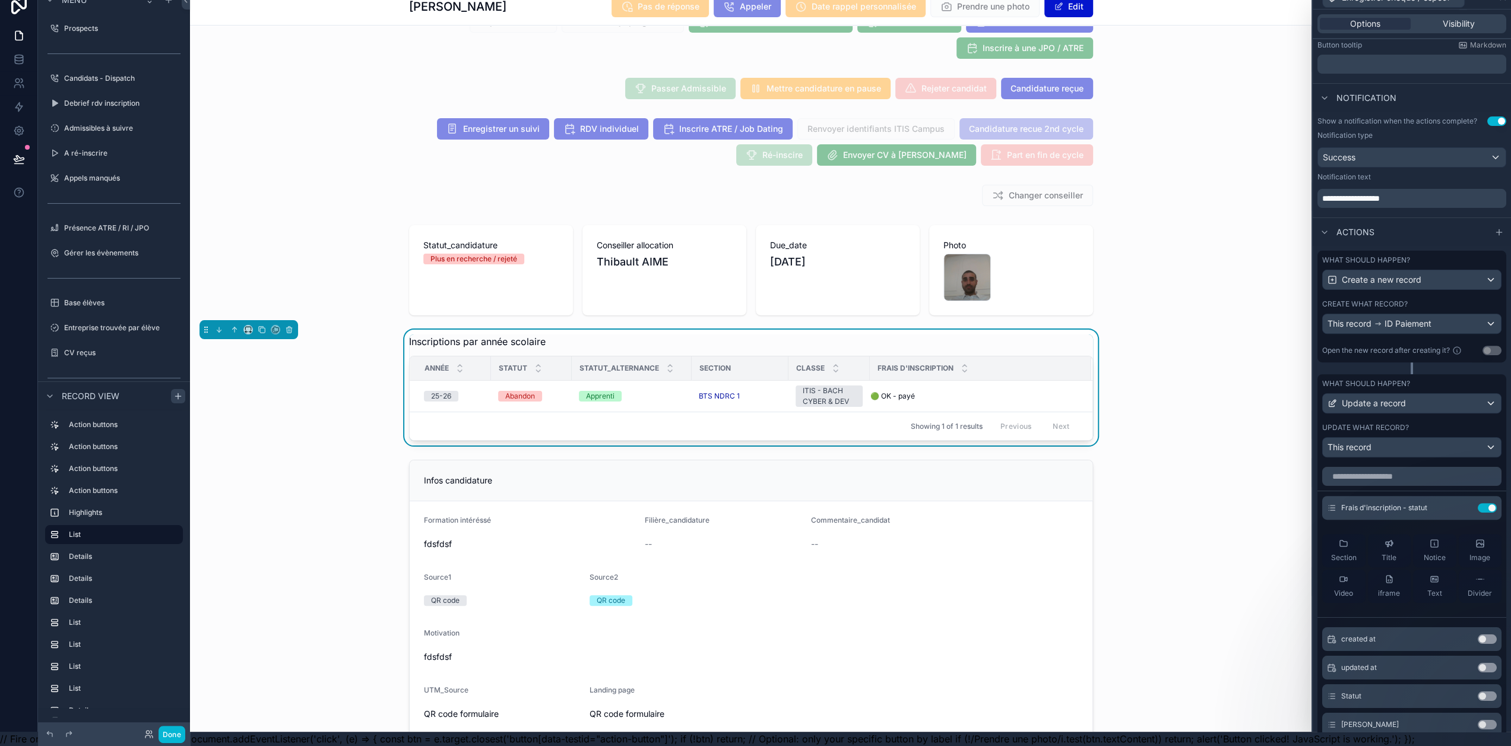
scroll to position [266, 0]
click at [1416, 303] on div "Create what record?" at bounding box center [1411, 303] width 179 height 9
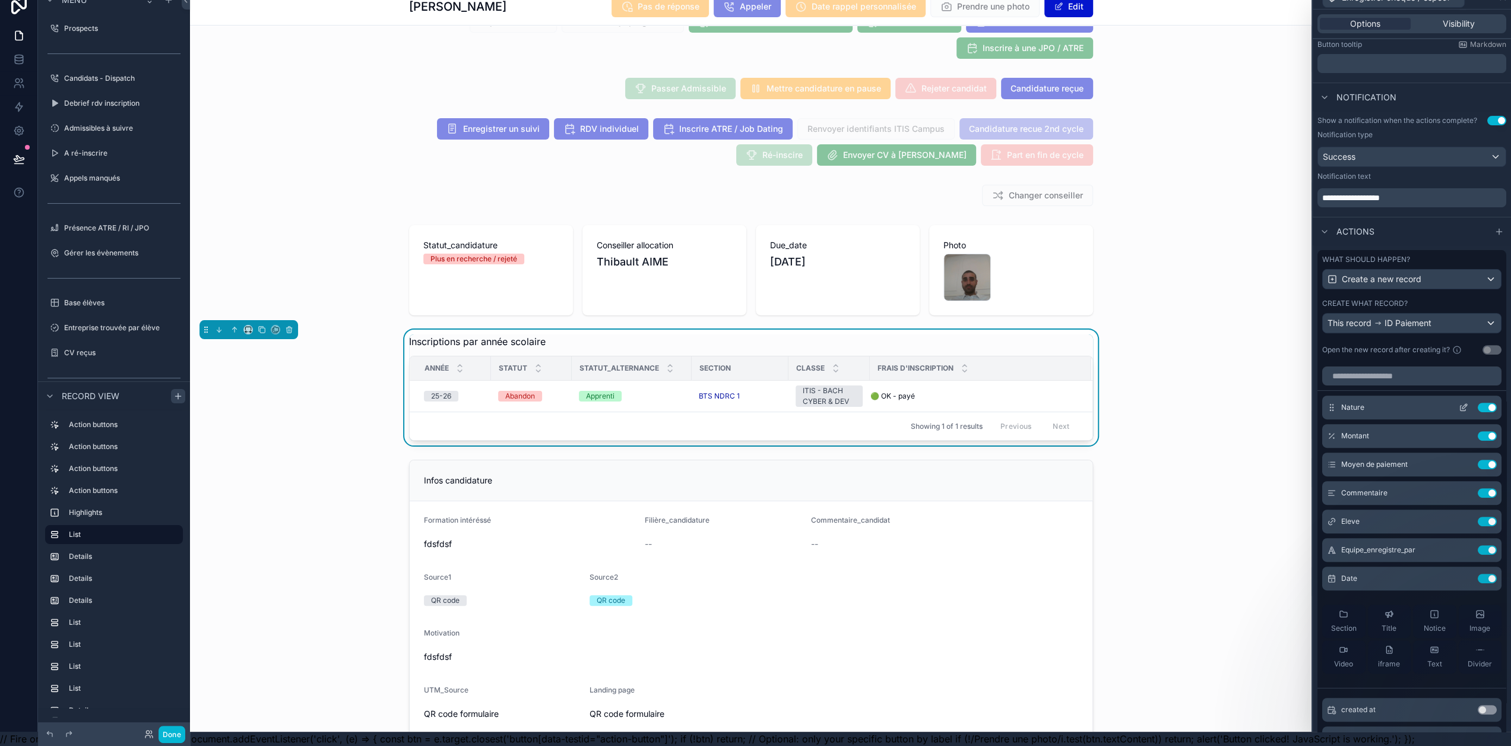
click at [1462, 404] on icon at bounding box center [1464, 406] width 5 height 5
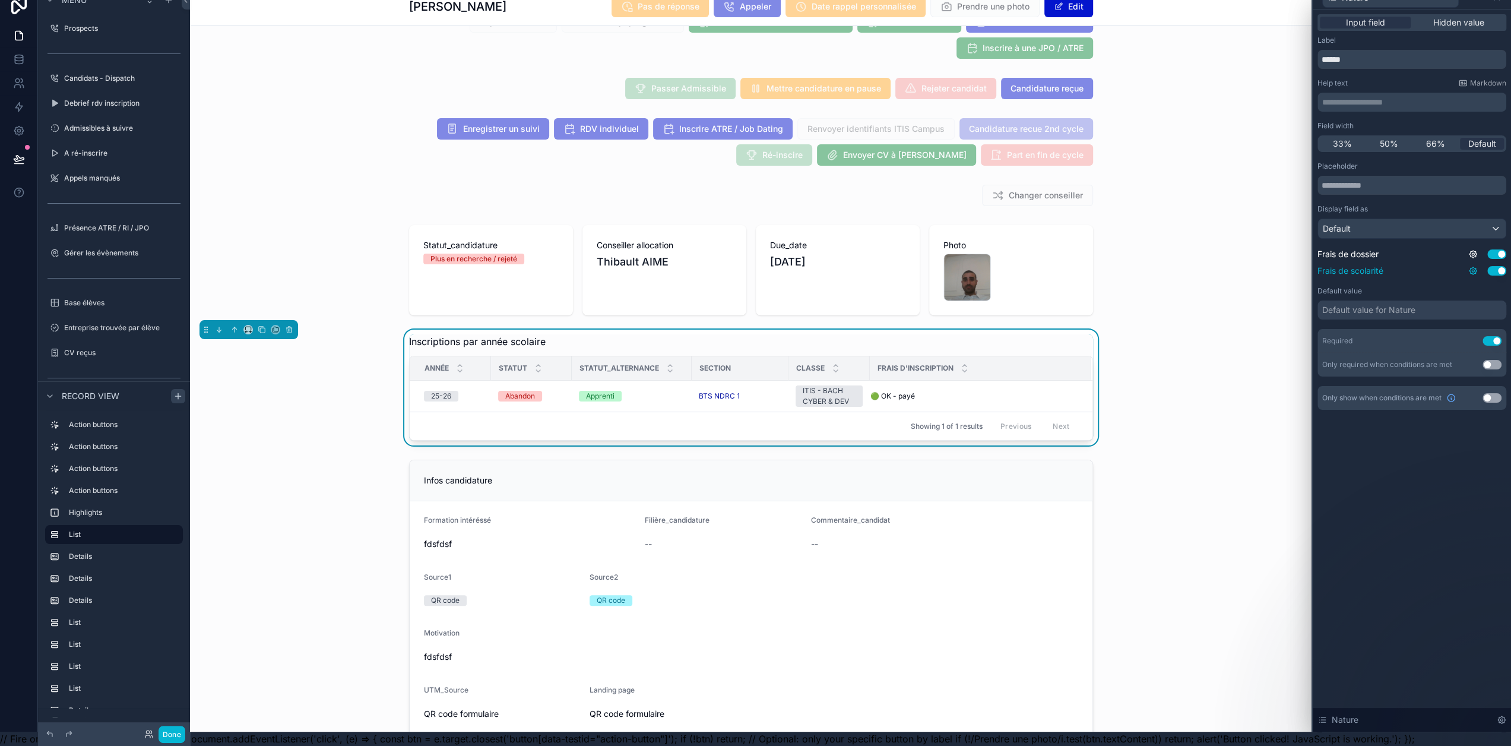
click at [1470, 267] on icon at bounding box center [1472, 270] width 7 height 7
click at [1418, 276] on div "Placeholder Display field as Default Frais de dossier Use setting Frais de scol…" at bounding box center [1411, 268] width 189 height 215
click at [175, 741] on button "Done" at bounding box center [172, 734] width 27 height 17
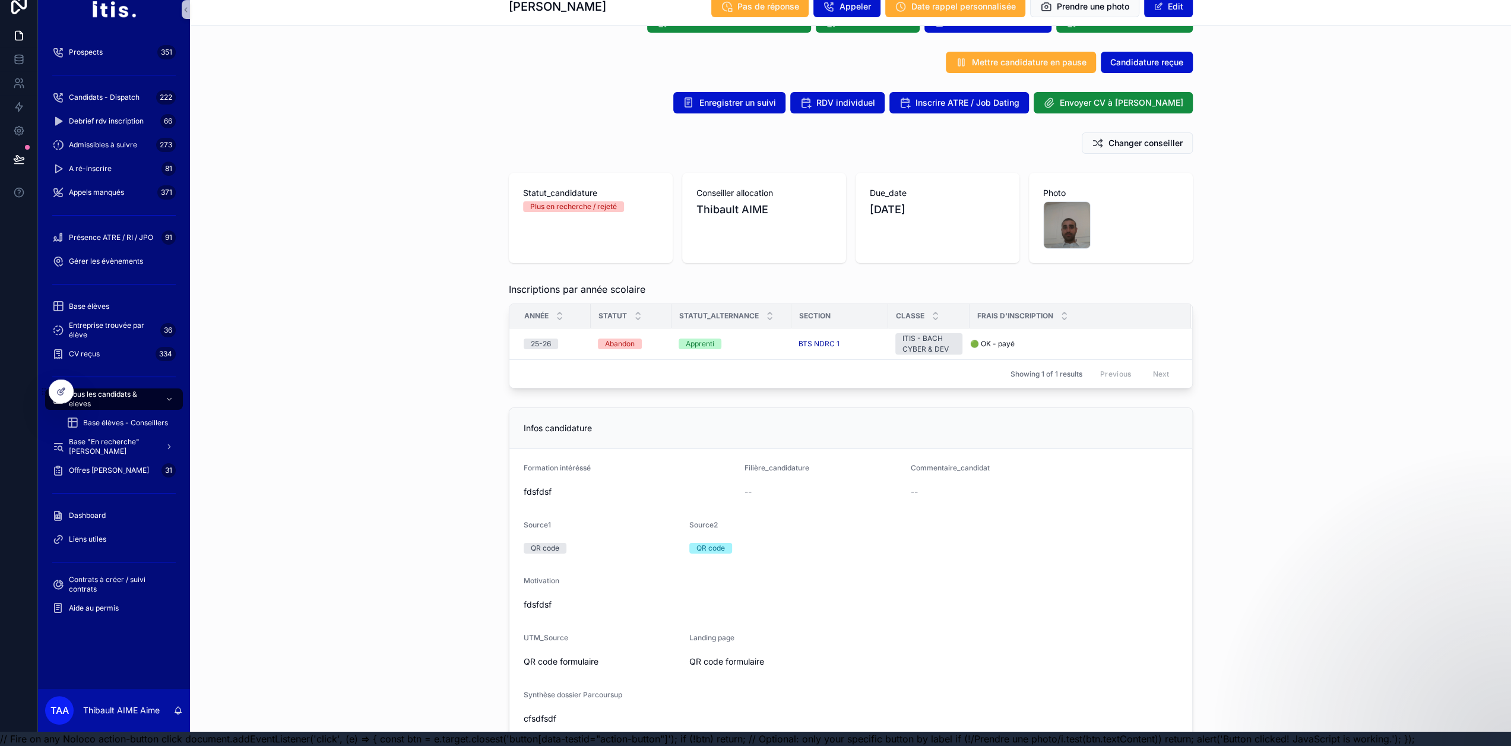
click at [1282, 311] on div "Inscriptions par année scolaire Année Statut Statut_alternance Section Classe F…" at bounding box center [850, 335] width 1321 height 116
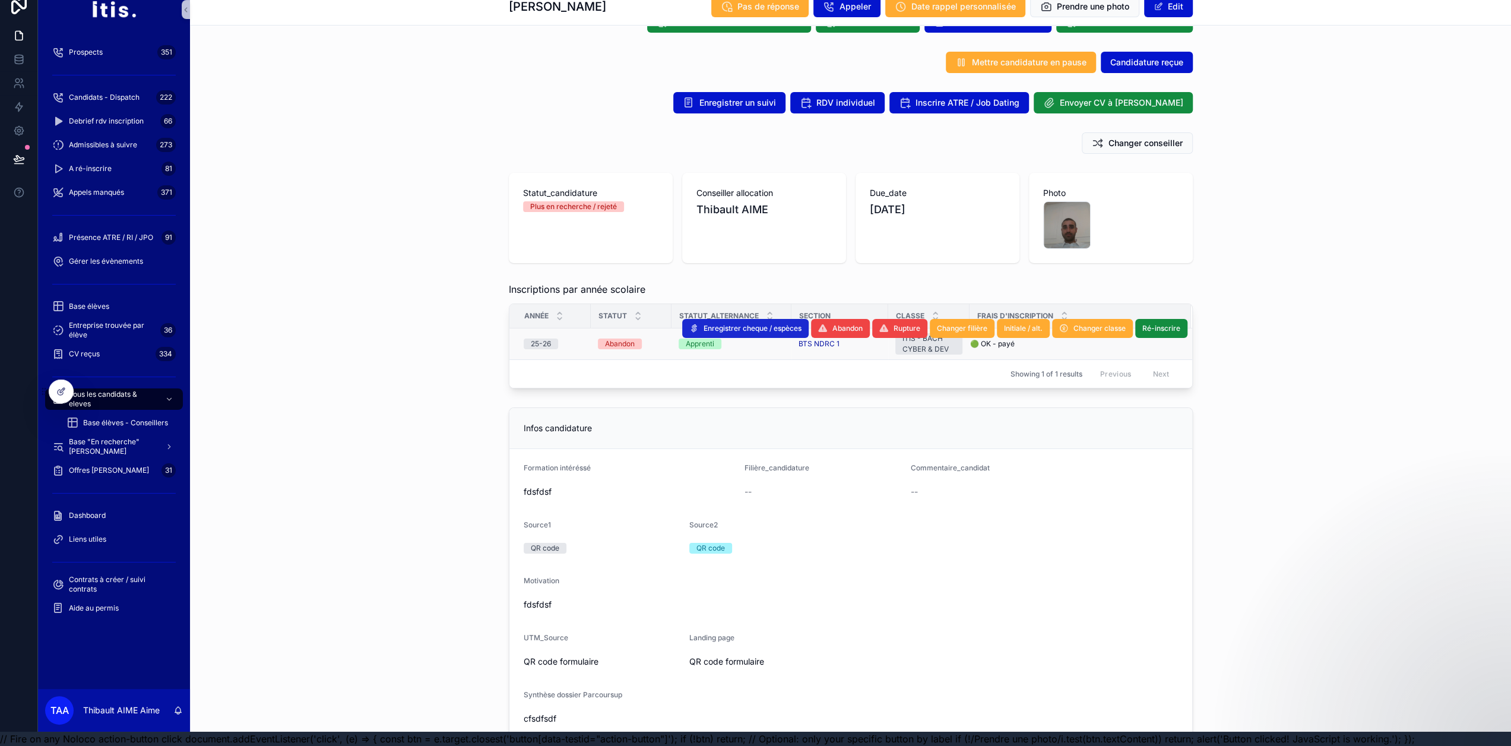
click at [742, 324] on span "Enregistrer cheque / espèces" at bounding box center [753, 328] width 98 height 9
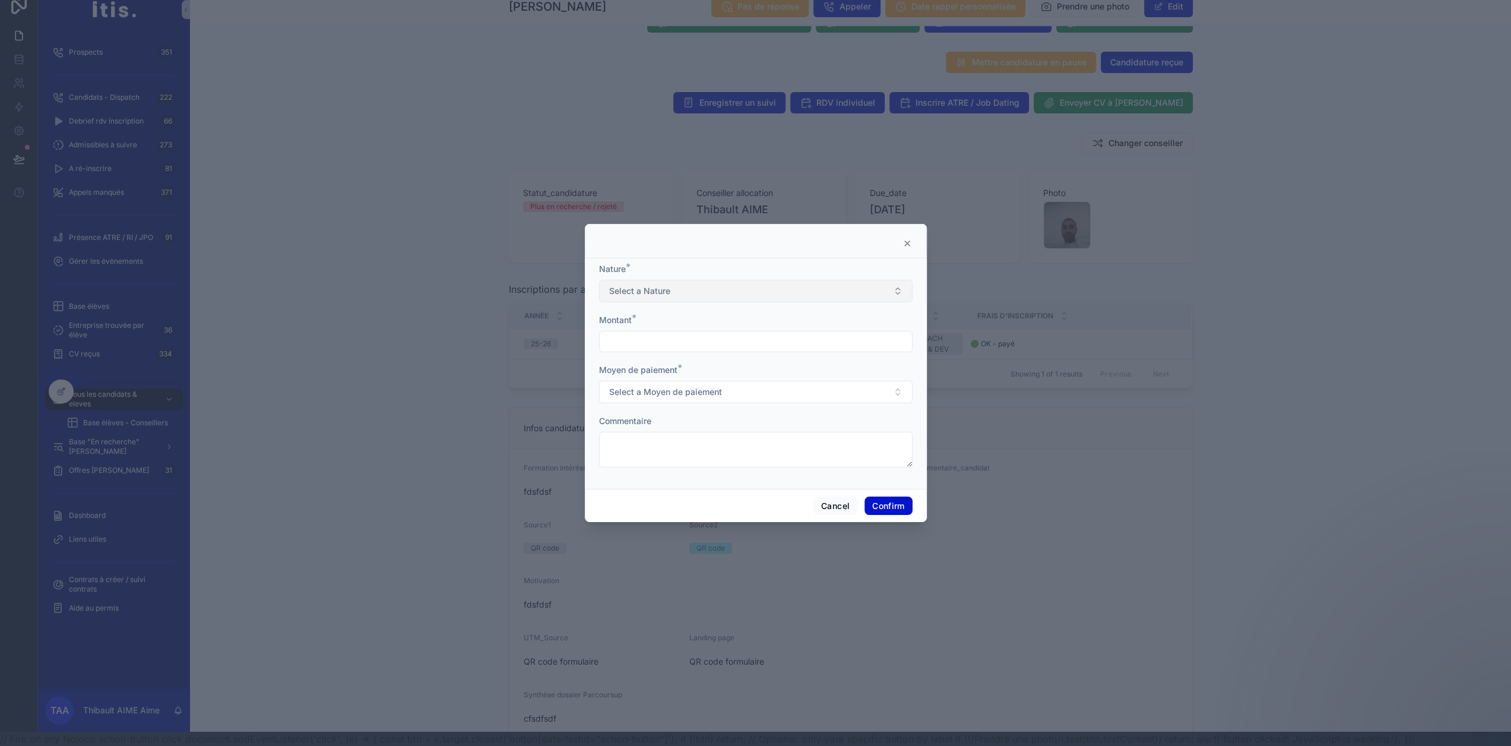
click at [716, 296] on button "Select a Nature" at bounding box center [755, 291] width 313 height 23
click at [714, 266] on div "Nature * Select a Nature Montant * Moyen de paiement * Select a Moyen de paieme…" at bounding box center [756, 373] width 342 height 230
click at [698, 390] on span "Select a Moyen de paiement" at bounding box center [665, 392] width 113 height 12
click at [732, 369] on div "Moyen de paiement *" at bounding box center [755, 370] width 313 height 12
click at [823, 511] on button "Cancel" at bounding box center [835, 505] width 44 height 19
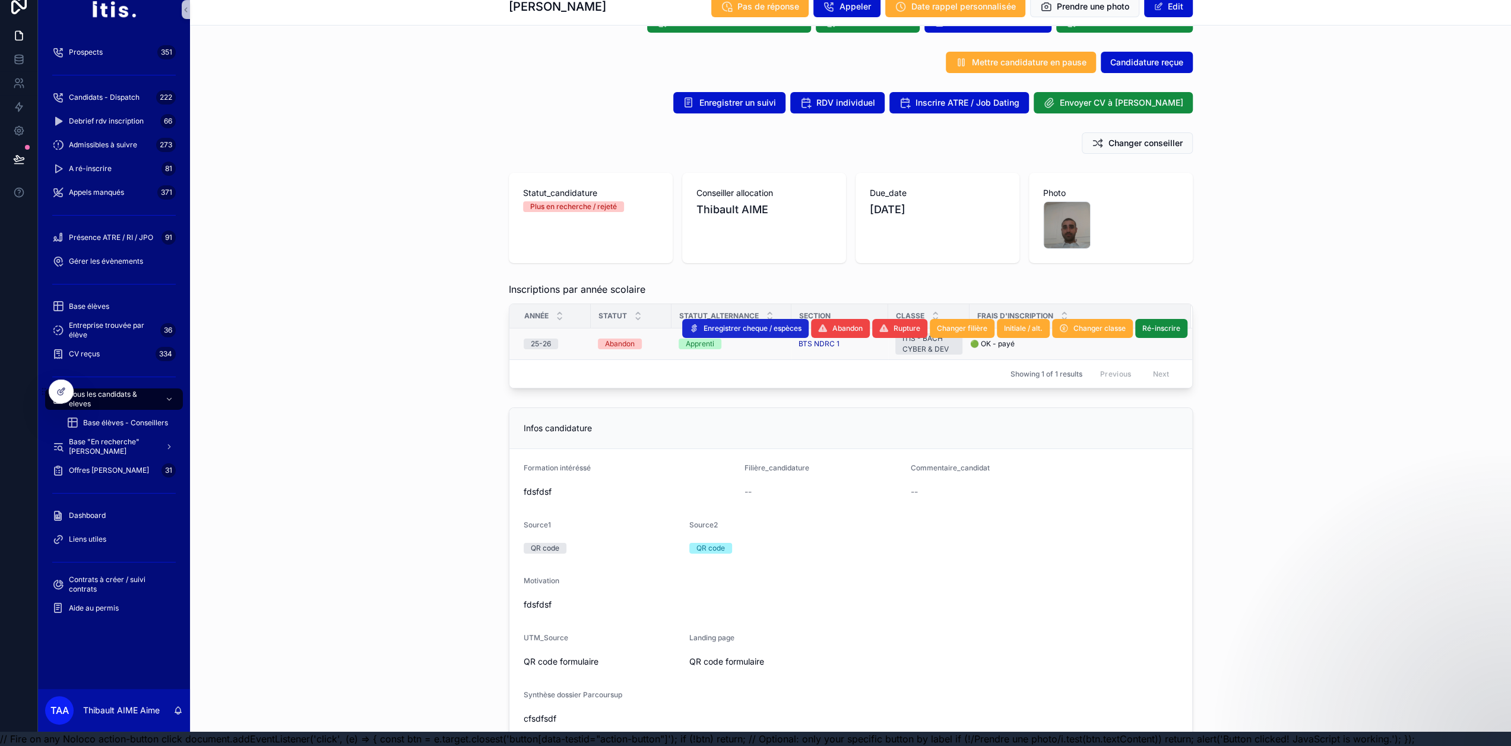
click at [747, 324] on span "Enregistrer cheque / espèces" at bounding box center [753, 328] width 98 height 9
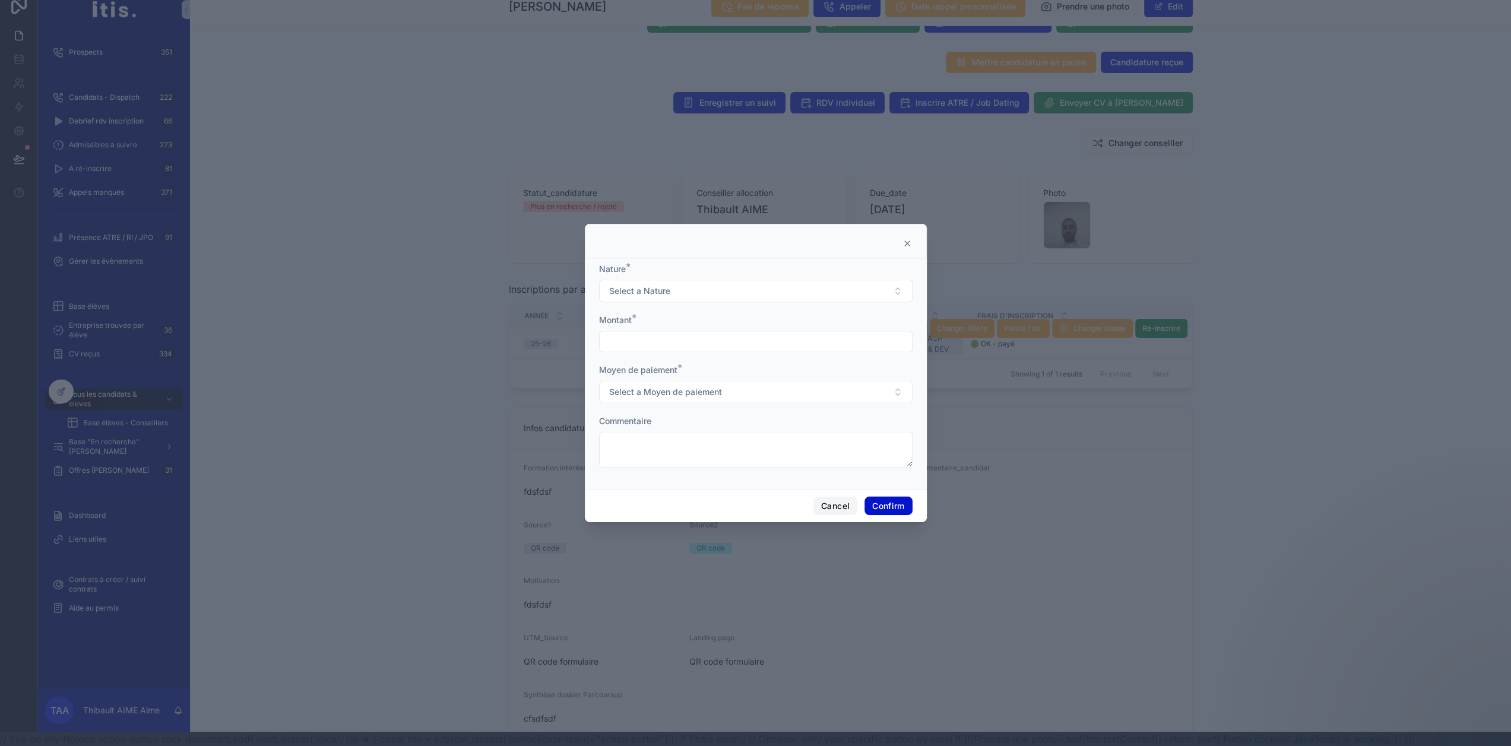
click at [832, 514] on button "Cancel" at bounding box center [835, 505] width 44 height 19
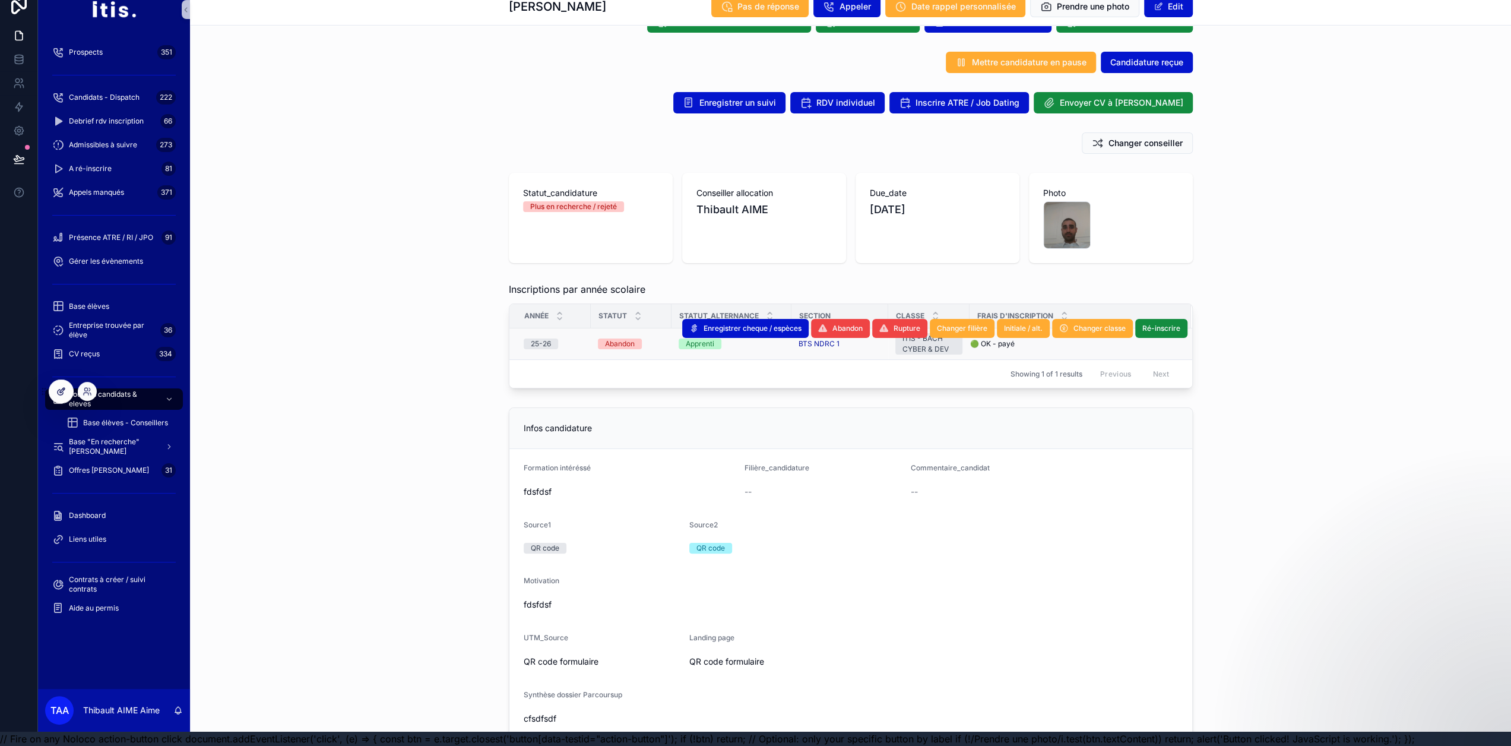
click at [61, 390] on icon at bounding box center [62, 390] width 5 height 5
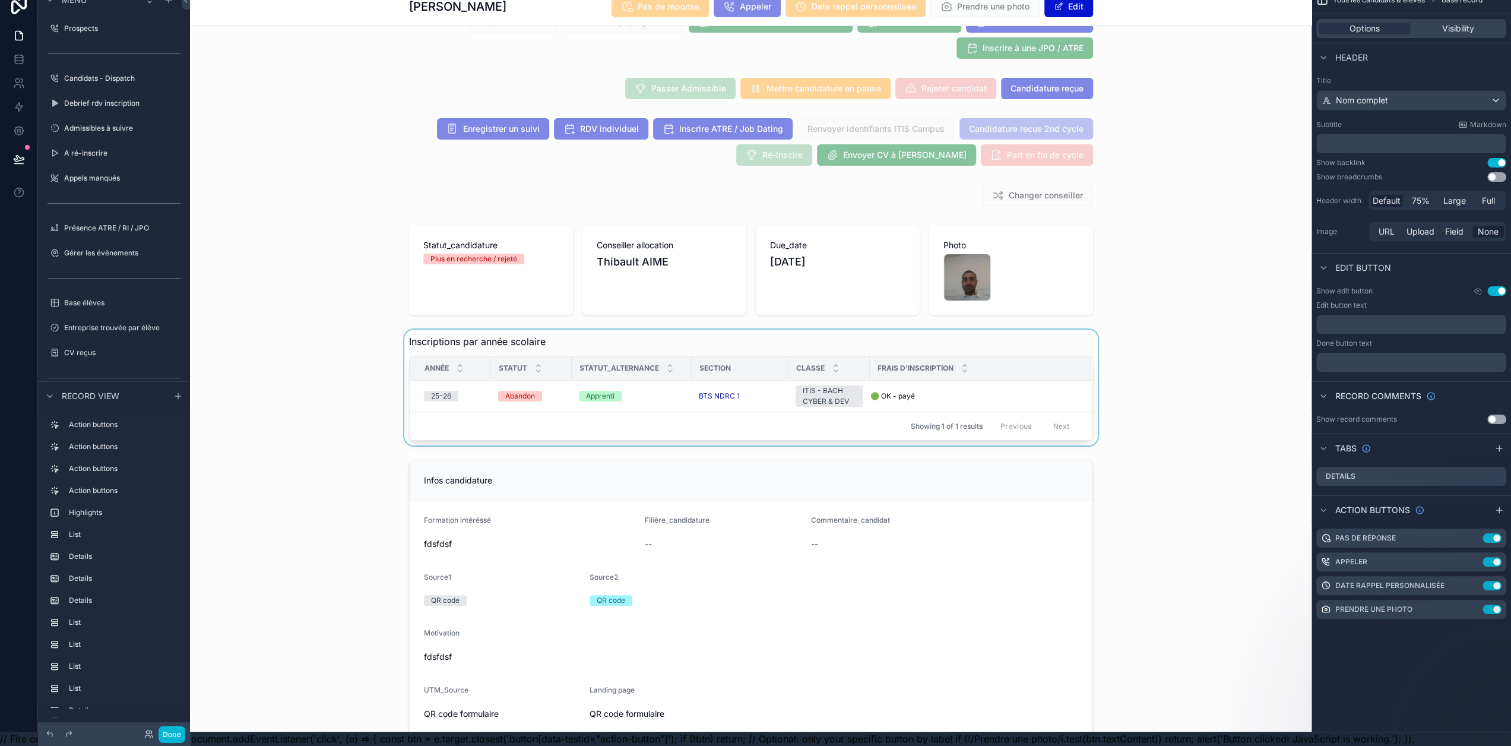
click at [566, 338] on div "scrollable content" at bounding box center [751, 388] width 1122 height 116
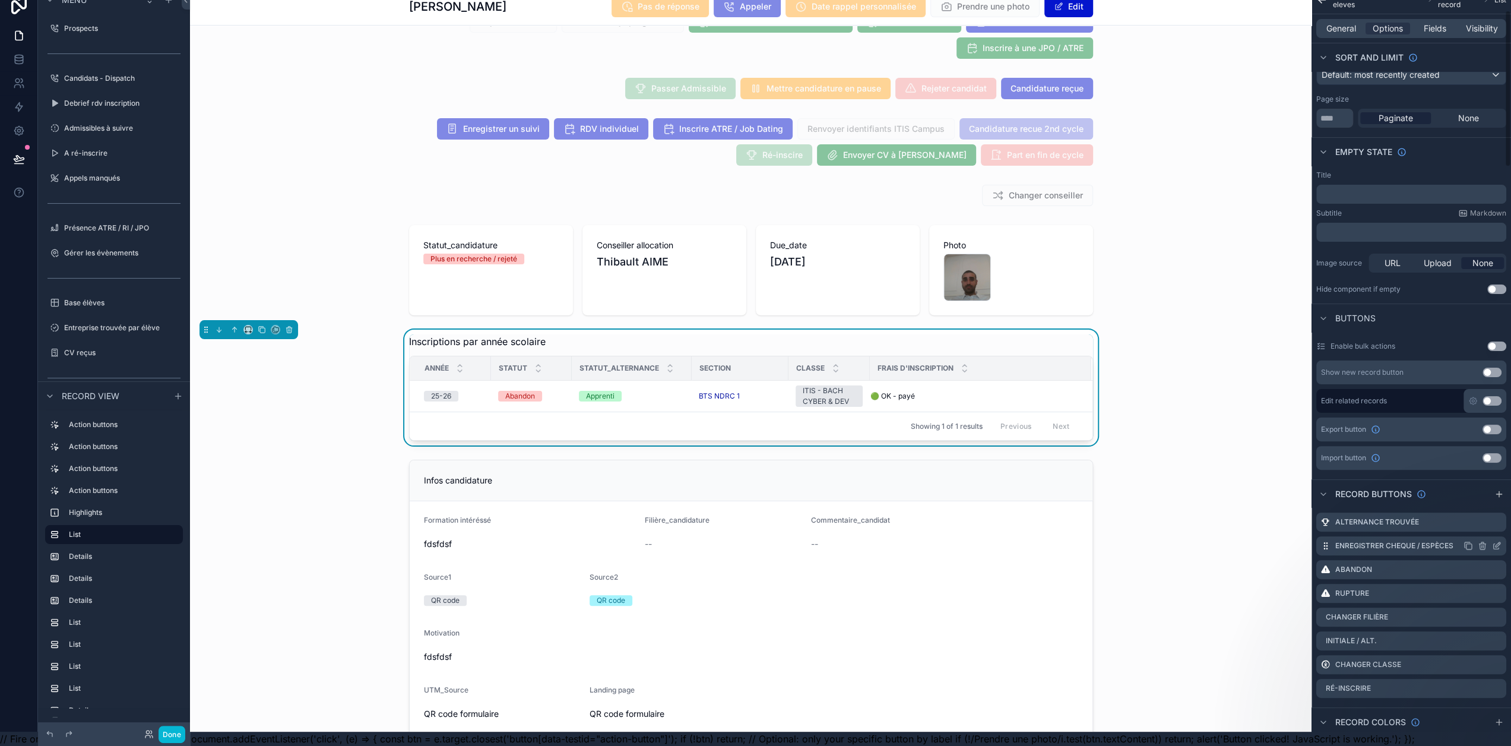
scroll to position [118, 0]
click at [1494, 543] on icon "scrollable content" at bounding box center [1496, 545] width 5 height 5
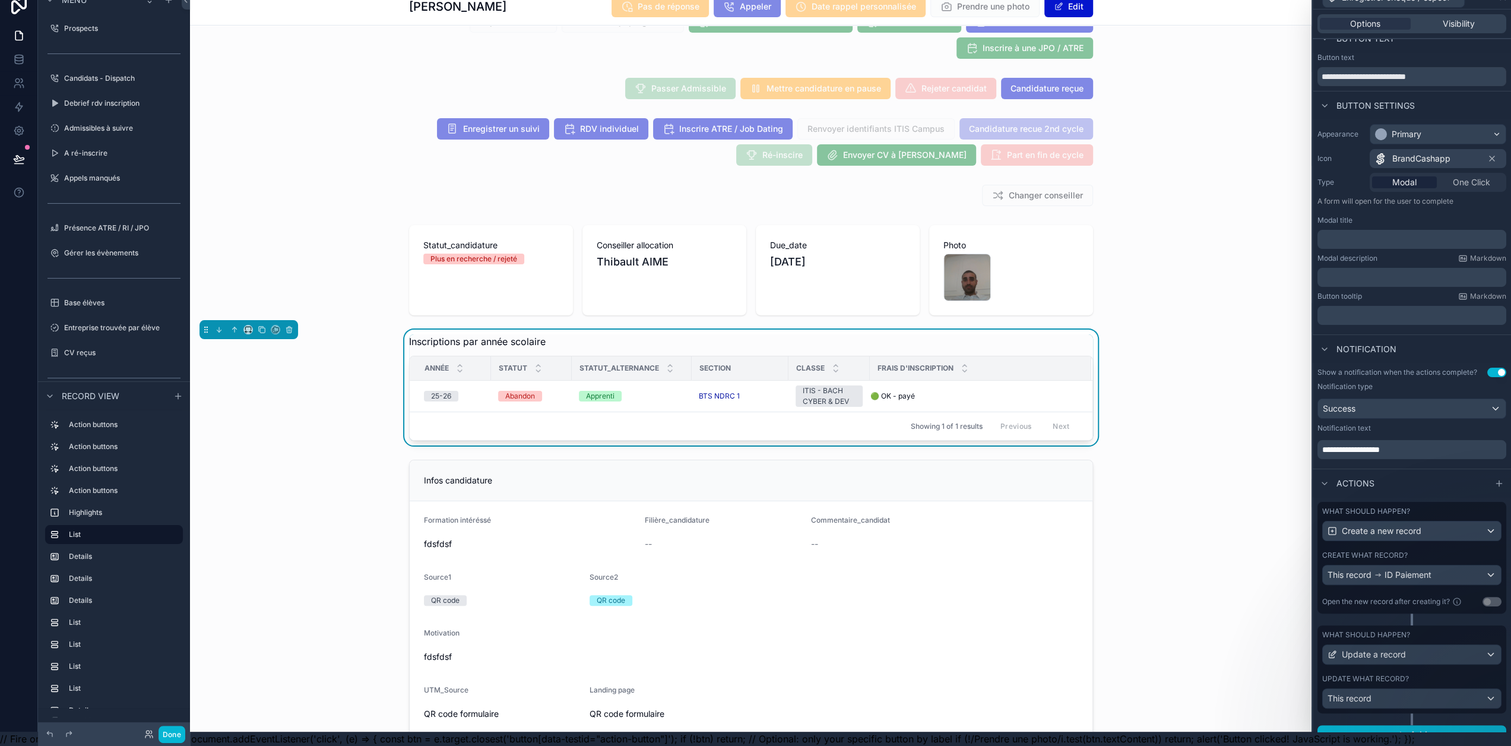
scroll to position [28, 0]
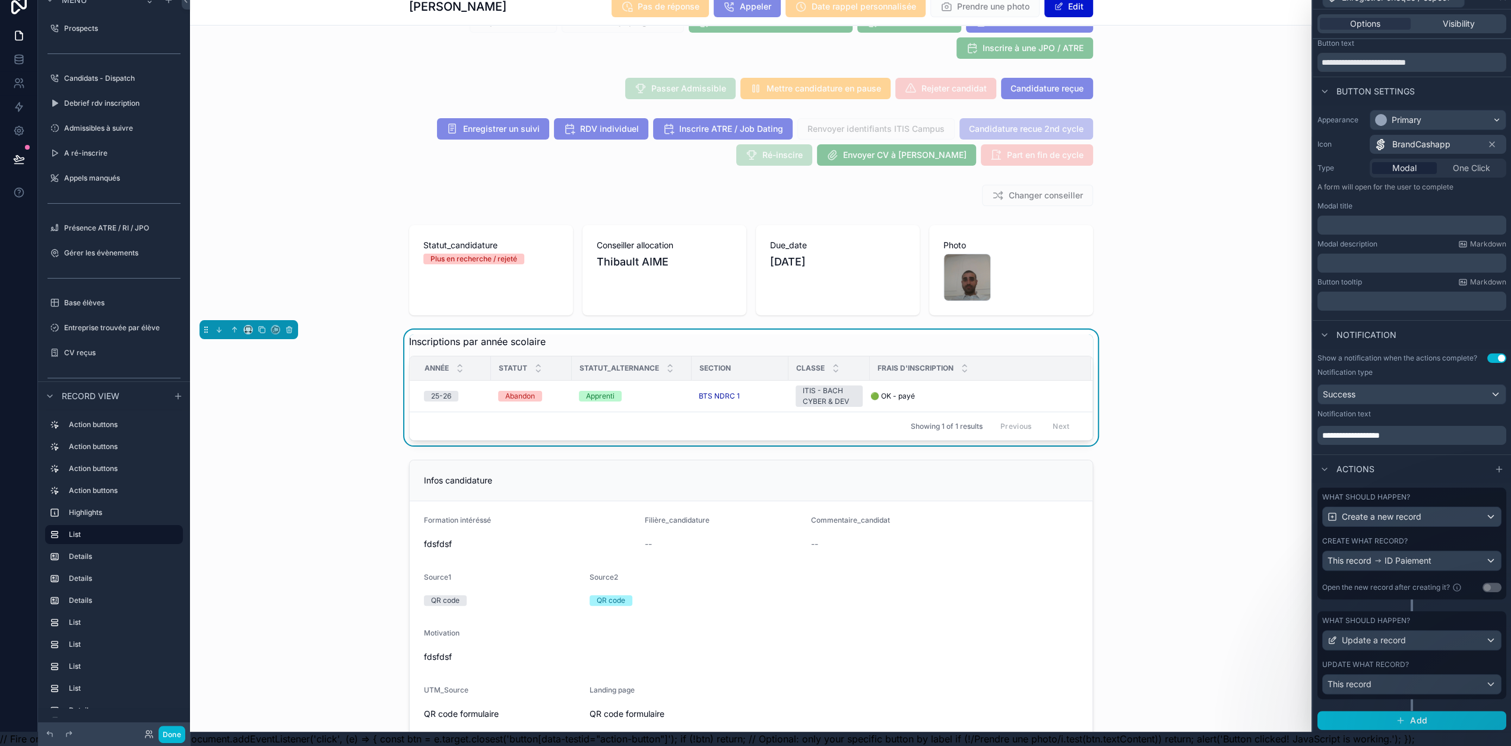
click at [1424, 502] on div "What should happen? Create a new record" at bounding box center [1411, 509] width 179 height 34
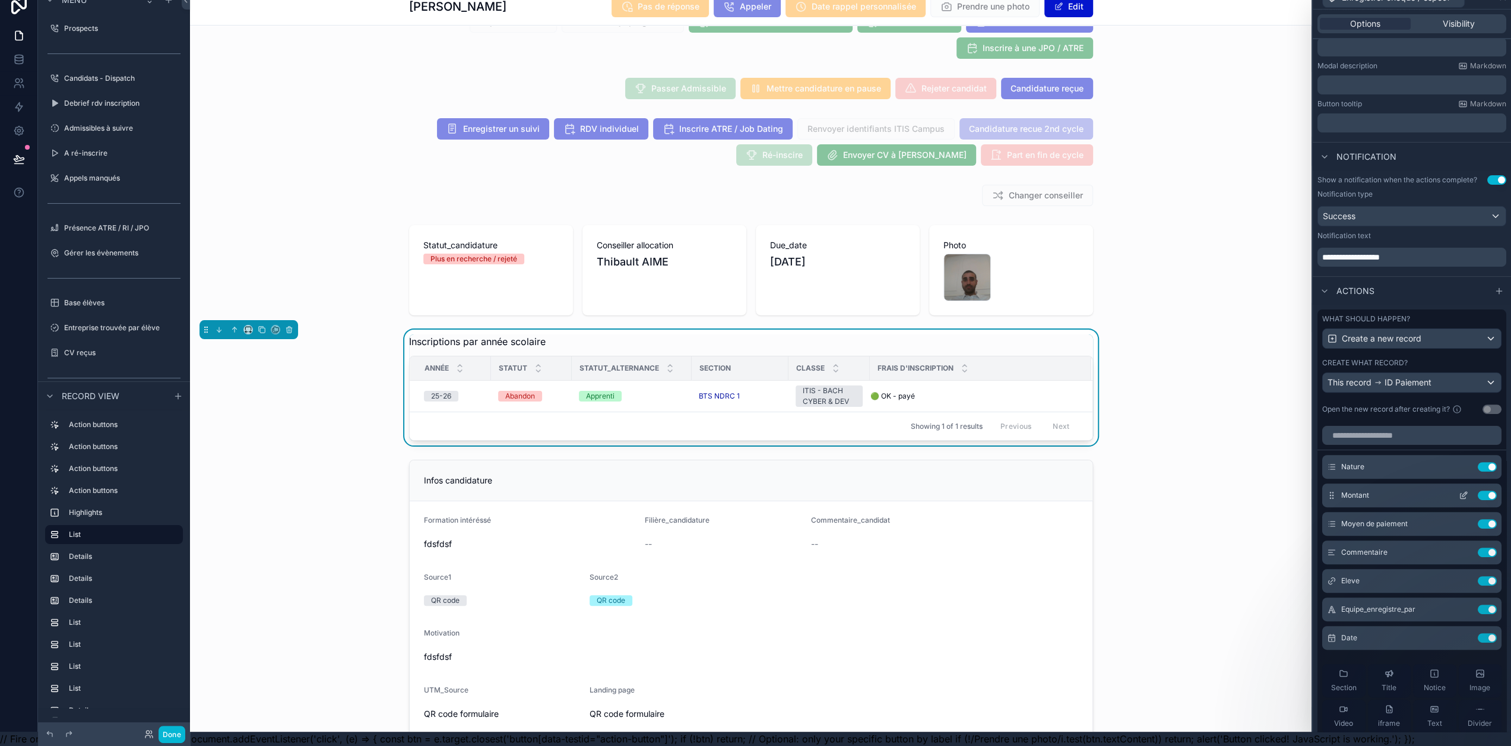
scroll to position [207, 0]
click at [1461, 493] on icon at bounding box center [1463, 495] width 5 height 5
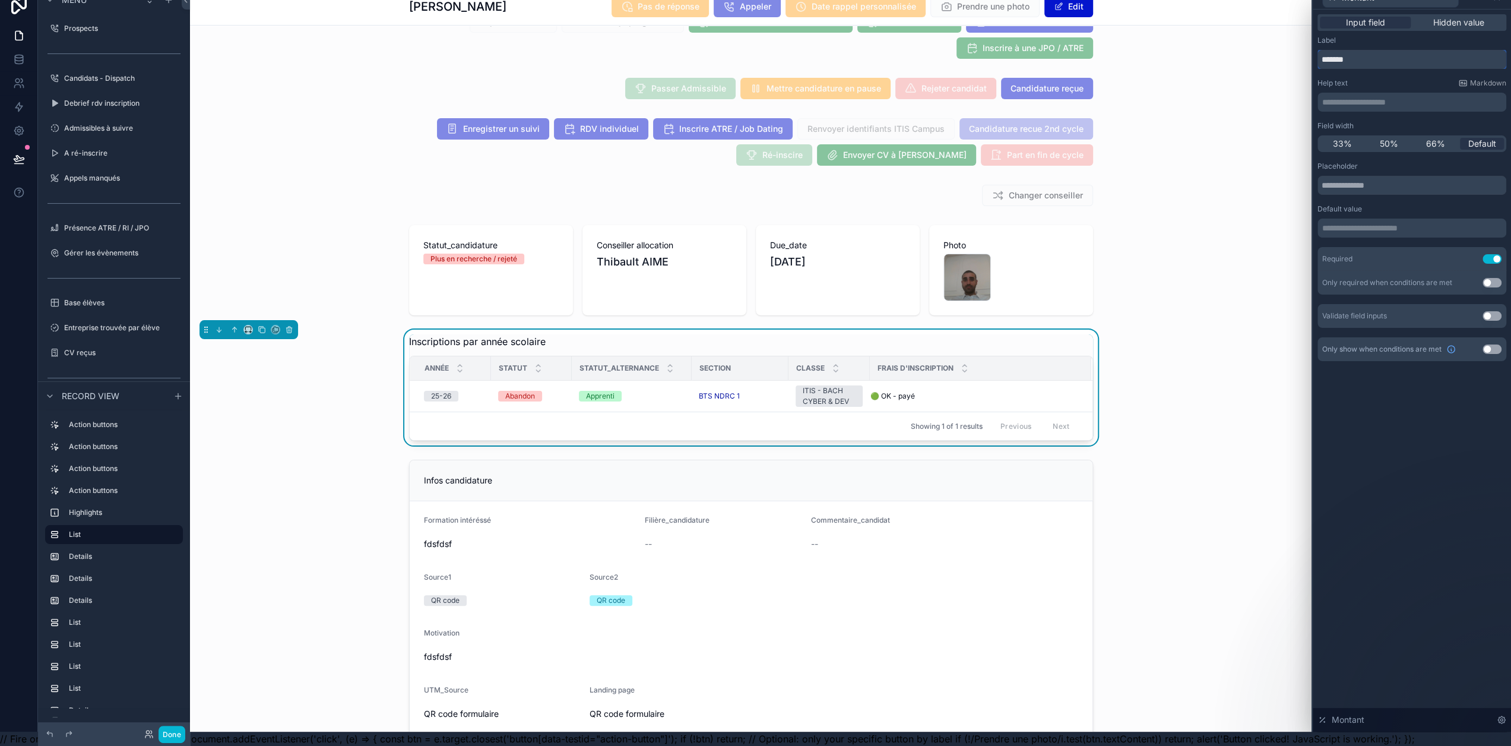
click at [1409, 50] on input "*******" at bounding box center [1411, 59] width 189 height 19
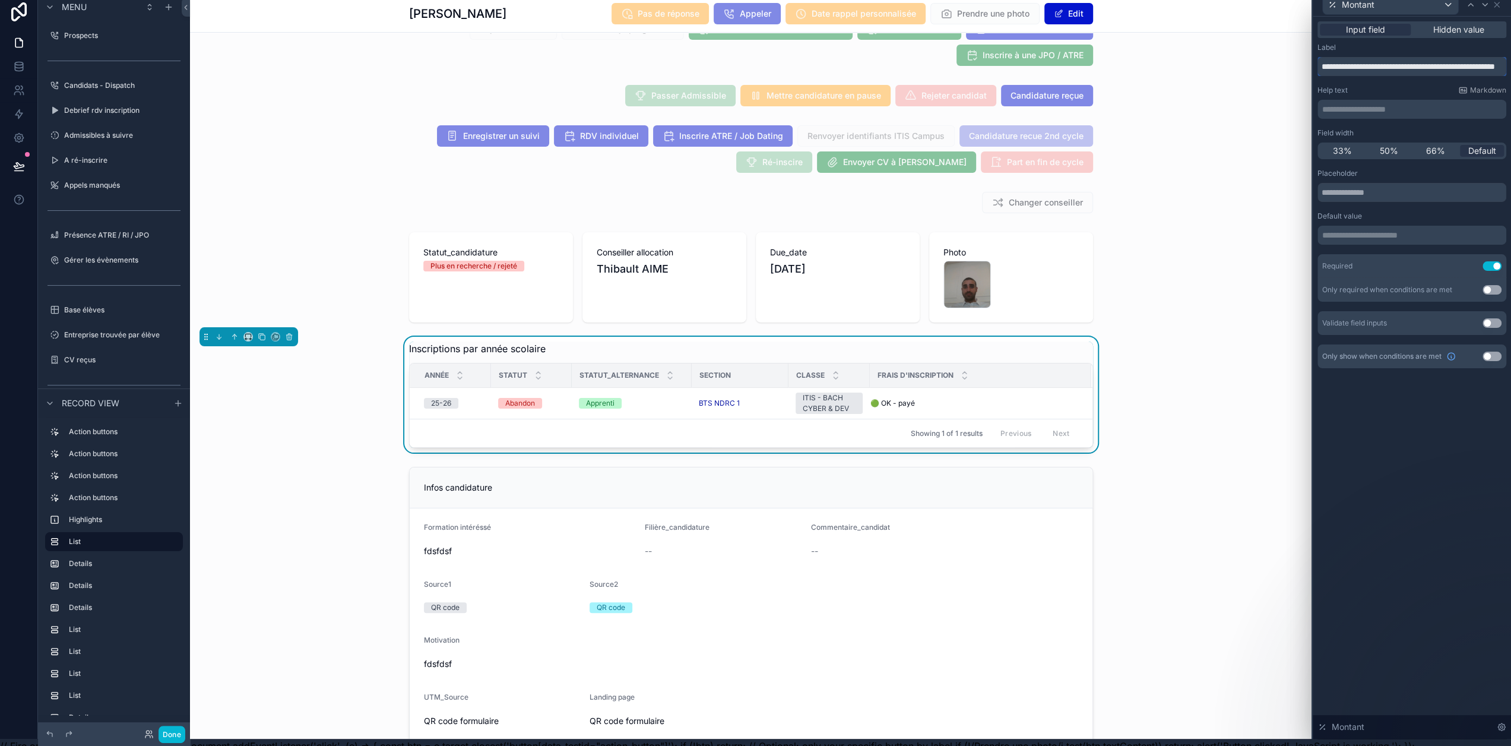
scroll to position [0, 9]
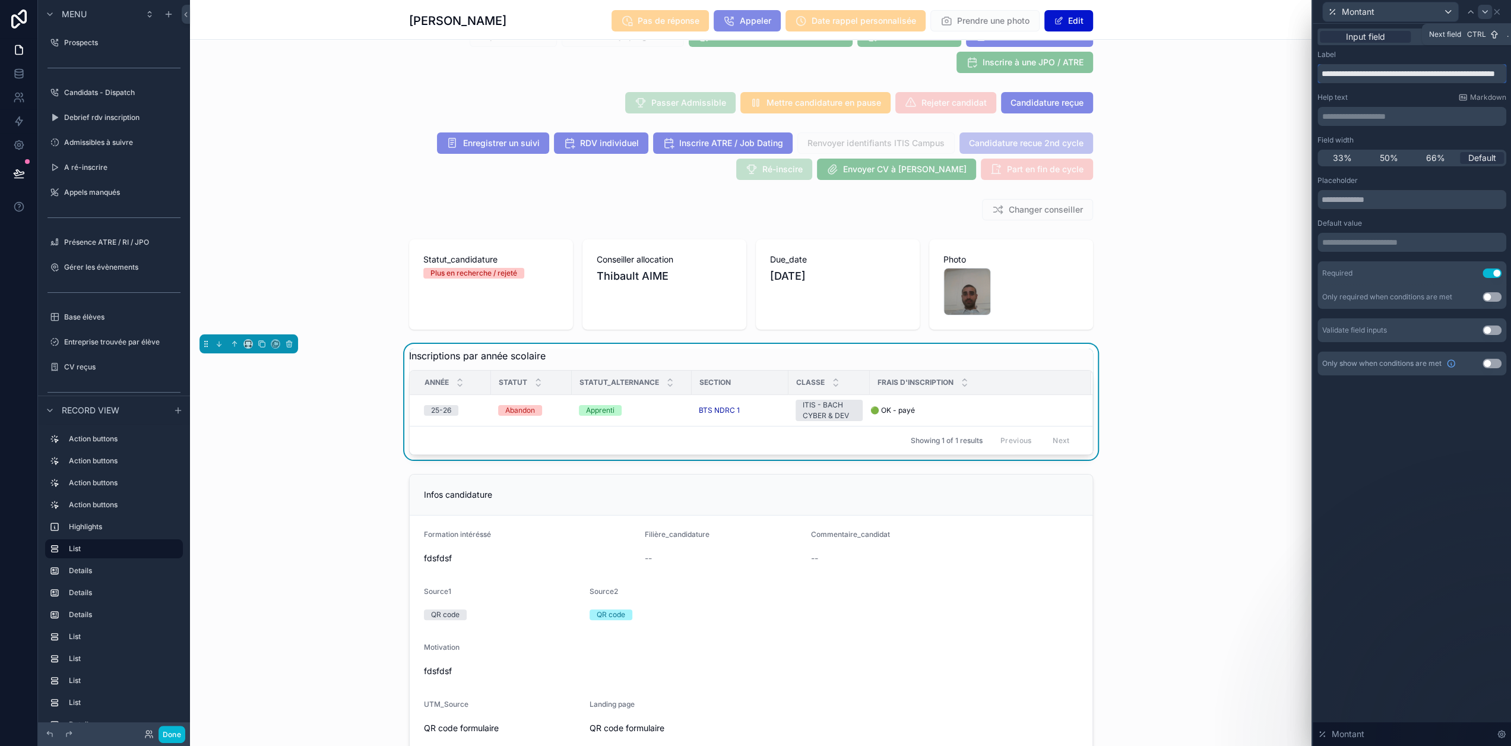
type input "**********"
click at [1482, 15] on icon at bounding box center [1484, 11] width 9 height 9
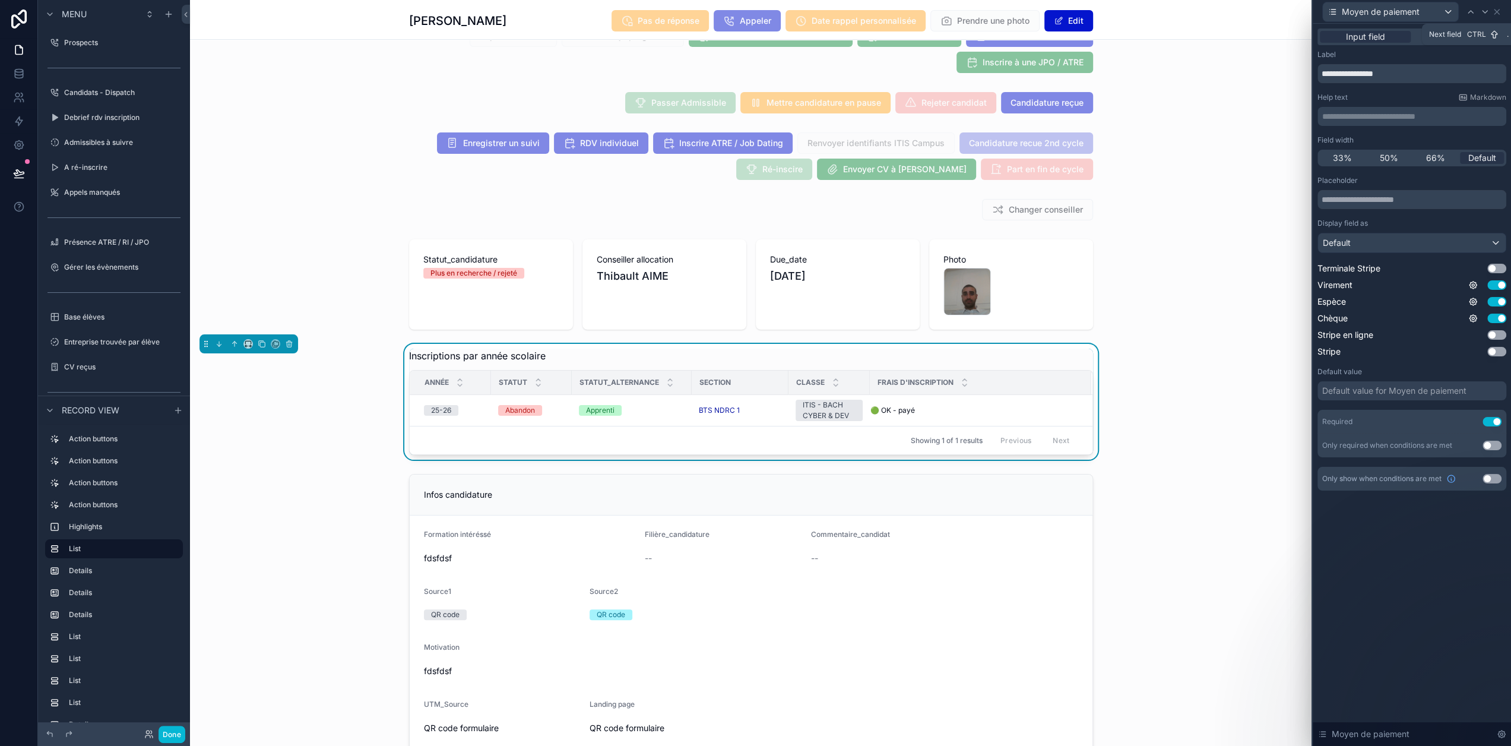
click at [1482, 15] on icon at bounding box center [1484, 11] width 9 height 9
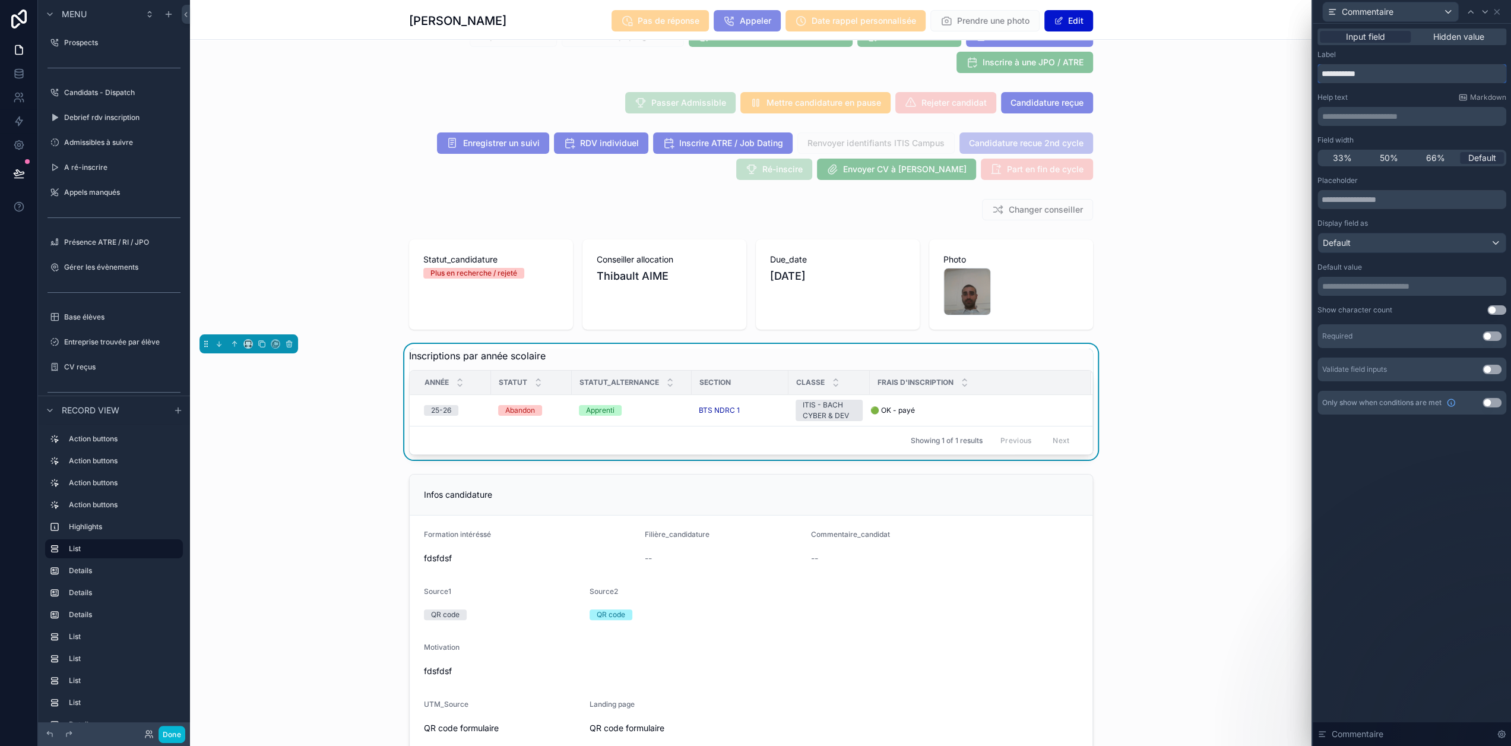
click at [1398, 75] on input "**********" at bounding box center [1411, 73] width 189 height 19
type input "**********"
click at [1497, 12] on icon at bounding box center [1496, 11] width 5 height 5
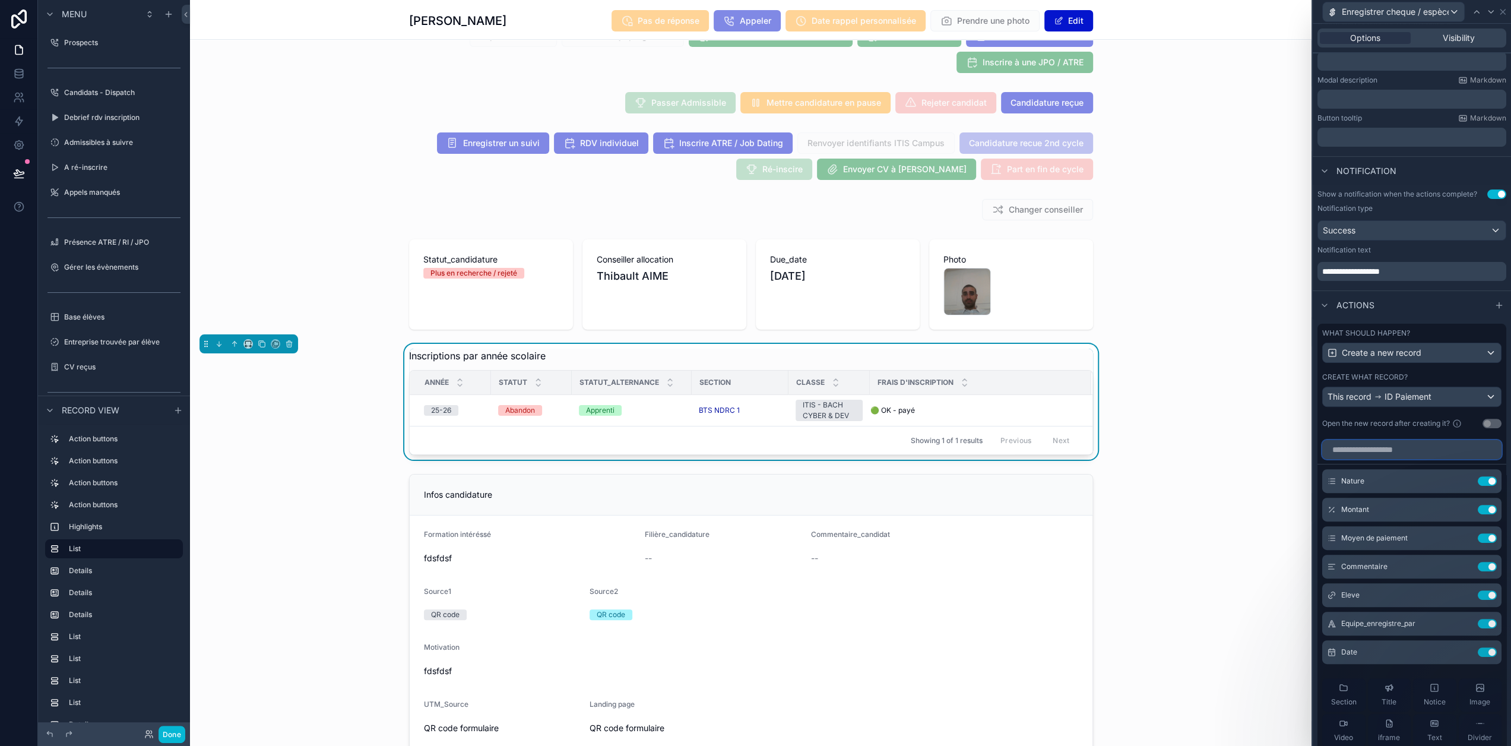
click at [1390, 452] on input "text" at bounding box center [1411, 449] width 179 height 19
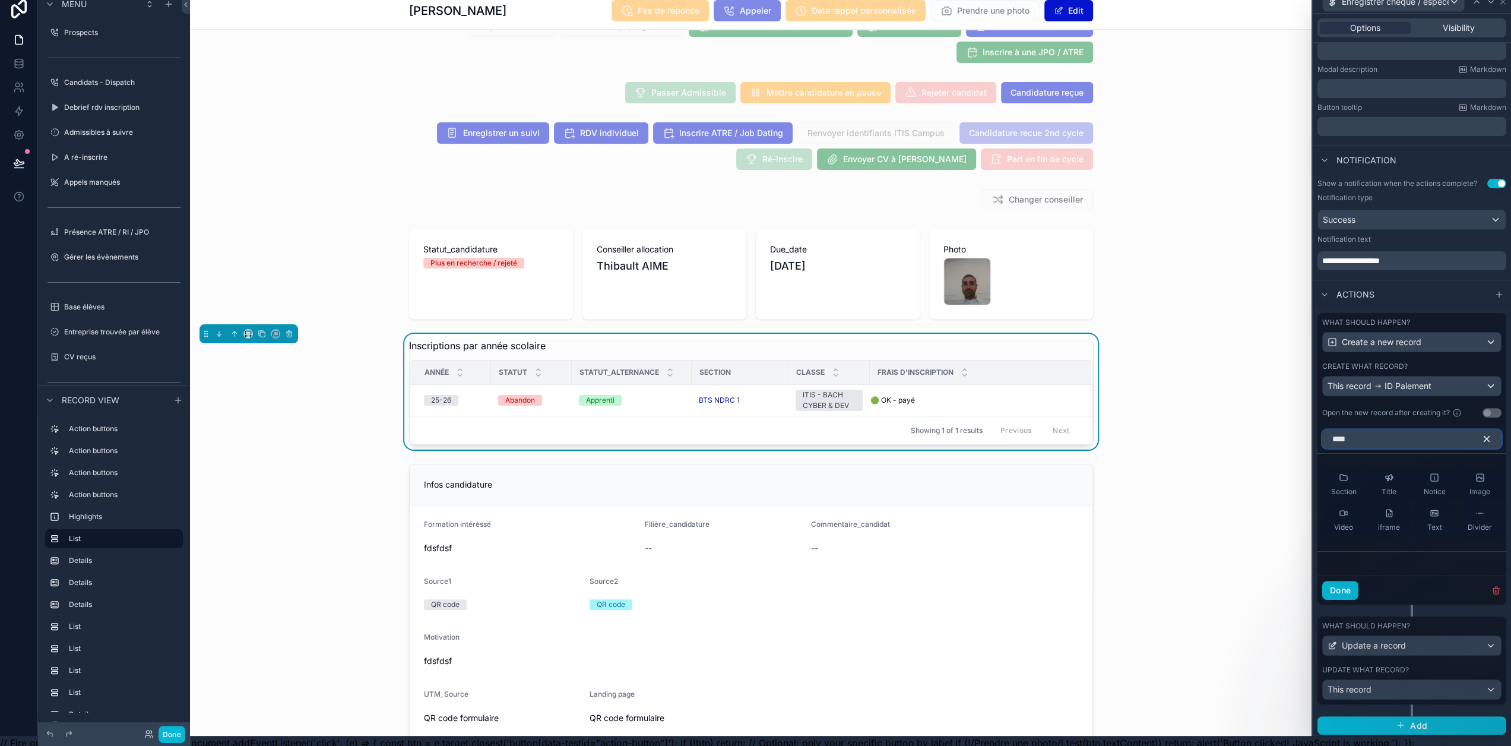
scroll to position [23, 9]
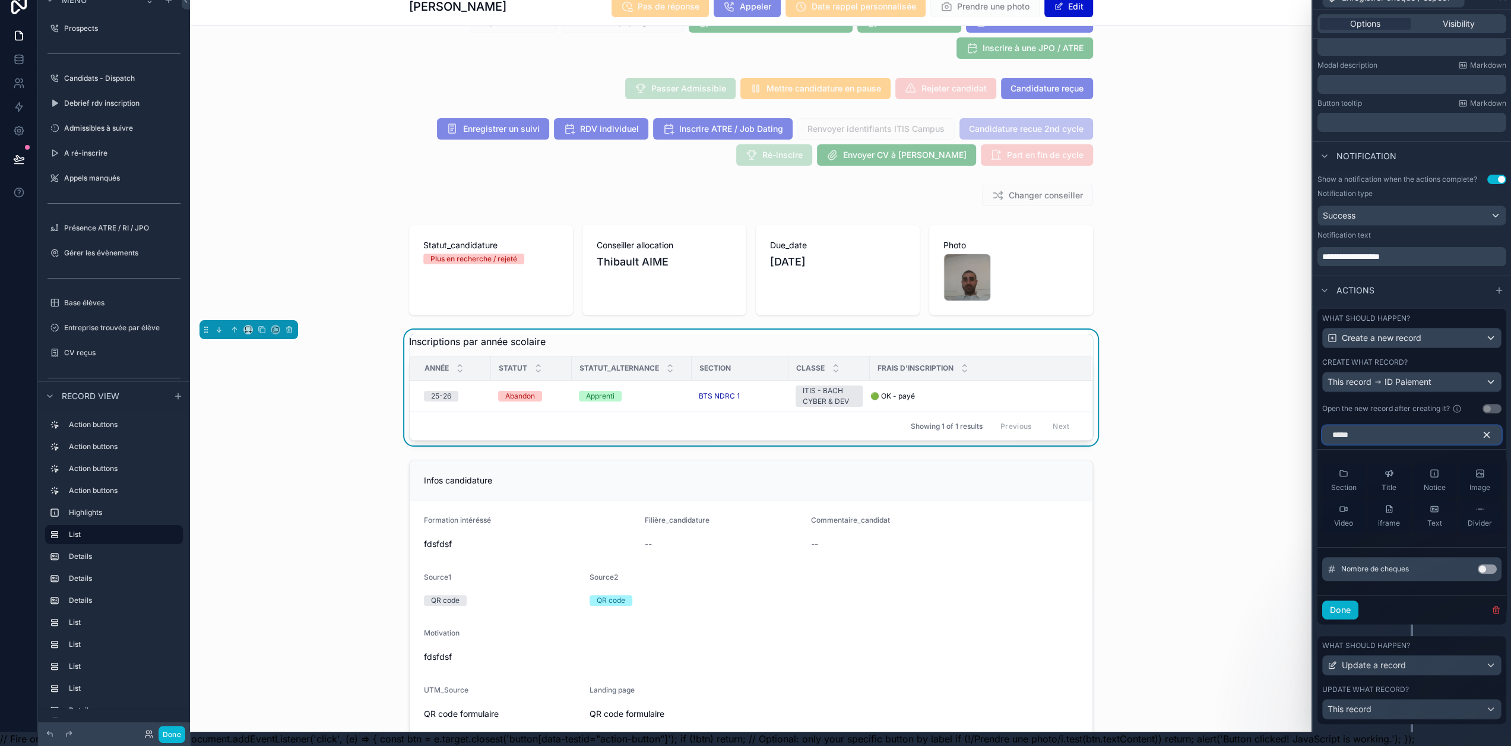
type input "*****"
click at [1478, 565] on button "Use setting" at bounding box center [1487, 568] width 19 height 9
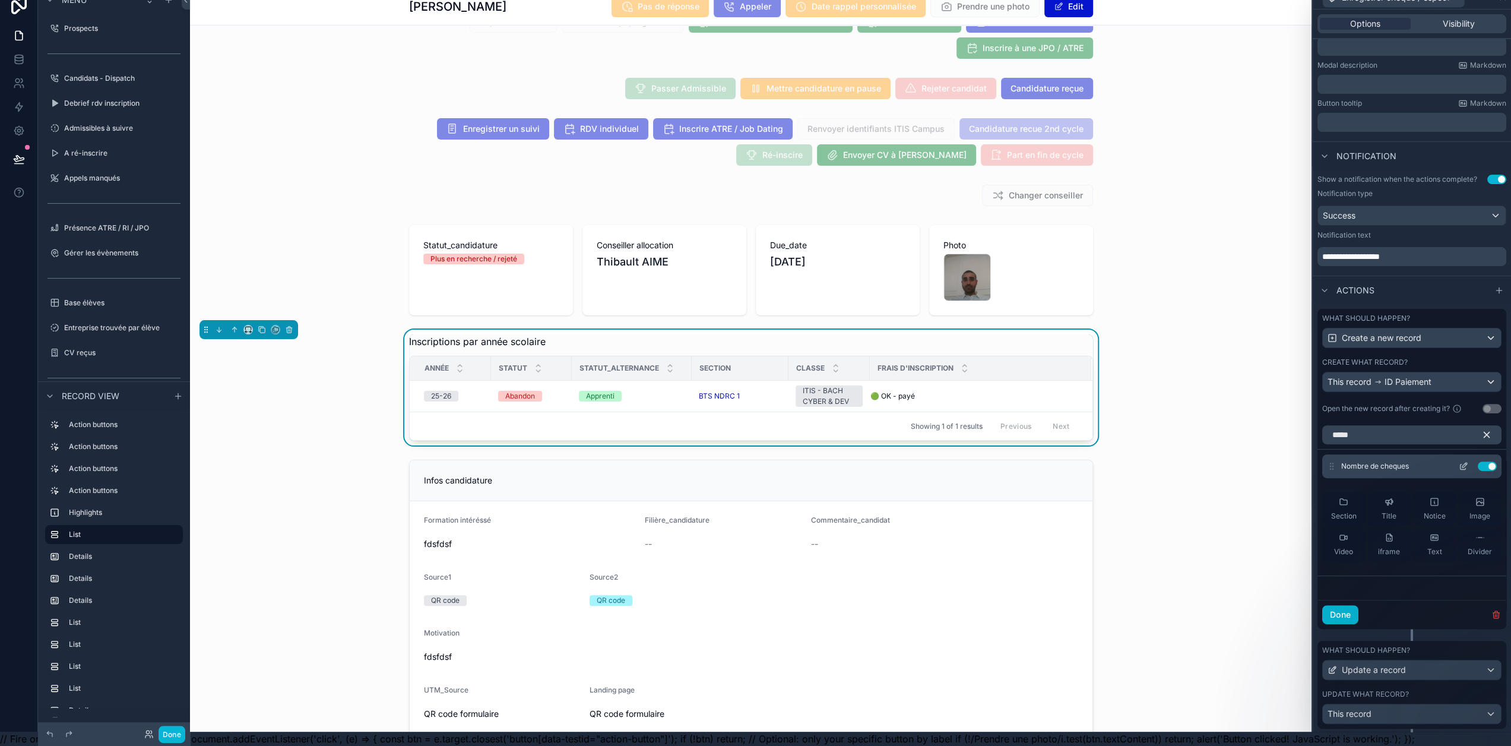
click at [1459, 467] on icon at bounding box center [1463, 465] width 9 height 9
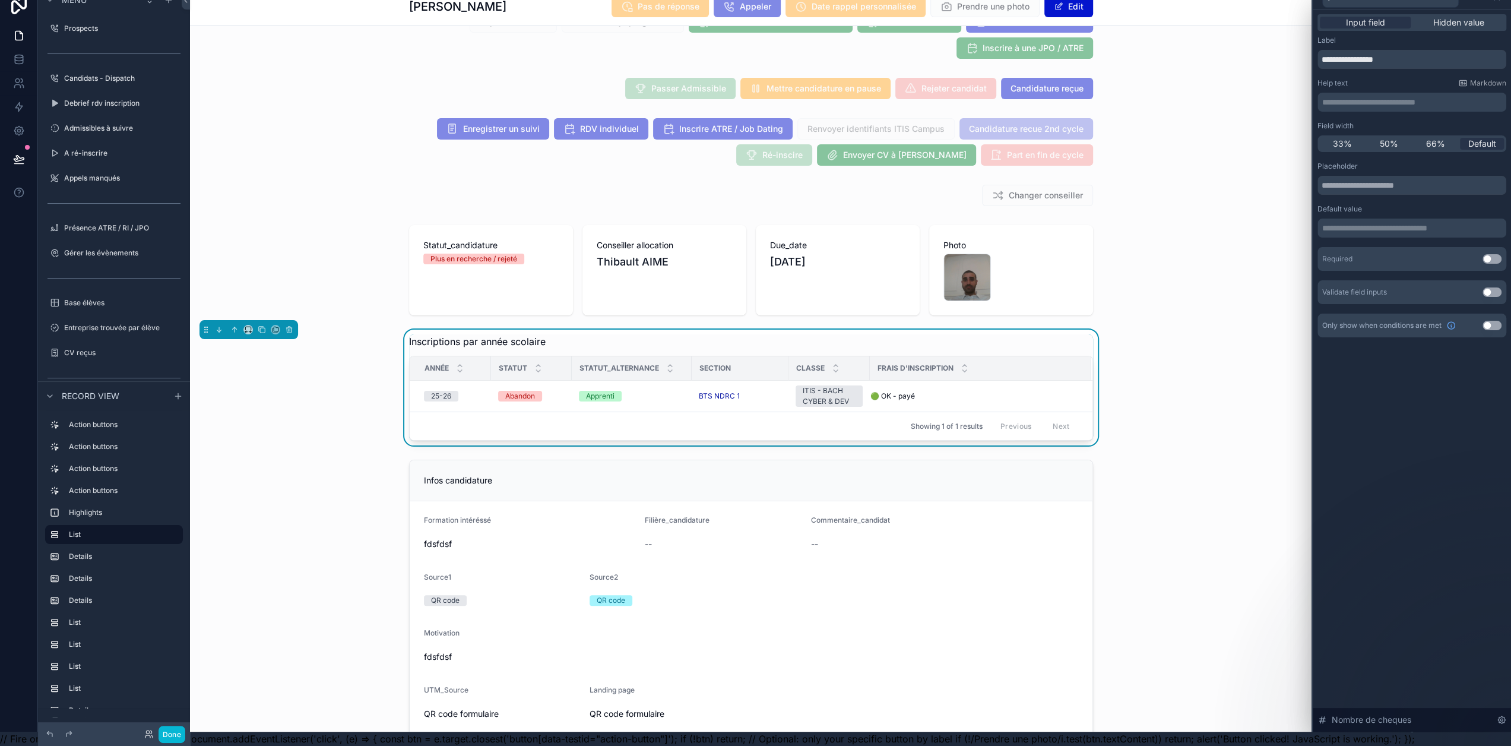
click at [1494, 321] on button "Use setting" at bounding box center [1491, 325] width 19 height 9
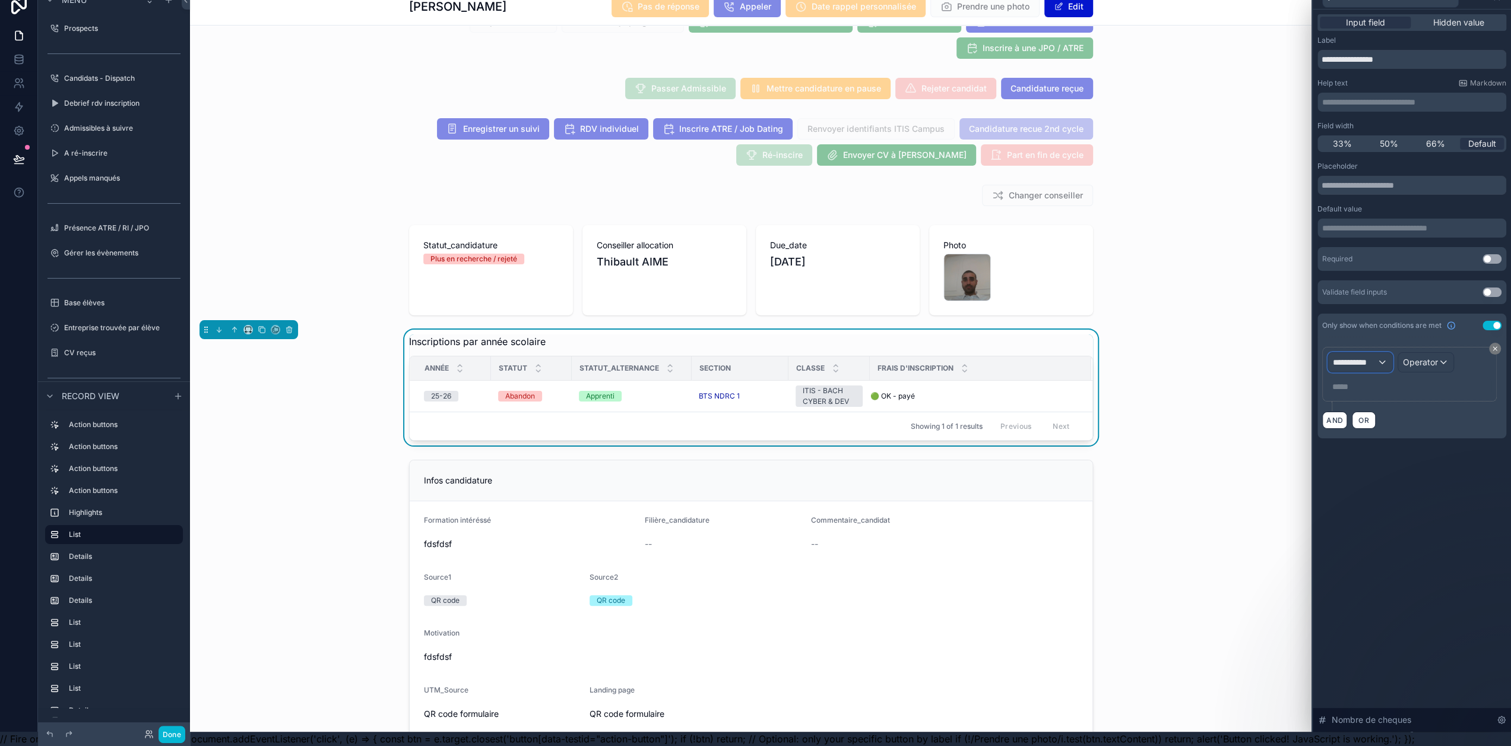
click at [1379, 357] on div "**********" at bounding box center [1360, 362] width 64 height 19
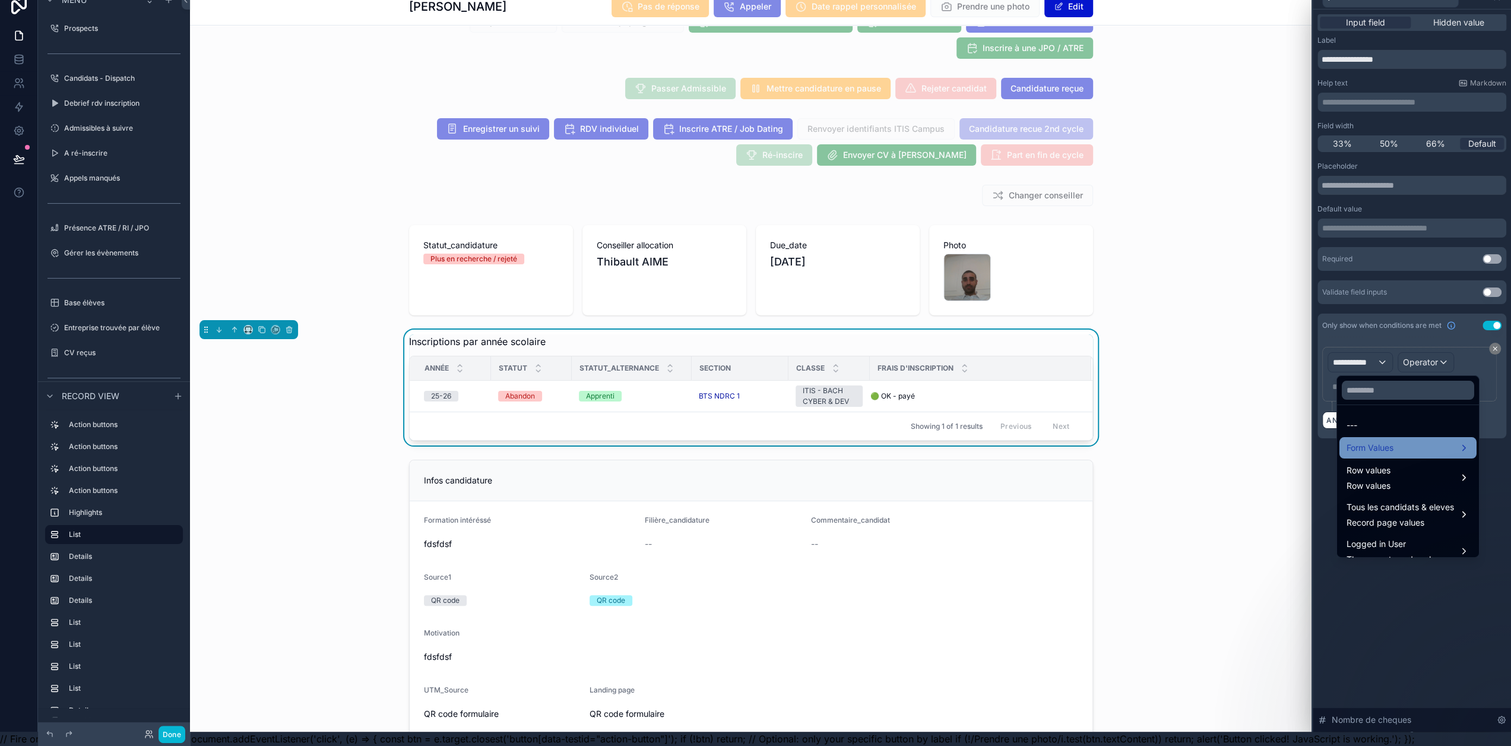
click at [1388, 441] on div "Form Values" at bounding box center [1408, 448] width 123 height 14
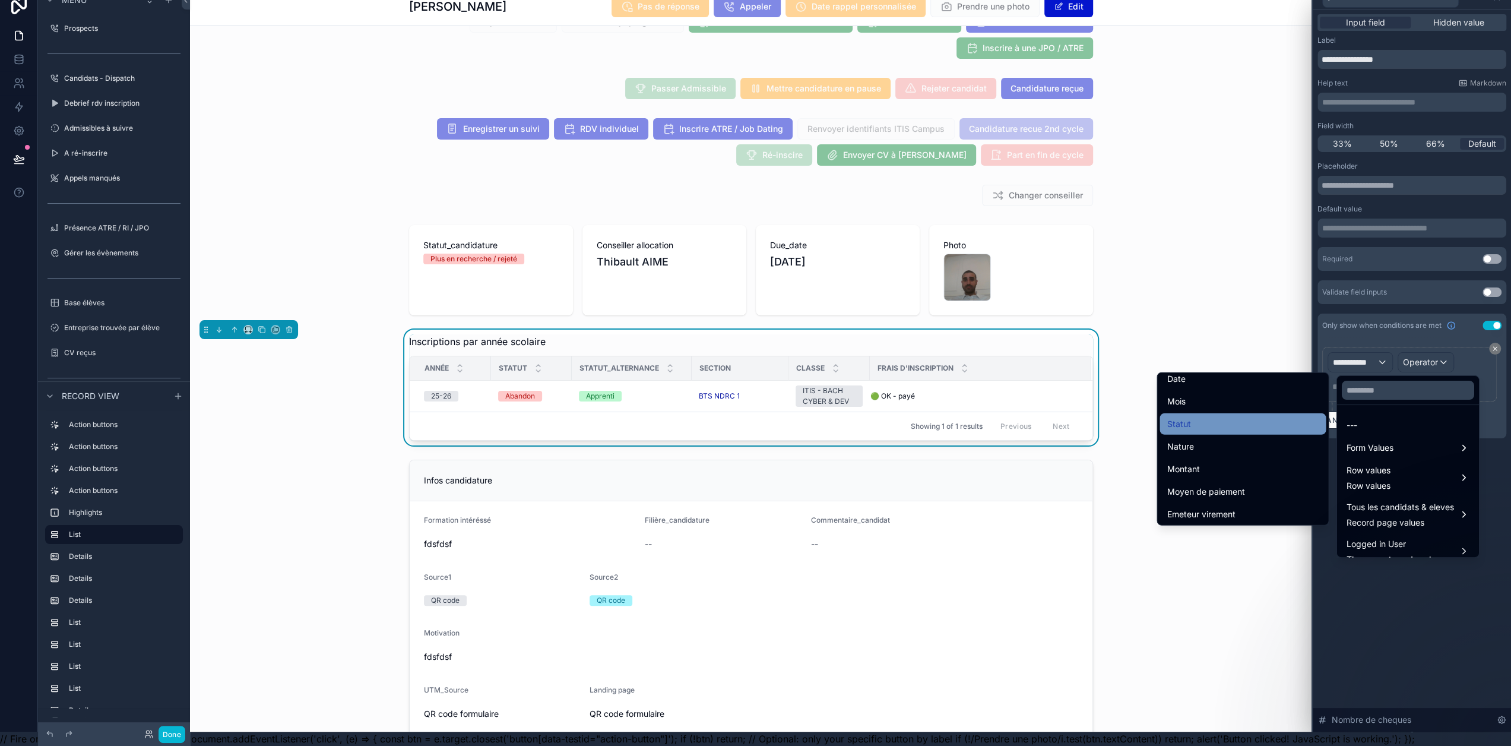
scroll to position [119, 0]
click at [1255, 482] on div "Moyen de paiement" at bounding box center [1243, 492] width 166 height 21
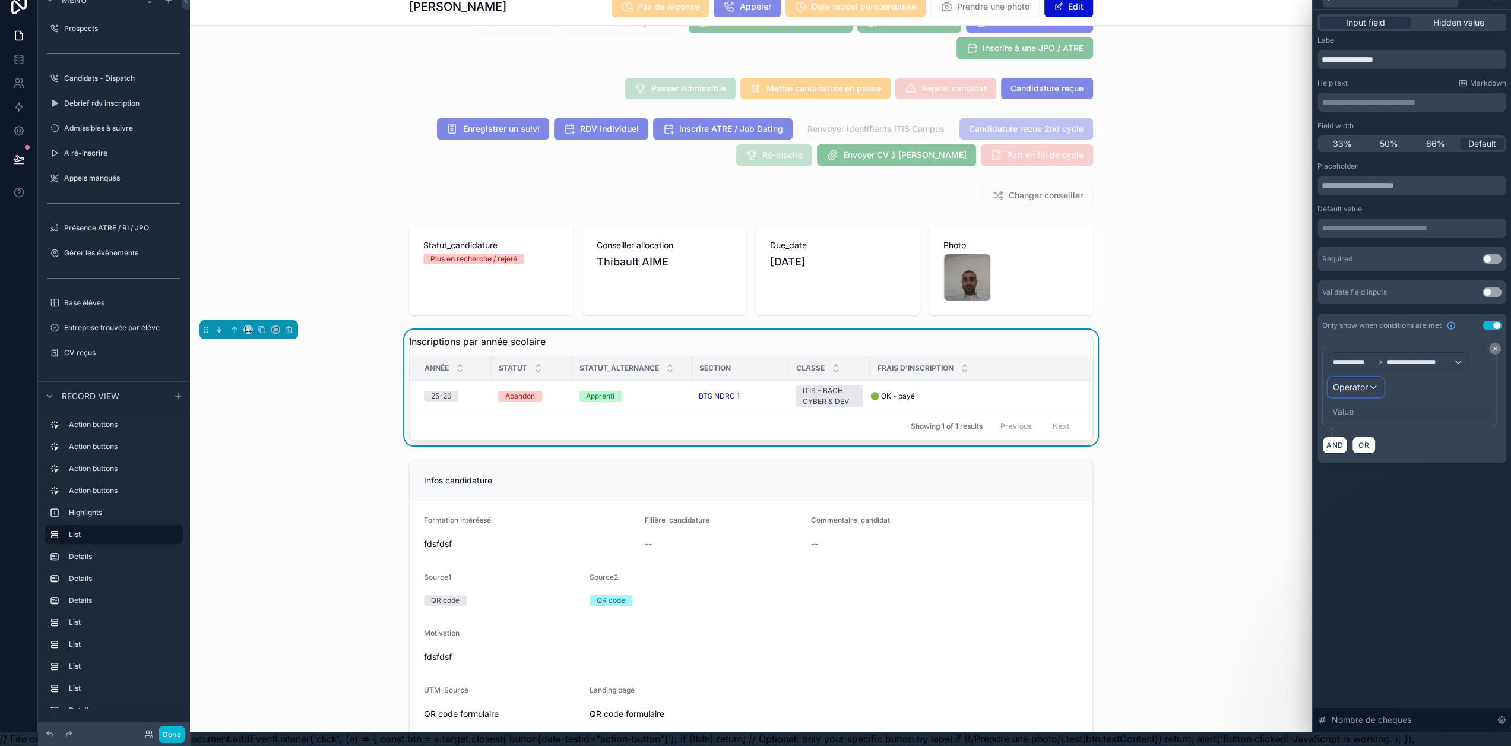
click at [1361, 384] on div "Operator" at bounding box center [1355, 387] width 55 height 19
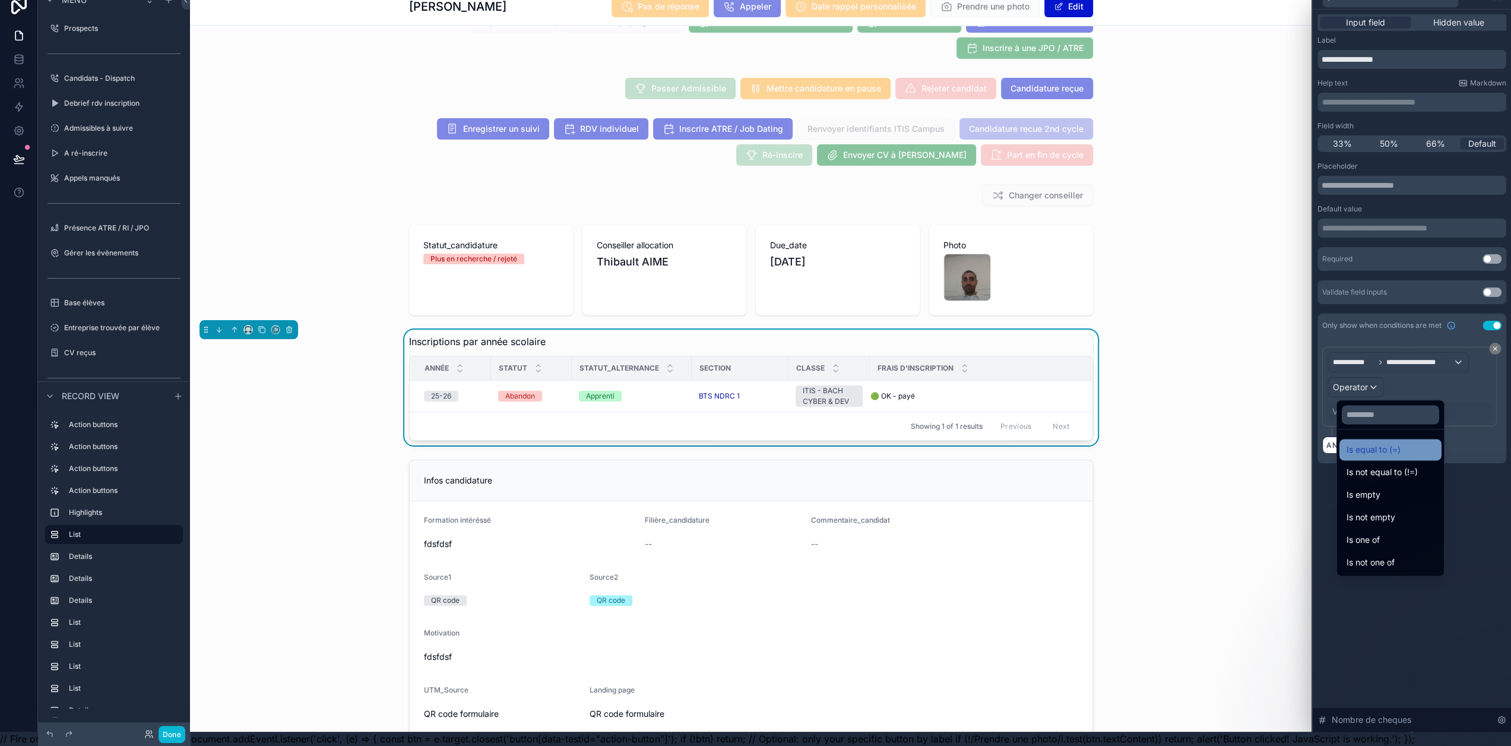
click at [1364, 442] on span "Is equal to (=)" at bounding box center [1374, 449] width 54 height 14
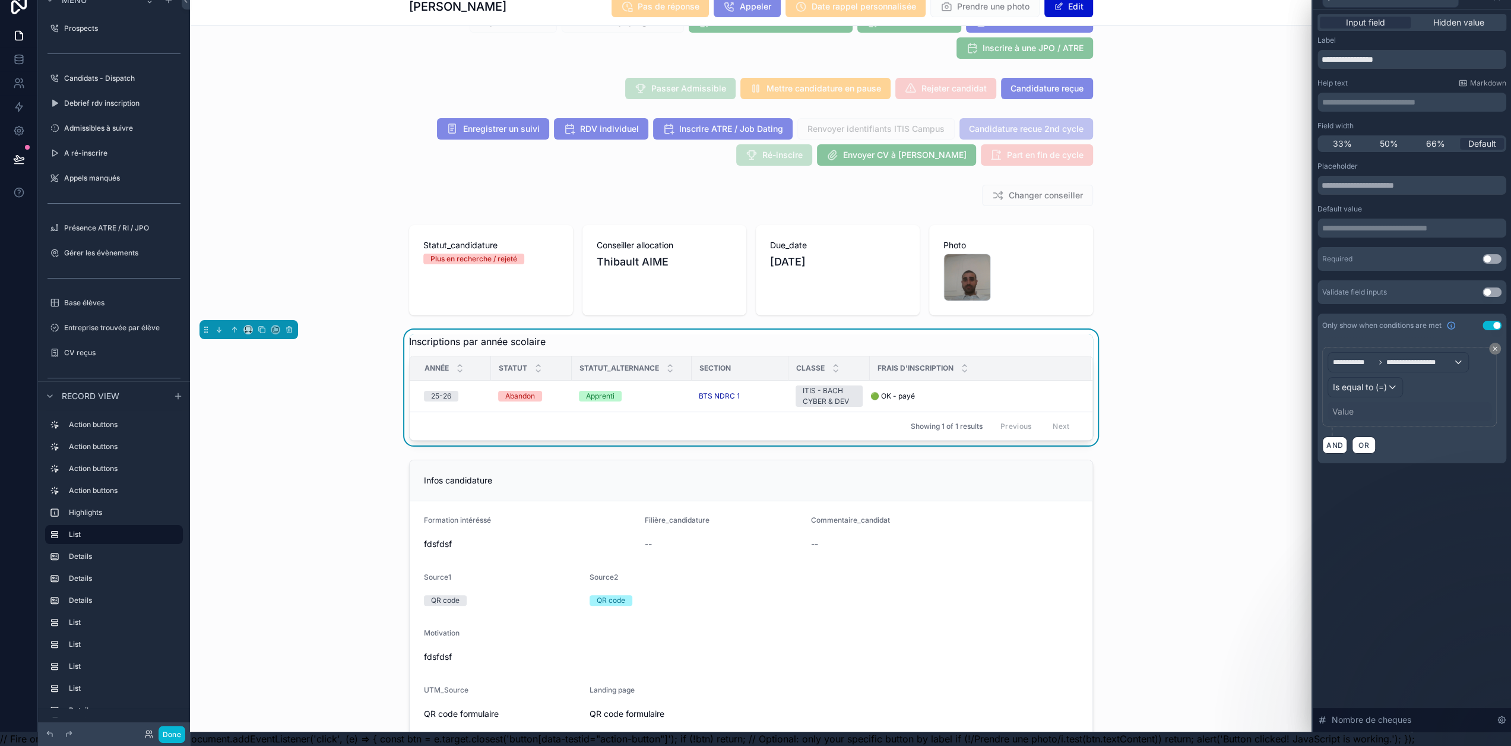
click at [1349, 406] on div "Value" at bounding box center [1342, 412] width 21 height 12
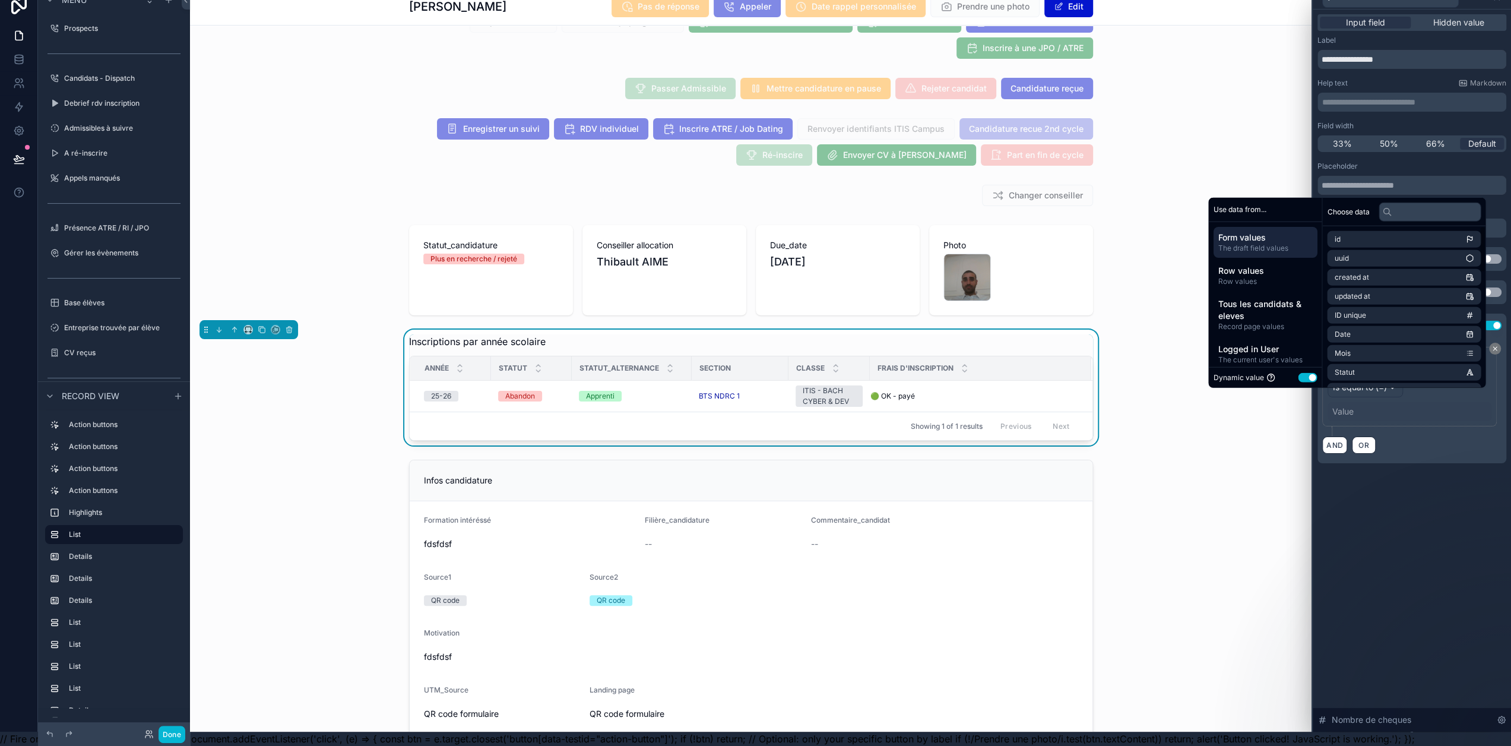
click at [1306, 379] on button "Use setting" at bounding box center [1307, 377] width 19 height 9
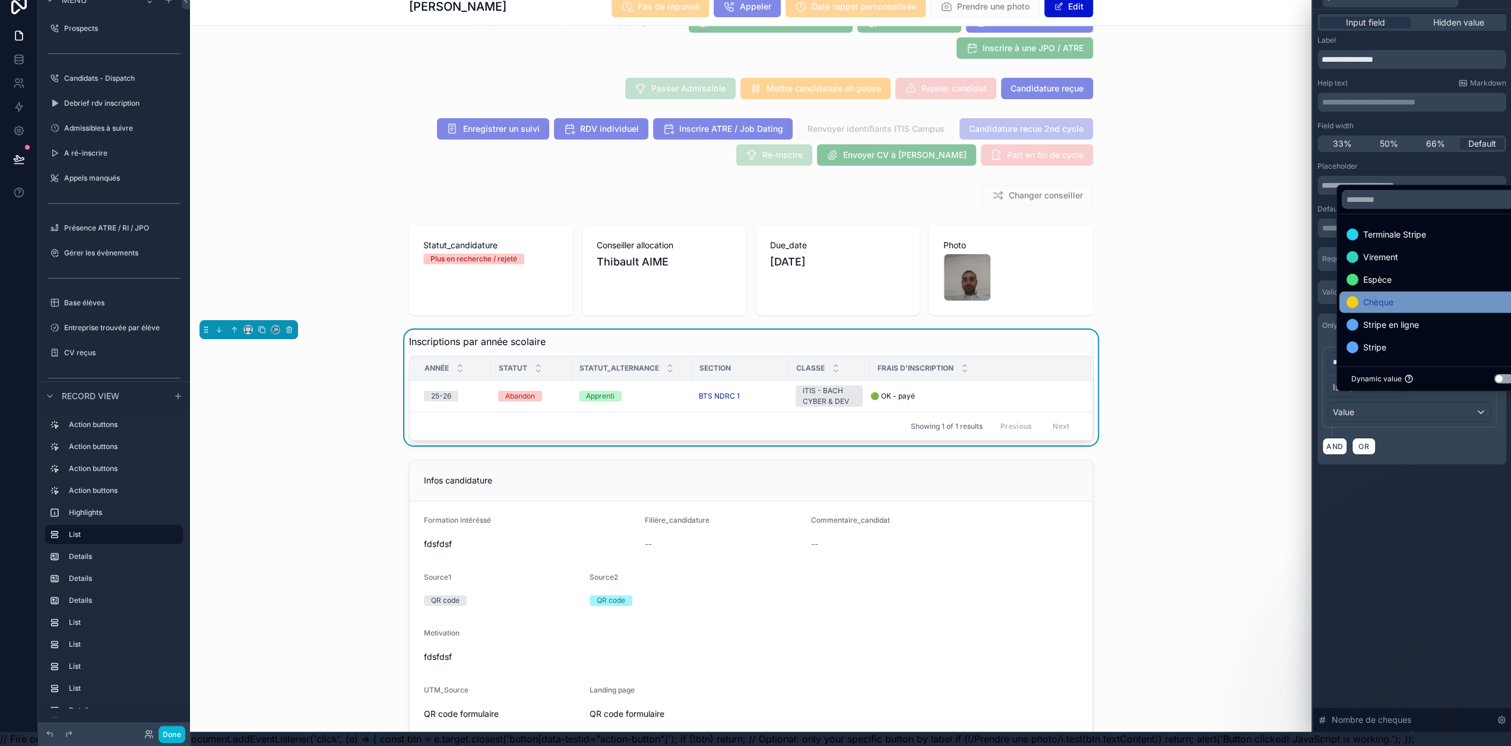
click at [1399, 297] on div "Chèque" at bounding box center [1433, 302] width 172 height 14
click at [1443, 474] on div "**********" at bounding box center [1412, 250] width 198 height 483
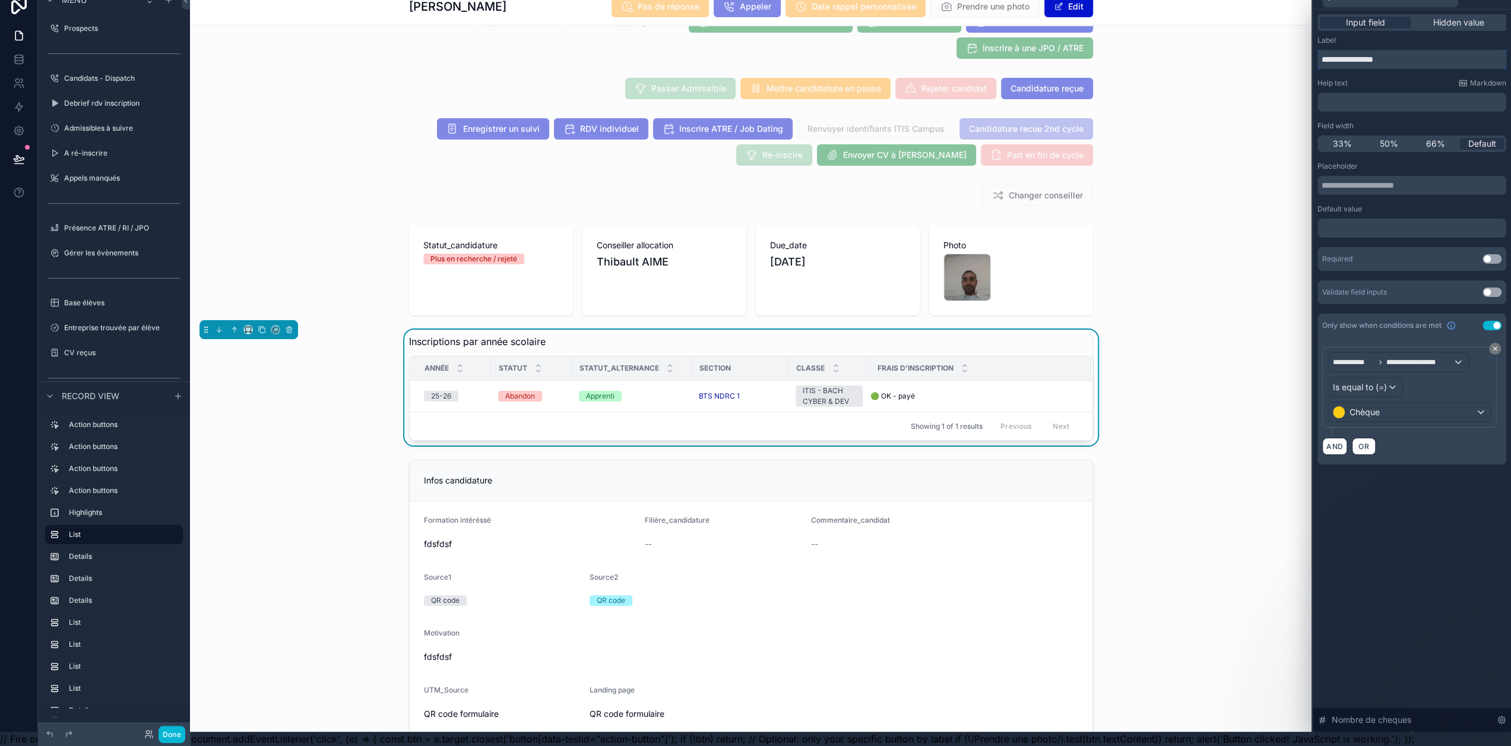
click at [1382, 53] on input "**********" at bounding box center [1411, 59] width 189 height 19
type input "**********"
click at [1366, 503] on div "**********" at bounding box center [1412, 370] width 198 height 722
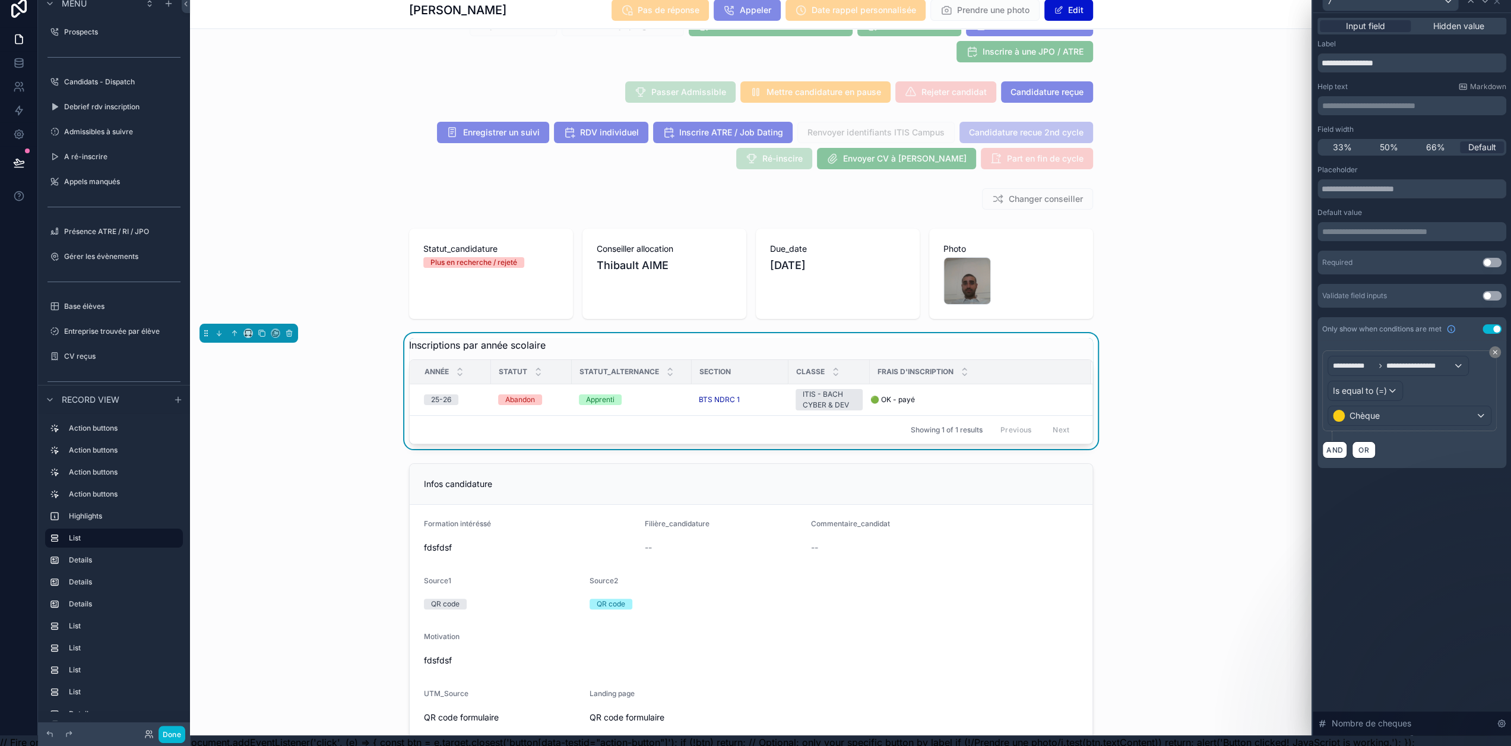
scroll to position [0, 9]
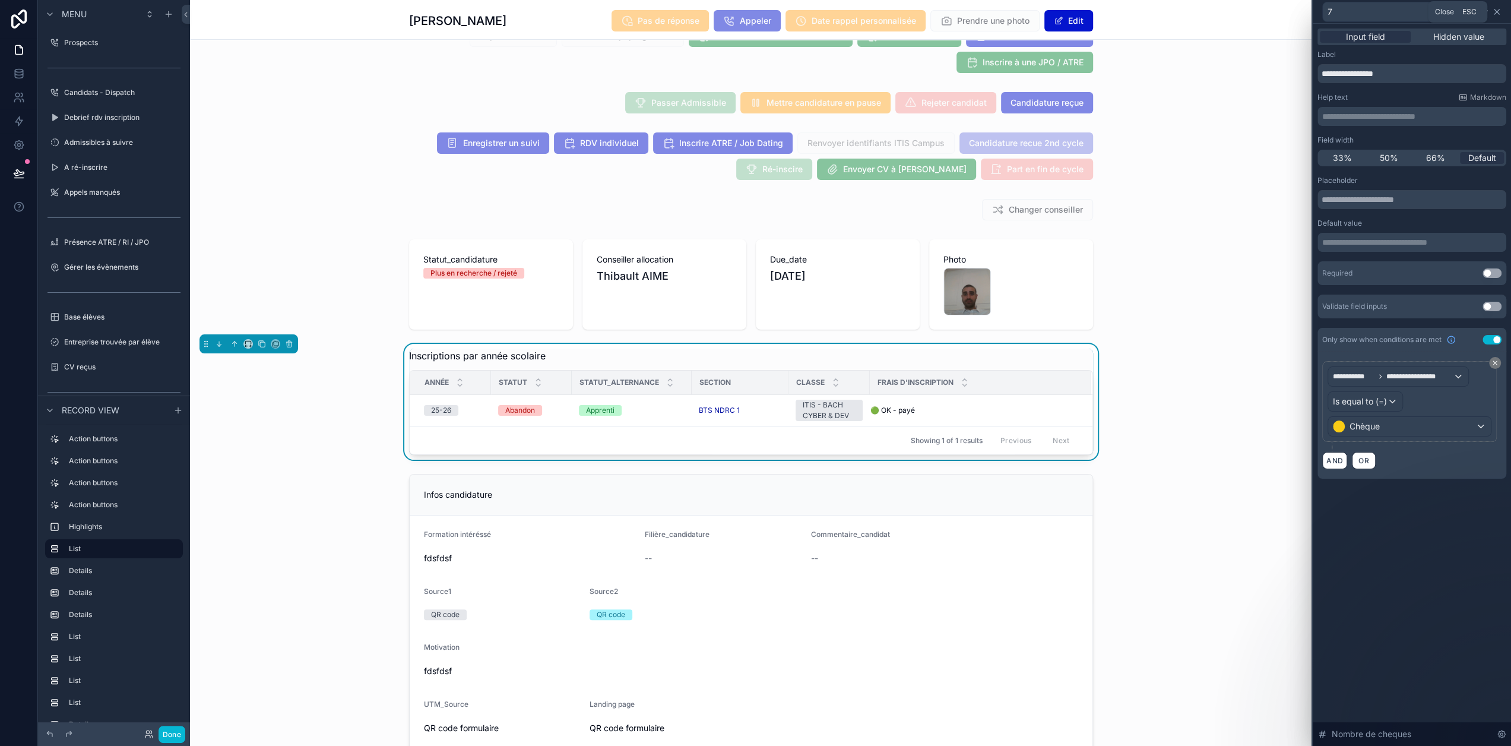
click at [1500, 15] on icon at bounding box center [1496, 11] width 9 height 9
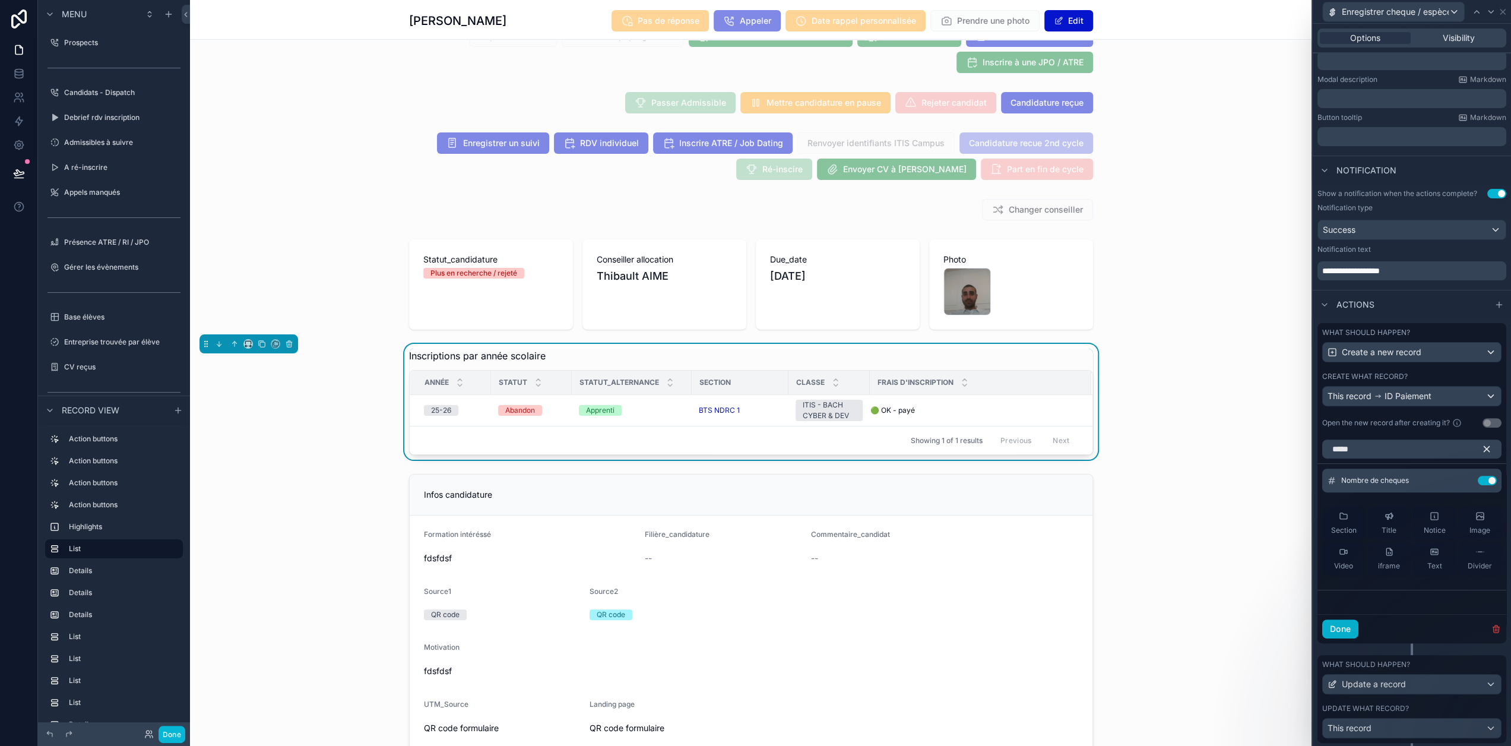
drag, startPoint x: 1475, startPoint y: 458, endPoint x: 1471, endPoint y: 463, distance: 6.4
click at [1481, 454] on icon "button" at bounding box center [1486, 449] width 11 height 11
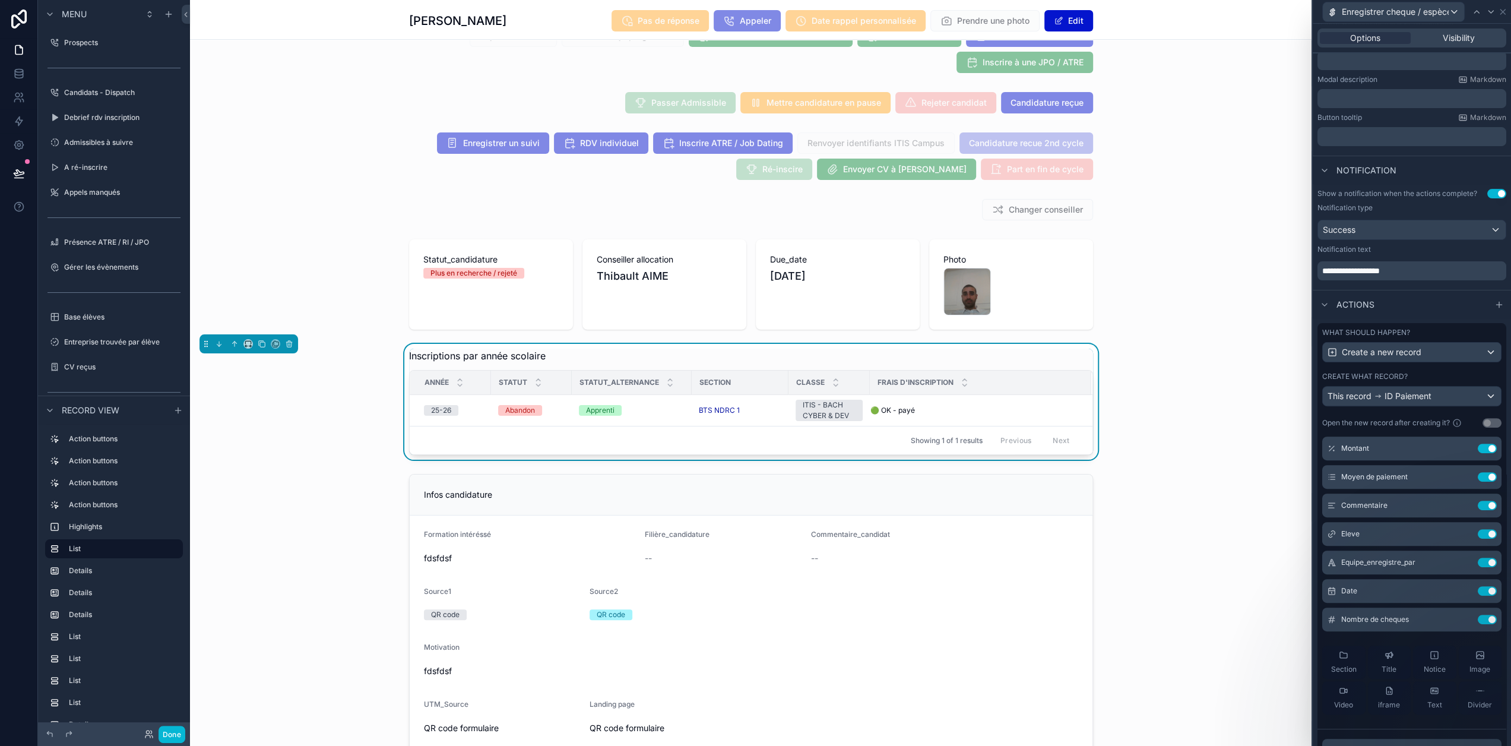
scroll to position [59, 0]
click at [173, 734] on button "Done" at bounding box center [172, 734] width 27 height 17
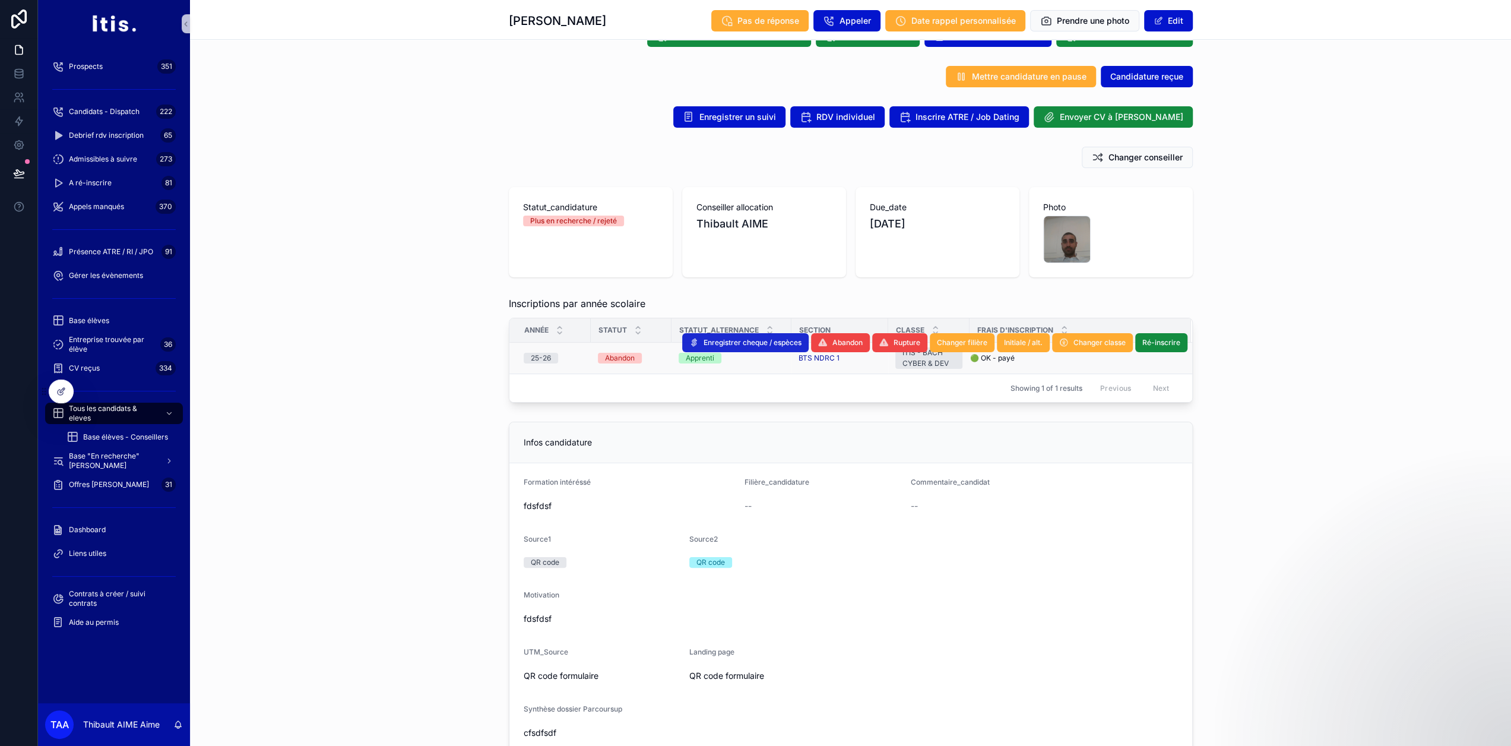
click at [741, 340] on span "Enregistrer cheque / espèces" at bounding box center [753, 342] width 98 height 9
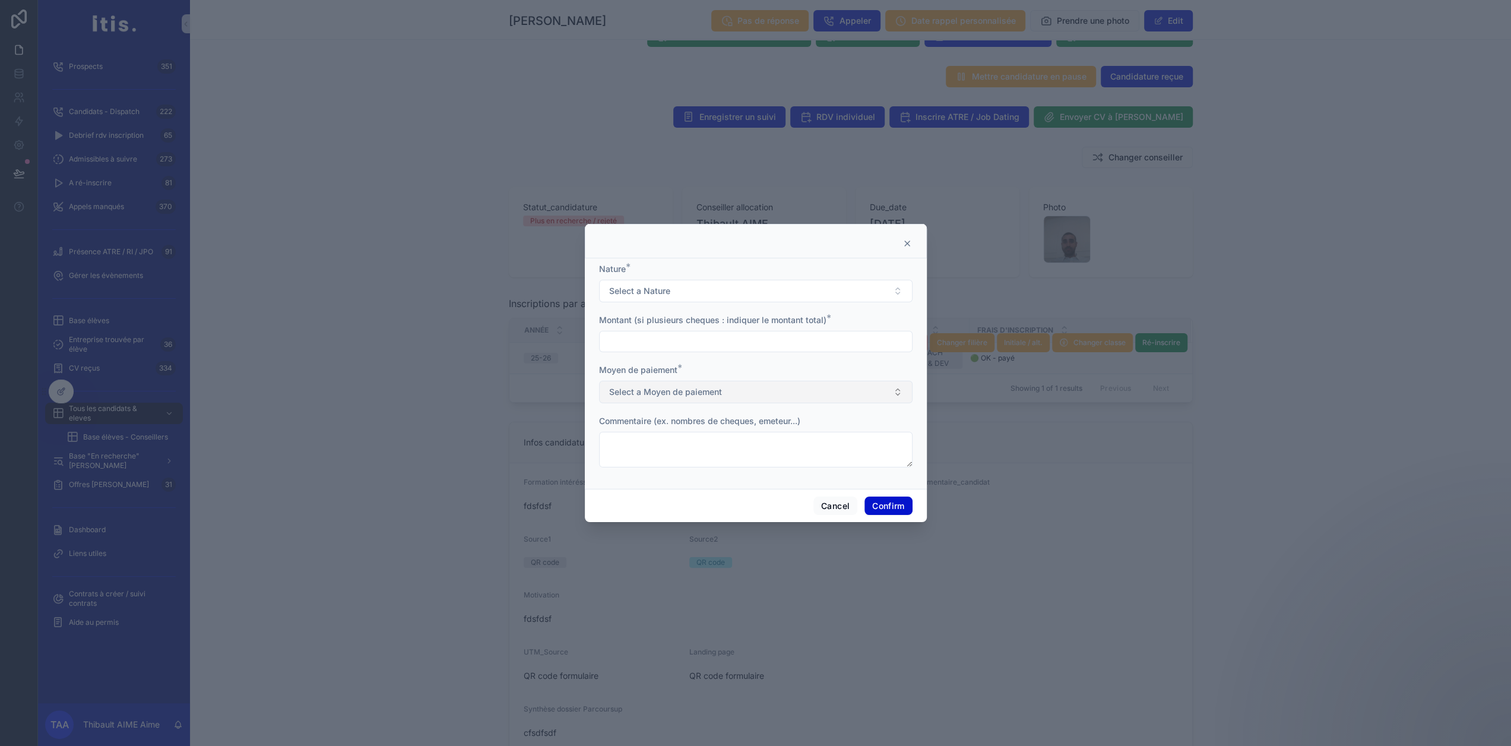
click at [709, 392] on span "Select a Moyen de paiement" at bounding box center [665, 392] width 113 height 12
click at [640, 477] on span "Chèque" at bounding box center [622, 479] width 40 height 11
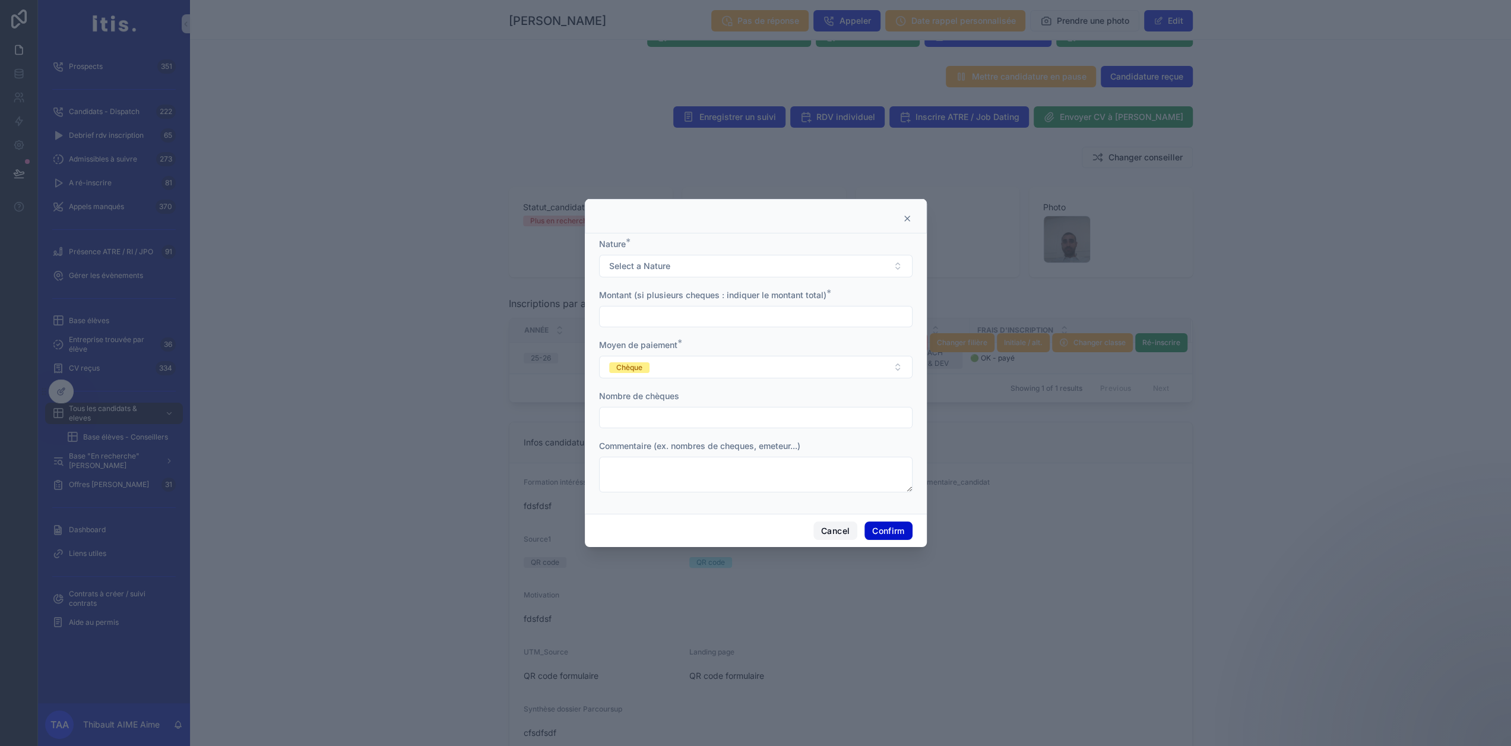
click at [831, 531] on button "Cancel" at bounding box center [835, 530] width 44 height 19
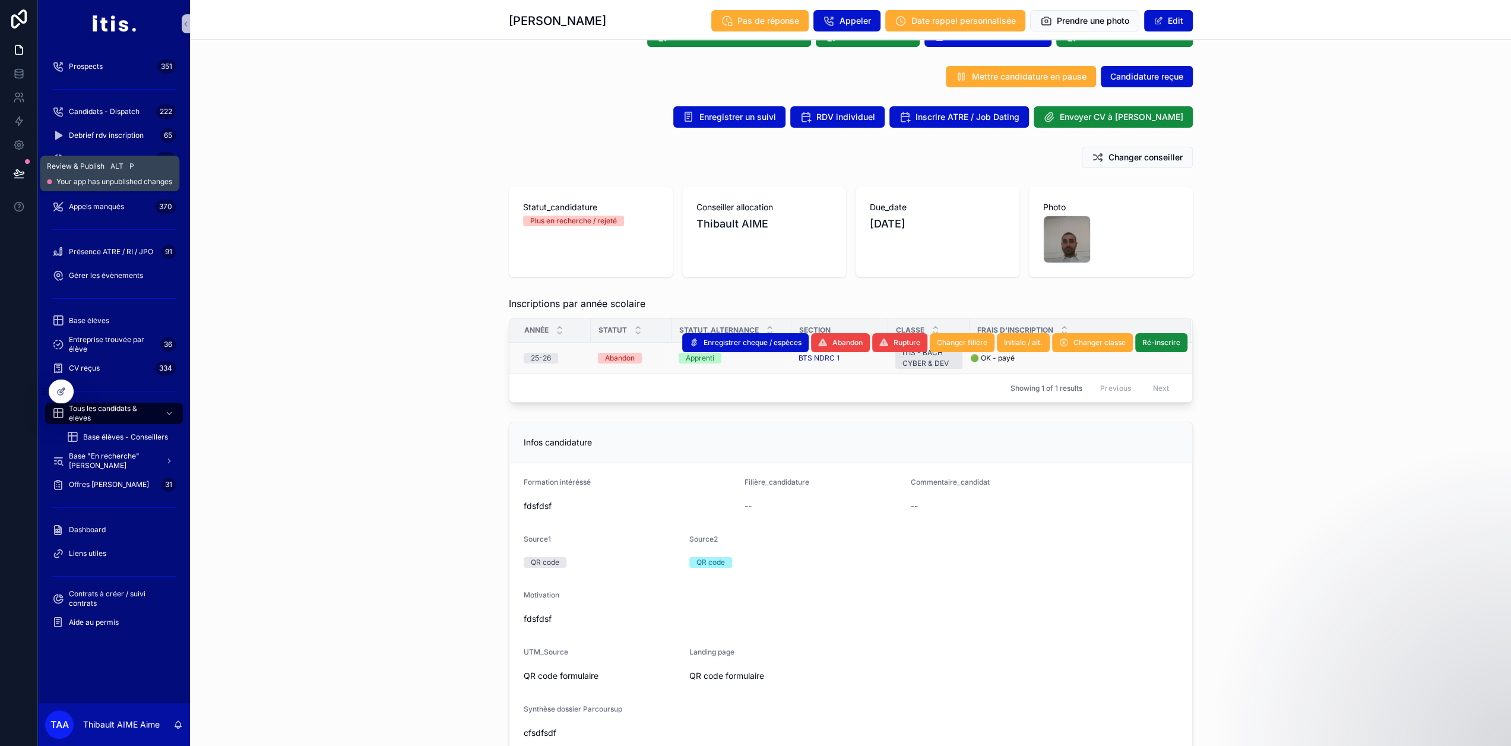
click at [13, 173] on icon at bounding box center [19, 173] width 12 height 12
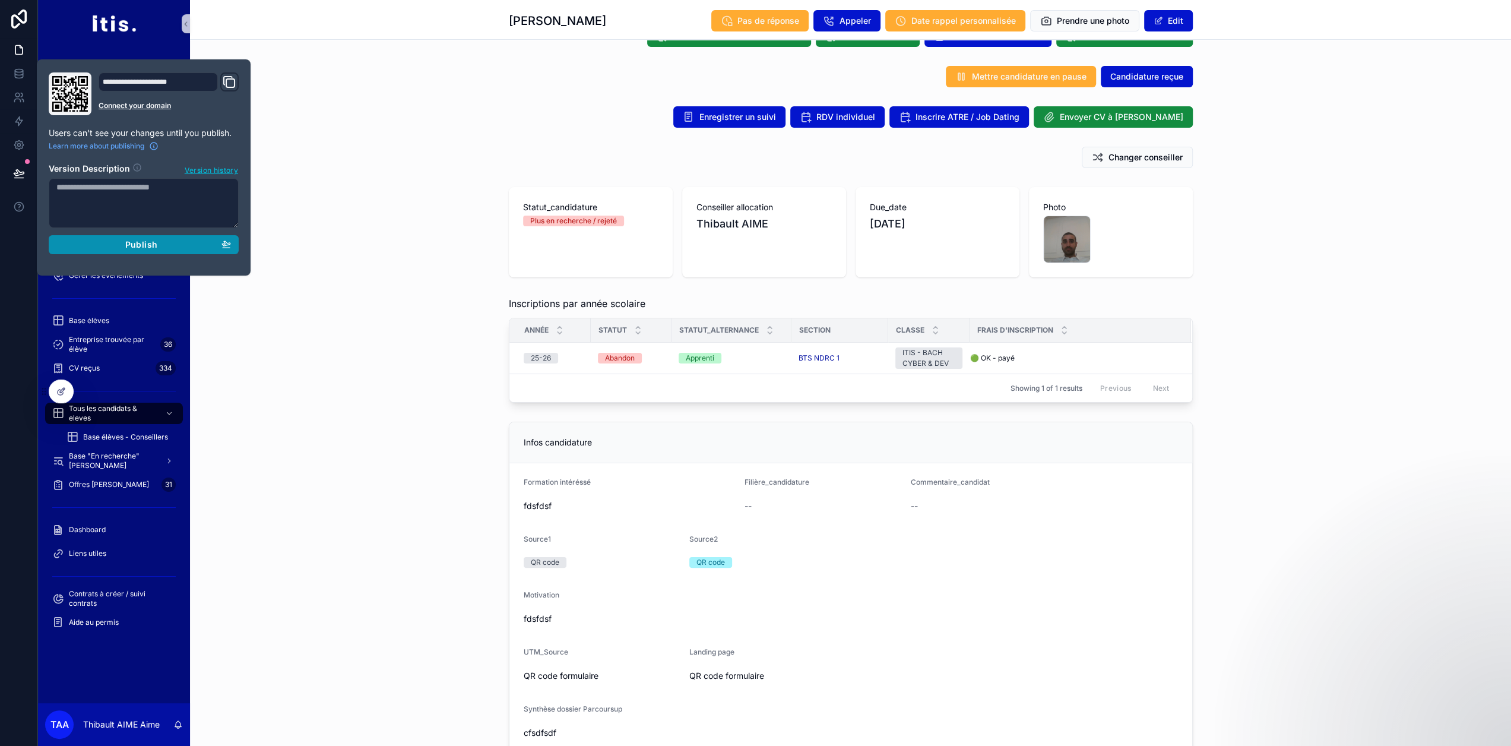
click at [107, 245] on div "Publish" at bounding box center [143, 244] width 175 height 11
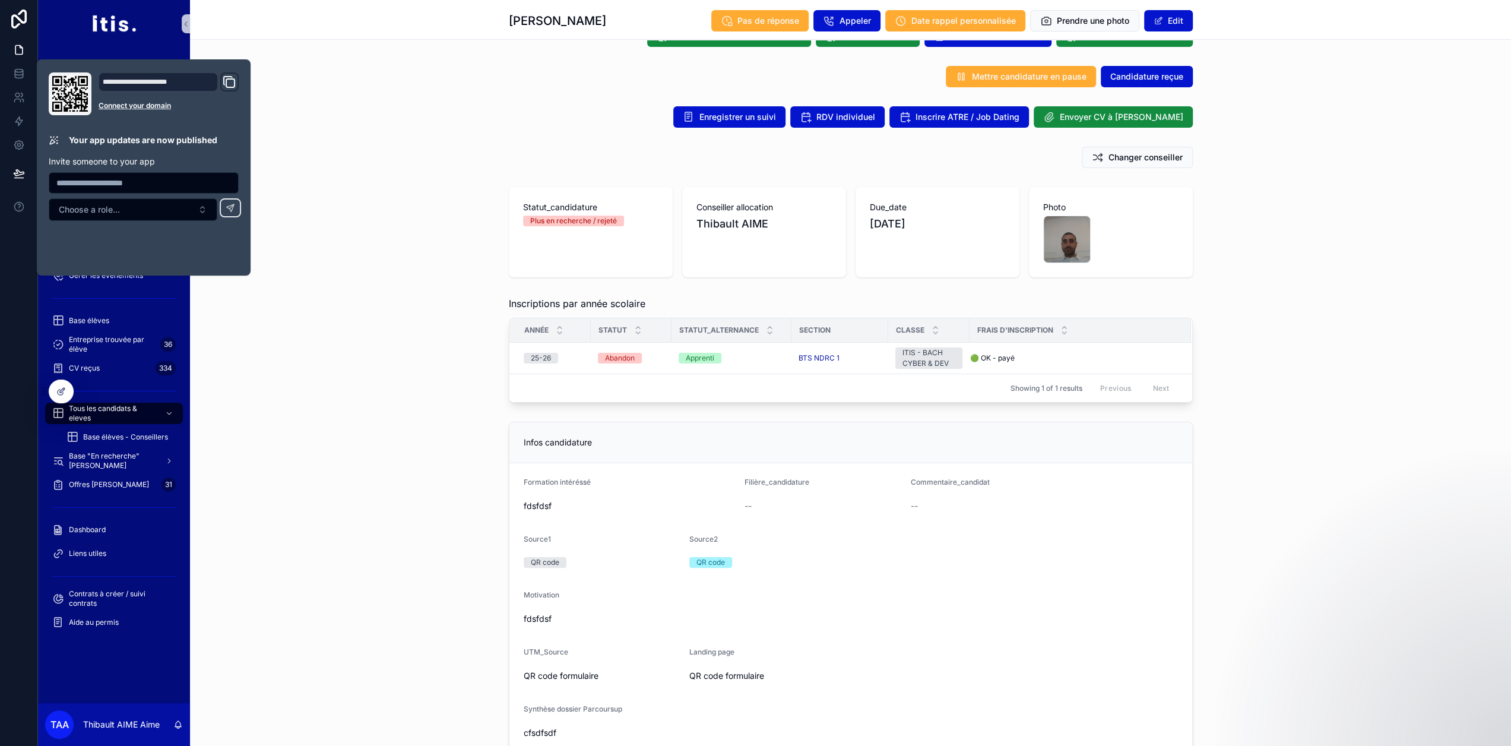
click at [422, 319] on div "Inscriptions par année scolaire Année Statut Statut_alternance Section Classe F…" at bounding box center [850, 350] width 1321 height 116
